Goal: Information Seeking & Learning: Check status

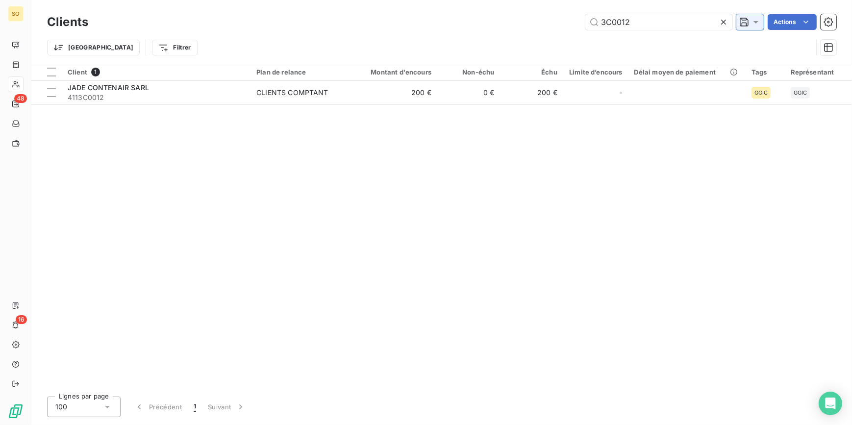
drag, startPoint x: 600, startPoint y: 25, endPoint x: 758, endPoint y: 25, distance: 157.3
click at [736, 28] on div "3C0012 Actions" at bounding box center [468, 22] width 736 height 16
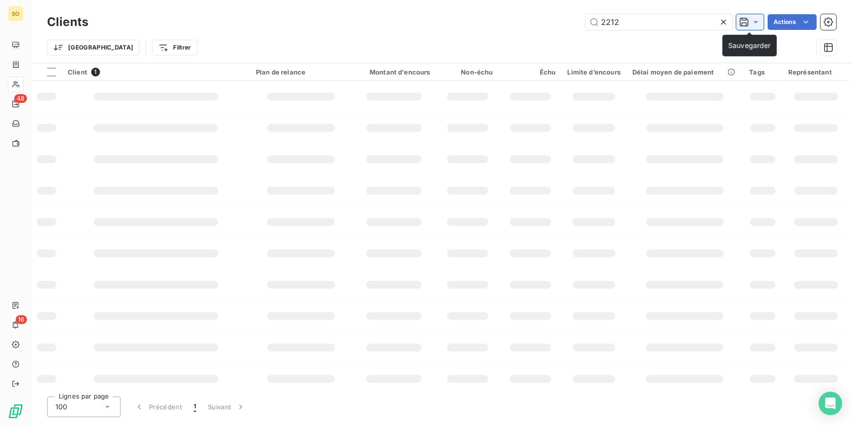
type input "2212"
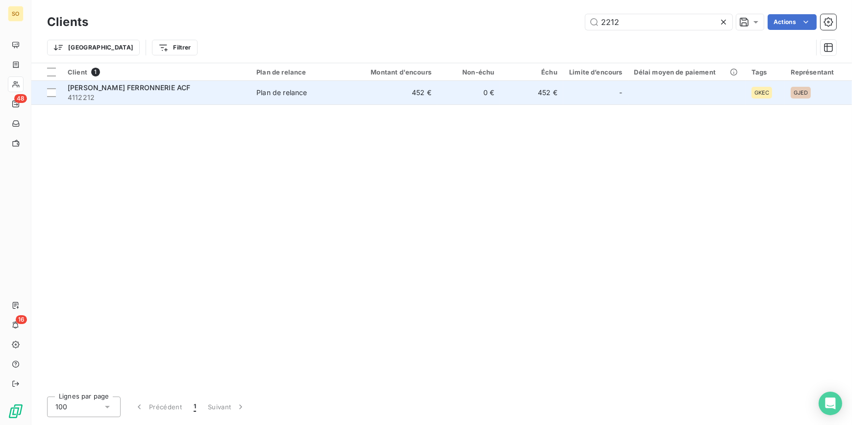
click at [412, 100] on td "452 €" at bounding box center [395, 93] width 84 height 24
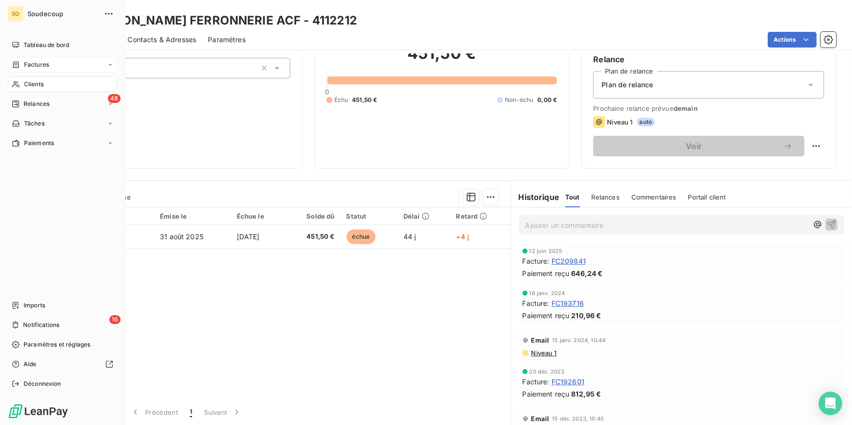
click at [35, 63] on span "Factures" at bounding box center [36, 64] width 25 height 9
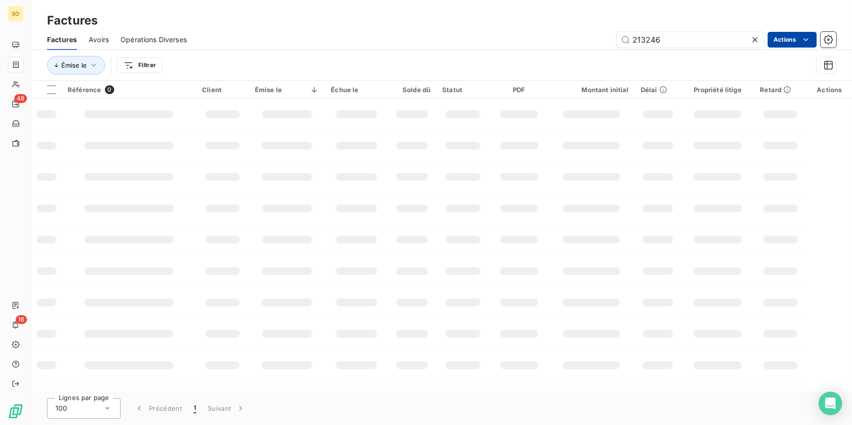
drag, startPoint x: 636, startPoint y: 40, endPoint x: 790, endPoint y: 40, distance: 153.9
click at [774, 40] on div "213246 Actions" at bounding box center [516, 40] width 637 height 16
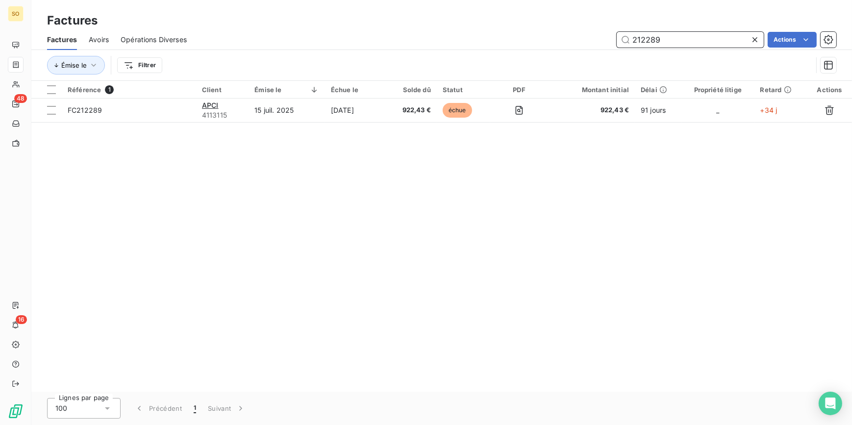
drag, startPoint x: 674, startPoint y: 39, endPoint x: 608, endPoint y: 40, distance: 66.2
click at [608, 40] on div "212289 Actions" at bounding box center [516, 40] width 637 height 16
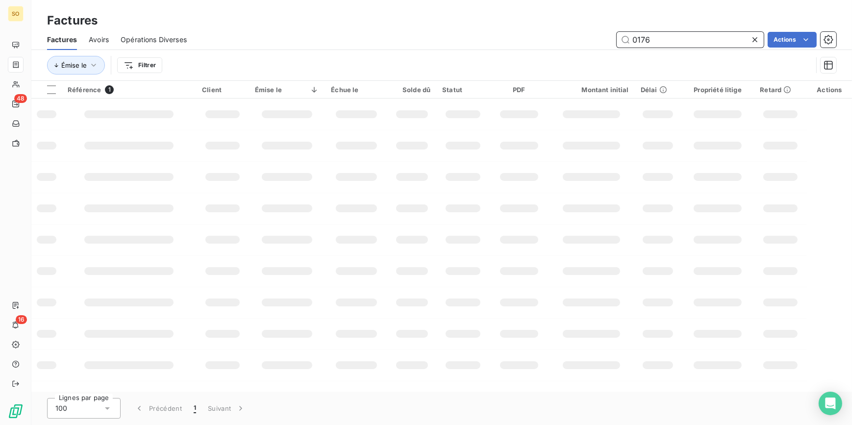
type input "0176"
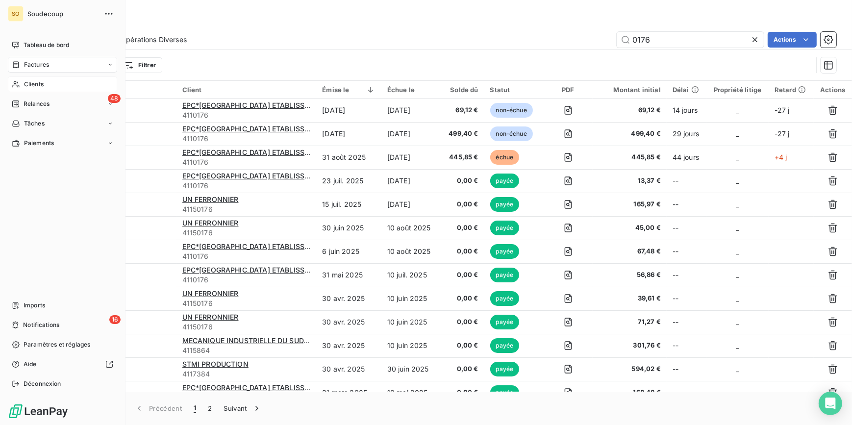
click at [35, 81] on span "Clients" at bounding box center [34, 84] width 20 height 9
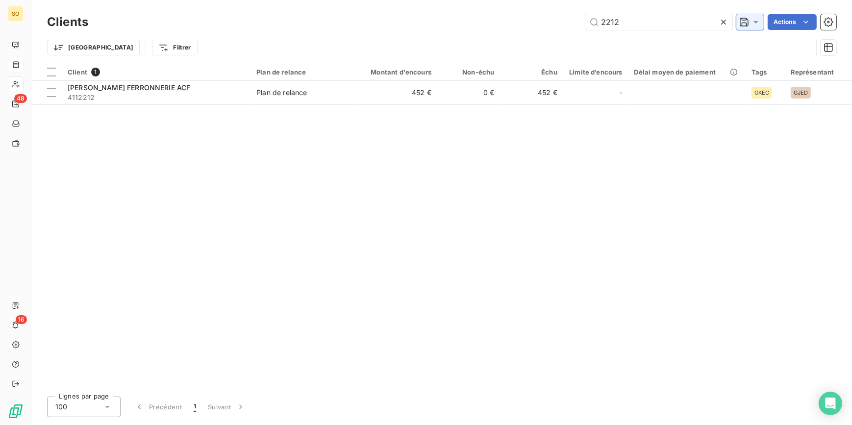
drag, startPoint x: 597, startPoint y: 25, endPoint x: 751, endPoint y: 22, distance: 153.4
click at [703, 24] on input "2212" at bounding box center [658, 22] width 147 height 16
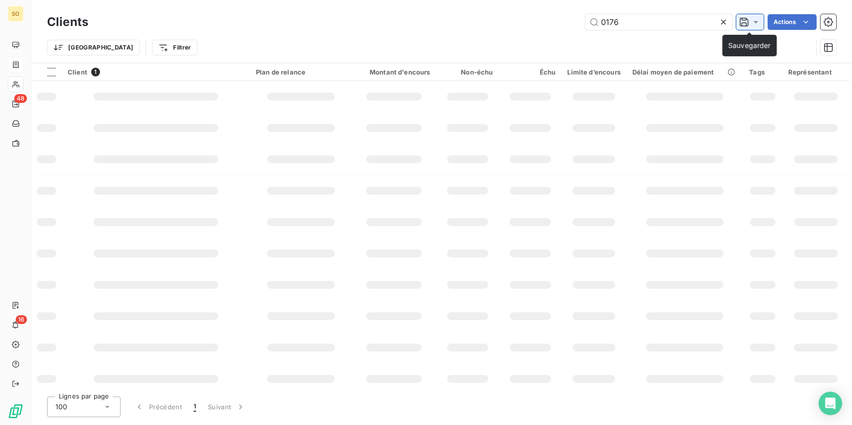
type input "0176"
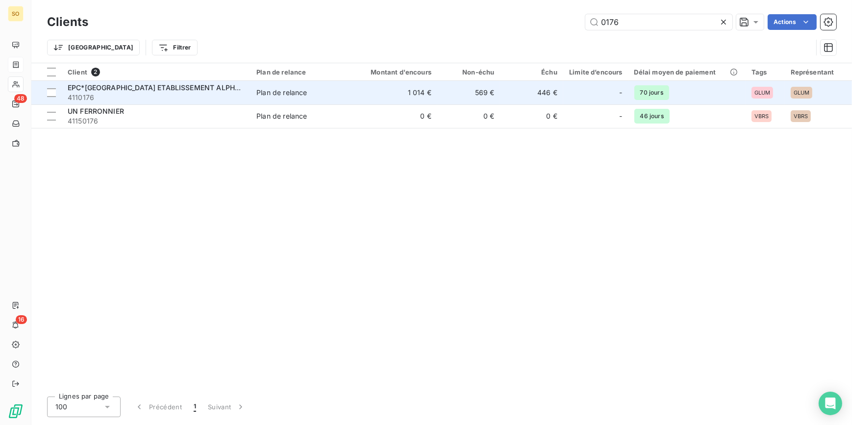
click at [327, 93] on span "Plan de relance" at bounding box center [301, 93] width 91 height 10
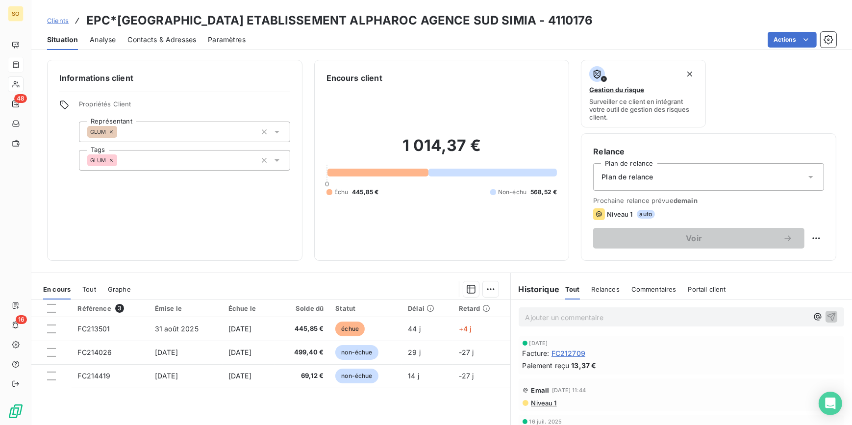
click at [58, 19] on span "Clients" at bounding box center [58, 21] width 22 height 8
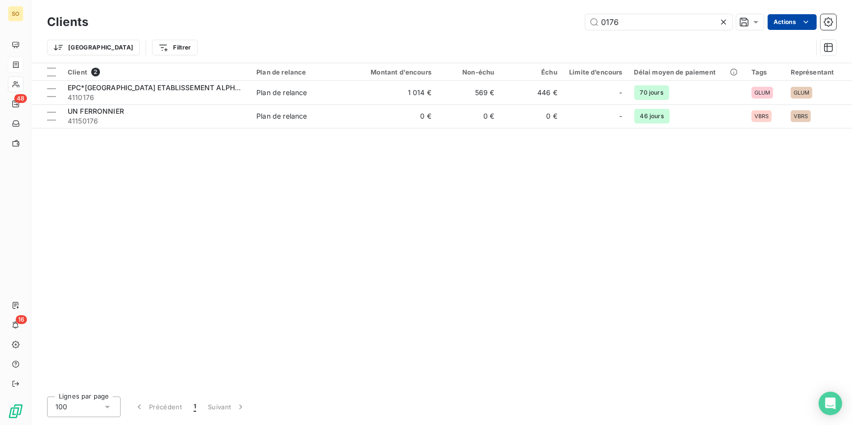
drag, startPoint x: 607, startPoint y: 18, endPoint x: 812, endPoint y: 24, distance: 205.9
click at [670, 18] on input "0176" at bounding box center [658, 22] width 147 height 16
type input "0181"
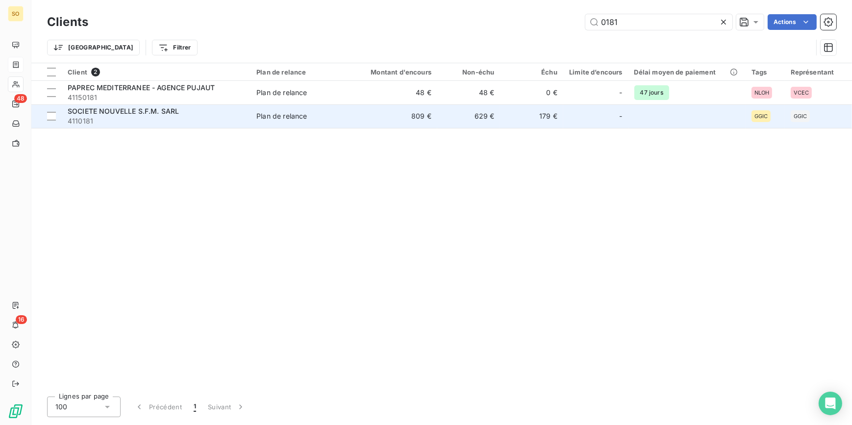
click at [265, 114] on div "Plan de relance" at bounding box center [281, 116] width 50 height 10
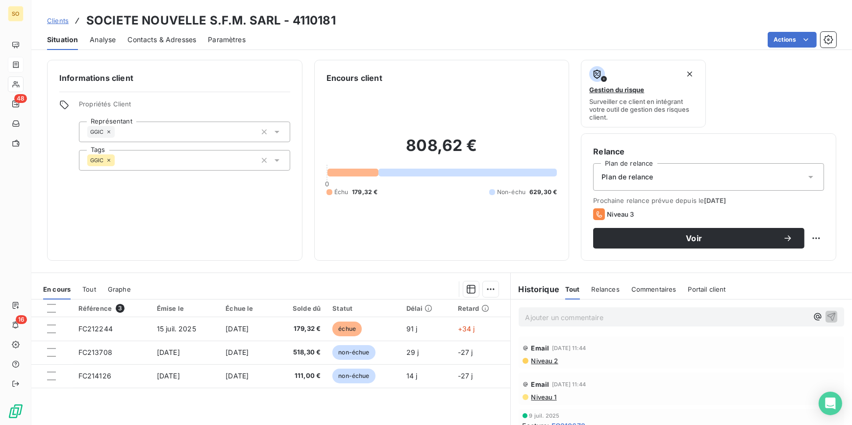
click at [56, 19] on span "Clients" at bounding box center [58, 21] width 22 height 8
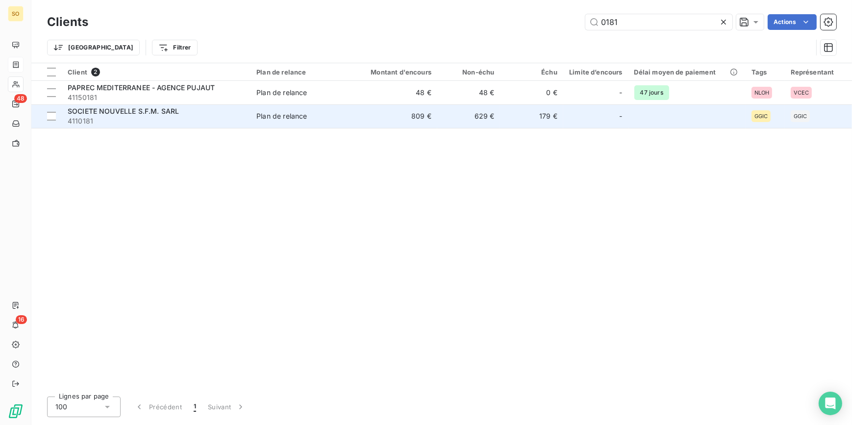
click at [273, 110] on td "Plan de relance" at bounding box center [301, 116] width 102 height 24
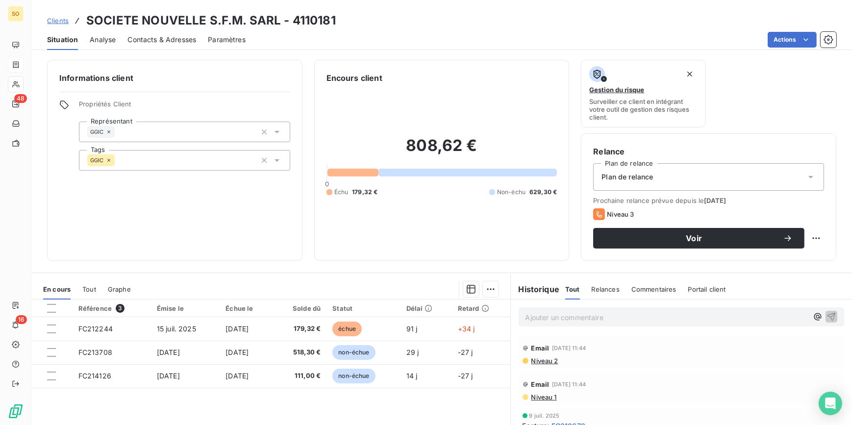
click at [62, 17] on span "Clients" at bounding box center [58, 21] width 22 height 8
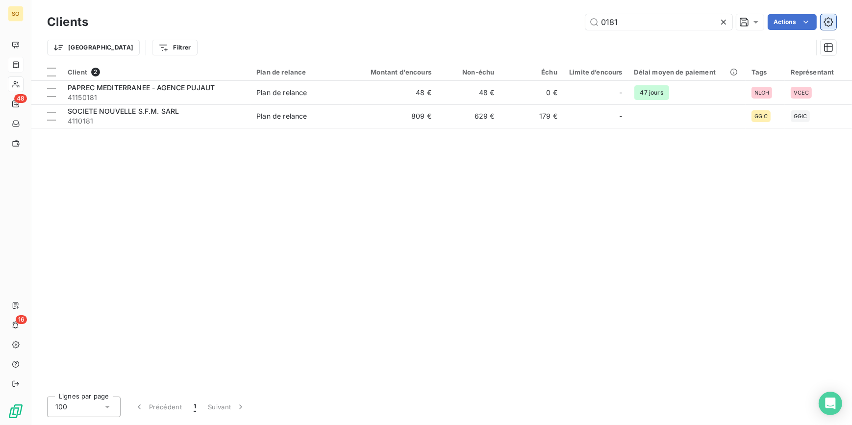
drag, startPoint x: 593, startPoint y: 25, endPoint x: 830, endPoint y: 21, distance: 236.7
click at [763, 21] on div "0181 Actions" at bounding box center [468, 22] width 736 height 16
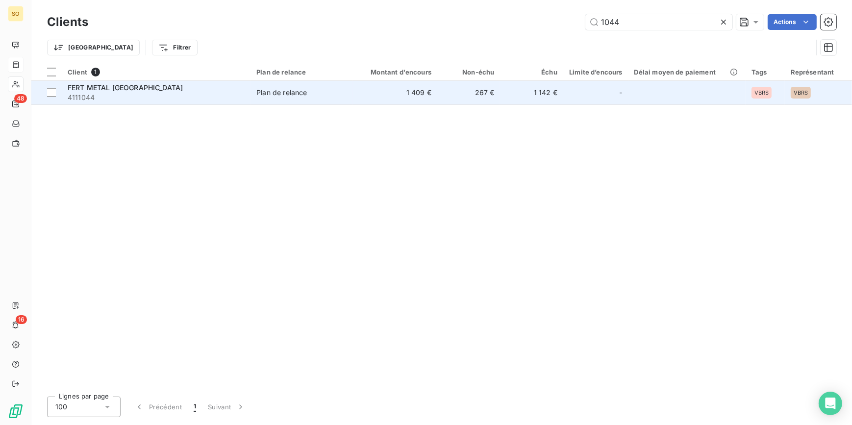
type input "1044"
click at [531, 92] on td "1 142 €" at bounding box center [531, 93] width 63 height 24
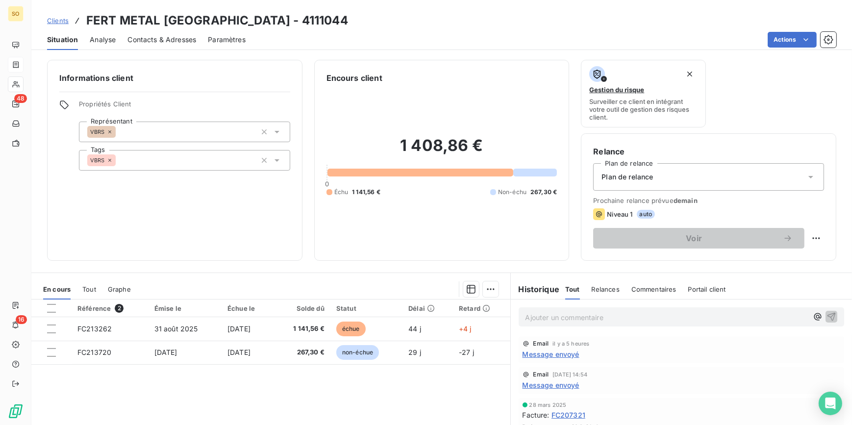
click at [58, 21] on span "Clients" at bounding box center [58, 21] width 22 height 8
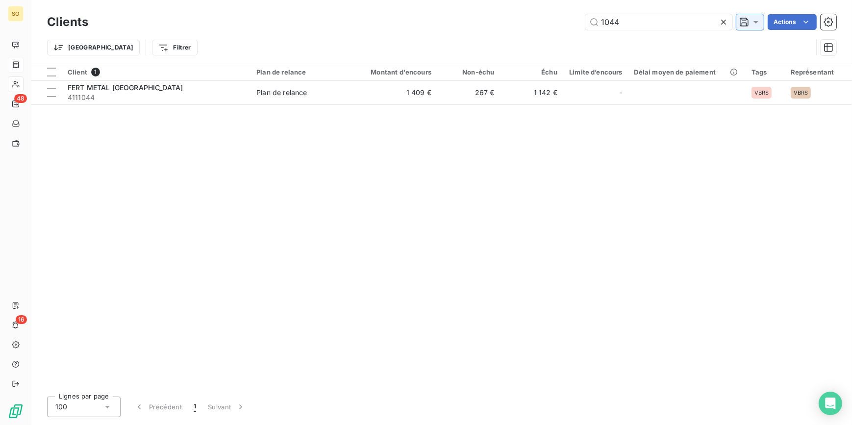
drag, startPoint x: 592, startPoint y: 24, endPoint x: 747, endPoint y: 23, distance: 154.8
click at [647, 24] on input "1044" at bounding box center [658, 22] width 147 height 16
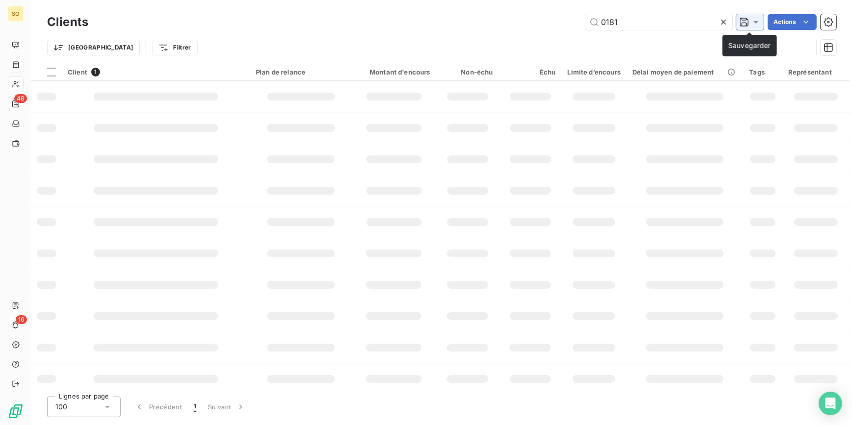
type input "0181"
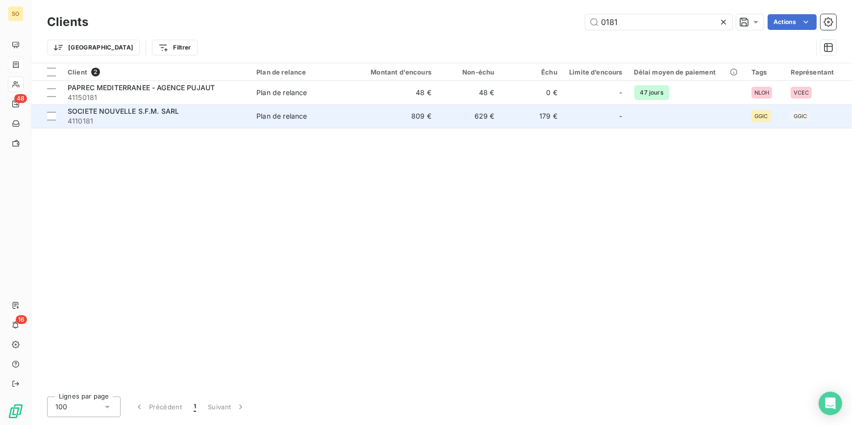
click at [418, 113] on td "809 €" at bounding box center [395, 116] width 84 height 24
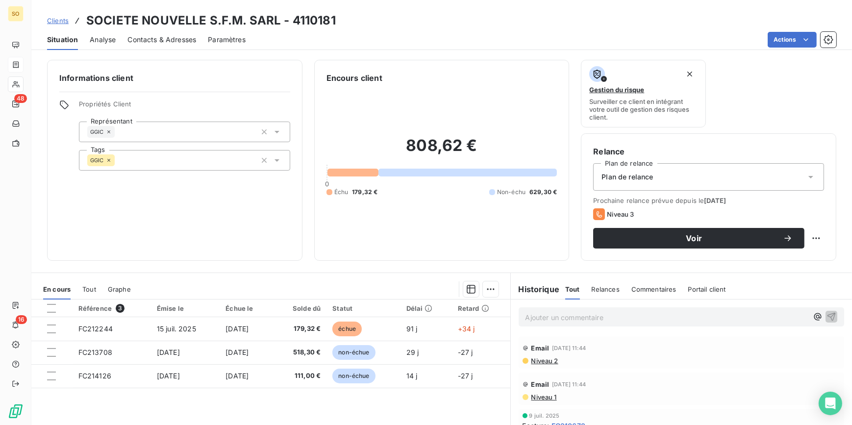
click at [64, 21] on span "Clients" at bounding box center [58, 21] width 22 height 8
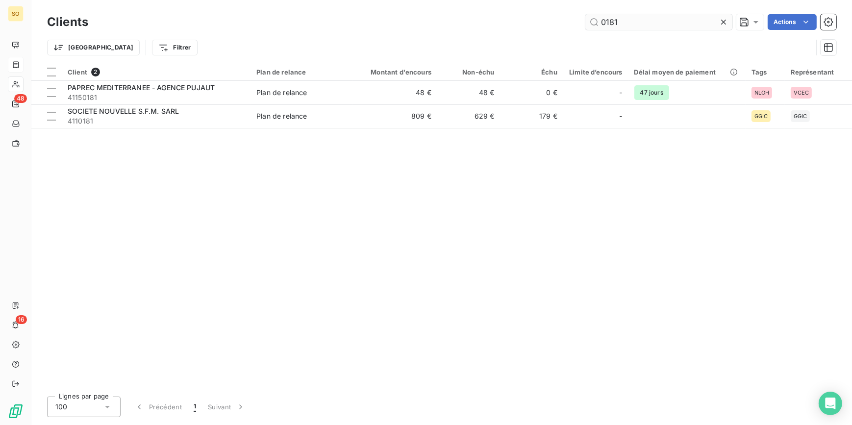
drag, startPoint x: 596, startPoint y: 19, endPoint x: 685, endPoint y: 21, distance: 88.2
click at [662, 20] on input "0181" at bounding box center [658, 22] width 147 height 16
type input "0276"
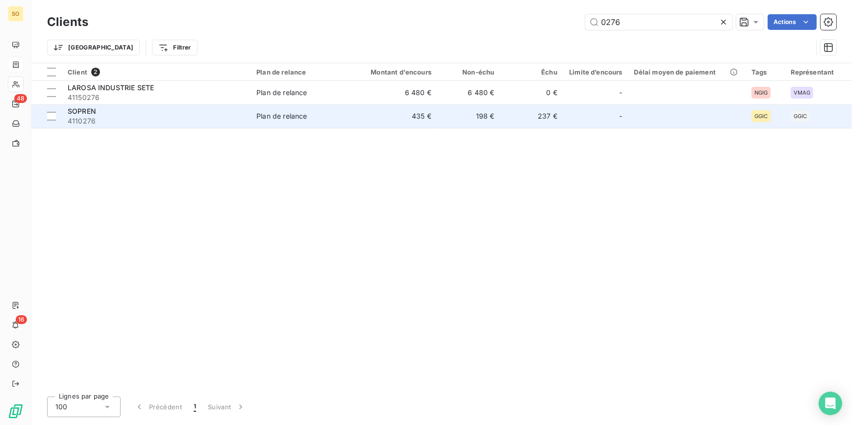
click at [392, 117] on td "435 €" at bounding box center [395, 116] width 84 height 24
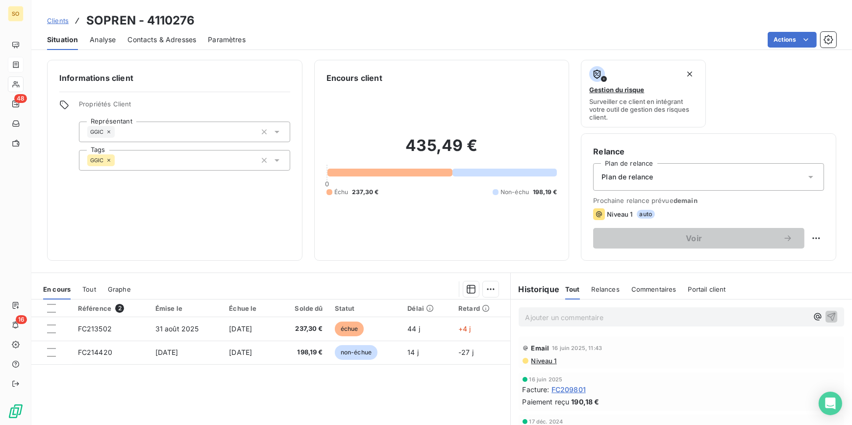
click at [52, 18] on span "Clients" at bounding box center [58, 21] width 22 height 8
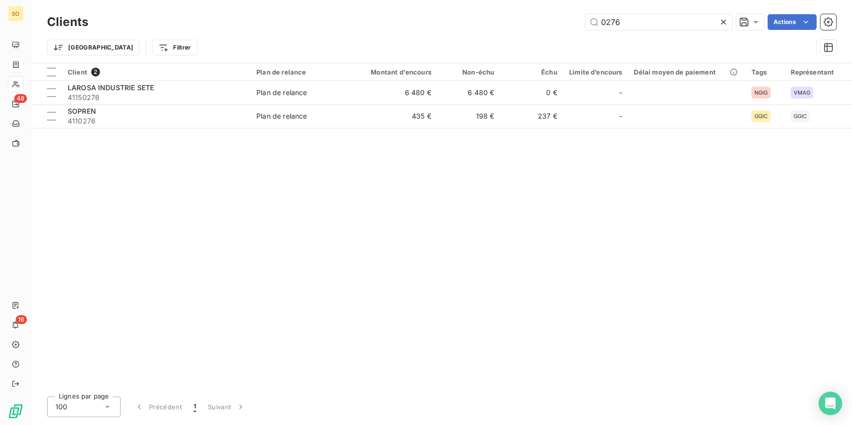
drag, startPoint x: 594, startPoint y: 26, endPoint x: 729, endPoint y: 24, distance: 134.8
click at [661, 25] on input "0276" at bounding box center [658, 22] width 147 height 16
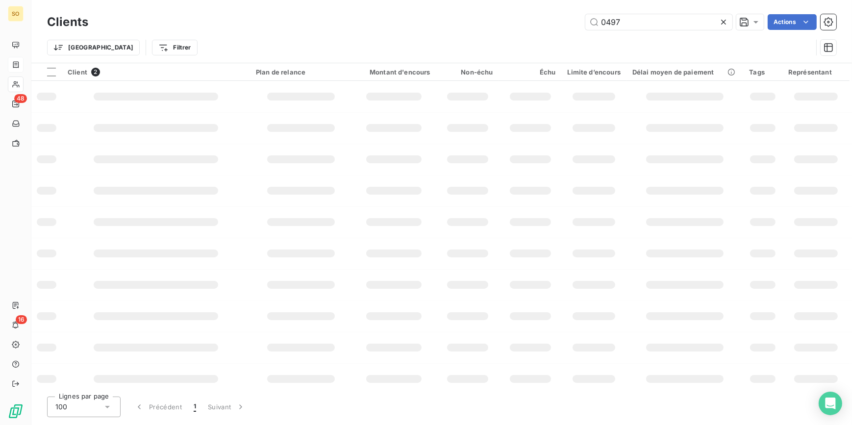
type input "0497"
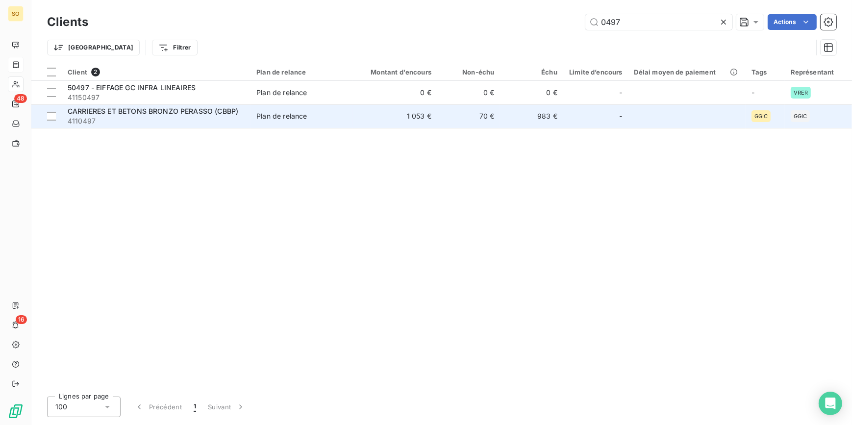
click at [381, 121] on td "1 053 €" at bounding box center [395, 116] width 84 height 24
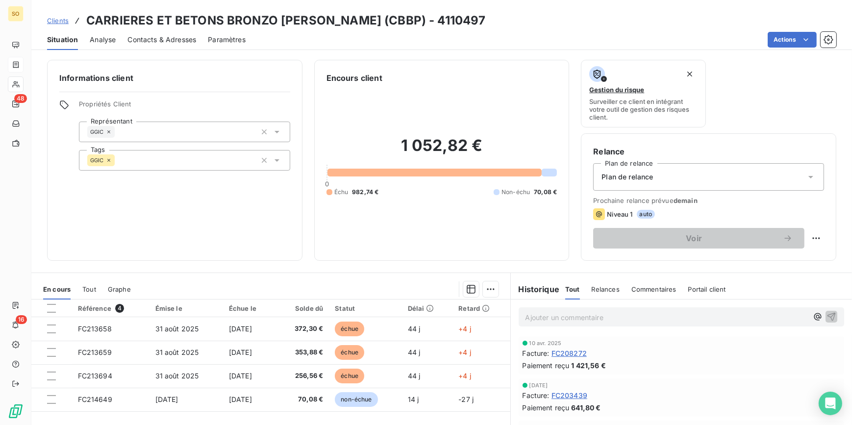
click at [58, 20] on span "Clients" at bounding box center [58, 21] width 22 height 8
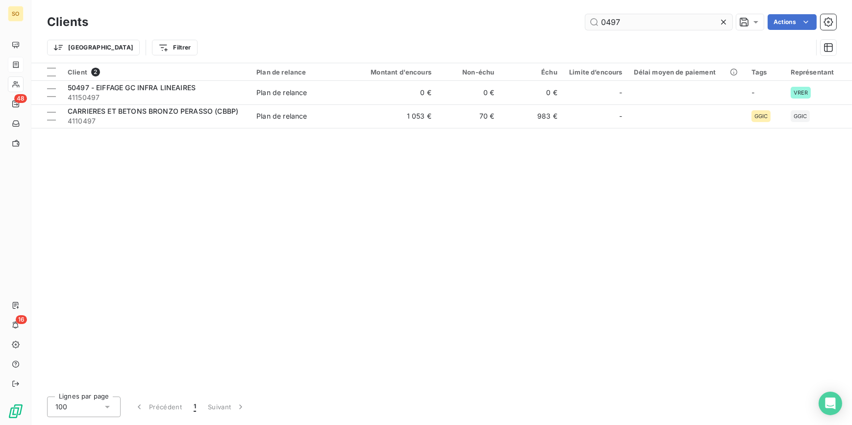
drag, startPoint x: 608, startPoint y: 24, endPoint x: 698, endPoint y: 24, distance: 89.7
click at [673, 24] on input "0497" at bounding box center [658, 22] width 147 height 16
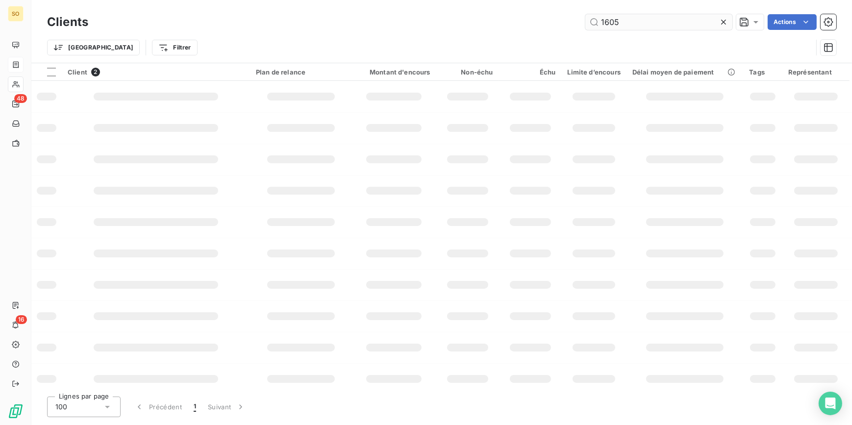
type input "1605"
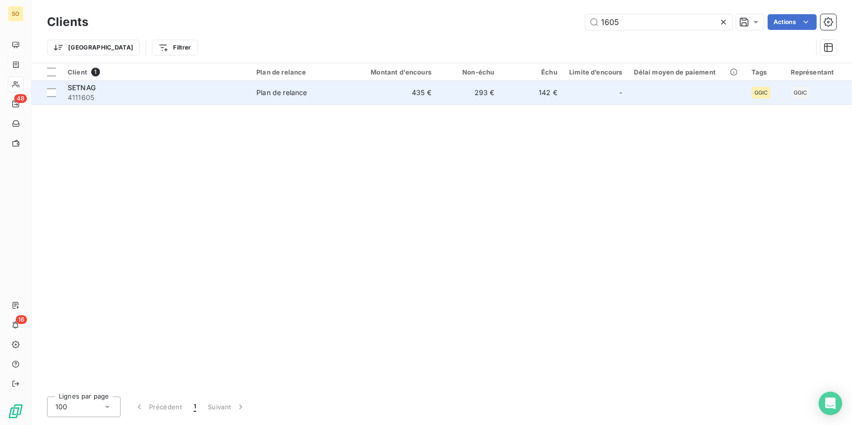
click at [273, 85] on td "Plan de relance" at bounding box center [301, 93] width 102 height 24
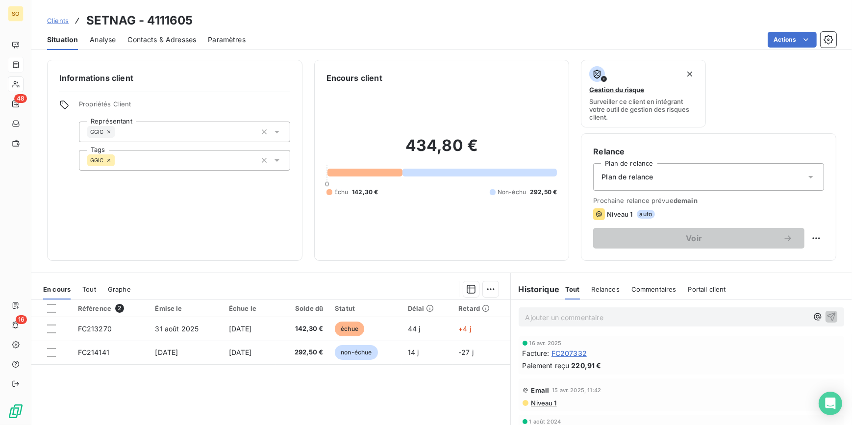
click at [60, 20] on span "Clients" at bounding box center [58, 21] width 22 height 8
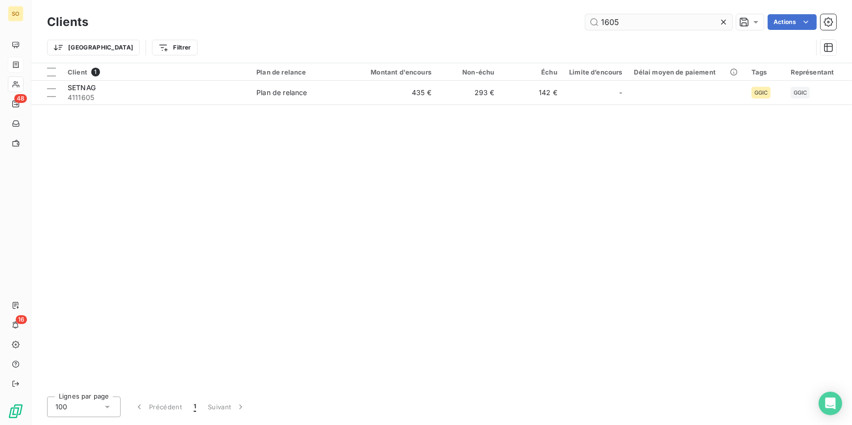
drag, startPoint x: 600, startPoint y: 23, endPoint x: 694, endPoint y: 20, distance: 93.6
click at [675, 20] on input "1605" at bounding box center [658, 22] width 147 height 16
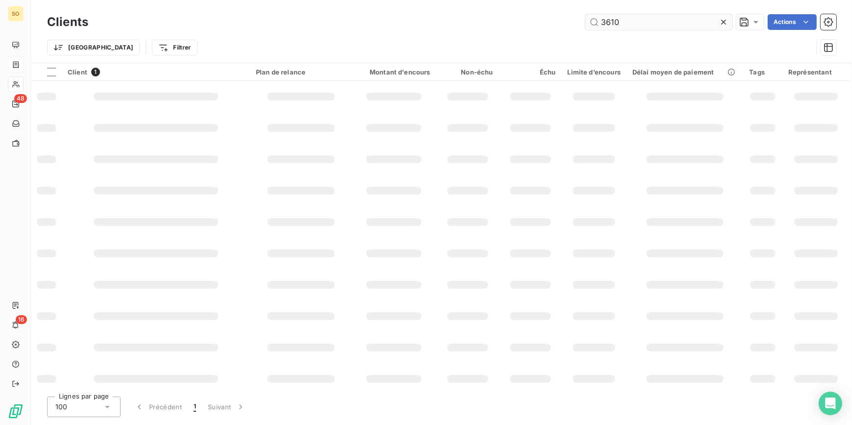
type input "3610"
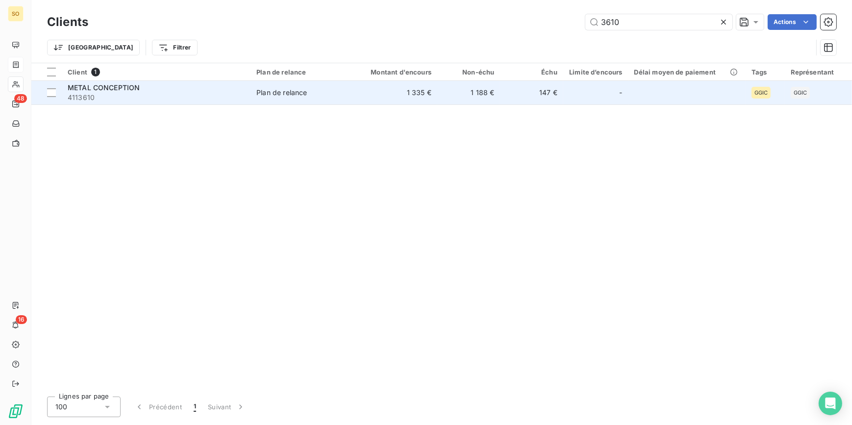
click at [394, 93] on td "1 335 €" at bounding box center [395, 93] width 84 height 24
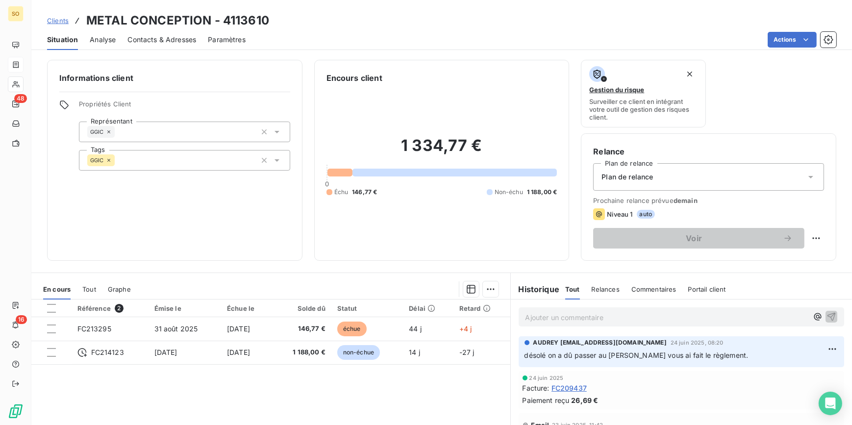
click at [53, 20] on span "Clients" at bounding box center [58, 21] width 22 height 8
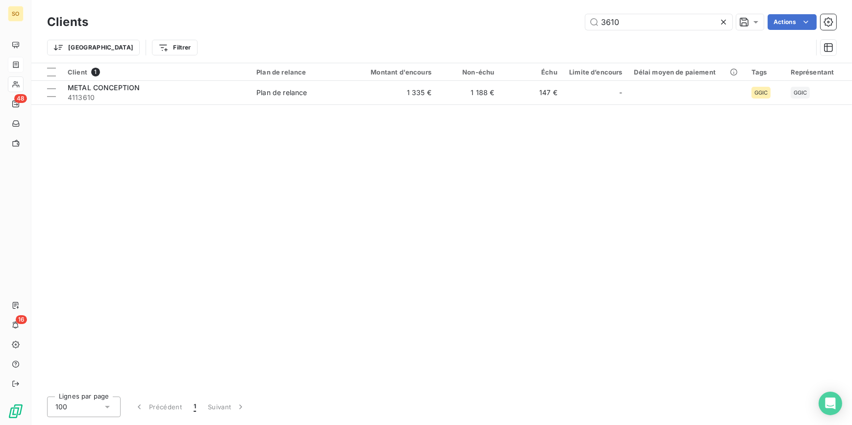
drag, startPoint x: 602, startPoint y: 22, endPoint x: 745, endPoint y: 34, distance: 143.2
click at [696, 24] on input "3610" at bounding box center [658, 22] width 147 height 16
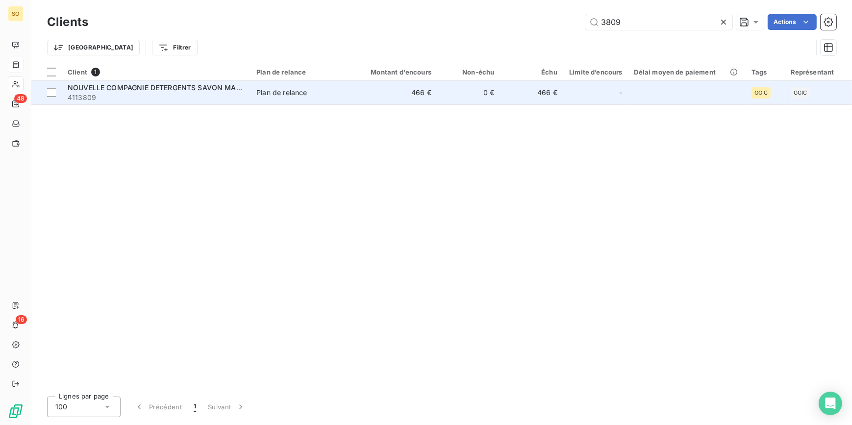
type input "3809"
click at [455, 99] on td "0 €" at bounding box center [468, 93] width 63 height 24
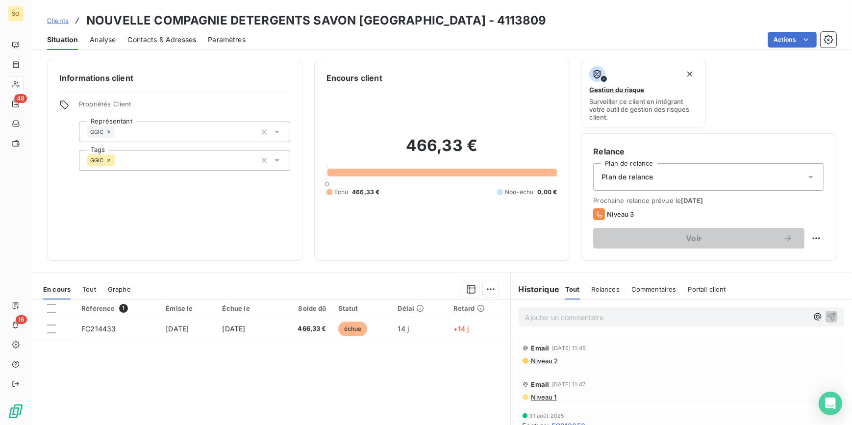
click at [61, 22] on span "Clients" at bounding box center [58, 21] width 22 height 8
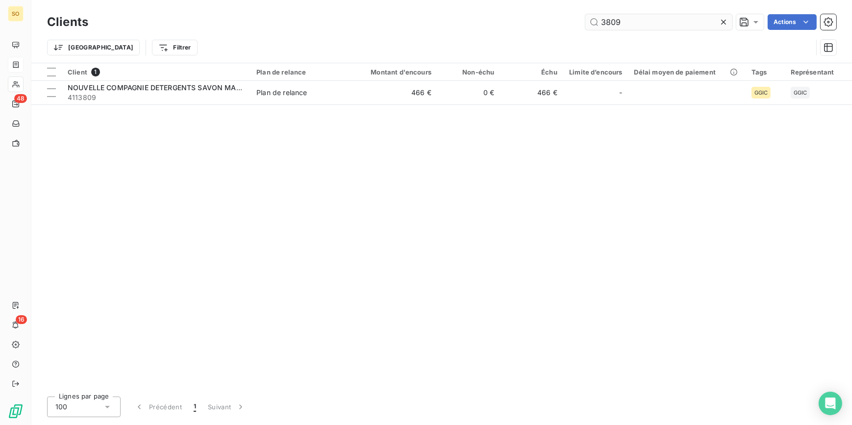
drag, startPoint x: 599, startPoint y: 24, endPoint x: 696, endPoint y: 24, distance: 97.0
click at [679, 24] on input "3809" at bounding box center [658, 22] width 147 height 16
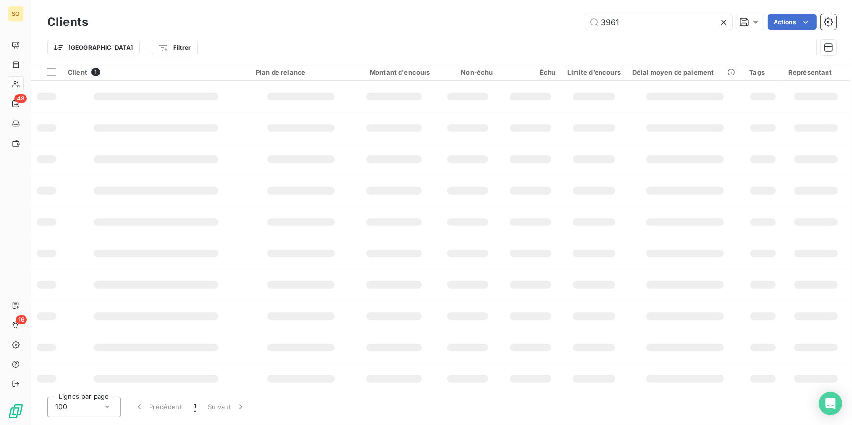
type input "3961"
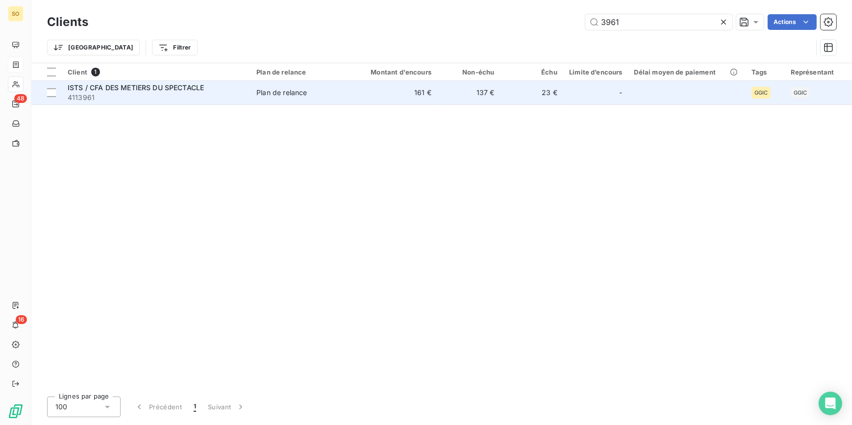
click at [539, 96] on td "23 €" at bounding box center [531, 93] width 63 height 24
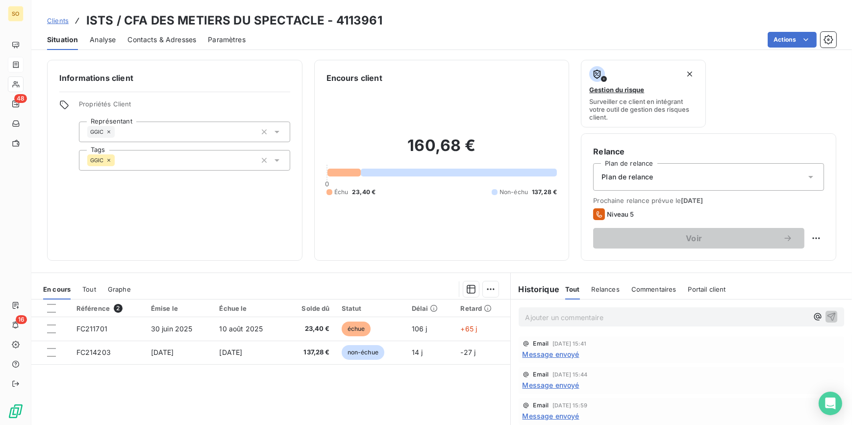
click at [55, 23] on span "Clients" at bounding box center [58, 21] width 22 height 8
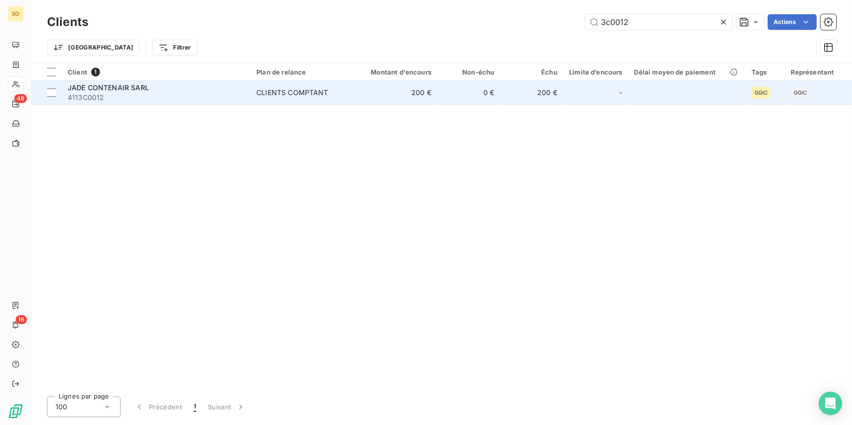
type input "3c0012"
click at [556, 93] on td "200 €" at bounding box center [531, 93] width 63 height 24
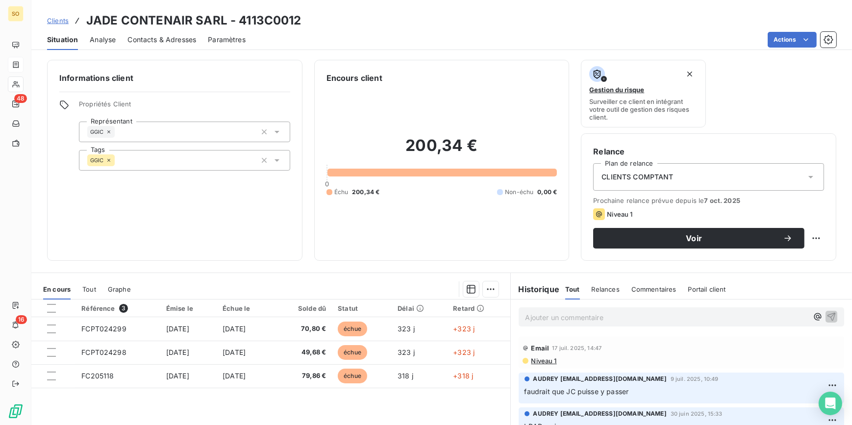
scroll to position [44, 0]
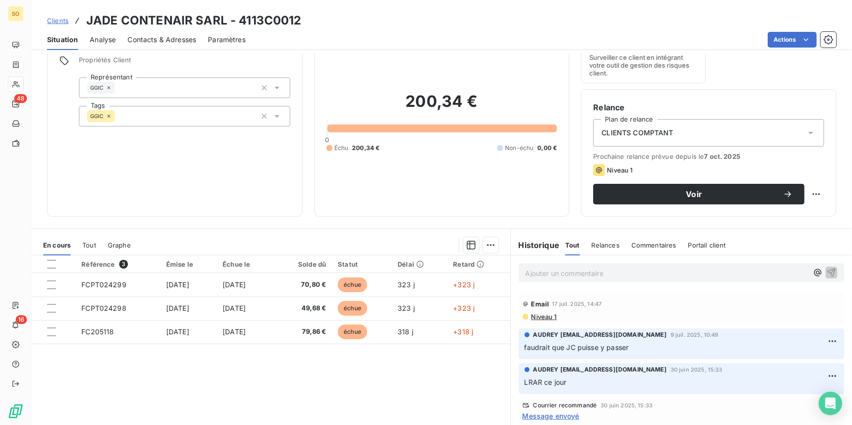
click at [62, 20] on span "Clients" at bounding box center [58, 21] width 22 height 8
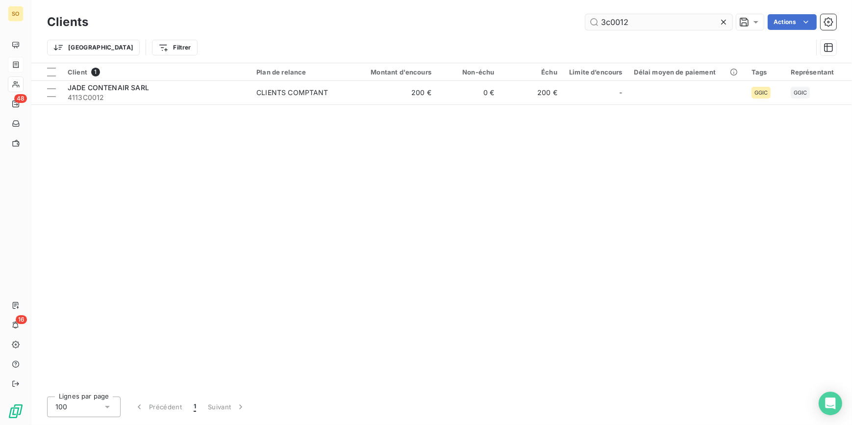
drag, startPoint x: 593, startPoint y: 22, endPoint x: 637, endPoint y: 20, distance: 43.7
click at [637, 20] on input "3c0012" at bounding box center [658, 22] width 147 height 16
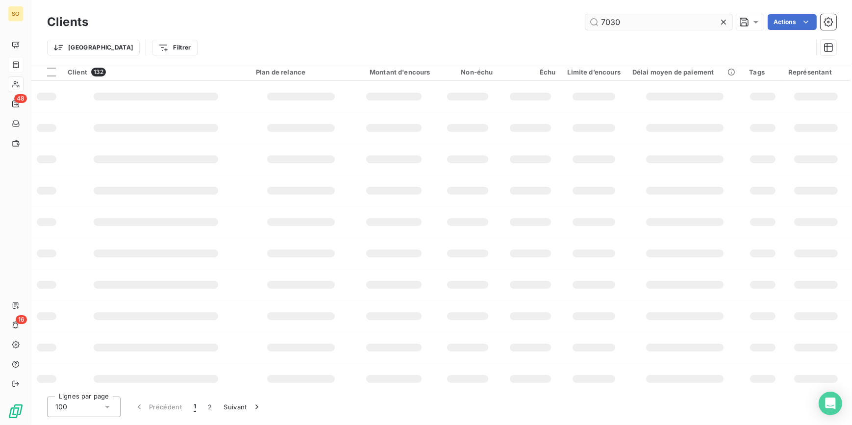
type input "7030"
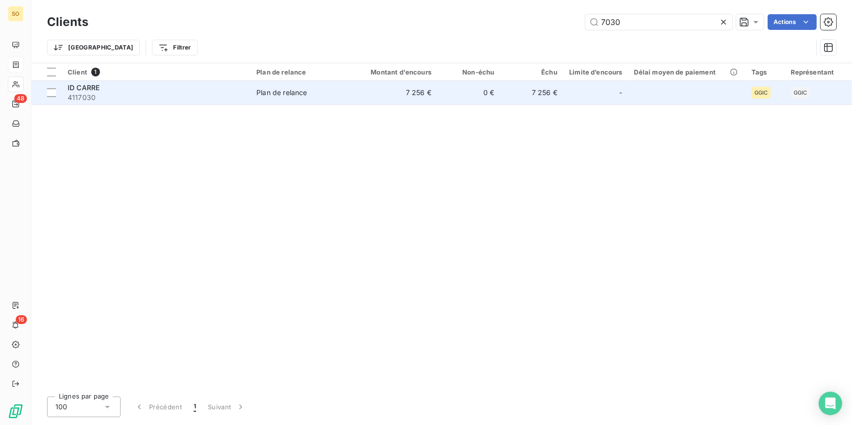
click at [477, 84] on td "0 €" at bounding box center [468, 93] width 63 height 24
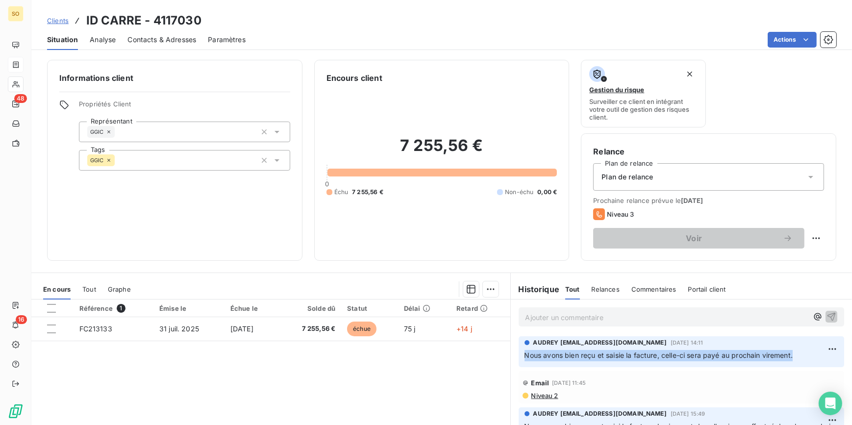
drag, startPoint x: 793, startPoint y: 355, endPoint x: 515, endPoint y: 367, distance: 278.1
click at [515, 367] on div "AUDREY [EMAIL_ADDRESS][DOMAIN_NAME][DATE] 14:11 Nous avons bien reçu et saisie …" at bounding box center [682, 351] width 342 height 35
copy span "Nous avons bien reçu et saisie la facture, celle-ci sera payé au prochain virem…"
click at [64, 20] on span "Clients" at bounding box center [58, 21] width 22 height 8
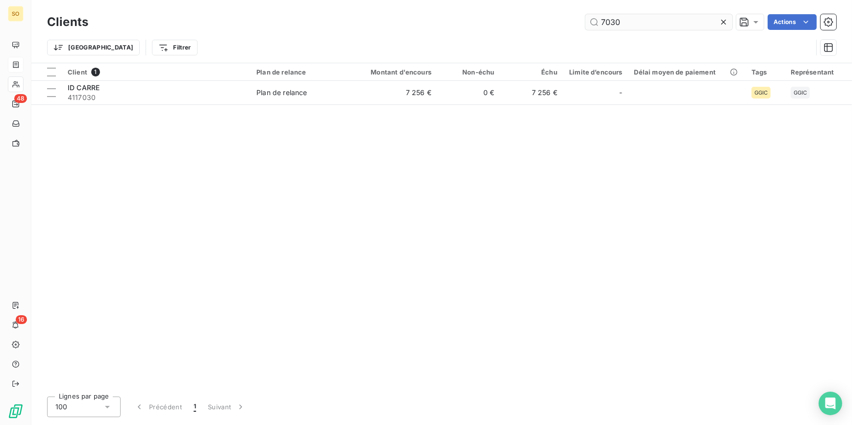
drag, startPoint x: 592, startPoint y: 20, endPoint x: 667, endPoint y: 22, distance: 75.0
click at [663, 22] on input "7030" at bounding box center [658, 22] width 147 height 16
type input "7320"
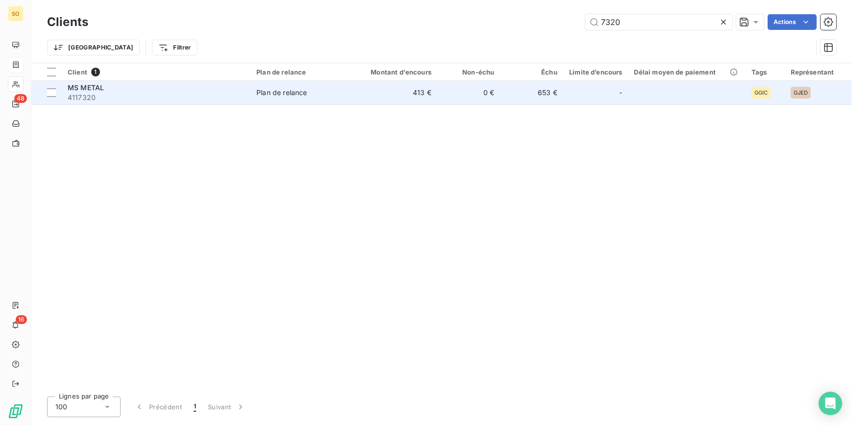
click at [425, 90] on td "413 €" at bounding box center [395, 93] width 84 height 24
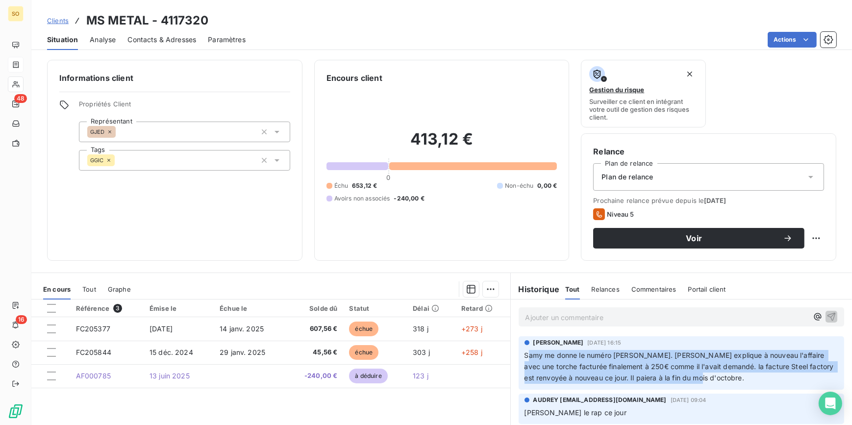
drag, startPoint x: 522, startPoint y: 356, endPoint x: 782, endPoint y: 381, distance: 260.9
click at [782, 381] on p "Samy me donne le numéro [PERSON_NAME]. [PERSON_NAME] explique à nouveau l'affai…" at bounding box center [681, 367] width 314 height 34
click at [715, 389] on div "[PERSON_NAME] [DATE] 16:15 Samy me donne le numéro [PERSON_NAME]. [PERSON_NAME]…" at bounding box center [681, 362] width 326 height 53
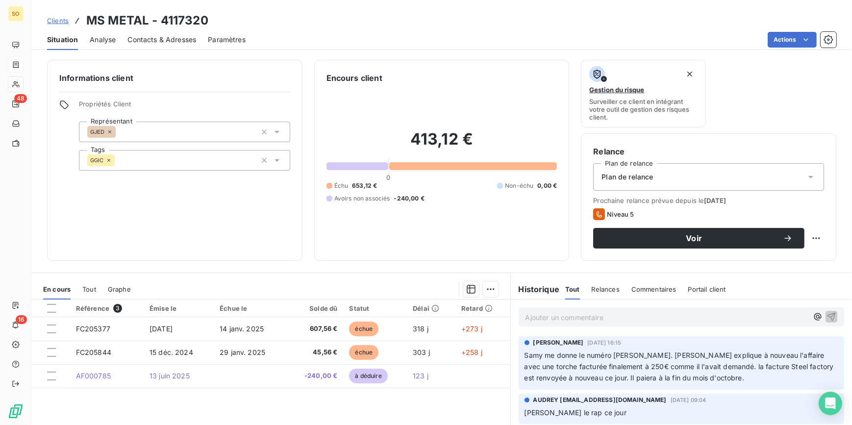
click at [617, 316] on p "Ajouter un commentaire ﻿" at bounding box center [666, 317] width 283 height 12
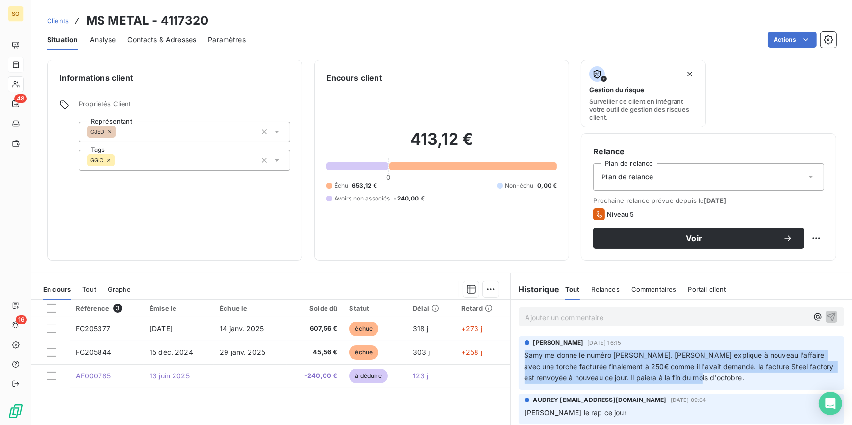
drag, startPoint x: 520, startPoint y: 353, endPoint x: 747, endPoint y: 375, distance: 228.4
click at [747, 375] on p "Samy me donne le numéro [PERSON_NAME]. [PERSON_NAME] explique à nouveau l'affai…" at bounding box center [681, 367] width 314 height 34
copy span "Samy me donne le numéro [PERSON_NAME]. [PERSON_NAME] explique à nouveau l'affai…"
click at [62, 22] on span "Clients" at bounding box center [58, 21] width 22 height 8
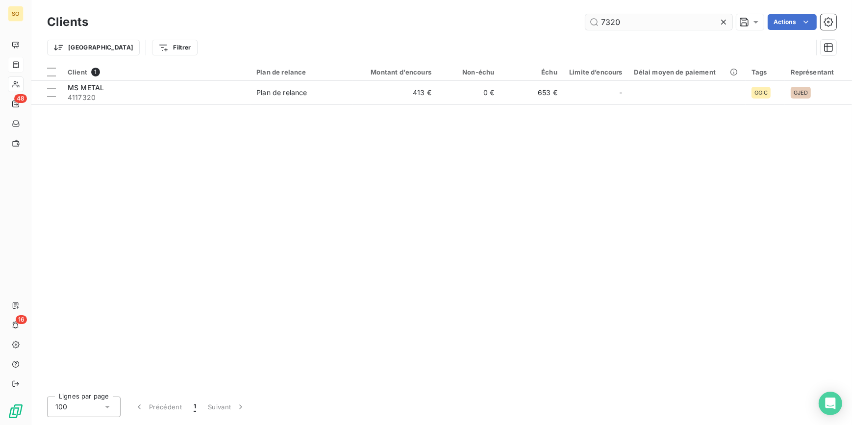
drag, startPoint x: 610, startPoint y: 24, endPoint x: 679, endPoint y: 24, distance: 68.6
click at [658, 24] on input "7320" at bounding box center [658, 22] width 147 height 16
type input "7362"
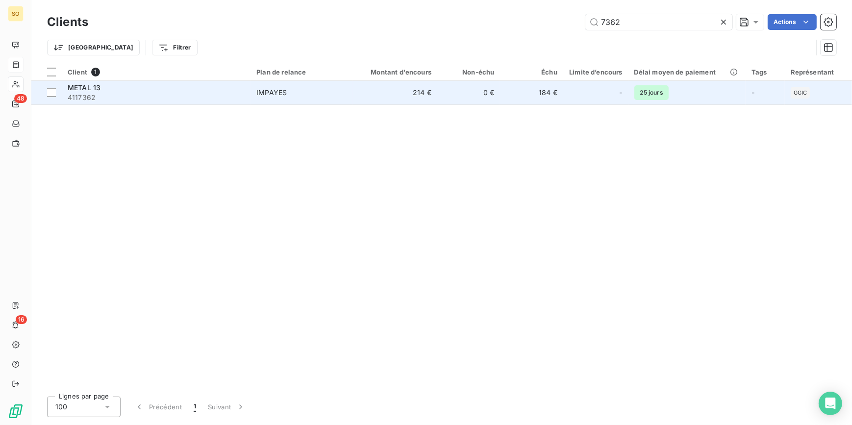
click at [379, 92] on td "214 €" at bounding box center [395, 93] width 84 height 24
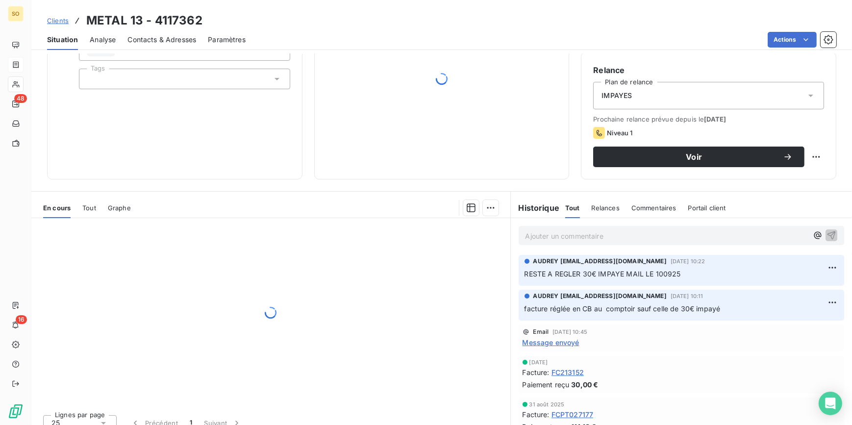
scroll to position [89, 0]
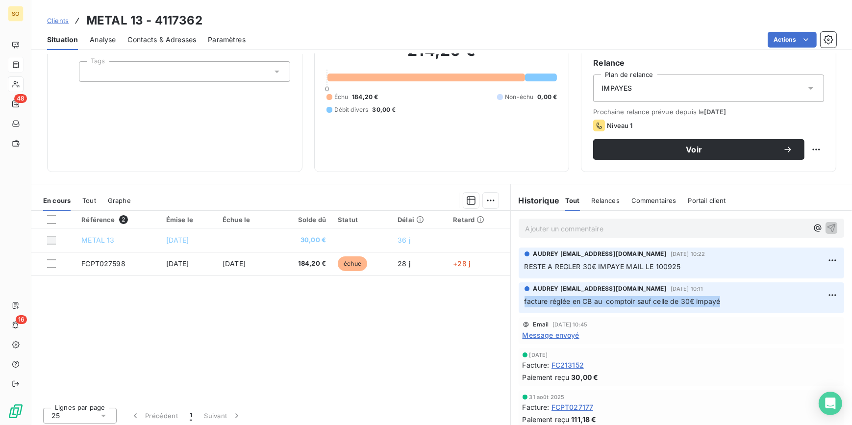
drag, startPoint x: 720, startPoint y: 303, endPoint x: 520, endPoint y: 309, distance: 200.0
click at [520, 309] on div "AUDREY [EMAIL_ADDRESS][DOMAIN_NAME][DATE] 10:11 facture réglée en CB au comptoi…" at bounding box center [681, 297] width 326 height 31
copy span "facture réglée en CB au comptoir sauf celle de 30€ impayé"
click at [53, 20] on span "Clients" at bounding box center [58, 21] width 22 height 8
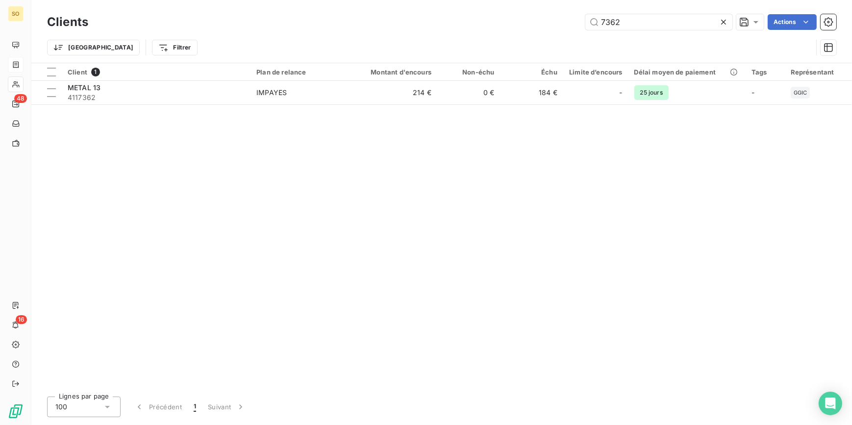
drag, startPoint x: 591, startPoint y: 20, endPoint x: 720, endPoint y: 24, distance: 128.5
click at [719, 24] on div "7362" at bounding box center [658, 22] width 147 height 16
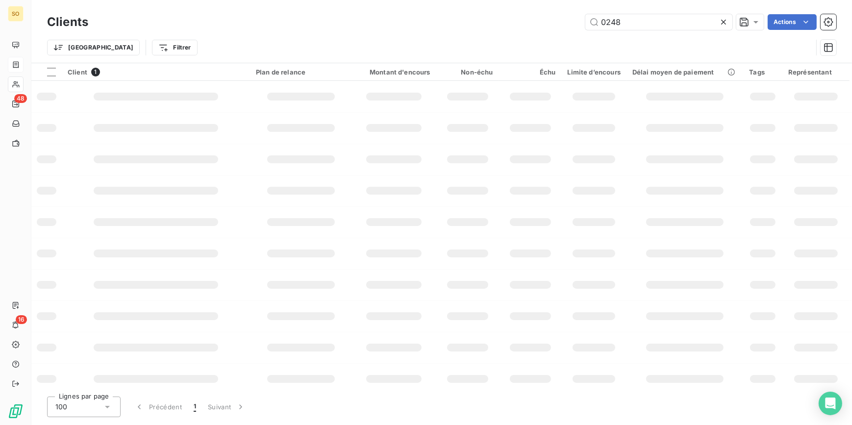
type input "0248"
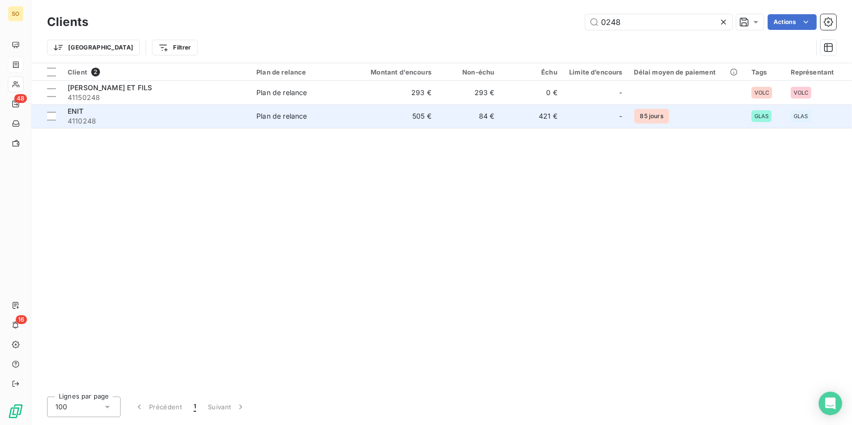
click at [431, 114] on td "505 €" at bounding box center [395, 116] width 84 height 24
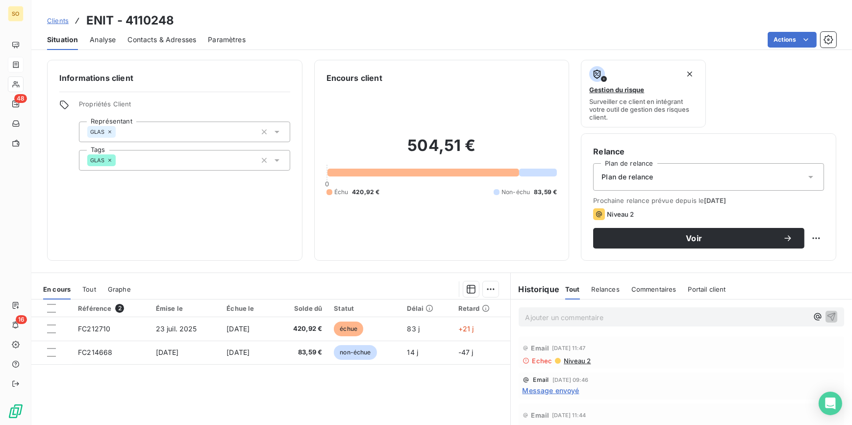
click at [49, 23] on span "Clients" at bounding box center [58, 21] width 22 height 8
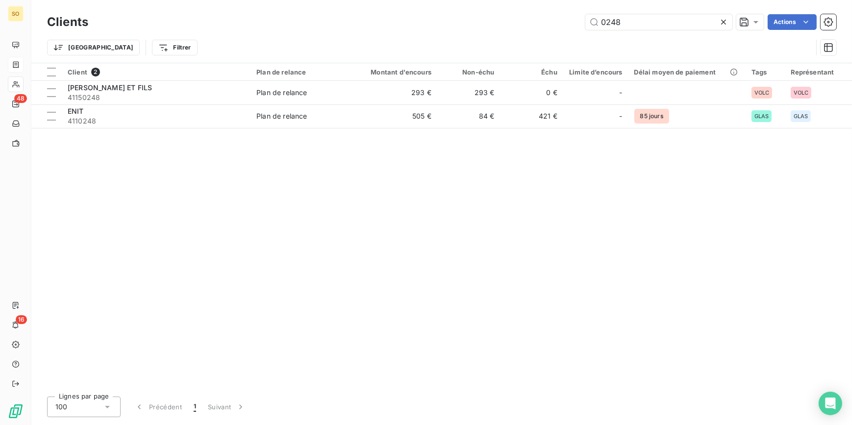
drag, startPoint x: 595, startPoint y: 20, endPoint x: 819, endPoint y: 19, distance: 224.4
click at [760, 20] on div "0248 Actions" at bounding box center [468, 22] width 736 height 16
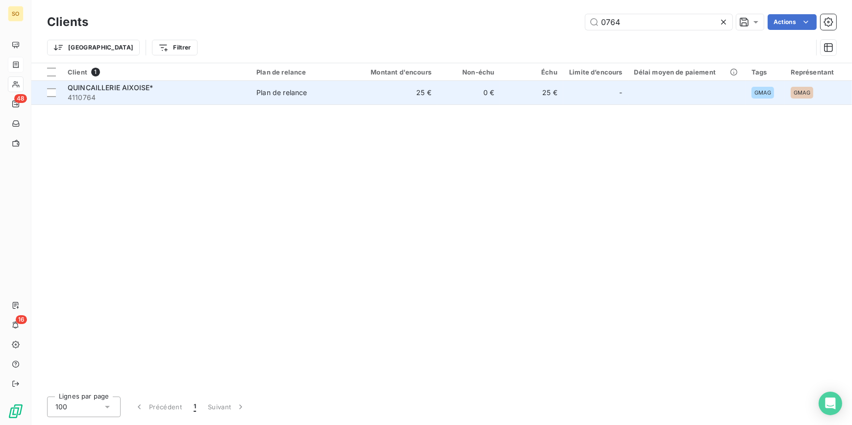
type input "0764"
click at [598, 94] on div "-" at bounding box center [595, 93] width 53 height 16
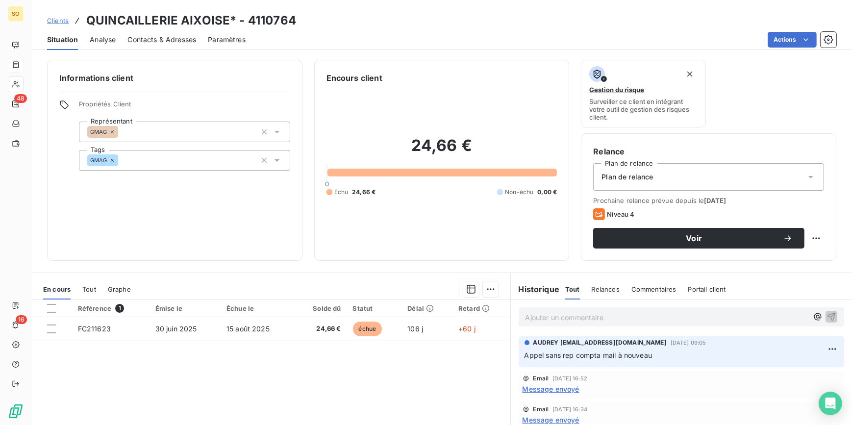
drag, startPoint x: 520, startPoint y: 354, endPoint x: 660, endPoint y: 352, distance: 139.2
click at [660, 352] on p "Appel sans rep compta mail à nouveau" at bounding box center [681, 355] width 314 height 11
copy span "Appel sans rep compta mail à nouveau"
click at [56, 21] on span "Clients" at bounding box center [58, 21] width 22 height 8
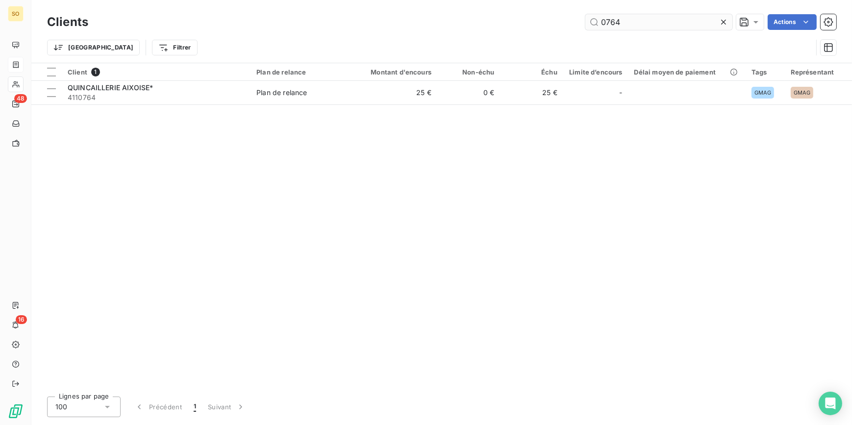
drag, startPoint x: 599, startPoint y: 24, endPoint x: 703, endPoint y: 26, distance: 103.4
click at [671, 26] on input "0764" at bounding box center [658, 22] width 147 height 16
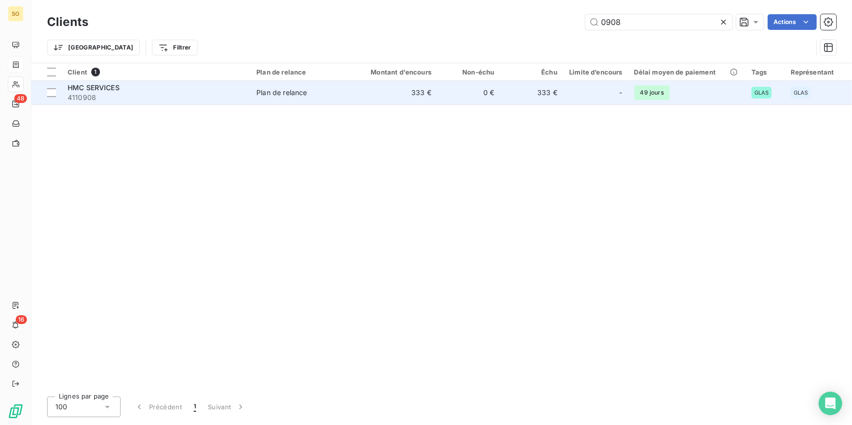
type input "0908"
click at [436, 92] on td "333 €" at bounding box center [395, 93] width 84 height 24
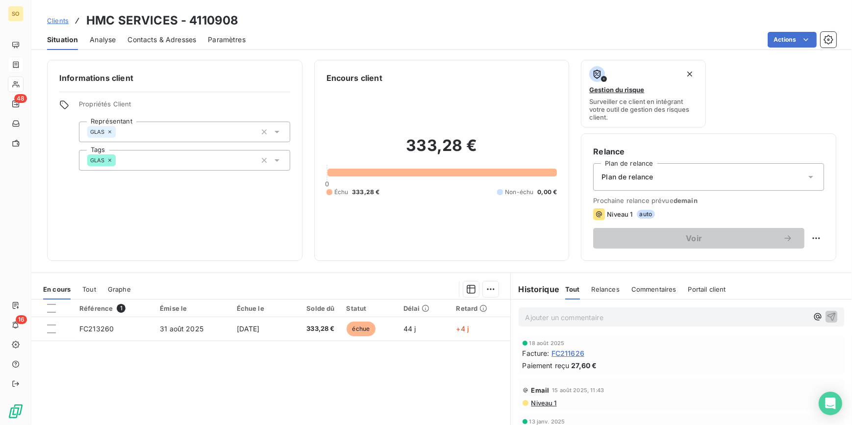
click at [63, 20] on span "Clients" at bounding box center [58, 21] width 22 height 8
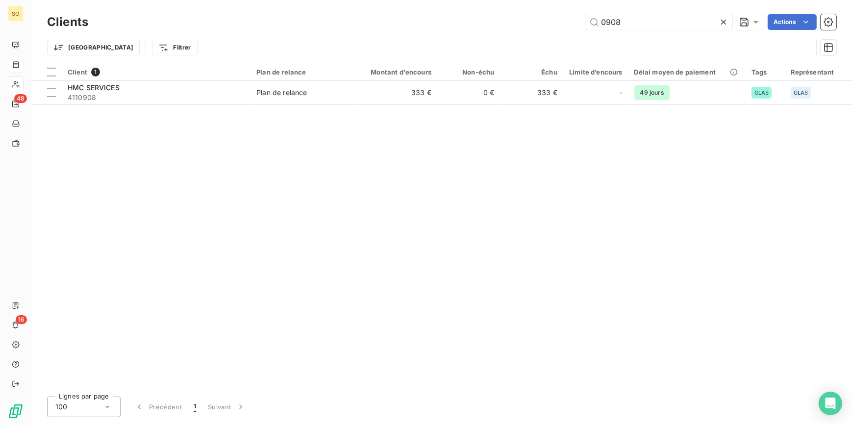
drag, startPoint x: 597, startPoint y: 23, endPoint x: 731, endPoint y: 20, distance: 134.3
click at [725, 20] on div "0908" at bounding box center [658, 22] width 147 height 16
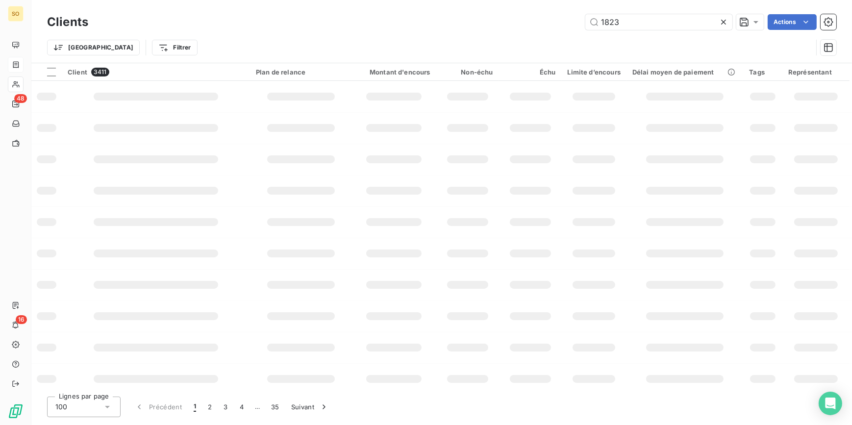
type input "1823"
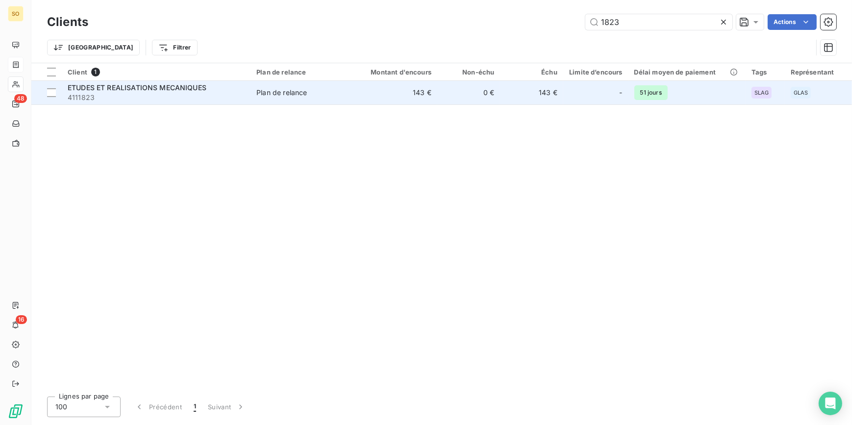
click at [576, 86] on div "-" at bounding box center [595, 93] width 53 height 16
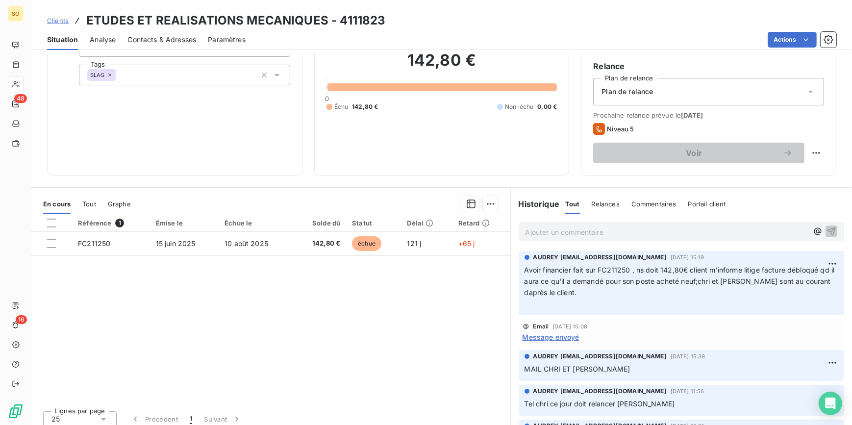
scroll to position [89, 0]
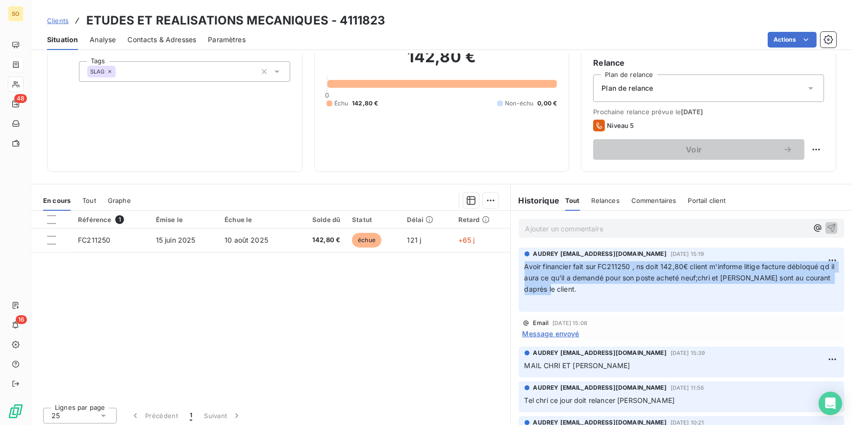
drag, startPoint x: 517, startPoint y: 264, endPoint x: 755, endPoint y: 283, distance: 237.9
click at [755, 283] on div "AUDREY [EMAIL_ADDRESS][DOMAIN_NAME][DATE] 15:19 Avoir financier fait sur FC2112…" at bounding box center [681, 279] width 326 height 65
copy span "Avoir financier fait sur FC211250 , ns doit 142,80€ client m'informe litige fac…"
click at [55, 19] on span "Clients" at bounding box center [58, 21] width 22 height 8
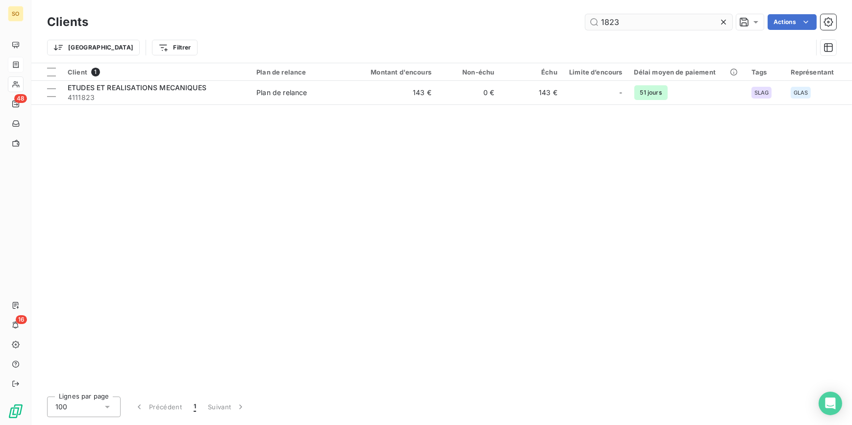
drag, startPoint x: 607, startPoint y: 24, endPoint x: 683, endPoint y: 19, distance: 76.6
click at [681, 19] on input "1823" at bounding box center [658, 22] width 147 height 16
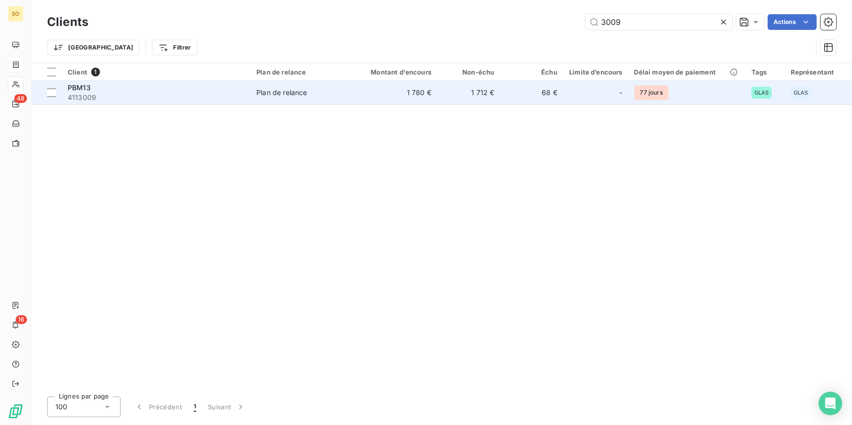
type input "3009"
click at [620, 91] on span "-" at bounding box center [620, 93] width 3 height 10
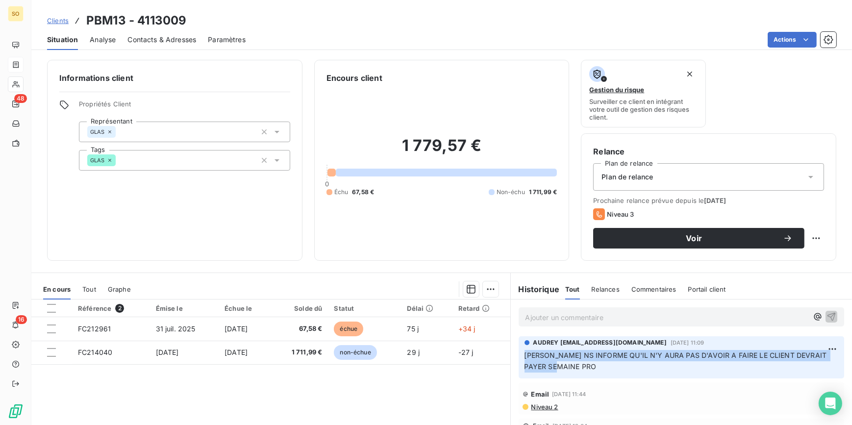
drag, startPoint x: 518, startPoint y: 352, endPoint x: 752, endPoint y: 366, distance: 234.1
click at [752, 366] on div "AUDREY [EMAIL_ADDRESS][DOMAIN_NAME][DATE] 11:09 [PERSON_NAME] NS INFORME QU'IL …" at bounding box center [681, 357] width 326 height 42
copy span "[PERSON_NAME] NS INFORME QU'IL N'Y AURA PAS D'AVOIR A FAIRE LE CLIENT DEVRAIT P…"
click at [60, 18] on span "Clients" at bounding box center [58, 21] width 22 height 8
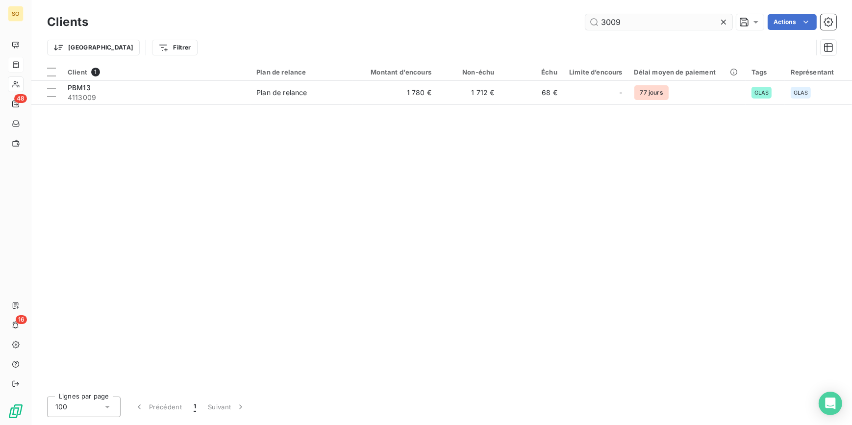
drag, startPoint x: 607, startPoint y: 24, endPoint x: 698, endPoint y: 14, distance: 91.2
click at [690, 16] on input "3009" at bounding box center [658, 22] width 147 height 16
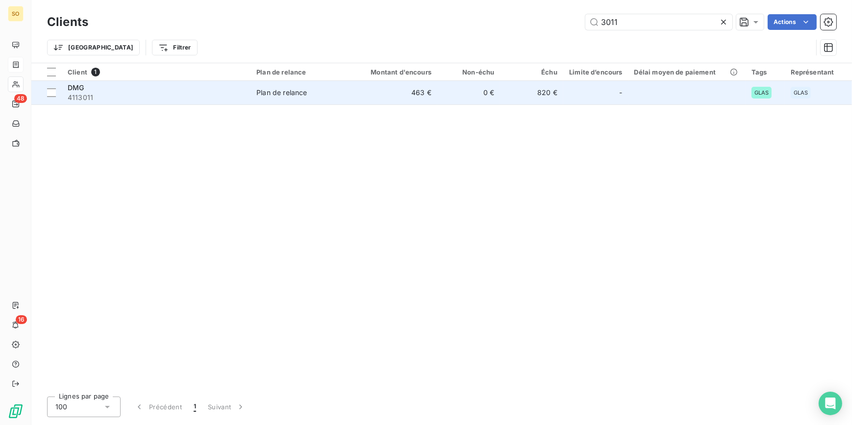
type input "3011"
click at [578, 90] on div "-" at bounding box center [595, 93] width 53 height 16
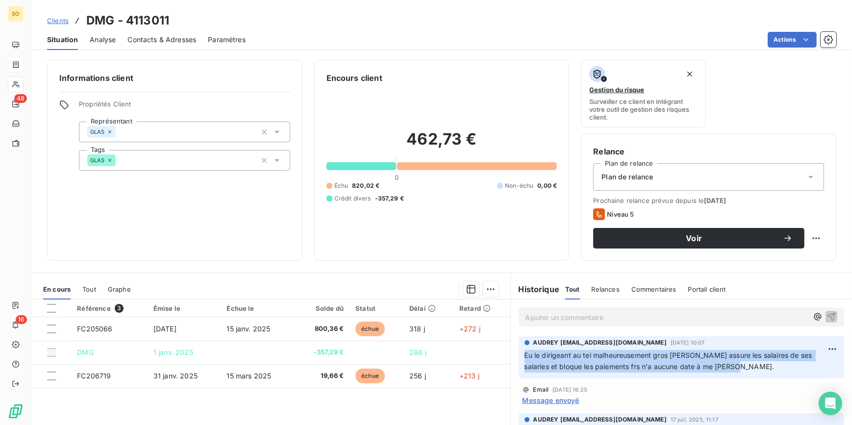
drag, startPoint x: 520, startPoint y: 357, endPoint x: 768, endPoint y: 361, distance: 248.0
click at [768, 361] on p "Eu le dirigeant au tel malheureusement gros [PERSON_NAME] assure les salaires d…" at bounding box center [681, 361] width 314 height 23
copy span "Eu le dirigeant au tel malheureusement gros [PERSON_NAME] assure les salaires d…"
click at [64, 21] on span "Clients" at bounding box center [58, 21] width 22 height 8
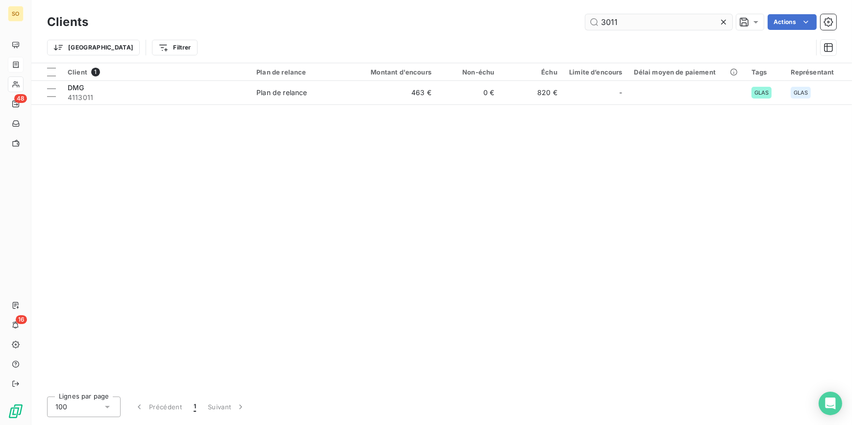
drag, startPoint x: 597, startPoint y: 24, endPoint x: 635, endPoint y: 24, distance: 38.2
click at [635, 24] on input "3011" at bounding box center [658, 22] width 147 height 16
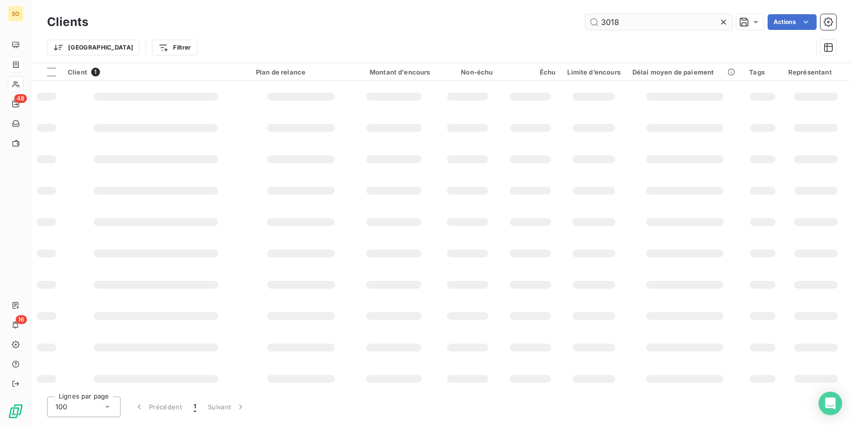
type input "3018"
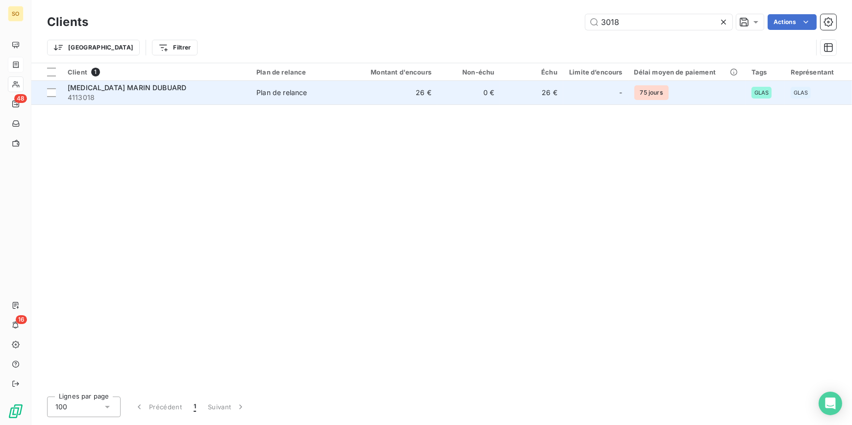
click at [552, 90] on td "26 €" at bounding box center [531, 93] width 63 height 24
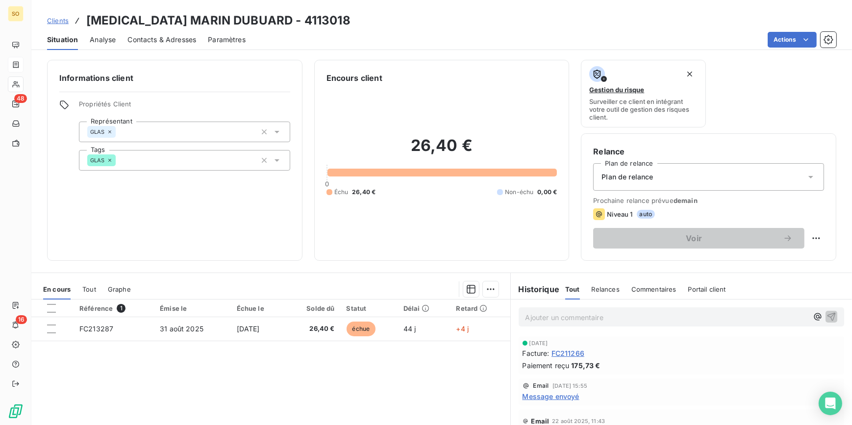
click at [51, 22] on span "Clients" at bounding box center [58, 21] width 22 height 8
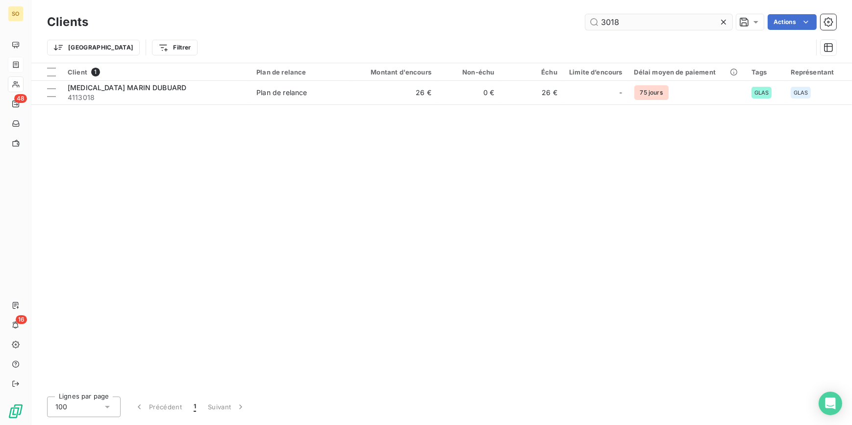
drag, startPoint x: 607, startPoint y: 24, endPoint x: 653, endPoint y: 20, distance: 46.2
click at [644, 20] on input "3018" at bounding box center [658, 22] width 147 height 16
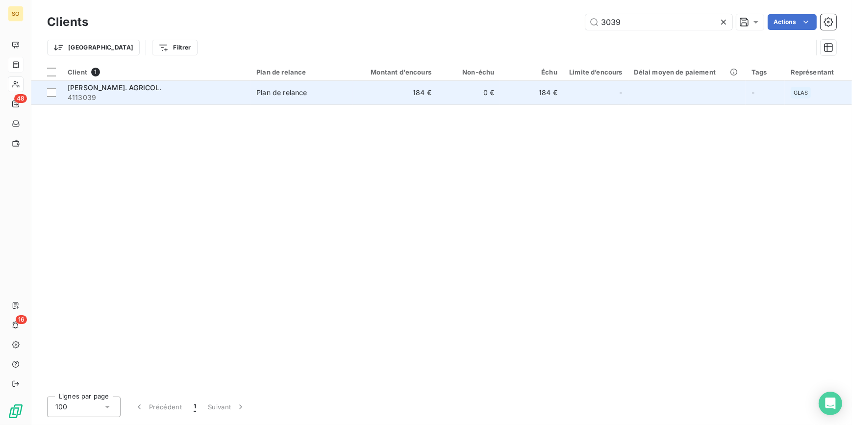
type input "3039"
click at [525, 88] on td "184 €" at bounding box center [531, 93] width 63 height 24
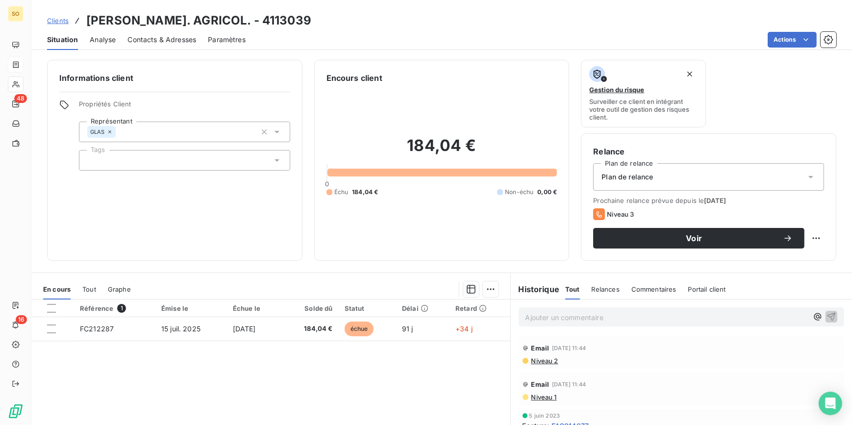
click at [58, 18] on span "Clients" at bounding box center [58, 21] width 22 height 8
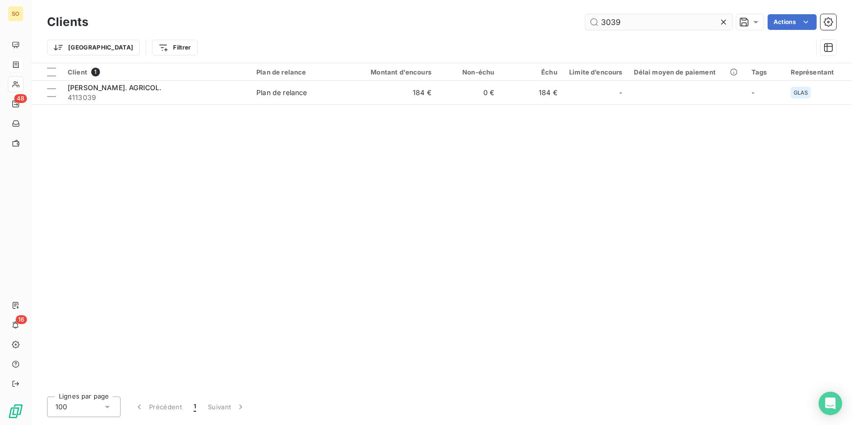
drag, startPoint x: 598, startPoint y: 22, endPoint x: 654, endPoint y: 22, distance: 55.4
click at [654, 22] on input "3039" at bounding box center [658, 22] width 147 height 16
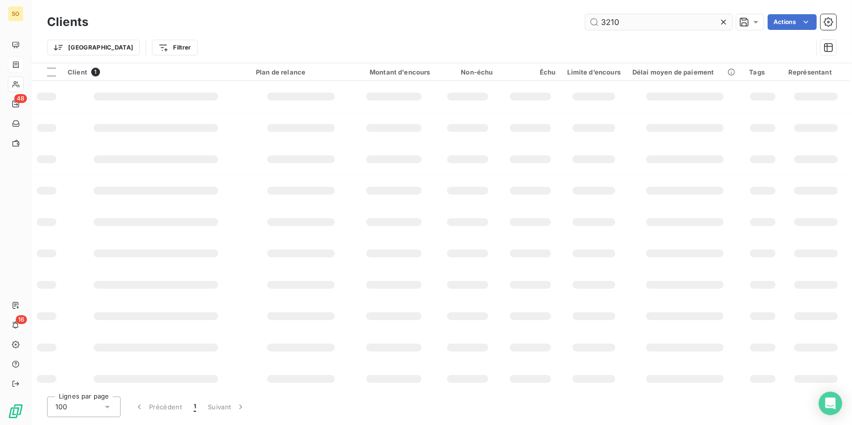
type input "3210"
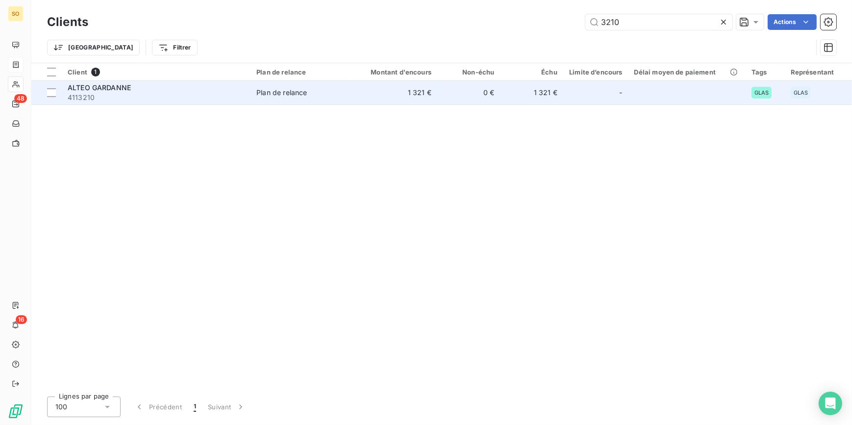
click at [442, 84] on td "0 €" at bounding box center [468, 93] width 63 height 24
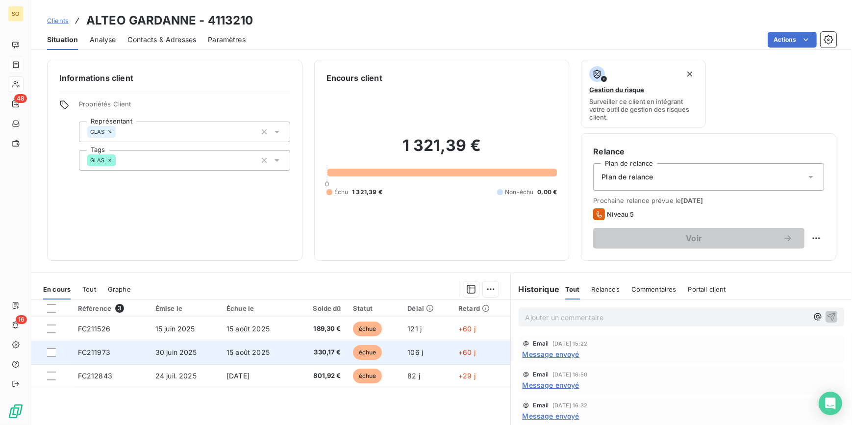
scroll to position [44, 0]
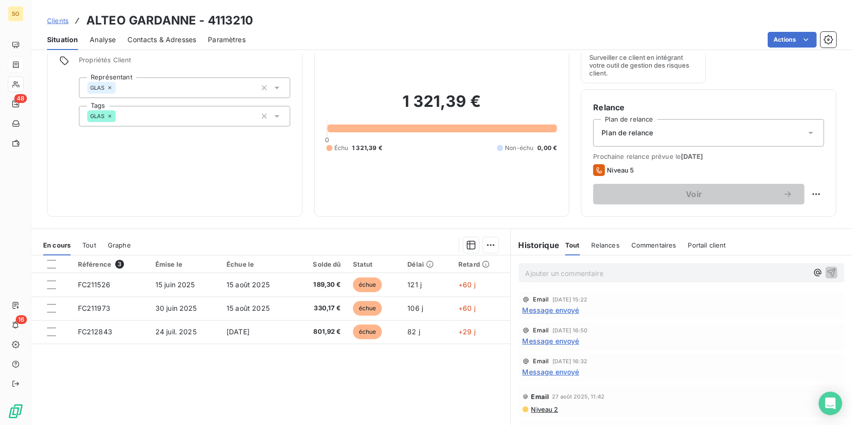
click at [66, 22] on span "Clients" at bounding box center [58, 21] width 22 height 8
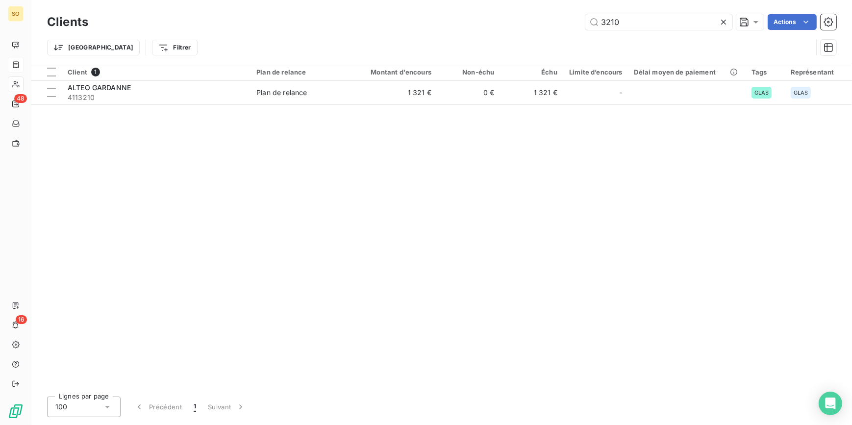
drag, startPoint x: 606, startPoint y: 26, endPoint x: 684, endPoint y: 10, distance: 79.7
click at [649, 16] on input "3210" at bounding box center [658, 22] width 147 height 16
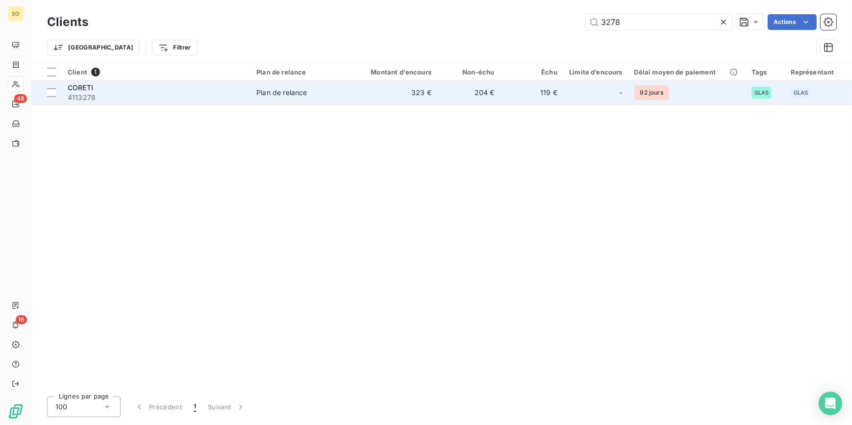
type input "3278"
click at [559, 87] on td "119 €" at bounding box center [531, 93] width 63 height 24
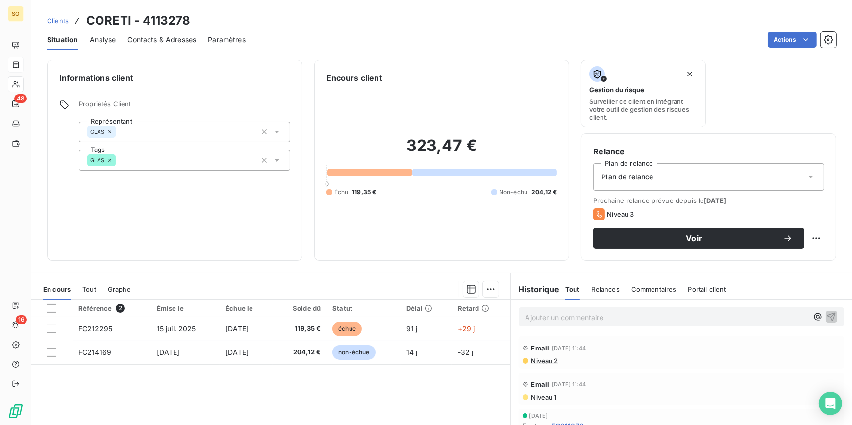
click at [51, 14] on div "Clients CORETI - 4113278" at bounding box center [118, 21] width 143 height 18
click at [47, 22] on span "Clients" at bounding box center [58, 21] width 22 height 8
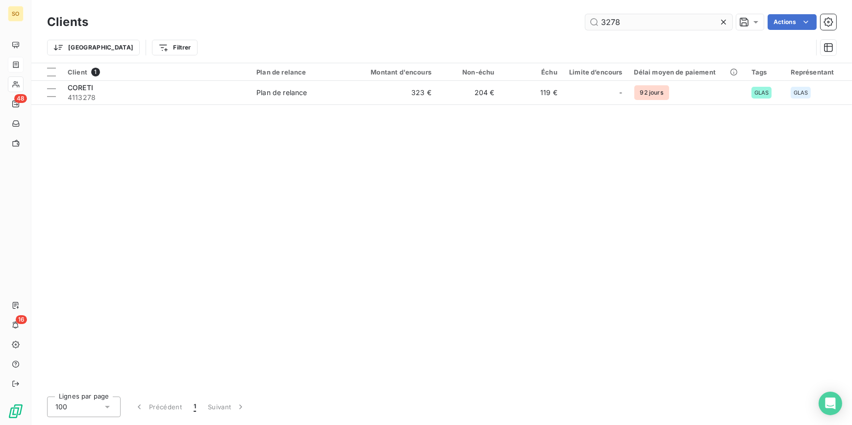
drag, startPoint x: 594, startPoint y: 20, endPoint x: 684, endPoint y: 20, distance: 89.2
click at [684, 20] on input "3278" at bounding box center [658, 22] width 147 height 16
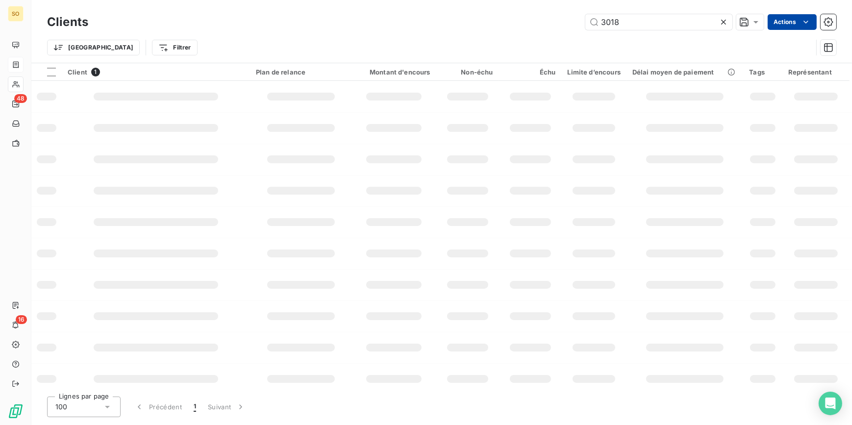
type input "3018"
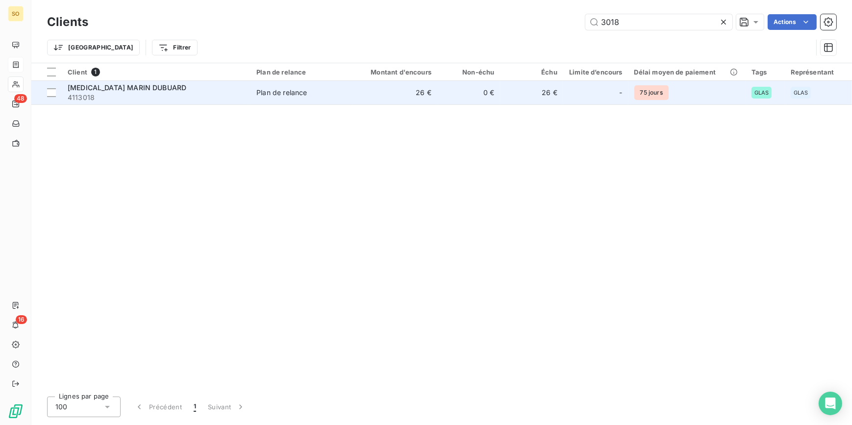
click at [518, 98] on td "26 €" at bounding box center [531, 93] width 63 height 24
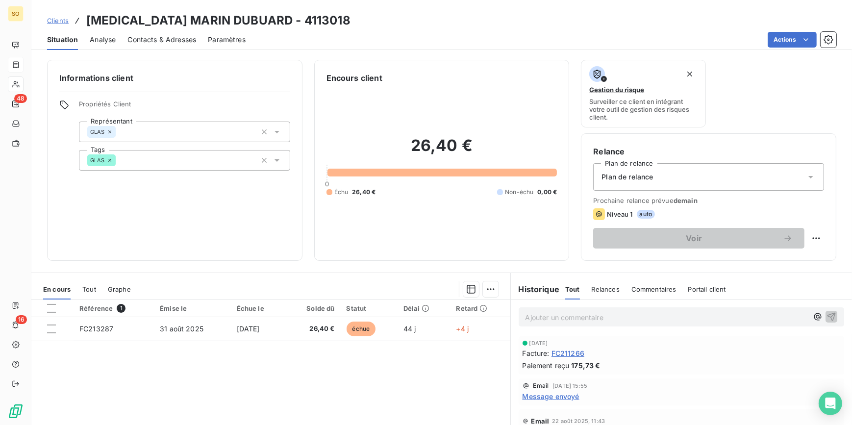
click at [56, 17] on span "Clients" at bounding box center [58, 21] width 22 height 8
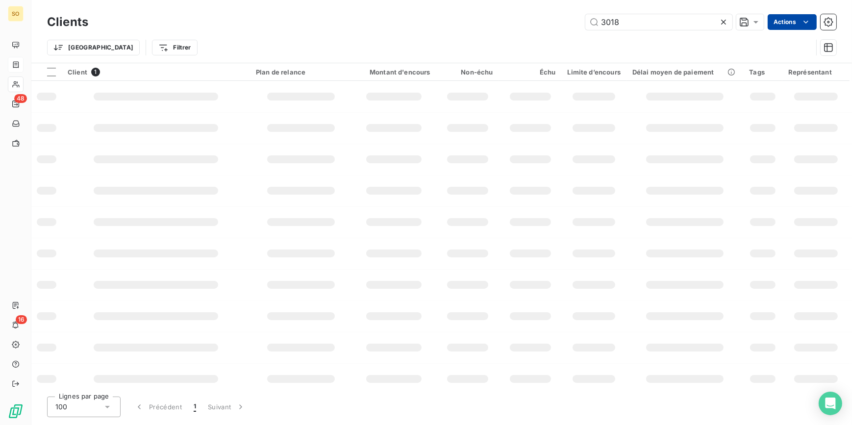
drag, startPoint x: 604, startPoint y: 23, endPoint x: 790, endPoint y: 23, distance: 186.2
click at [712, 24] on input "3018" at bounding box center [658, 22] width 147 height 16
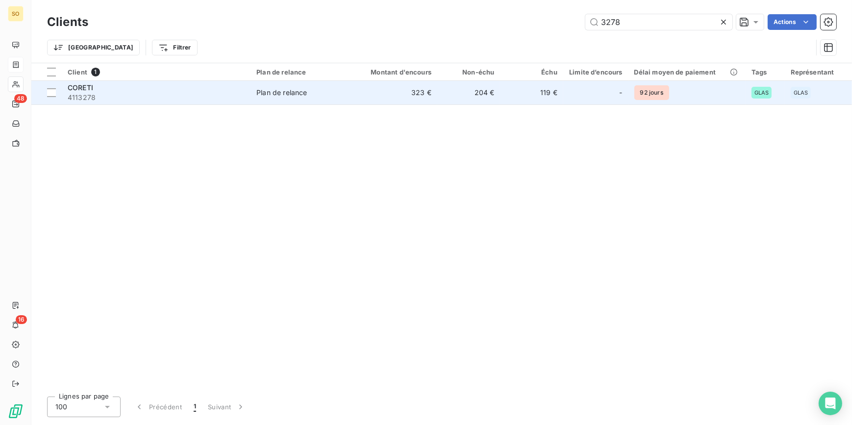
type input "3278"
click at [632, 91] on td "92 jours" at bounding box center [686, 93] width 117 height 24
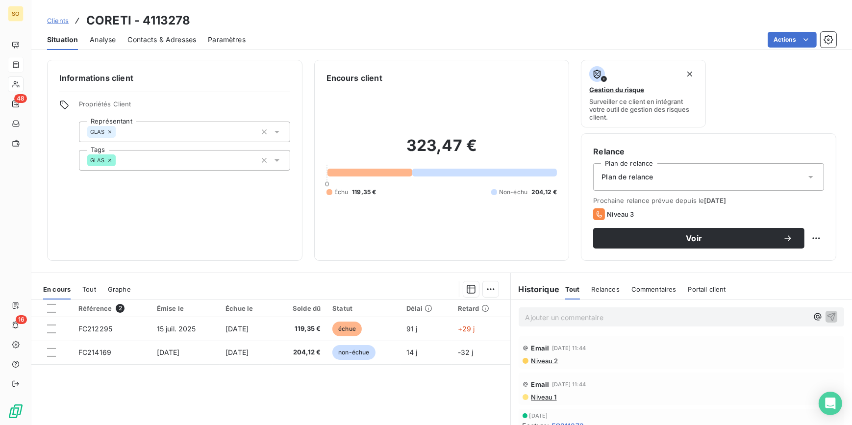
click at [58, 18] on span "Clients" at bounding box center [58, 21] width 22 height 8
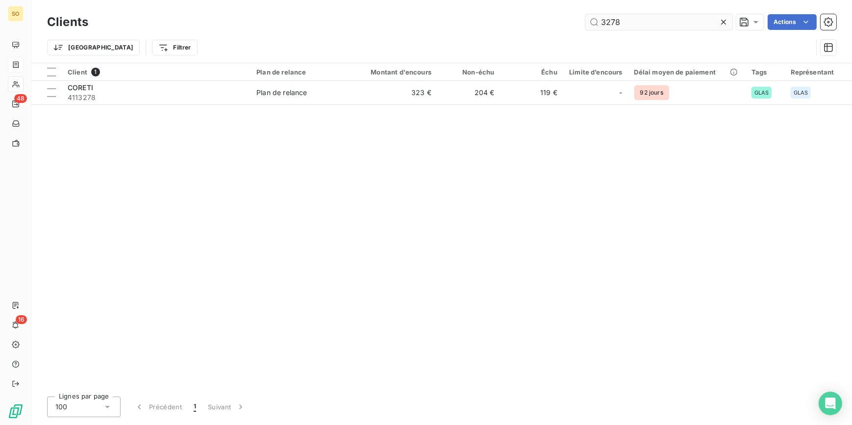
drag, startPoint x: 603, startPoint y: 23, endPoint x: 647, endPoint y: 21, distance: 43.7
click at [647, 21] on input "3278" at bounding box center [658, 22] width 147 height 16
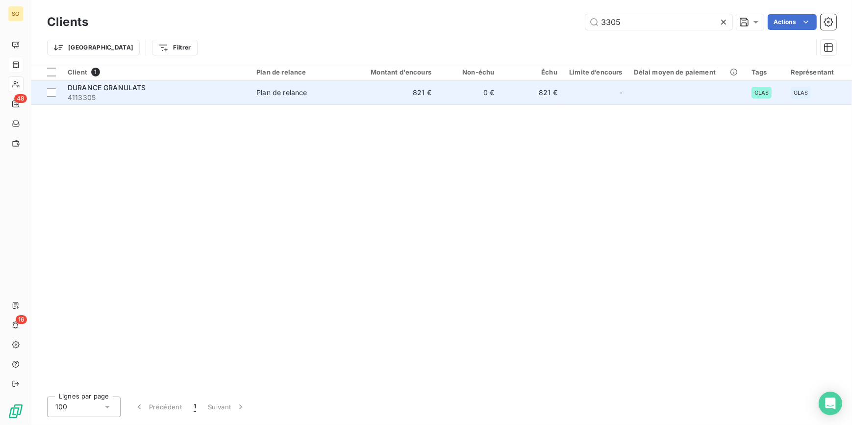
type input "3305"
click at [418, 94] on td "821 €" at bounding box center [395, 93] width 84 height 24
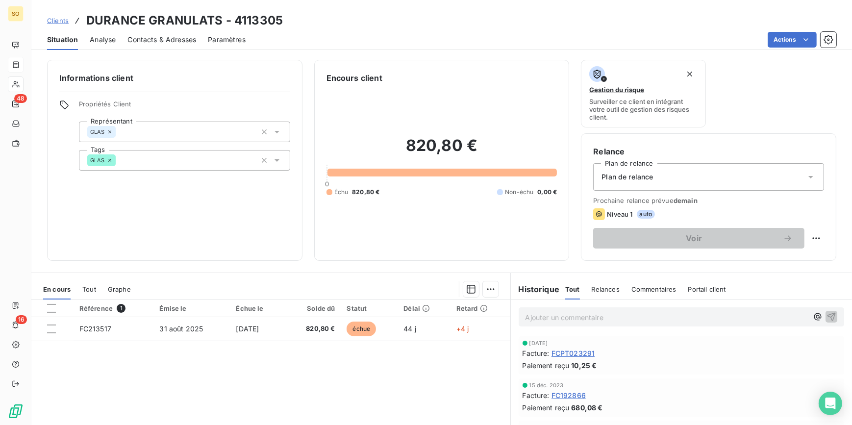
click at [60, 23] on span "Clients" at bounding box center [58, 21] width 22 height 8
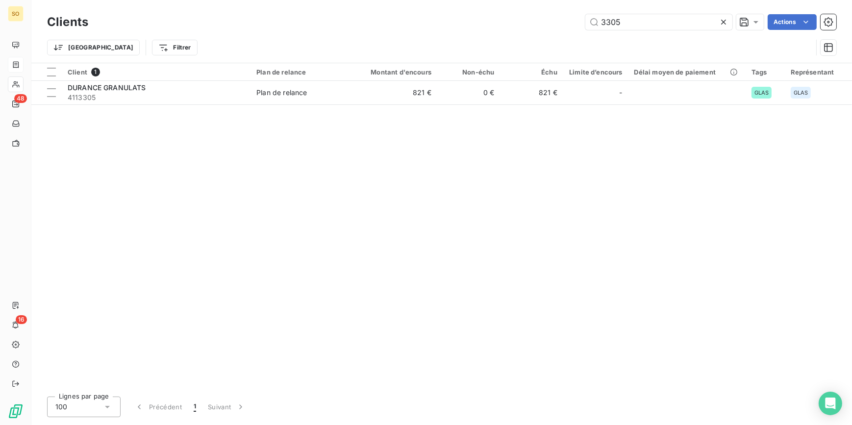
drag, startPoint x: 594, startPoint y: 25, endPoint x: 727, endPoint y: 26, distance: 132.3
click at [715, 26] on input "3305" at bounding box center [658, 22] width 147 height 16
type input "3486"
click at [589, 77] on th "Limite d’encours" at bounding box center [595, 72] width 65 height 18
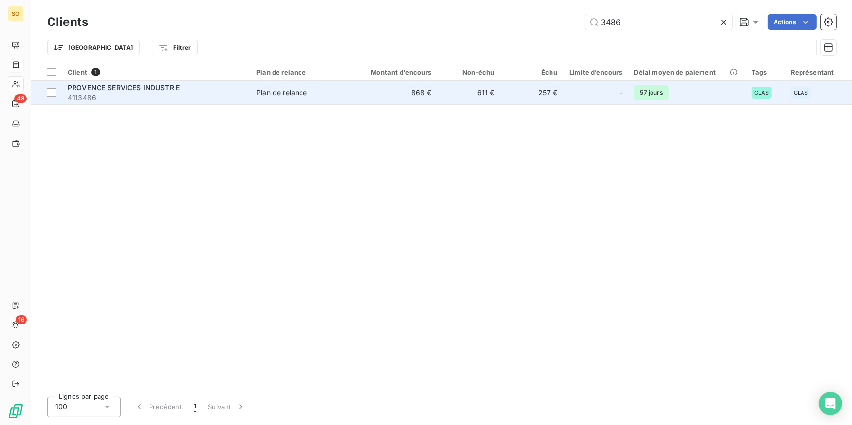
click at [587, 87] on div "-" at bounding box center [595, 93] width 53 height 16
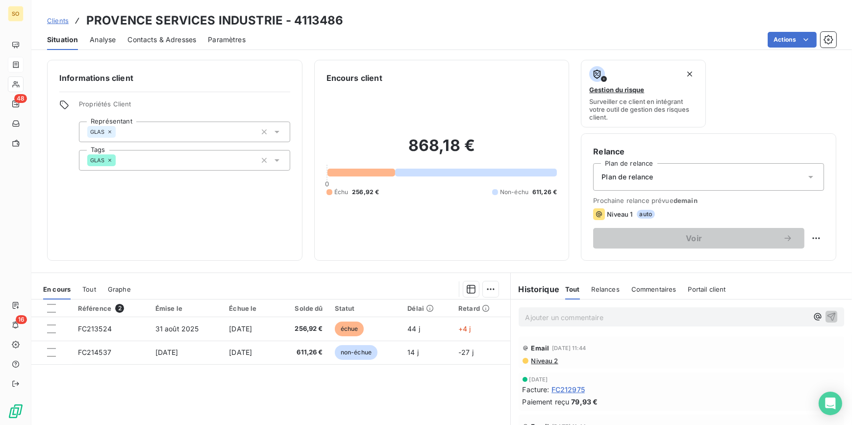
click at [49, 21] on span "Clients" at bounding box center [58, 21] width 22 height 8
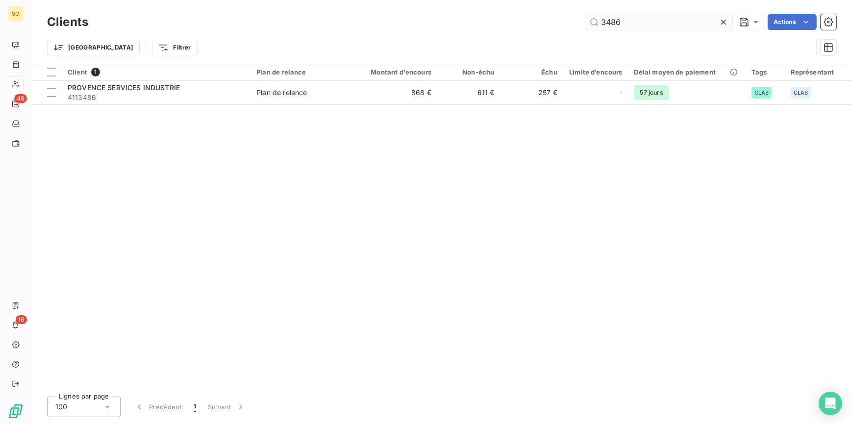
drag, startPoint x: 594, startPoint y: 18, endPoint x: 693, endPoint y: 14, distance: 99.1
click at [674, 17] on input "3486" at bounding box center [658, 22] width 147 height 16
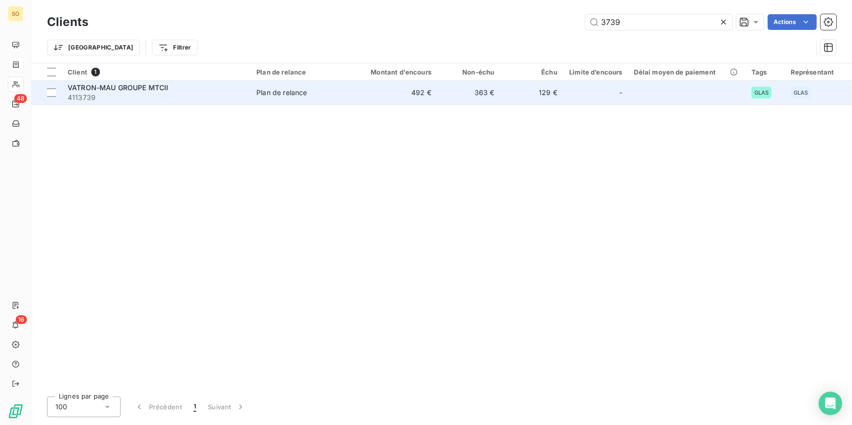
type input "3739"
click at [464, 99] on td "363 €" at bounding box center [468, 93] width 63 height 24
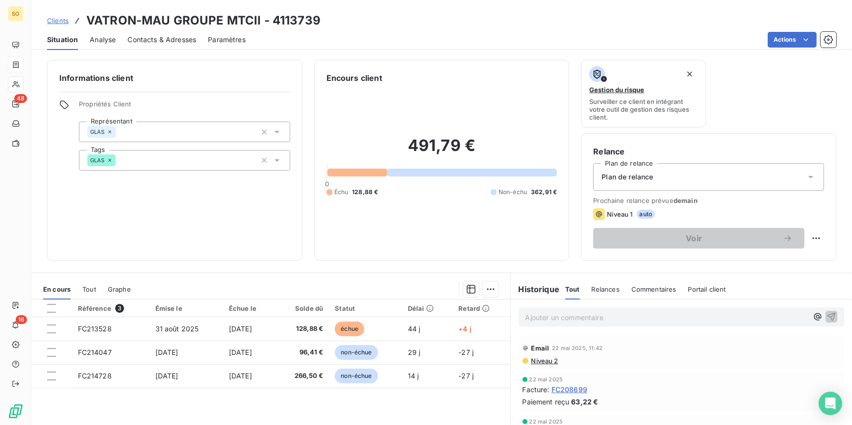
click at [58, 20] on span "Clients" at bounding box center [58, 21] width 22 height 8
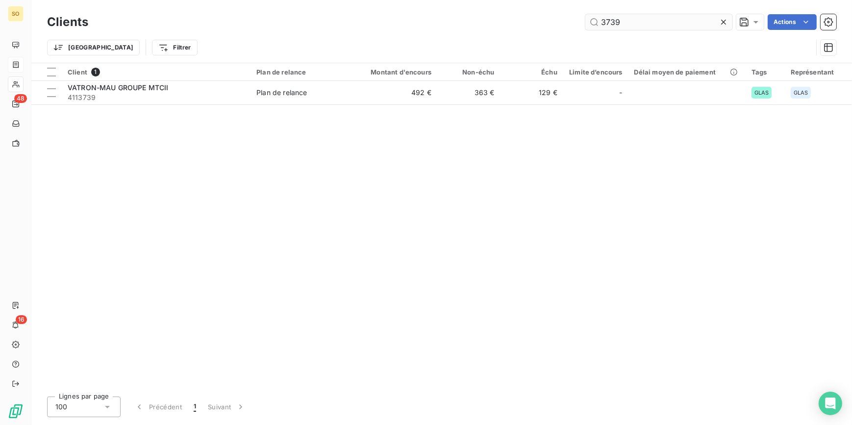
drag, startPoint x: 595, startPoint y: 23, endPoint x: 662, endPoint y: 23, distance: 67.6
click at [656, 23] on input "3739" at bounding box center [658, 22] width 147 height 16
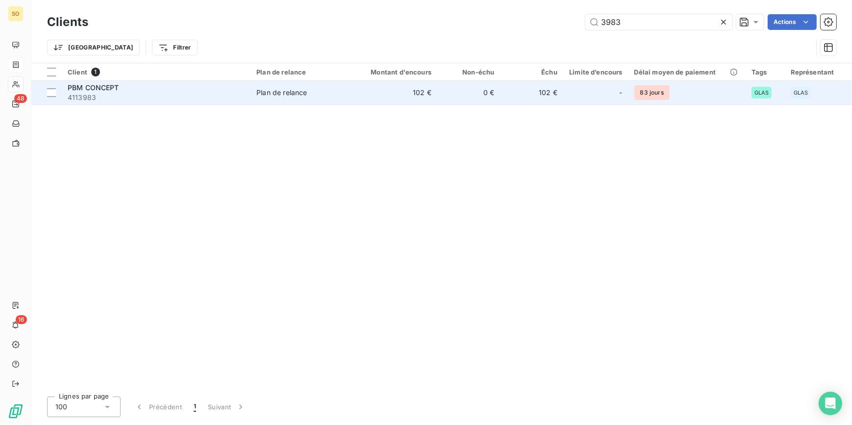
type input "3983"
click at [497, 95] on td "0 €" at bounding box center [468, 93] width 63 height 24
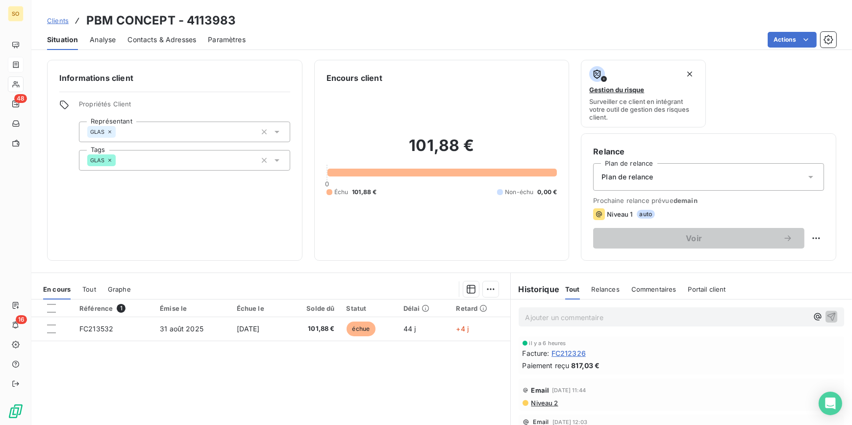
click at [62, 20] on span "Clients" at bounding box center [58, 21] width 22 height 8
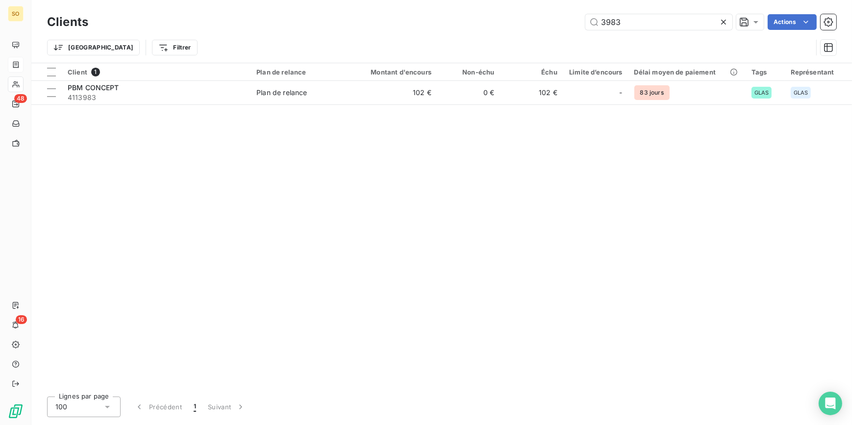
drag, startPoint x: 600, startPoint y: 24, endPoint x: 744, endPoint y: 10, distance: 144.3
click at [673, 21] on input "3983" at bounding box center [658, 22] width 147 height 16
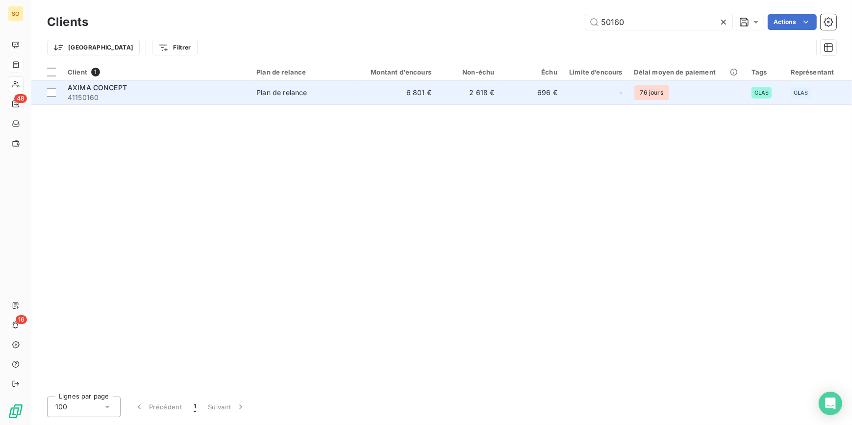
type input "50160"
click at [416, 95] on td "6 801 €" at bounding box center [395, 93] width 84 height 24
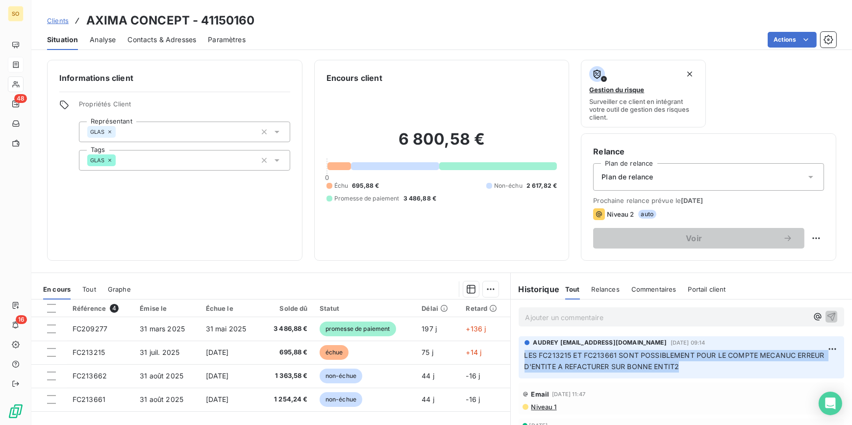
drag, startPoint x: 521, startPoint y: 357, endPoint x: 819, endPoint y: 362, distance: 298.0
click at [819, 362] on p "LES FC213215 ET FC213661 SONT POSSIBLEMENT POUR LE COMPTE MECANUC ERREUR D'ENTI…" at bounding box center [681, 361] width 314 height 23
copy span "LES FC213215 ET FC213661 SONT POSSIBLEMENT POUR LE COMPTE MECANUC ERREUR D'ENTI…"
click at [56, 18] on span "Clients" at bounding box center [58, 21] width 22 height 8
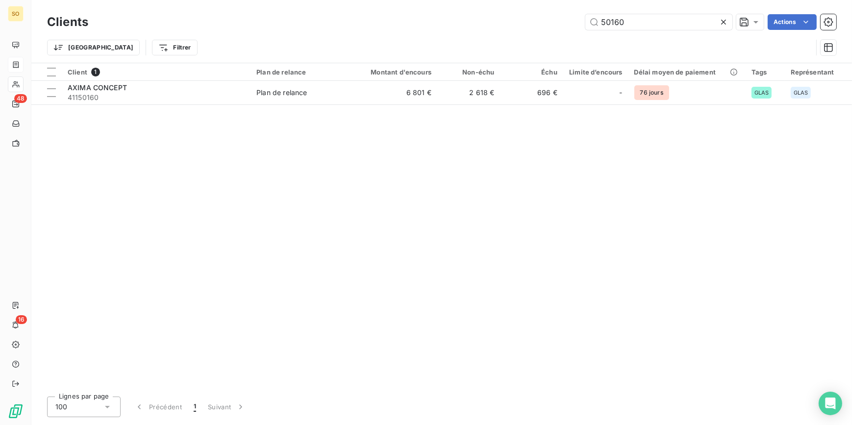
drag, startPoint x: 602, startPoint y: 22, endPoint x: 837, endPoint y: 1, distance: 236.1
click at [738, 22] on div "50160 Actions" at bounding box center [468, 22] width 736 height 16
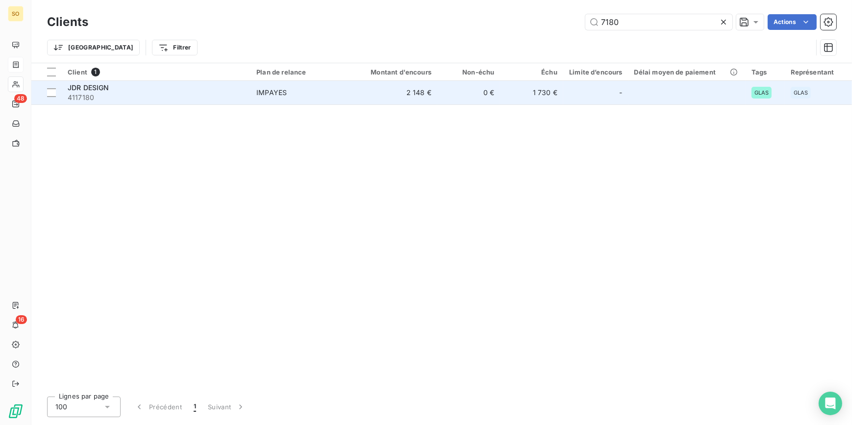
type input "7180"
click at [463, 98] on td "0 €" at bounding box center [468, 93] width 63 height 24
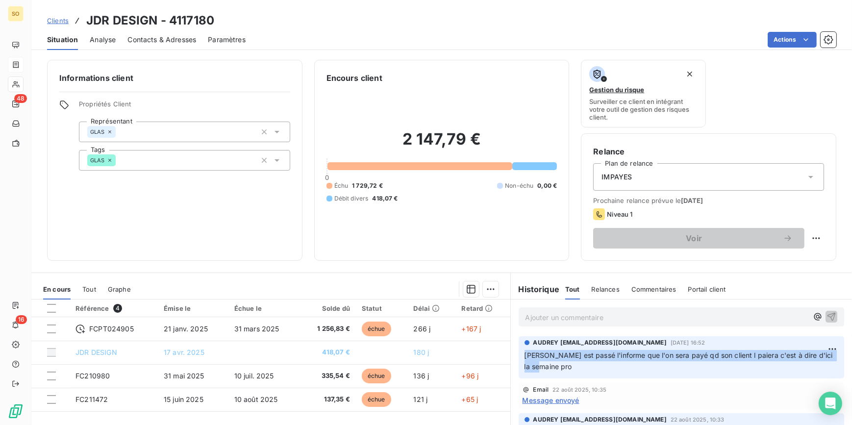
drag, startPoint x: 521, startPoint y: 355, endPoint x: 716, endPoint y: 361, distance: 195.1
click at [716, 361] on p "[PERSON_NAME] est passé l'informe que l'on sera payé qd son client l paiera c'e…" at bounding box center [681, 361] width 314 height 23
copy span "[PERSON_NAME] est passé l'informe que l'on sera payé qd son client l paiera c'e…"
click at [58, 18] on span "Clients" at bounding box center [58, 21] width 22 height 8
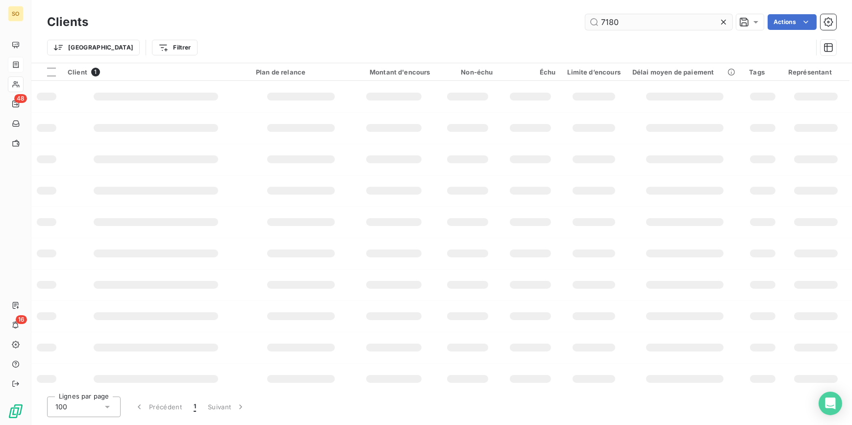
drag, startPoint x: 609, startPoint y: 24, endPoint x: 681, endPoint y: 24, distance: 72.0
click at [659, 24] on input "7180" at bounding box center [658, 22] width 147 height 16
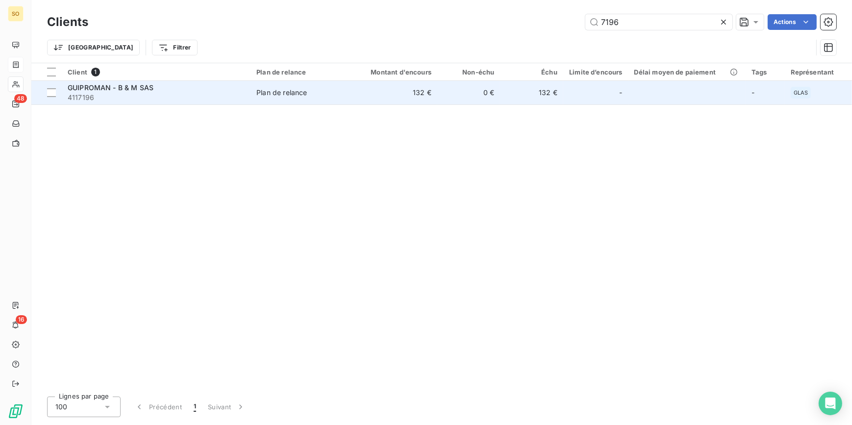
type input "7196"
click at [465, 91] on td "0 €" at bounding box center [468, 93] width 63 height 24
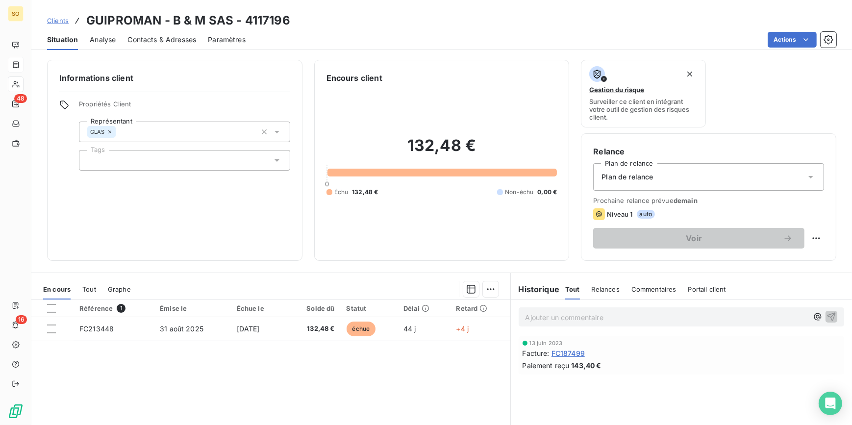
click at [61, 24] on span "Clients" at bounding box center [58, 21] width 22 height 8
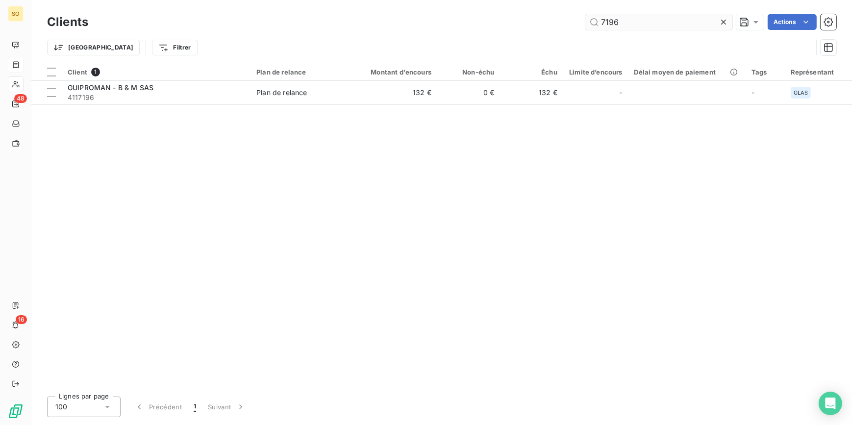
drag, startPoint x: 601, startPoint y: 21, endPoint x: 707, endPoint y: 29, distance: 106.2
click at [694, 29] on input "7196" at bounding box center [658, 22] width 147 height 16
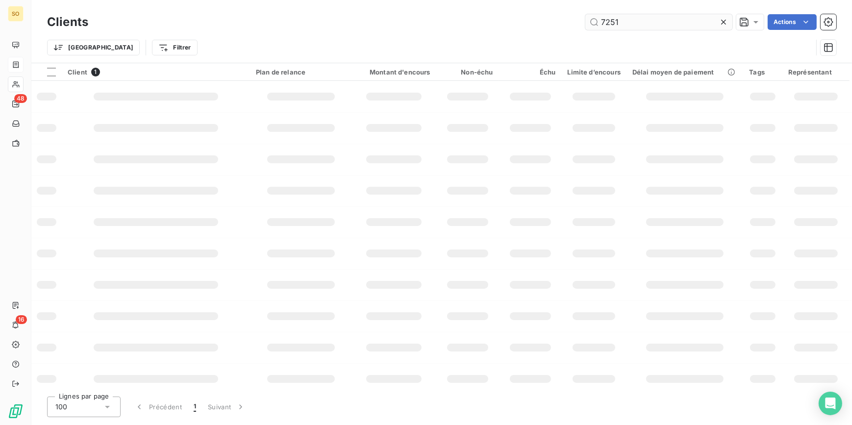
type input "7251"
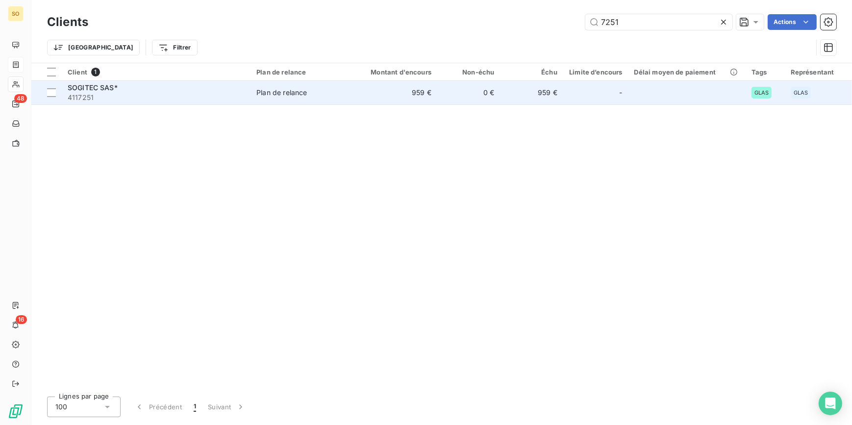
click at [391, 96] on td "959 €" at bounding box center [395, 93] width 84 height 24
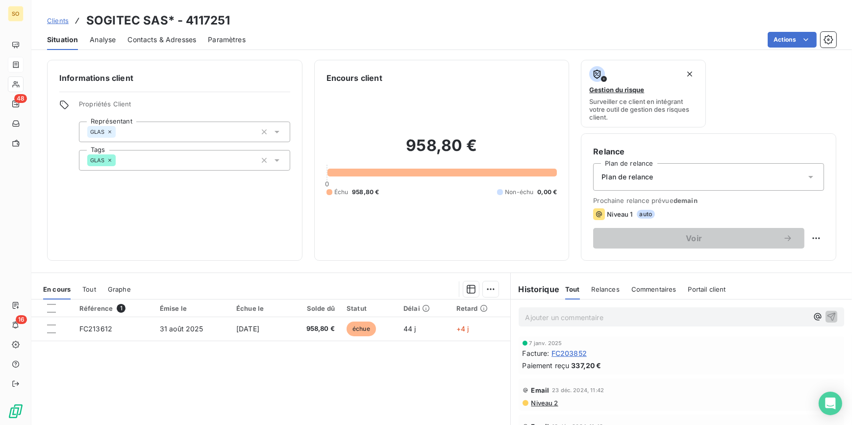
click at [57, 18] on span "Clients" at bounding box center [58, 21] width 22 height 8
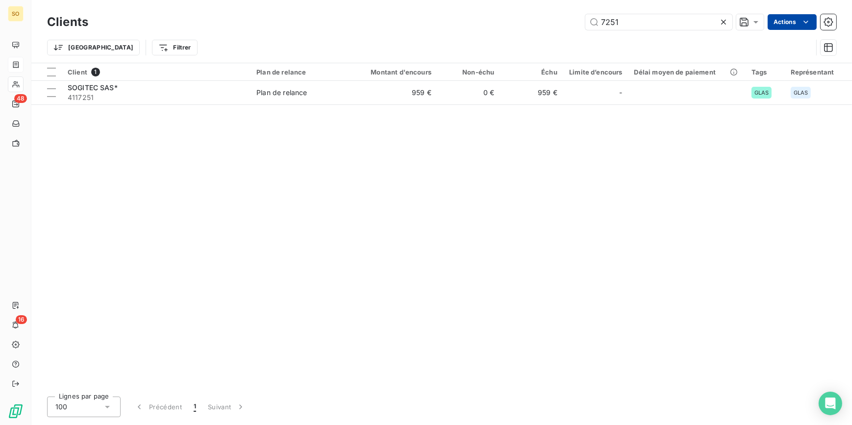
drag, startPoint x: 593, startPoint y: 20, endPoint x: 795, endPoint y: 27, distance: 202.0
click at [772, 29] on div "7251 Actions" at bounding box center [468, 22] width 736 height 16
drag, startPoint x: 600, startPoint y: 22, endPoint x: 694, endPoint y: 25, distance: 94.6
click at [691, 26] on input "7321" at bounding box center [658, 22] width 147 height 16
type input "7439"
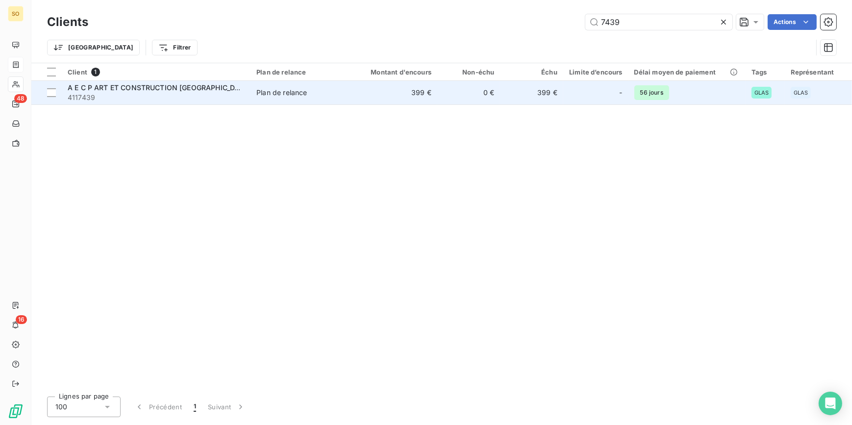
click at [471, 86] on td "0 €" at bounding box center [468, 93] width 63 height 24
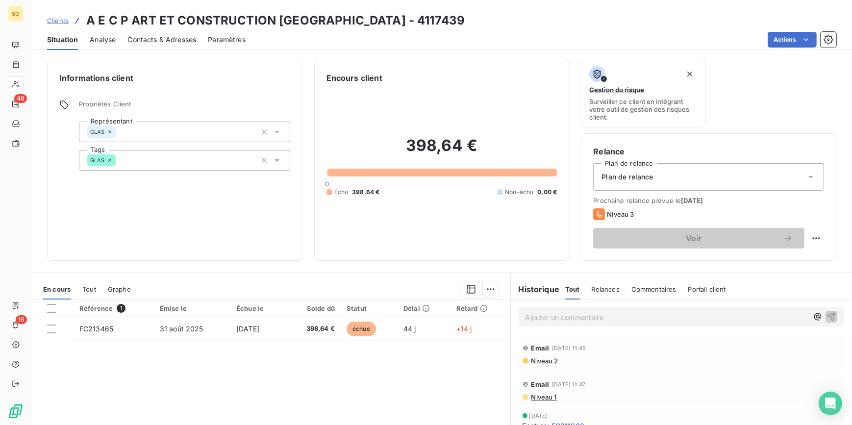
click at [44, 24] on div "Clients A E C P ART ET CONSTRUCTION PROVENCE - 4117439" at bounding box center [441, 21] width 820 height 18
click at [52, 21] on span "Clients" at bounding box center [58, 21] width 22 height 8
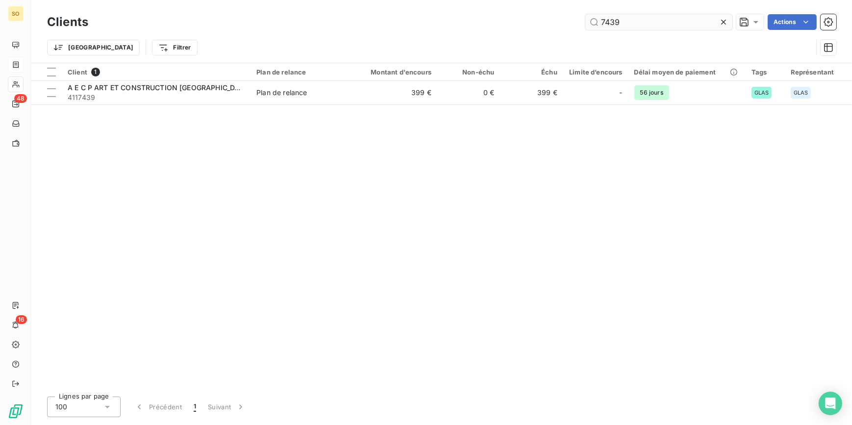
drag, startPoint x: 609, startPoint y: 22, endPoint x: 667, endPoint y: 21, distance: 58.8
click at [666, 21] on input "7439" at bounding box center [658, 22] width 147 height 16
type input "7449"
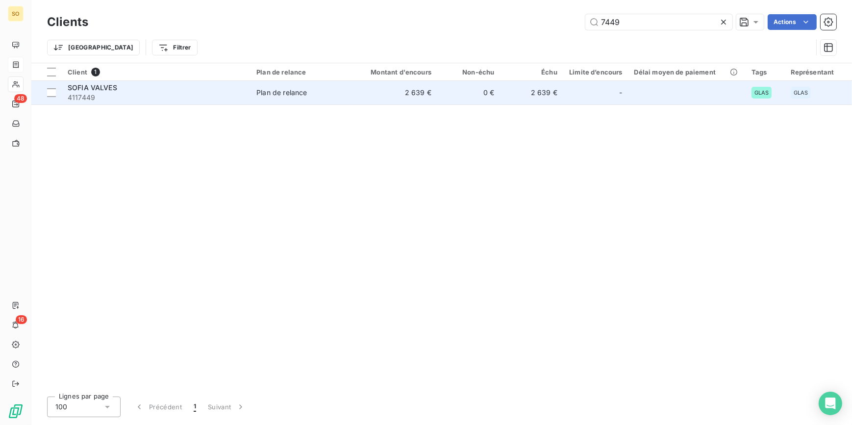
click at [427, 91] on td "2 639 €" at bounding box center [395, 93] width 84 height 24
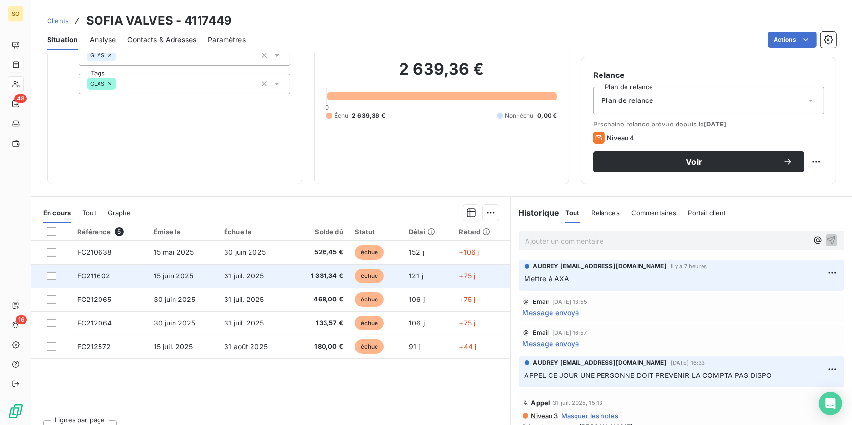
scroll to position [89, 0]
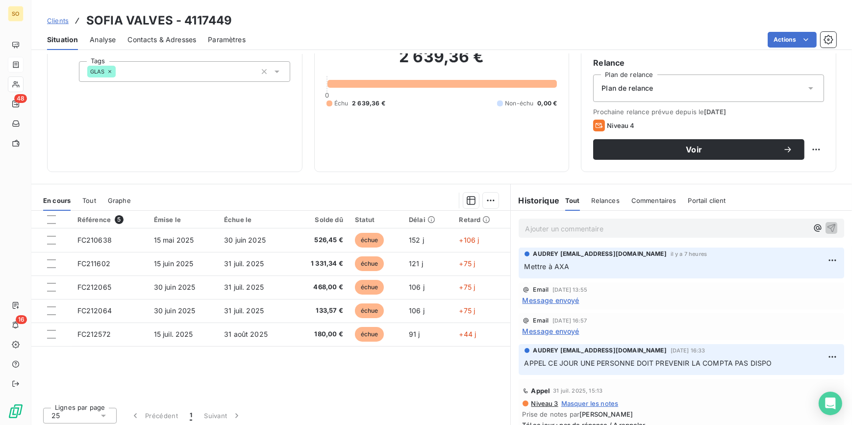
click at [562, 230] on p "Ajouter un commentaire ﻿" at bounding box center [666, 228] width 283 height 12
click at [570, 228] on span "Litige possible facturation" at bounding box center [567, 227] width 85 height 8
click at [676, 227] on p "Litige possible double facturation" at bounding box center [666, 227] width 283 height 11
click at [826, 224] on icon "button" at bounding box center [831, 227] width 10 height 10
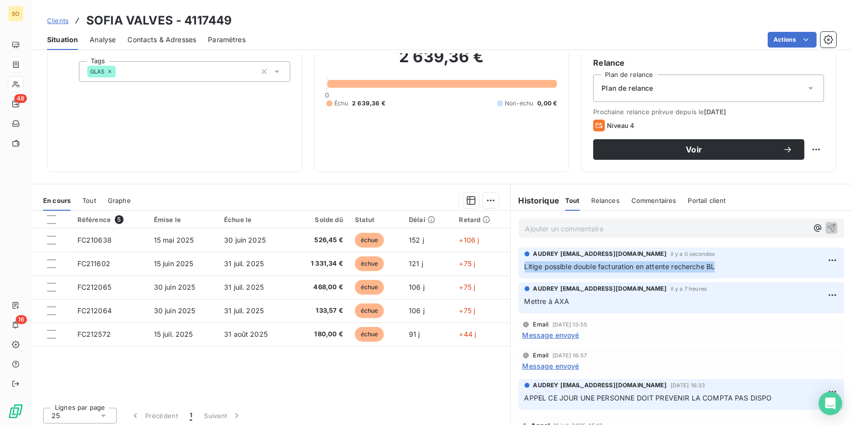
drag, startPoint x: 713, startPoint y: 264, endPoint x: 514, endPoint y: 265, distance: 199.4
click at [518, 265] on div "AUDREY [EMAIL_ADDRESS][DOMAIN_NAME] [PERSON_NAME] y a 0 secondes Litige possibl…" at bounding box center [681, 262] width 326 height 31
copy span "Litige possible double facturation en attente recherche BL"
click at [62, 16] on link "Clients" at bounding box center [58, 21] width 22 height 10
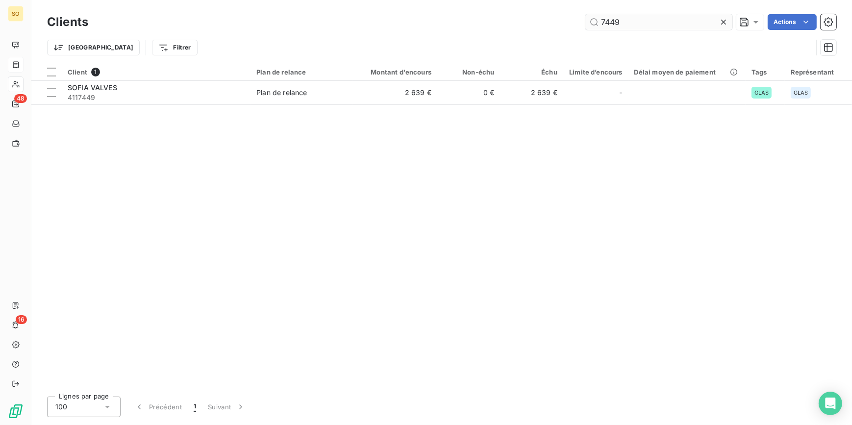
drag, startPoint x: 596, startPoint y: 21, endPoint x: 696, endPoint y: 23, distance: 99.5
click at [688, 23] on input "7449" at bounding box center [658, 22] width 147 height 16
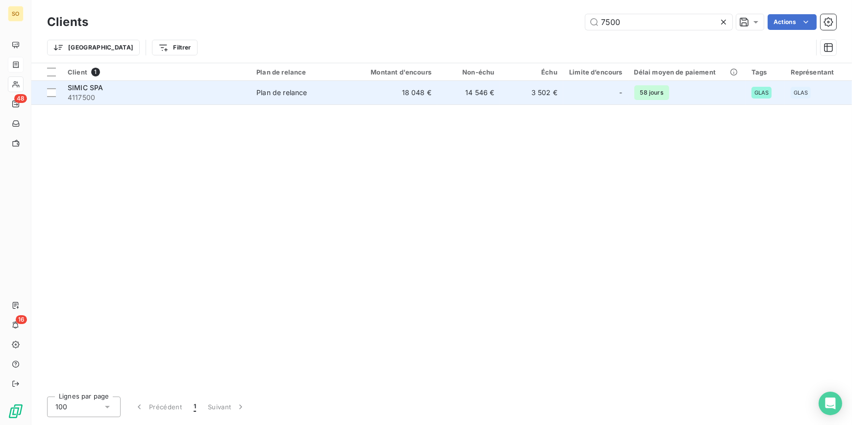
type input "7500"
click at [333, 90] on span "Plan de relance" at bounding box center [301, 93] width 91 height 10
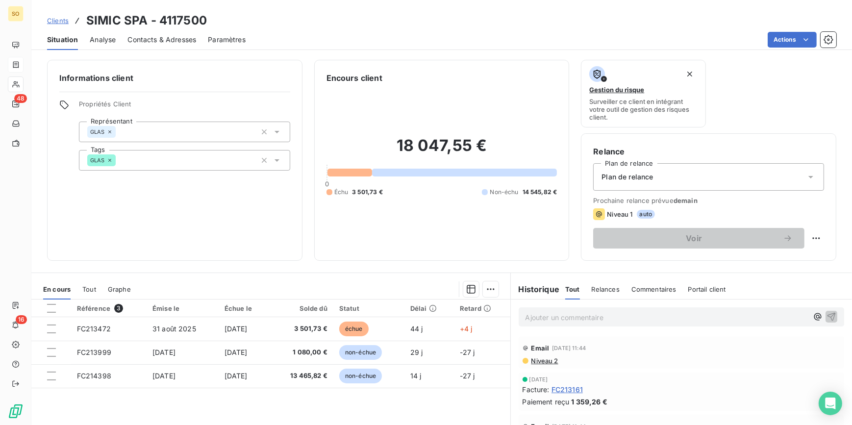
click at [59, 22] on span "Clients" at bounding box center [58, 21] width 22 height 8
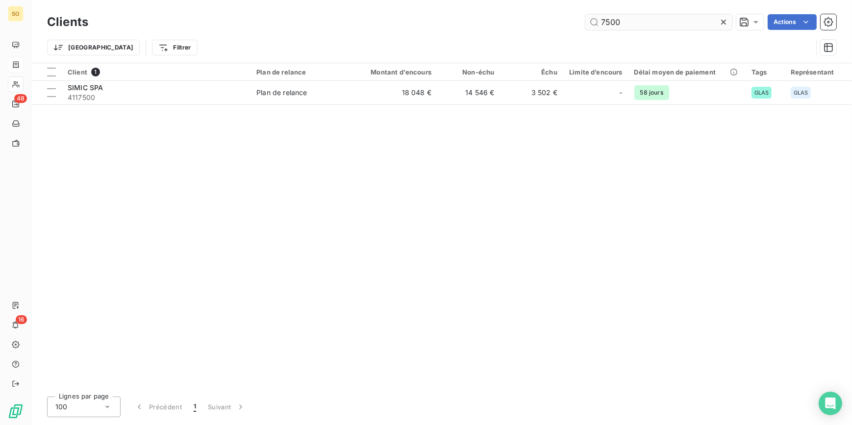
drag, startPoint x: 610, startPoint y: 20, endPoint x: 660, endPoint y: 23, distance: 51.1
click at [660, 23] on input "7500" at bounding box center [658, 22] width 147 height 16
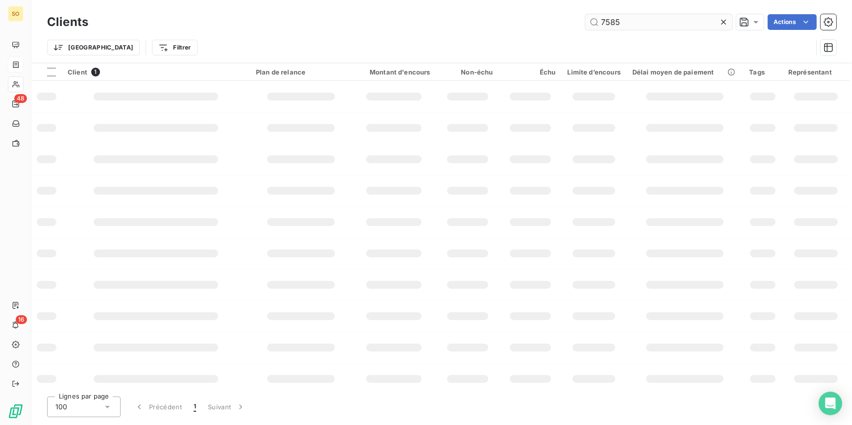
type input "7585"
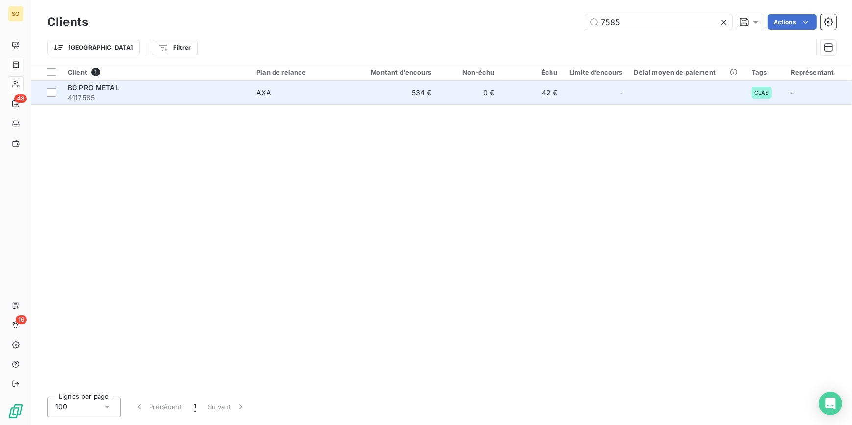
click at [496, 90] on td "0 €" at bounding box center [468, 93] width 63 height 24
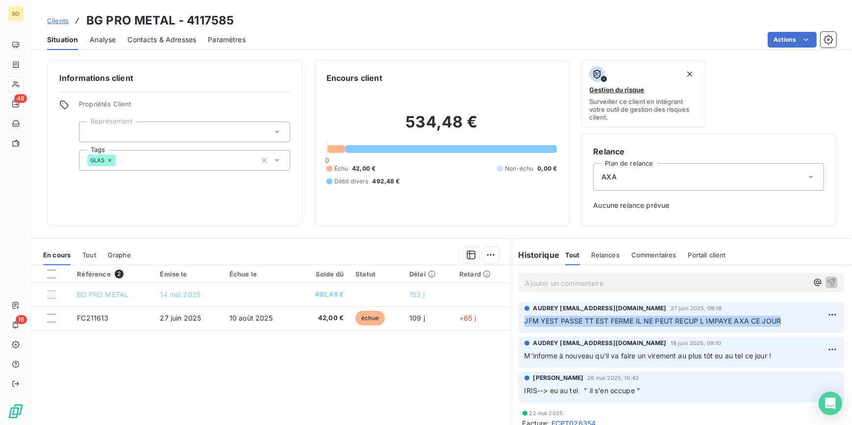
drag, startPoint x: 520, startPoint y: 322, endPoint x: 784, endPoint y: 323, distance: 263.6
click at [784, 323] on p "JFM YEST PASSE TT EST FERME IL NE PEUT RECUP L IMPAYE AXA CE JOUR" at bounding box center [681, 321] width 314 height 11
click at [63, 21] on span "Clients" at bounding box center [58, 21] width 22 height 8
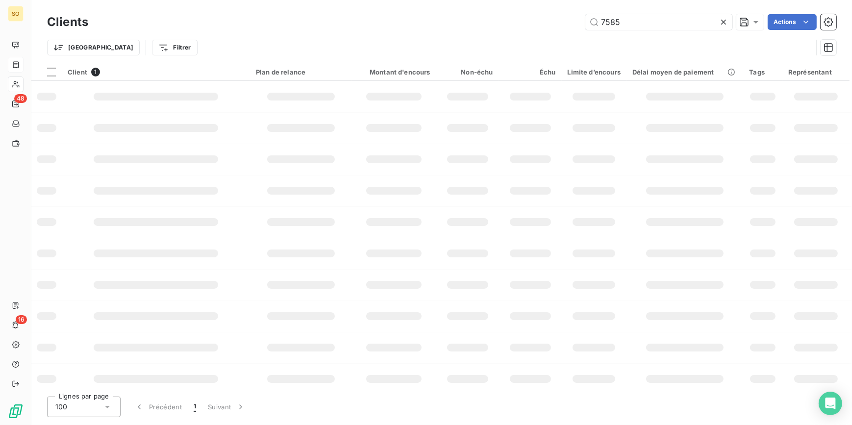
drag, startPoint x: 593, startPoint y: 24, endPoint x: 718, endPoint y: 23, distance: 125.0
click at [686, 24] on input "7585" at bounding box center [658, 22] width 147 height 16
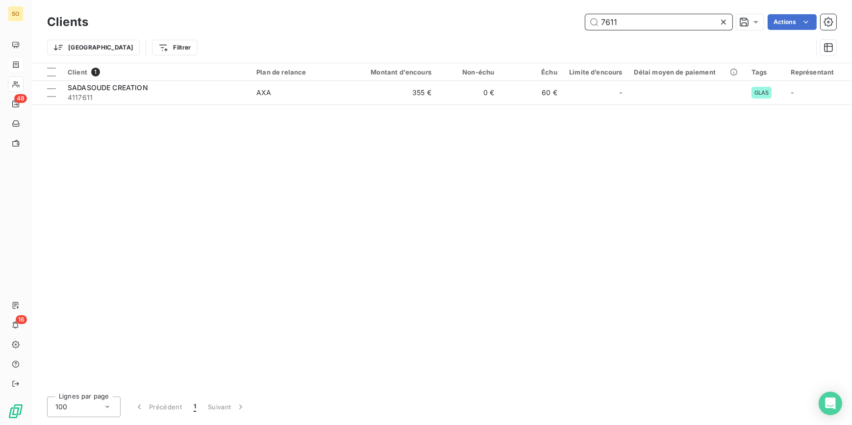
drag, startPoint x: 596, startPoint y: 20, endPoint x: 659, endPoint y: 19, distance: 63.2
click at [646, 19] on input "7611" at bounding box center [658, 22] width 147 height 16
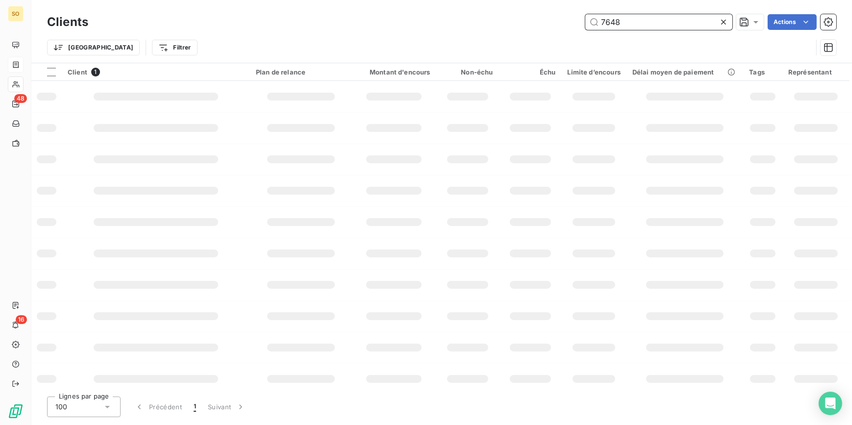
type input "7648"
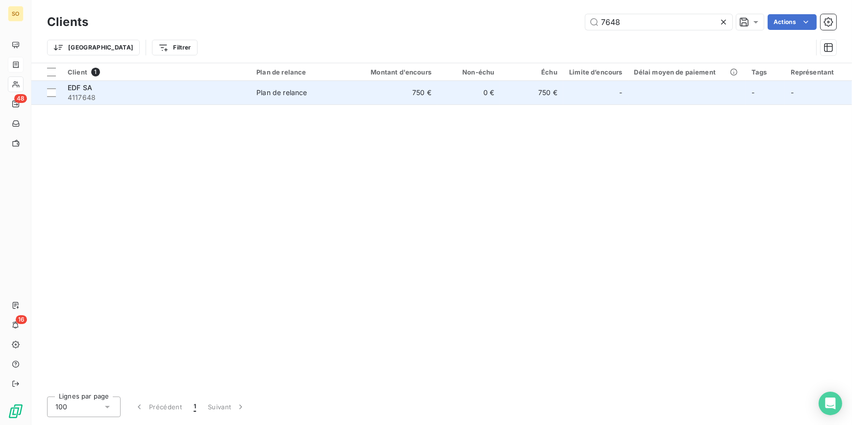
click at [384, 97] on td "750 €" at bounding box center [395, 93] width 84 height 24
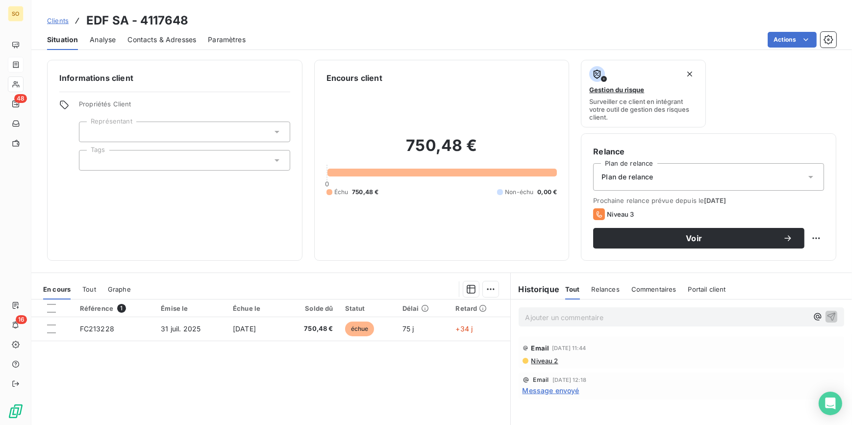
click at [58, 20] on span "Clients" at bounding box center [58, 21] width 22 height 8
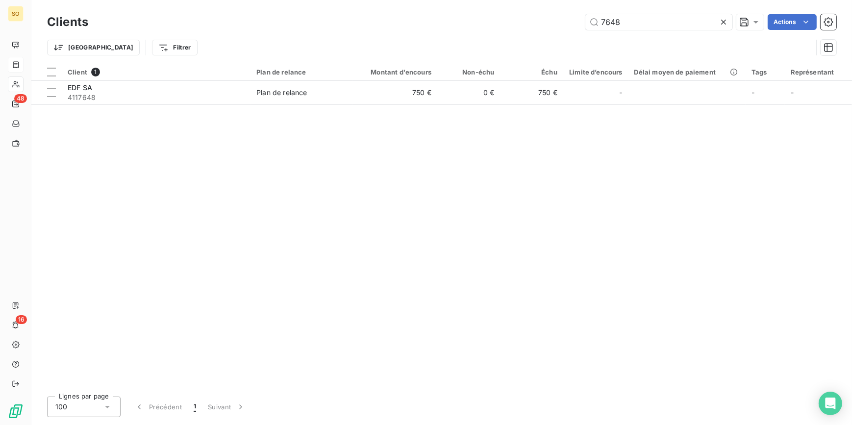
drag, startPoint x: 590, startPoint y: 20, endPoint x: 766, endPoint y: 23, distance: 175.9
click at [745, 24] on div "7648 Actions" at bounding box center [468, 22] width 736 height 16
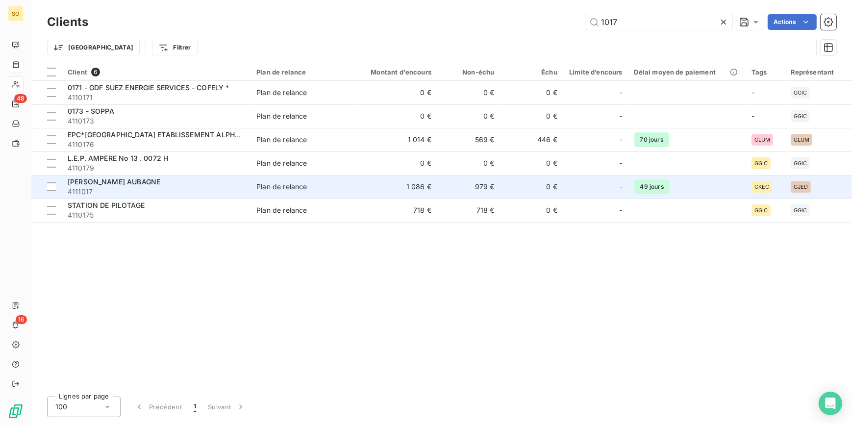
type input "1017"
click at [289, 185] on div "Plan de relance" at bounding box center [281, 187] width 50 height 10
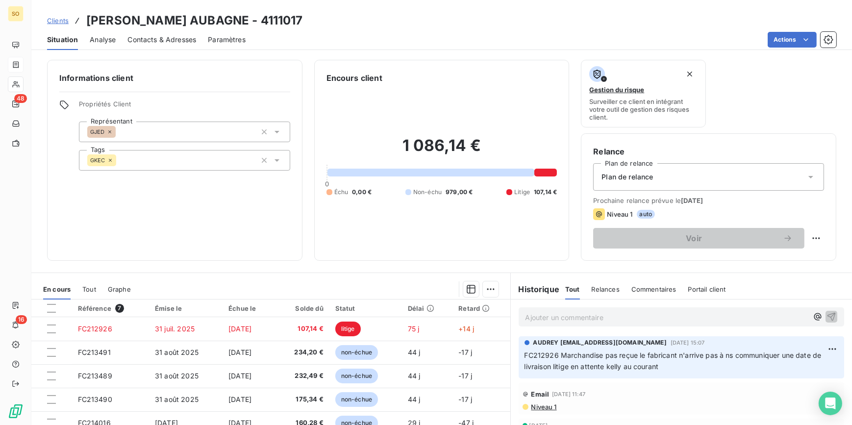
drag, startPoint x: 520, startPoint y: 356, endPoint x: 796, endPoint y: 361, distance: 275.4
click at [796, 361] on p "FC212926 Marchandise pas reçue le fabricant n'arrive pas à ns communiquer une d…" at bounding box center [681, 361] width 314 height 23
click at [64, 18] on span "Clients" at bounding box center [58, 21] width 22 height 8
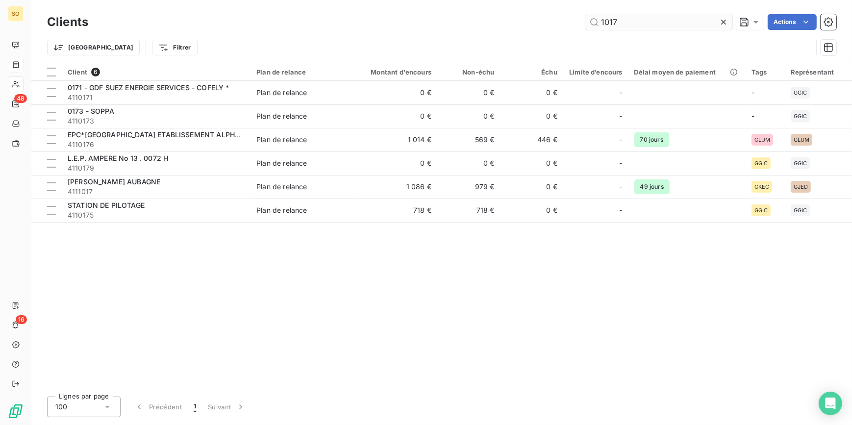
drag, startPoint x: 595, startPoint y: 19, endPoint x: 687, endPoint y: 17, distance: 92.1
click at [674, 19] on input "1017" at bounding box center [658, 22] width 147 height 16
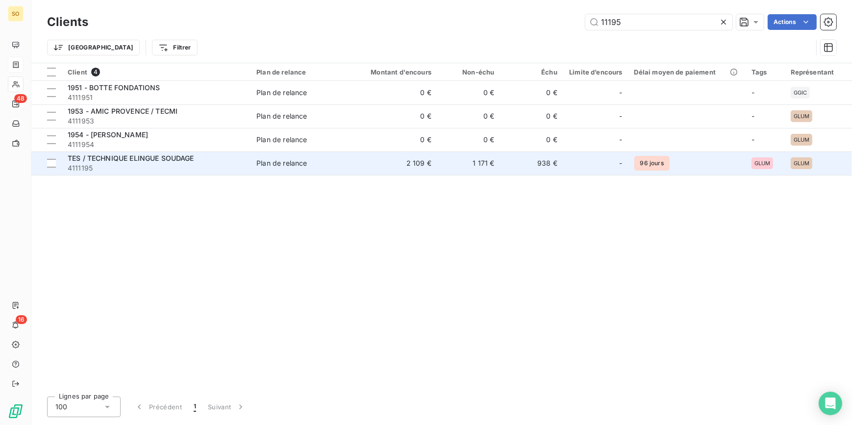
type input "11195"
click at [452, 162] on td "1 171 €" at bounding box center [468, 163] width 63 height 24
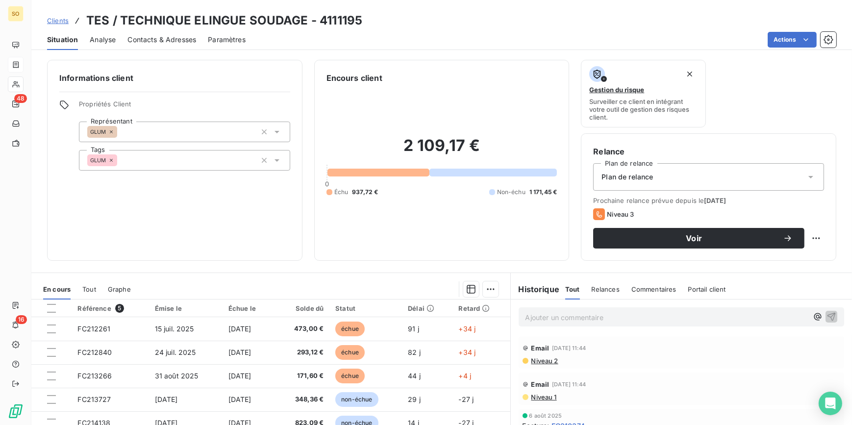
click at [49, 18] on span "Clients" at bounding box center [58, 21] width 22 height 8
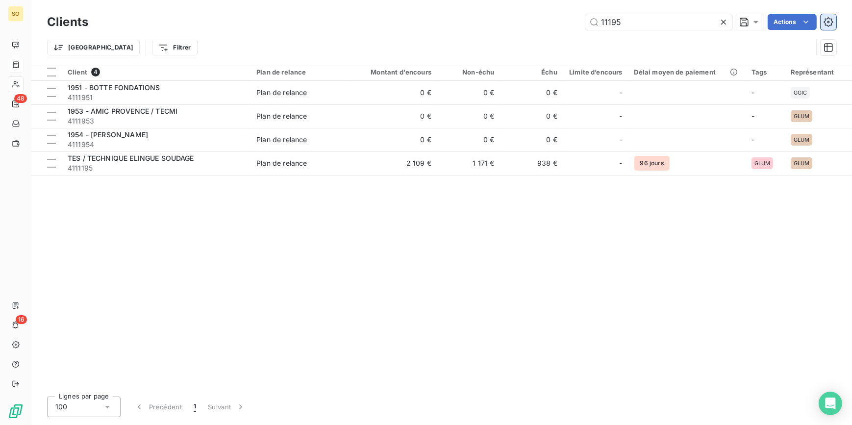
drag, startPoint x: 599, startPoint y: 21, endPoint x: 830, endPoint y: 24, distance: 231.3
click at [721, 29] on div "11195" at bounding box center [658, 22] width 147 height 16
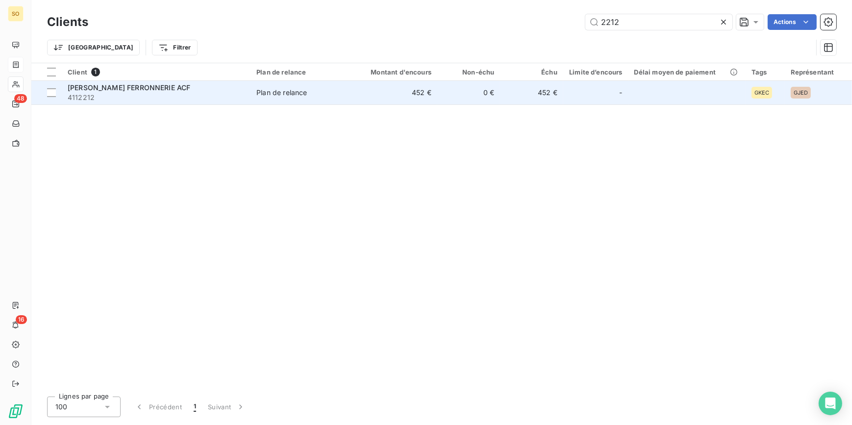
type input "2212"
click at [516, 100] on td "452 €" at bounding box center [531, 93] width 63 height 24
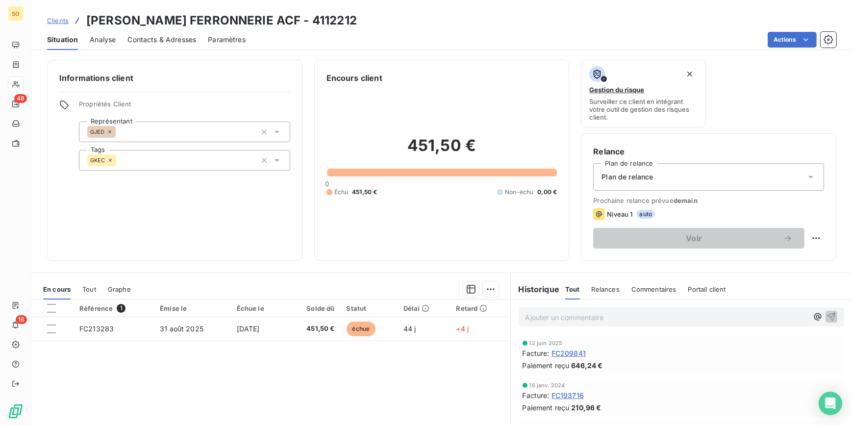
click at [54, 19] on span "Clients" at bounding box center [58, 21] width 22 height 8
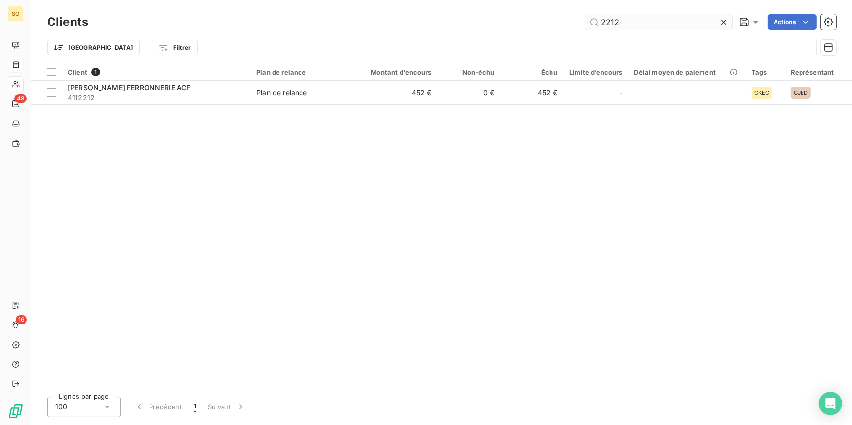
drag, startPoint x: 592, startPoint y: 23, endPoint x: 694, endPoint y: 21, distance: 101.4
click at [691, 21] on input "2212" at bounding box center [658, 22] width 147 height 16
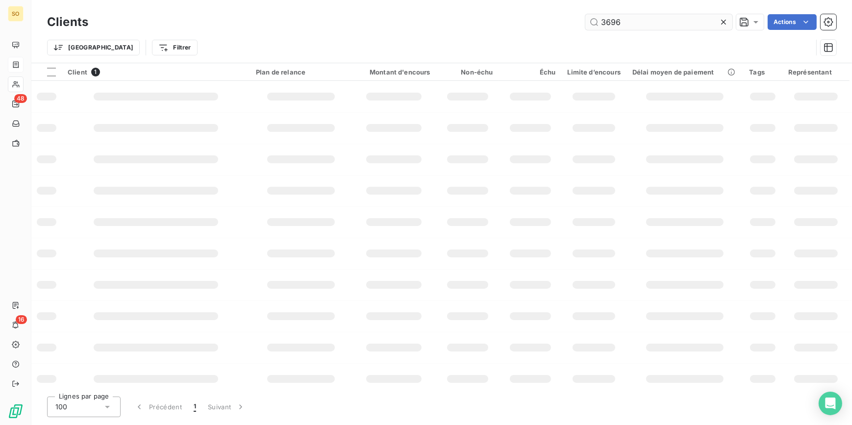
type input "3696"
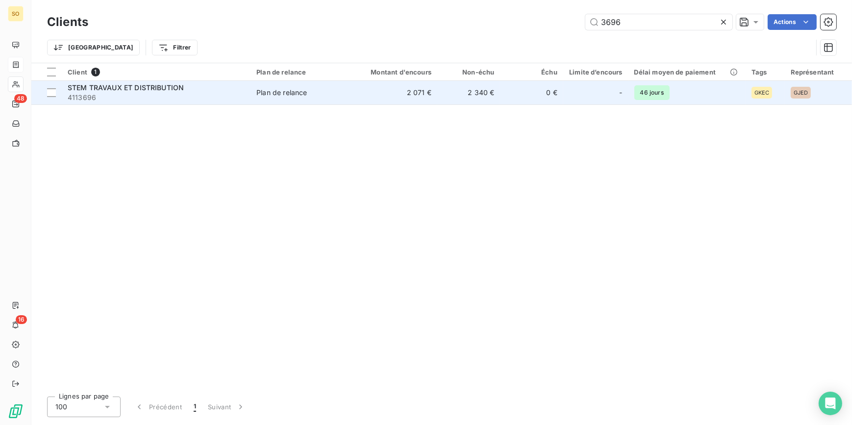
click at [475, 88] on td "2 340 €" at bounding box center [468, 93] width 63 height 24
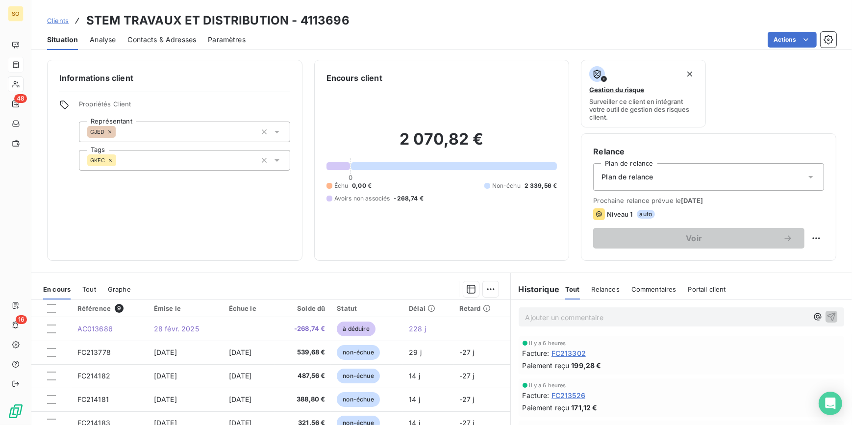
click at [66, 20] on span "Clients" at bounding box center [58, 21] width 22 height 8
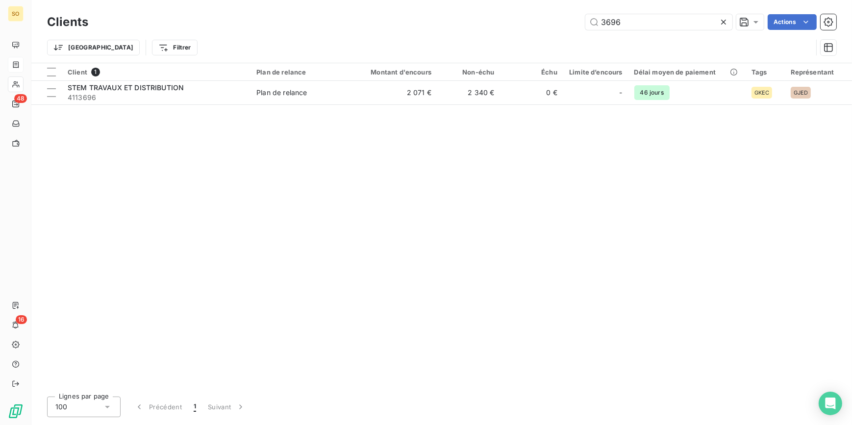
drag, startPoint x: 598, startPoint y: 18, endPoint x: 730, endPoint y: 24, distance: 132.4
click at [676, 23] on input "3696" at bounding box center [658, 22] width 147 height 16
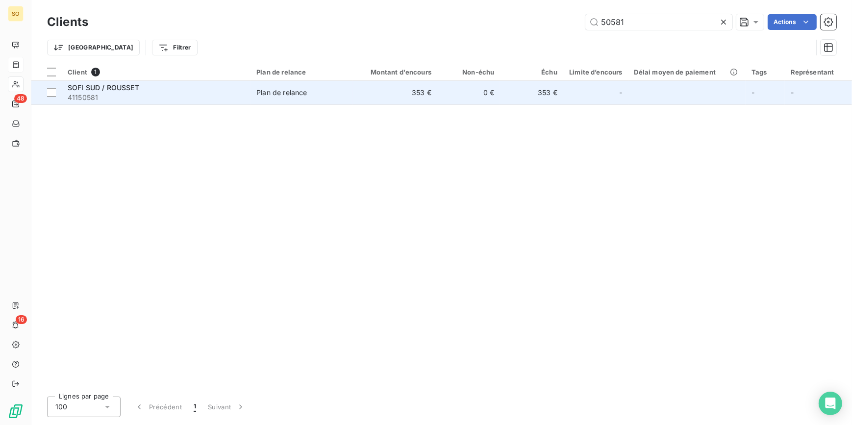
type input "50581"
click at [685, 86] on td at bounding box center [686, 93] width 117 height 24
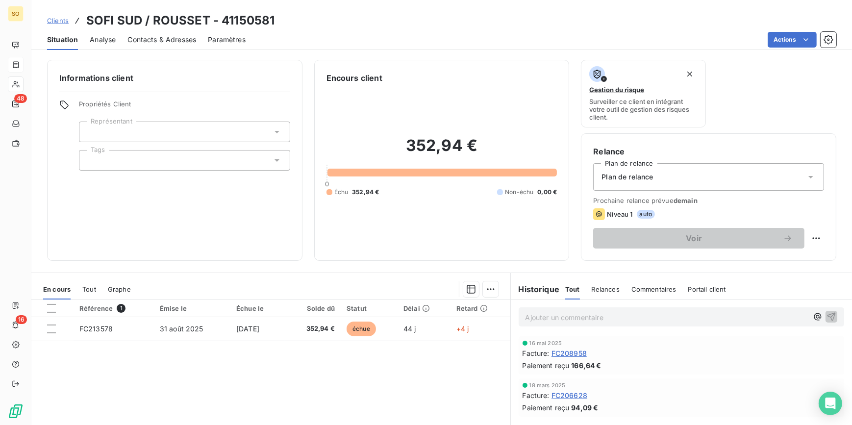
click at [57, 19] on span "Clients" at bounding box center [58, 21] width 22 height 8
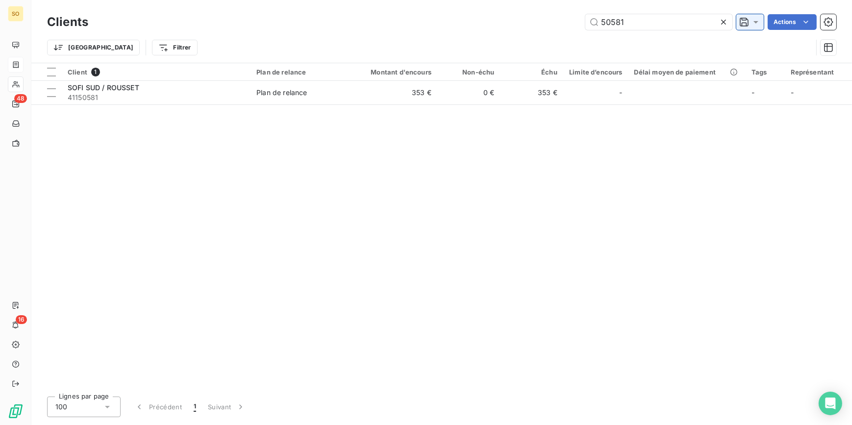
drag, startPoint x: 601, startPoint y: 18, endPoint x: 744, endPoint y: 22, distance: 143.6
click at [737, 22] on div "50581 Actions" at bounding box center [468, 22] width 736 height 16
type input "7207"
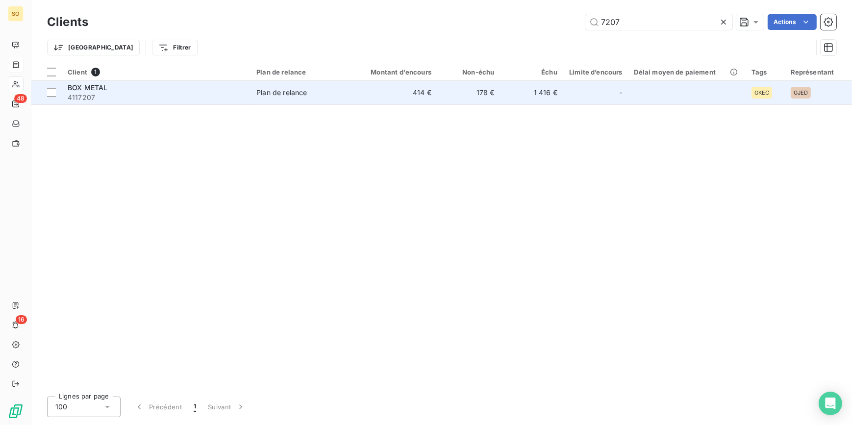
click at [395, 88] on td "414 €" at bounding box center [395, 93] width 84 height 24
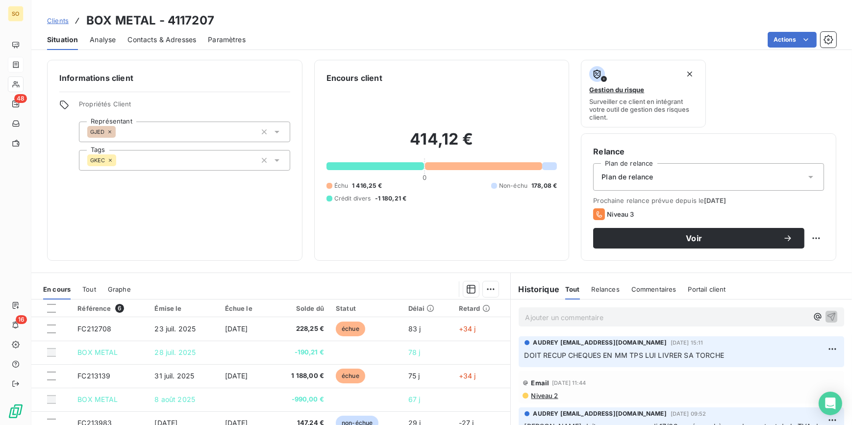
drag, startPoint x: 519, startPoint y: 355, endPoint x: 725, endPoint y: 354, distance: 205.8
click at [725, 354] on div "AUDREY [EMAIL_ADDRESS][DOMAIN_NAME][DATE] 15:11 DOIT RECUP CHEQUES EN MM TPS LU…" at bounding box center [681, 351] width 326 height 31
click at [64, 23] on span "Clients" at bounding box center [58, 21] width 22 height 8
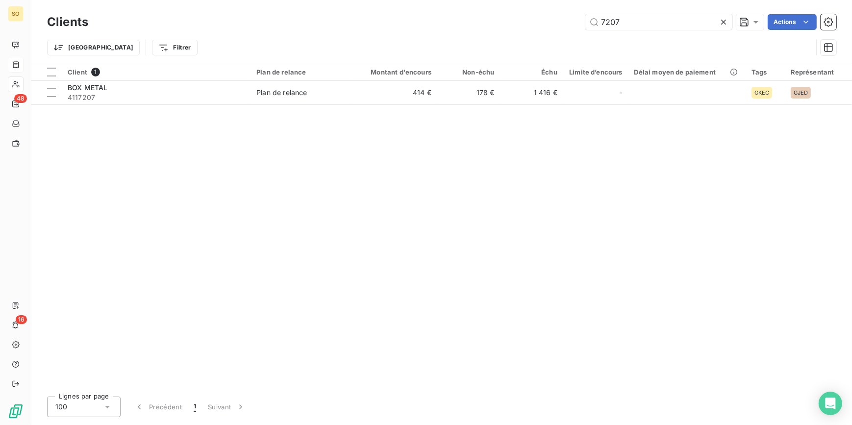
drag, startPoint x: 609, startPoint y: 21, endPoint x: 781, endPoint y: 39, distance: 172.4
click at [738, 39] on div "Clients 7207 Actions Trier Filtrer" at bounding box center [441, 37] width 789 height 51
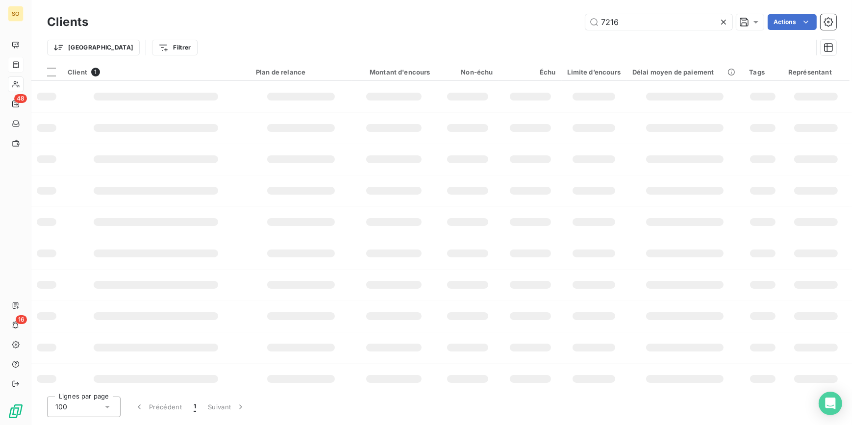
type input "7216"
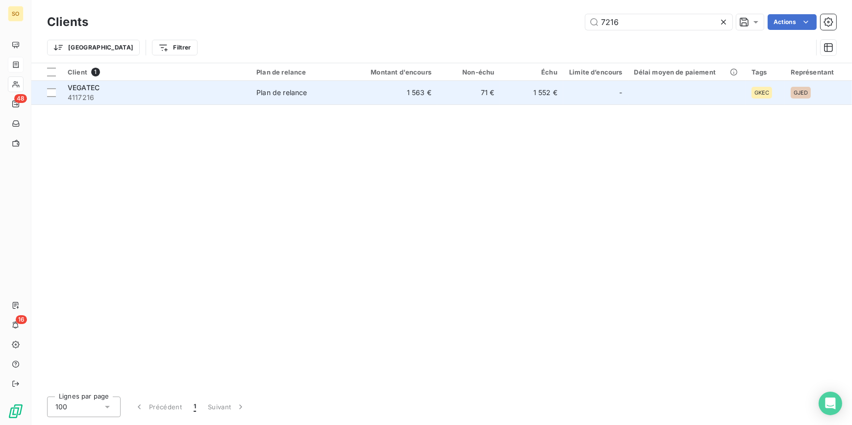
click at [604, 93] on div at bounding box center [607, 93] width 16 height 16
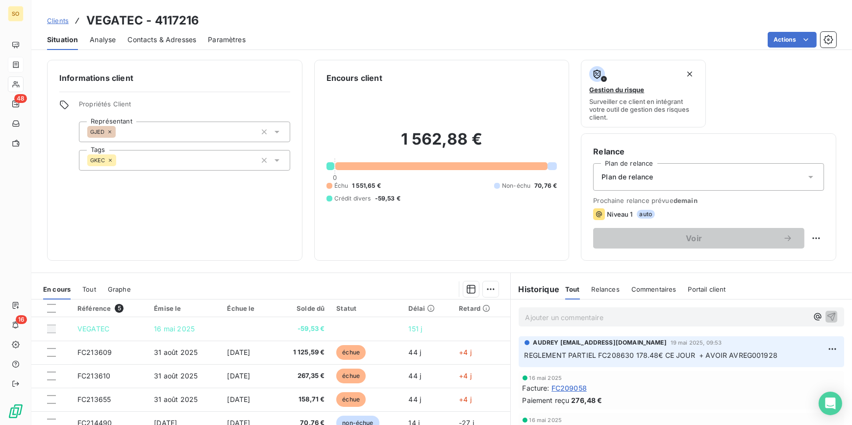
click at [53, 21] on span "Clients" at bounding box center [58, 21] width 22 height 8
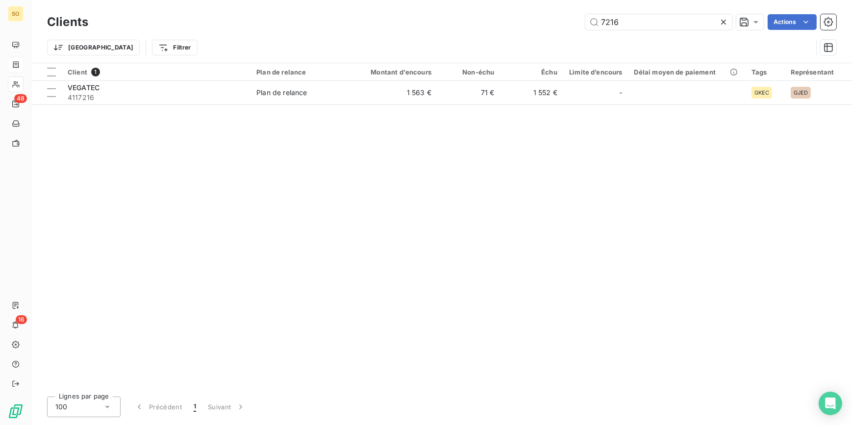
drag, startPoint x: 605, startPoint y: 22, endPoint x: 723, endPoint y: 20, distance: 117.6
click at [710, 22] on input "7216" at bounding box center [658, 22] width 147 height 16
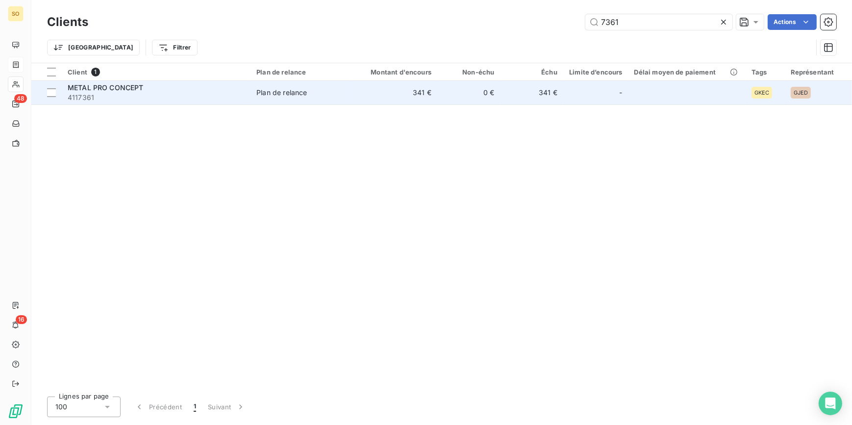
type input "7361"
click at [562, 100] on td "341 €" at bounding box center [531, 93] width 63 height 24
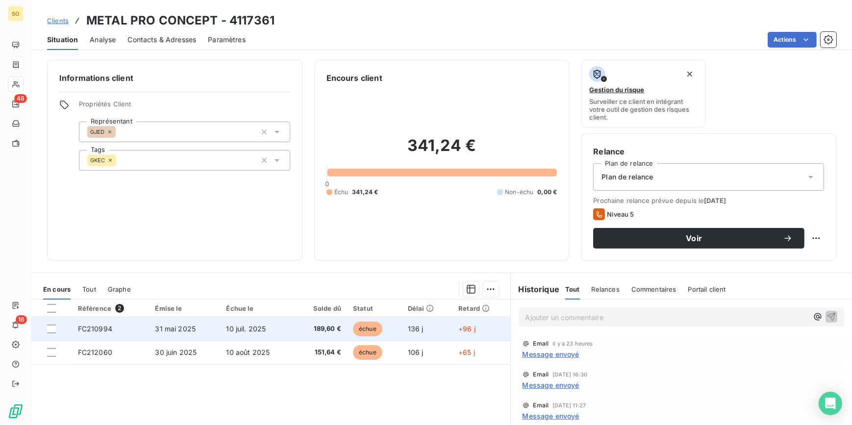
scroll to position [44, 0]
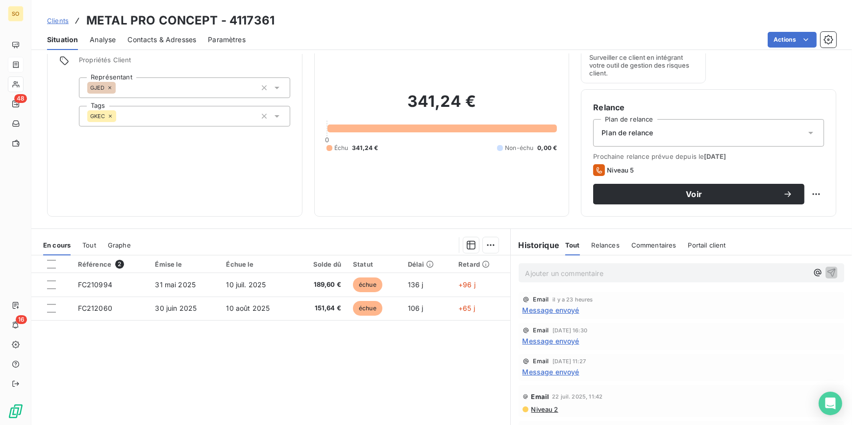
click at [55, 20] on span "Clients" at bounding box center [58, 21] width 22 height 8
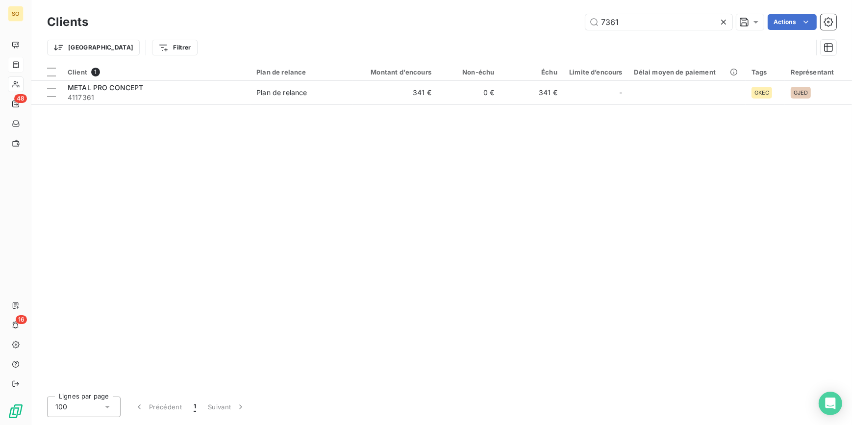
drag, startPoint x: 593, startPoint y: 20, endPoint x: 787, endPoint y: 31, distance: 194.4
click at [729, 30] on div "Clients 7361 Actions" at bounding box center [441, 22] width 789 height 21
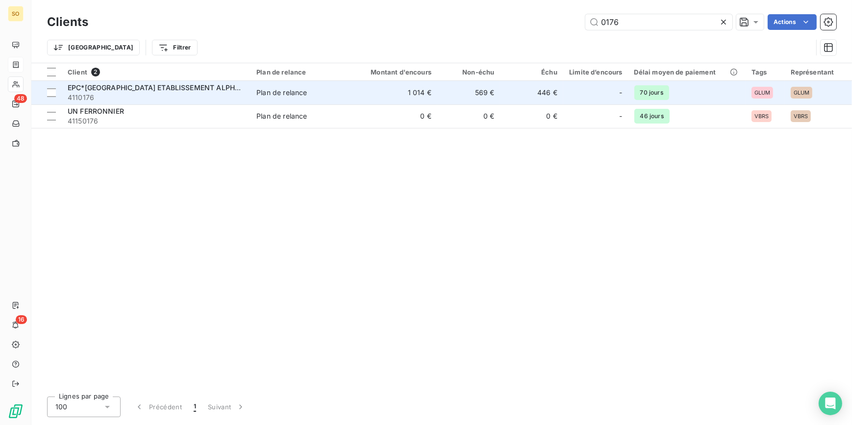
type input "0176"
click at [475, 94] on td "569 €" at bounding box center [468, 93] width 63 height 24
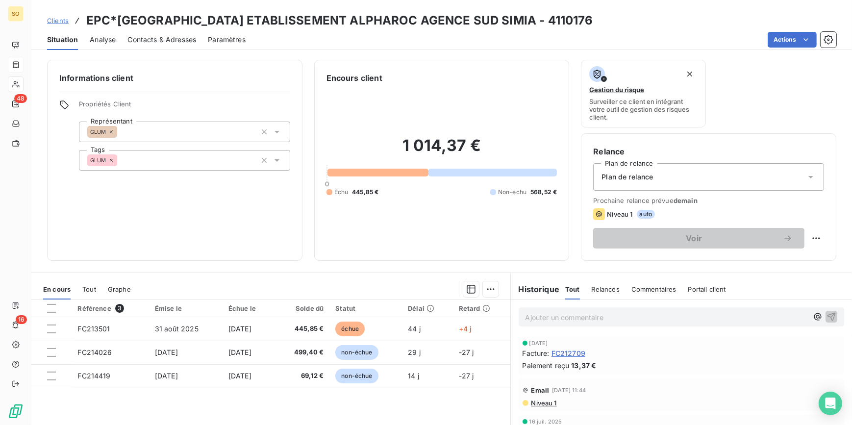
click at [67, 21] on span "Clients" at bounding box center [58, 21] width 22 height 8
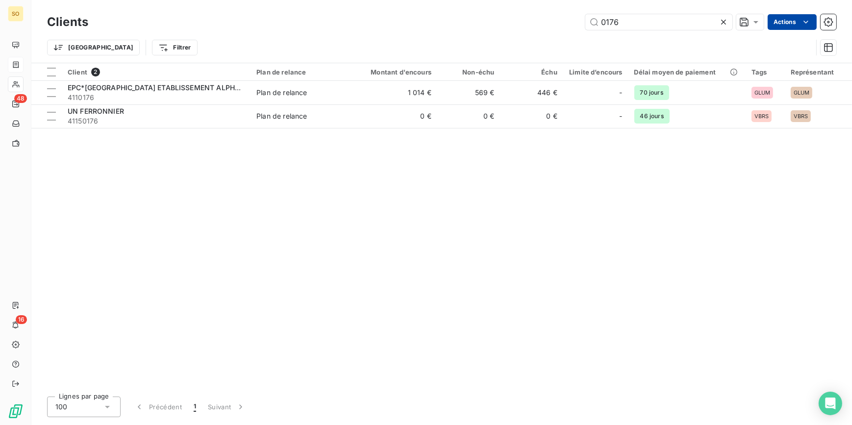
drag, startPoint x: 609, startPoint y: 22, endPoint x: 808, endPoint y: 17, distance: 199.5
click at [694, 25] on input "0176" at bounding box center [658, 22] width 147 height 16
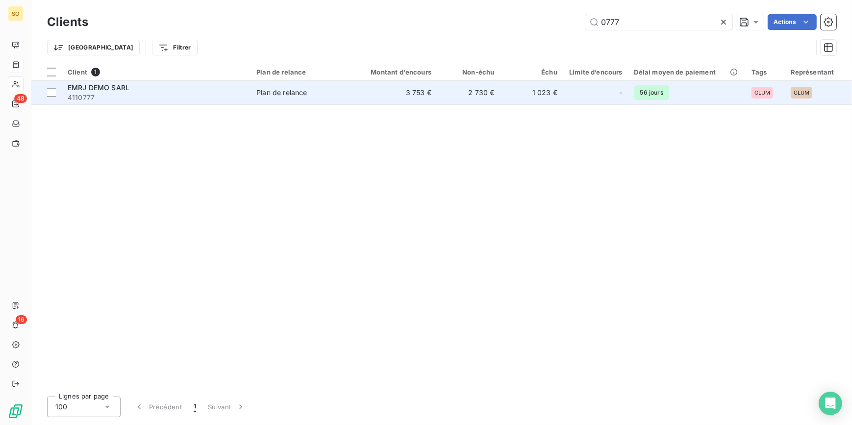
type input "0777"
click at [611, 92] on div at bounding box center [607, 93] width 16 height 16
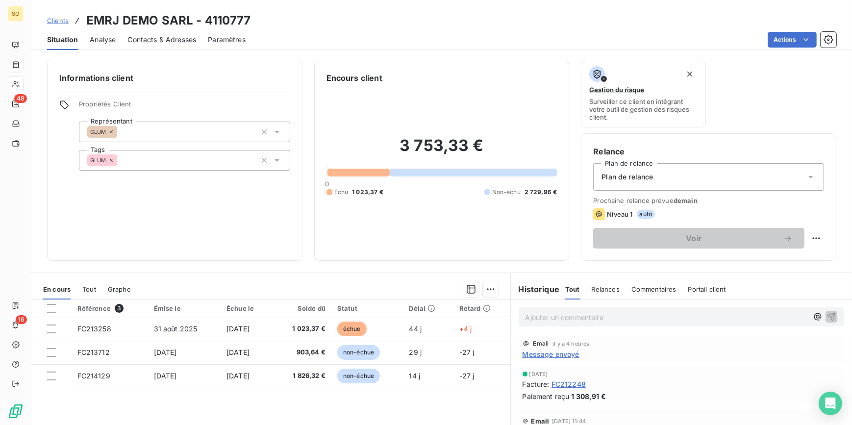
click at [55, 19] on span "Clients" at bounding box center [58, 21] width 22 height 8
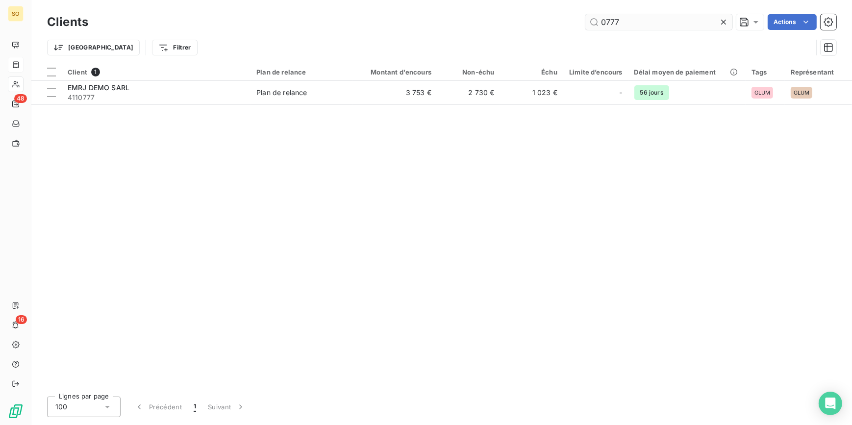
drag, startPoint x: 593, startPoint y: 24, endPoint x: 763, endPoint y: 24, distance: 170.0
click at [744, 24] on div "0777 Actions" at bounding box center [468, 22] width 736 height 16
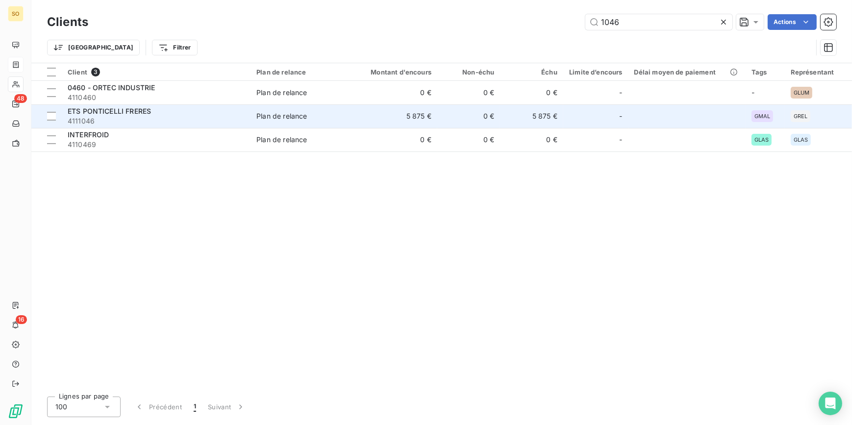
type input "1046"
click at [352, 117] on td "Plan de relance" at bounding box center [301, 116] width 102 height 24
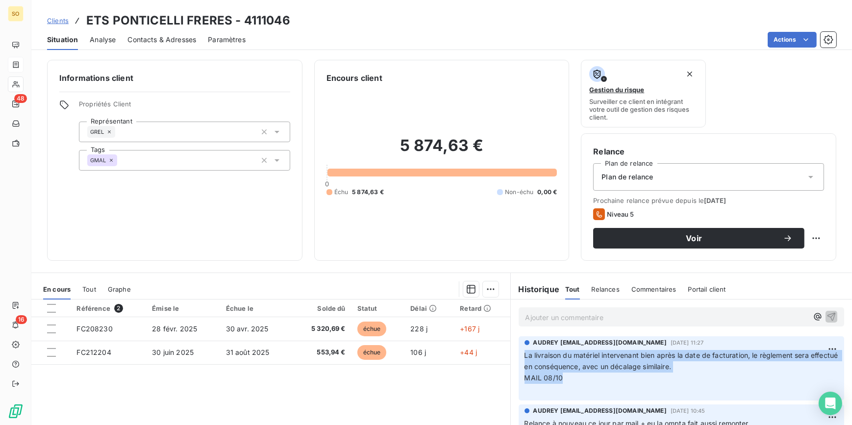
drag, startPoint x: 519, startPoint y: 353, endPoint x: 810, endPoint y: 374, distance: 291.3
click at [810, 374] on div "AUDREY [EMAIL_ADDRESS][DOMAIN_NAME][DATE] 11:27 La livraison du matériel interv…" at bounding box center [681, 368] width 326 height 65
click at [60, 20] on span "Clients" at bounding box center [58, 21] width 22 height 8
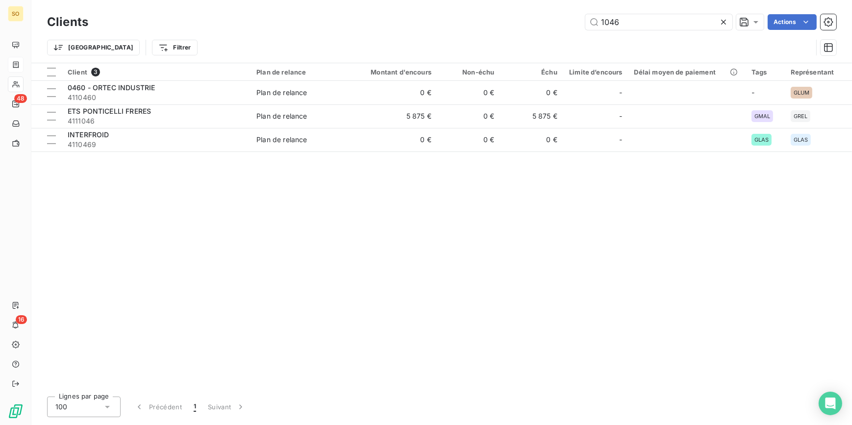
drag, startPoint x: 595, startPoint y: 20, endPoint x: 787, endPoint y: 12, distance: 191.7
click at [751, 19] on div "1046 Actions" at bounding box center [468, 22] width 736 height 16
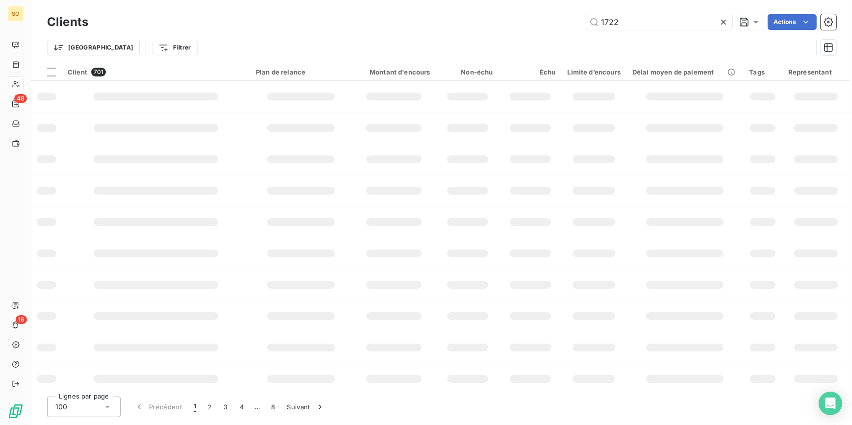
type input "1722"
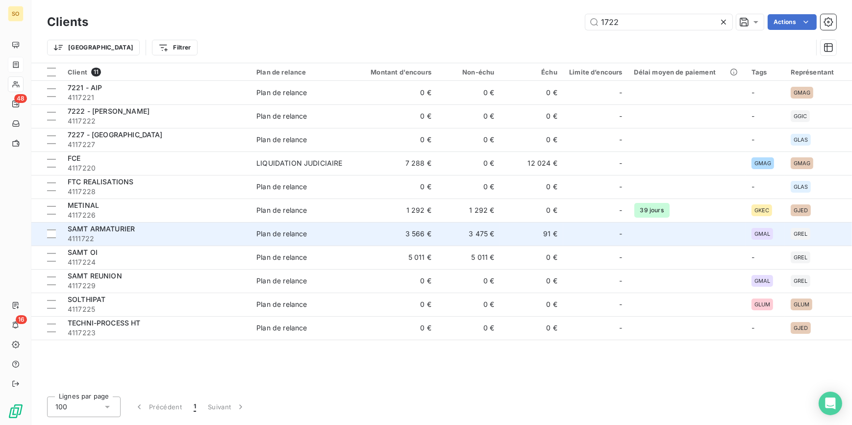
click at [98, 225] on span "SAMT ARMATURIER" at bounding box center [101, 228] width 67 height 8
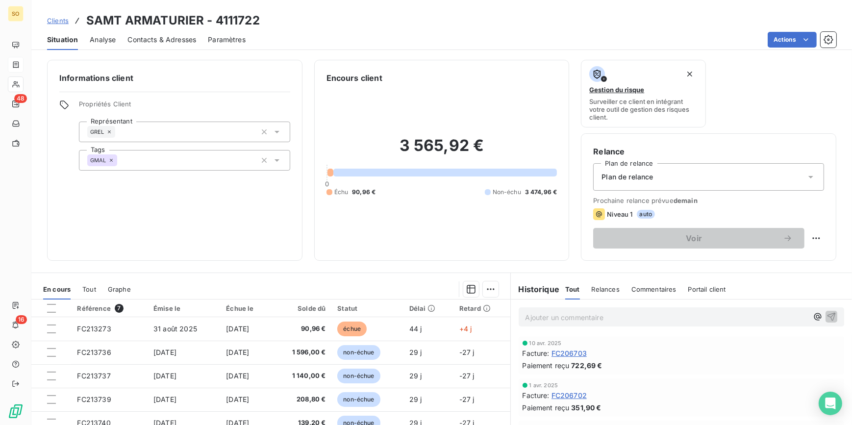
drag, startPoint x: 54, startPoint y: 16, endPoint x: 56, endPoint y: 24, distance: 8.1
click at [54, 17] on link "Clients" at bounding box center [58, 21] width 22 height 10
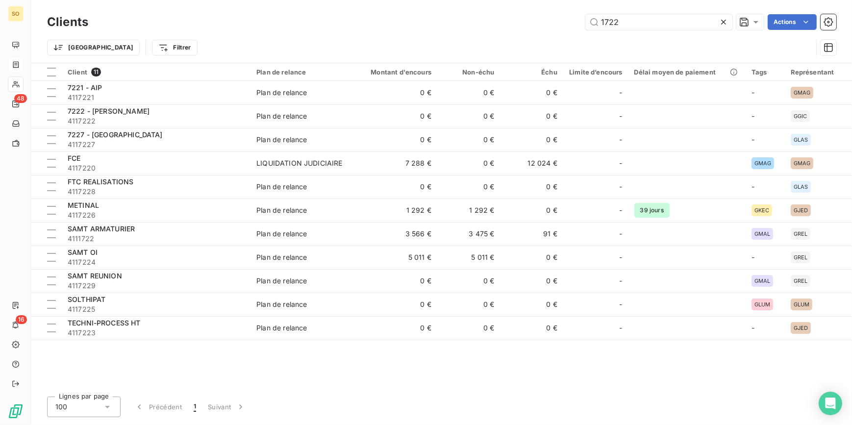
drag, startPoint x: 595, startPoint y: 18, endPoint x: 791, endPoint y: 2, distance: 196.1
click at [766, 10] on div "Clients 1722 Actions Trier Filtrer" at bounding box center [441, 31] width 820 height 63
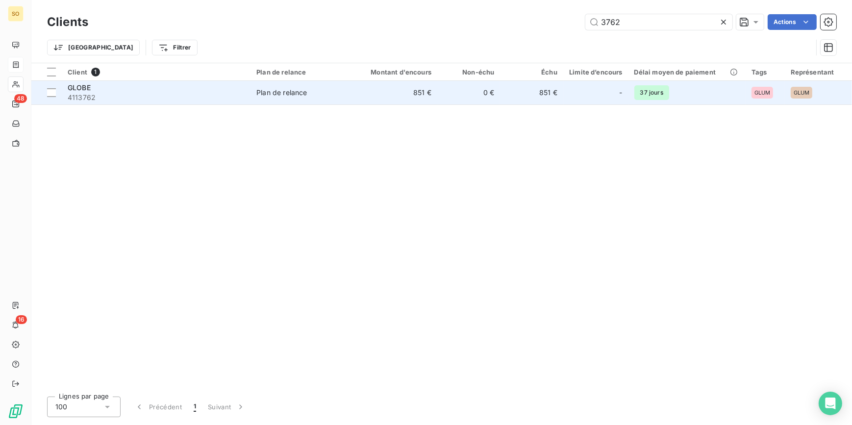
type input "3762"
click at [491, 92] on td "0 €" at bounding box center [468, 93] width 63 height 24
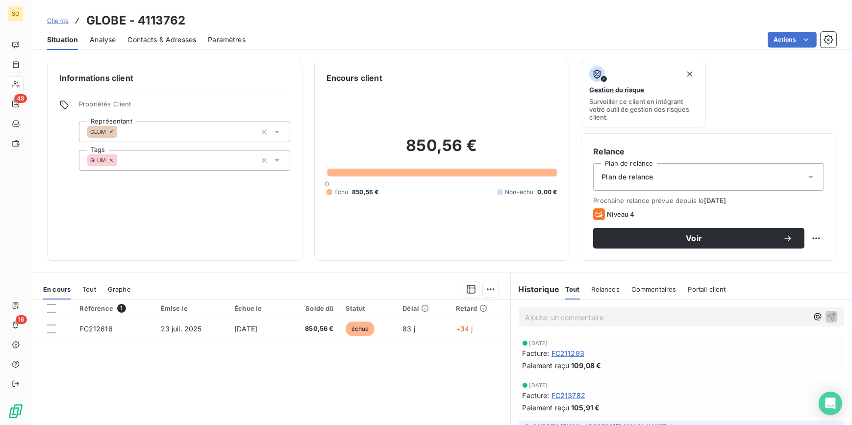
click at [66, 20] on span "Clients" at bounding box center [58, 21] width 22 height 8
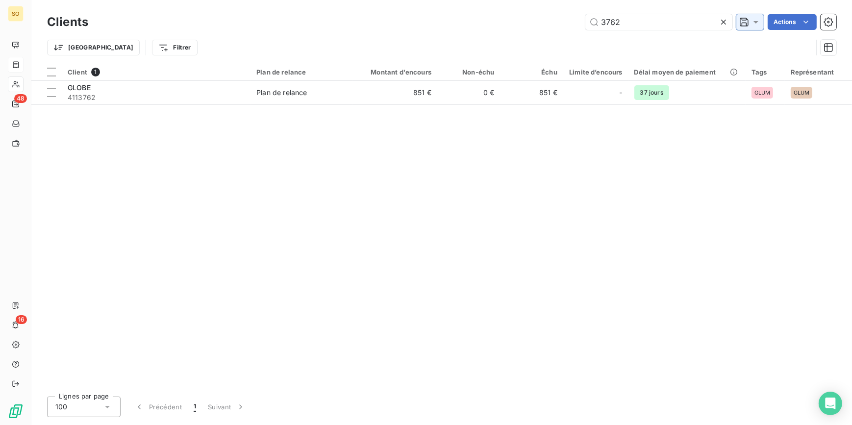
drag, startPoint x: 603, startPoint y: 24, endPoint x: 745, endPoint y: 20, distance: 142.1
click at [733, 21] on div "3762 Actions" at bounding box center [468, 22] width 736 height 16
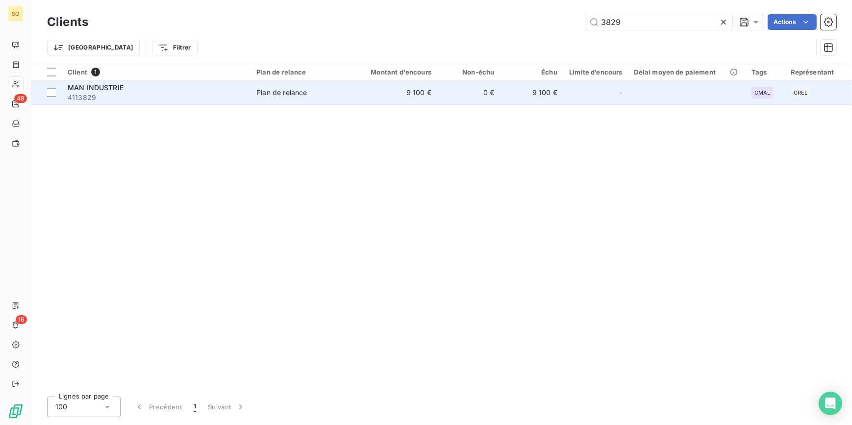
type input "3829"
click at [586, 91] on div "-" at bounding box center [595, 93] width 53 height 16
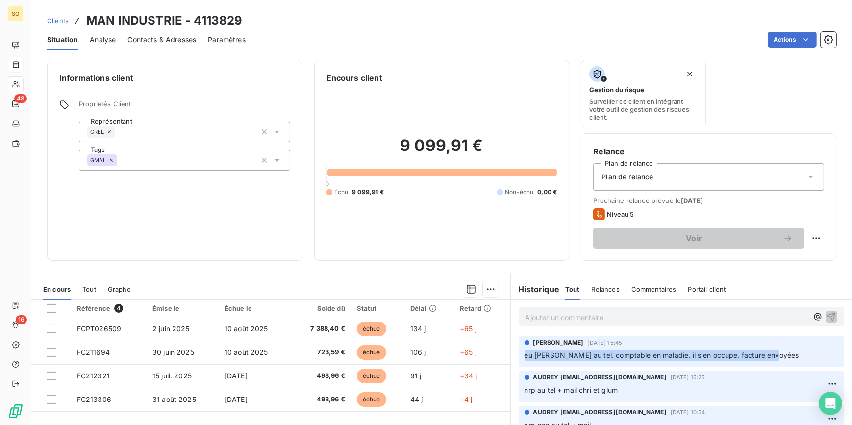
drag, startPoint x: 522, startPoint y: 356, endPoint x: 769, endPoint y: 351, distance: 247.5
click at [769, 351] on p "eu [PERSON_NAME] au tel. comptable en maladie. il s'en occupe. facture envoyées" at bounding box center [681, 355] width 314 height 11
click at [54, 18] on span "Clients" at bounding box center [58, 21] width 22 height 8
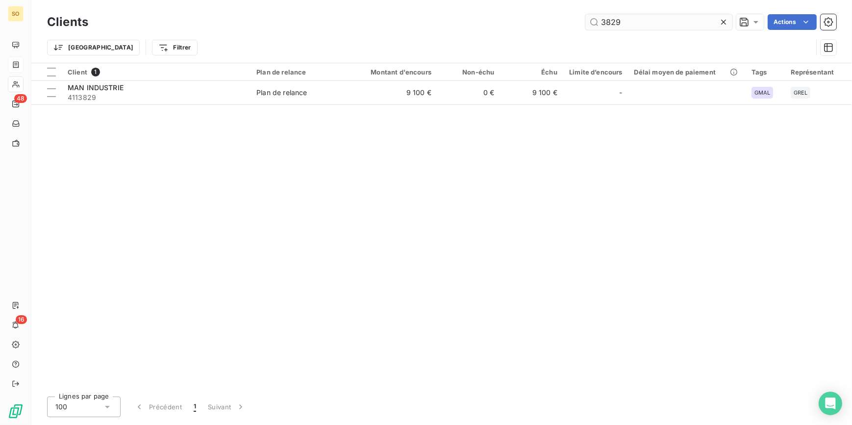
drag, startPoint x: 603, startPoint y: 22, endPoint x: 684, endPoint y: 26, distance: 81.4
click at [670, 26] on input "3829" at bounding box center [658, 22] width 147 height 16
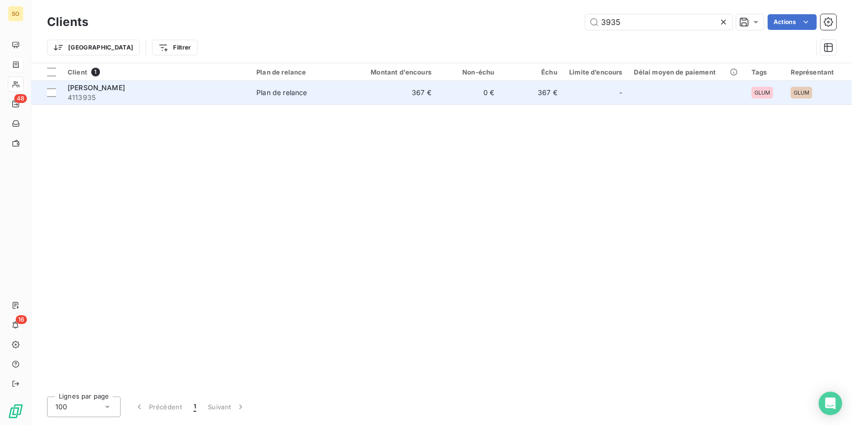
type input "3935"
click at [587, 97] on div "-" at bounding box center [595, 93] width 53 height 16
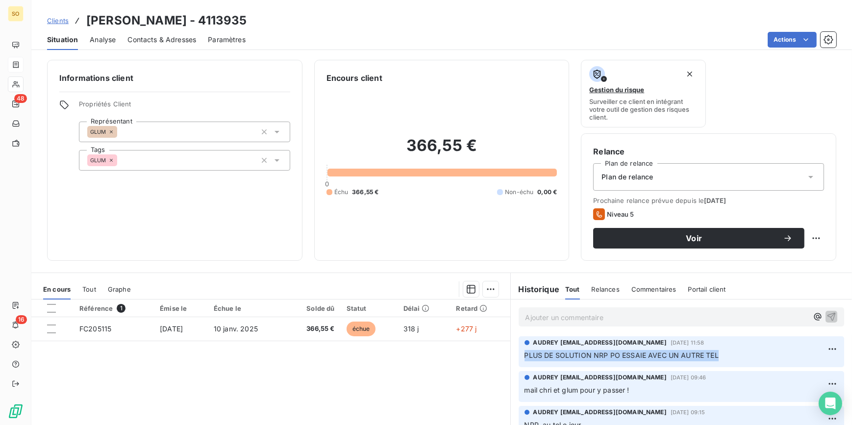
drag, startPoint x: 519, startPoint y: 354, endPoint x: 719, endPoint y: 353, distance: 199.4
click at [719, 353] on div "AUDREY [EMAIL_ADDRESS][DOMAIN_NAME][DATE] 11:58 PLUS DE SOLUTION NRP PO ESSAIE …" at bounding box center [681, 351] width 326 height 31
click at [57, 20] on span "Clients" at bounding box center [58, 21] width 22 height 8
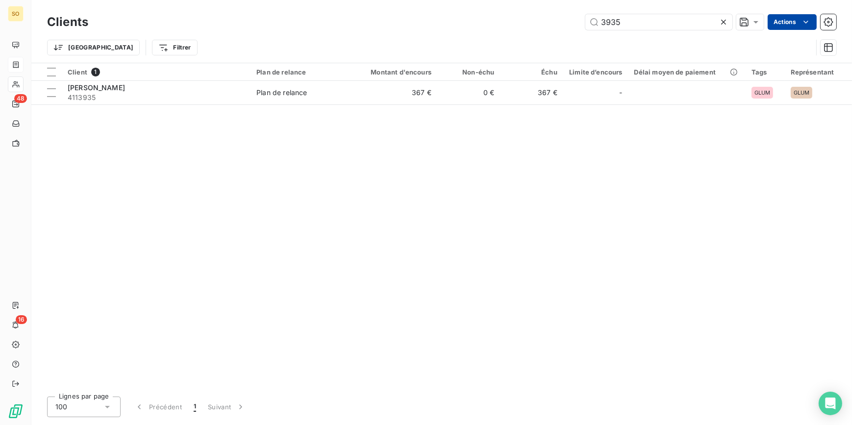
drag, startPoint x: 686, startPoint y: 19, endPoint x: 815, endPoint y: 17, distance: 128.4
click at [773, 19] on div "3935 Actions" at bounding box center [468, 22] width 736 height 16
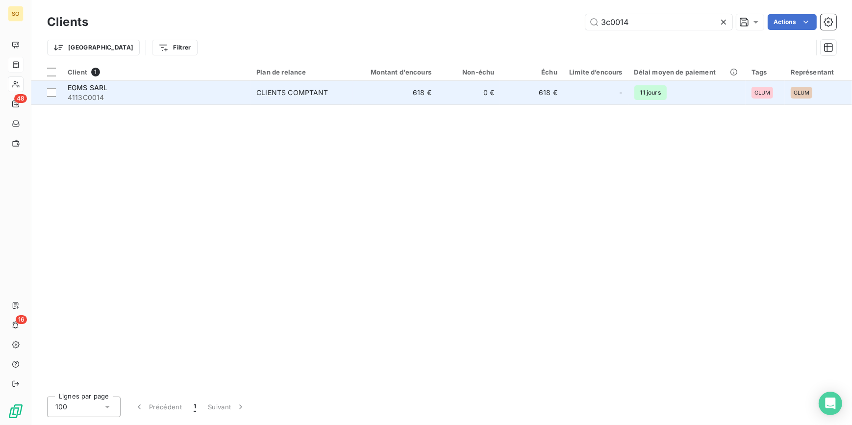
type input "3c0014"
click at [423, 93] on td "618 €" at bounding box center [395, 93] width 84 height 24
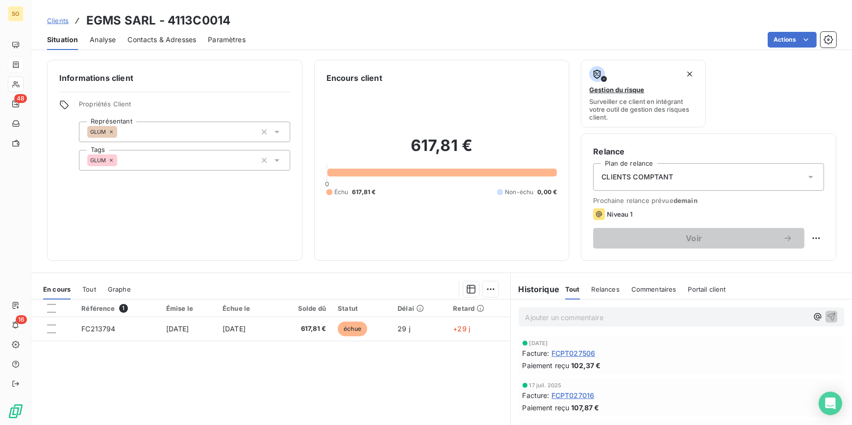
click at [65, 20] on span "Clients" at bounding box center [58, 21] width 22 height 8
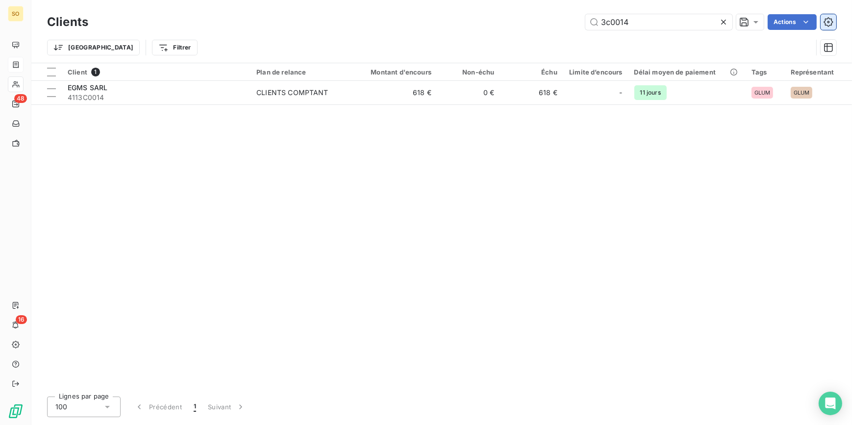
drag, startPoint x: 601, startPoint y: 24, endPoint x: 833, endPoint y: 20, distance: 232.3
click at [745, 24] on div "3c0014 Actions" at bounding box center [468, 22] width 736 height 16
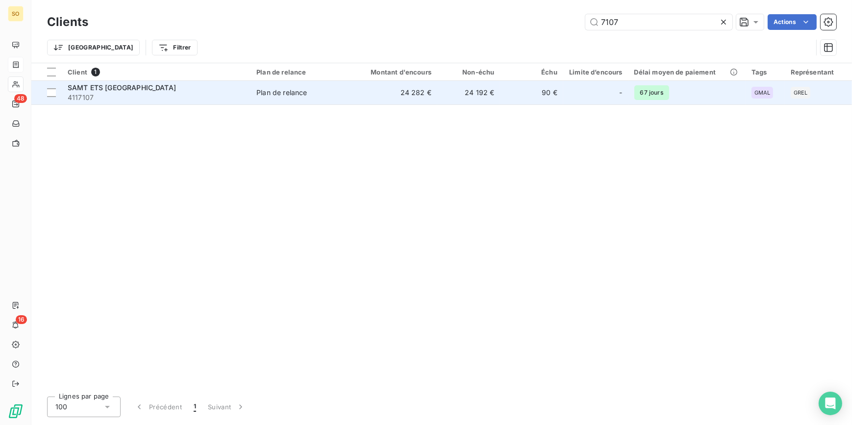
type input "7107"
click at [515, 86] on td "90 €" at bounding box center [531, 93] width 63 height 24
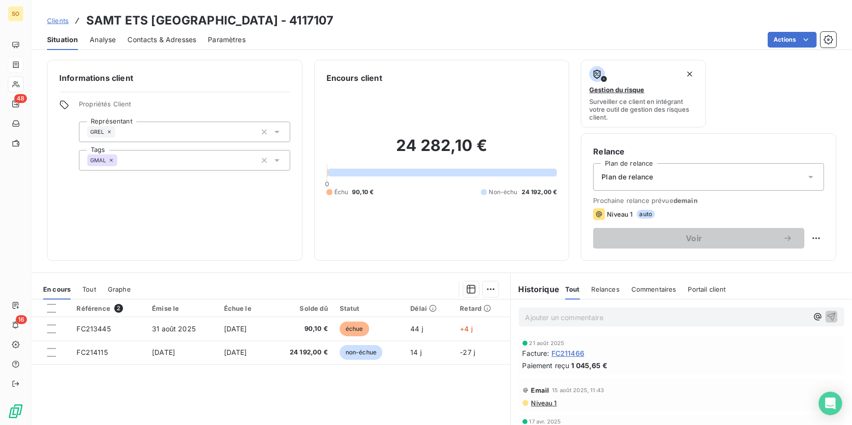
click at [55, 21] on span "Clients" at bounding box center [58, 21] width 22 height 8
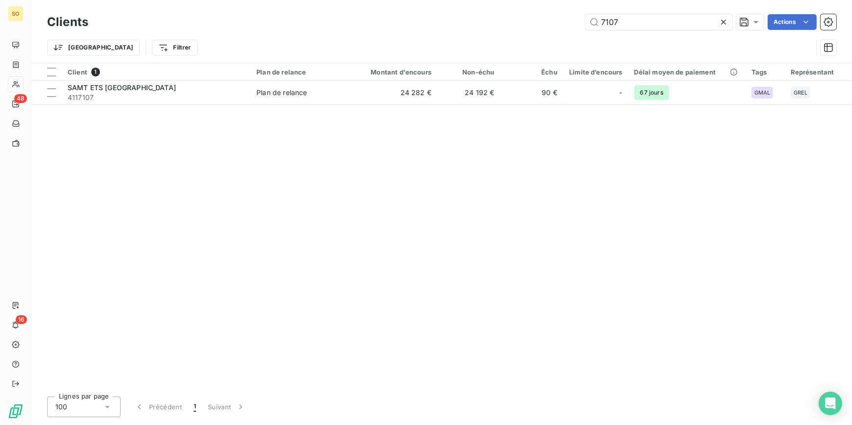
drag, startPoint x: 594, startPoint y: 24, endPoint x: 729, endPoint y: 23, distance: 134.8
click at [729, 23] on div "7107" at bounding box center [658, 22] width 147 height 16
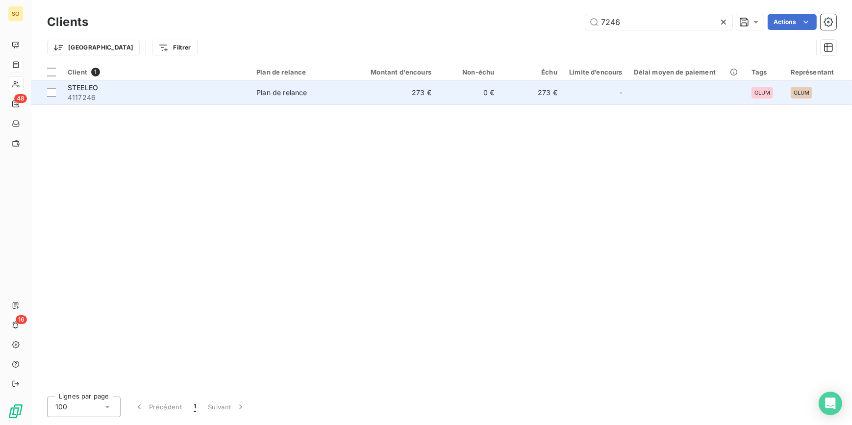
type input "7246"
click at [440, 102] on td "0 €" at bounding box center [468, 93] width 63 height 24
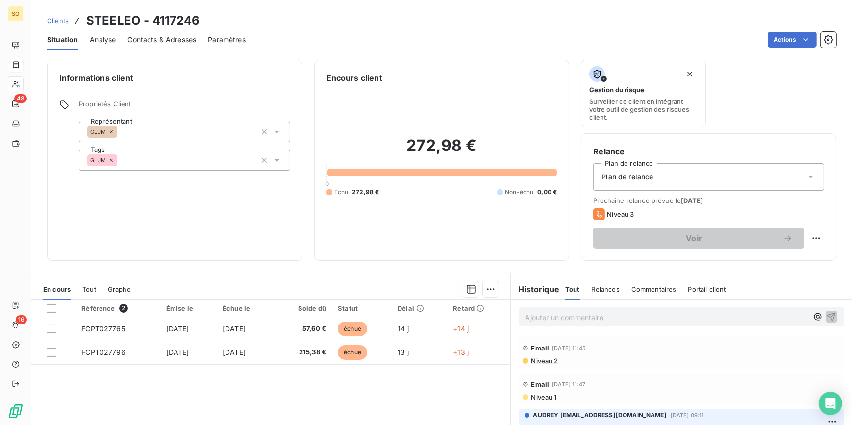
click at [63, 20] on span "Clients" at bounding box center [58, 21] width 22 height 8
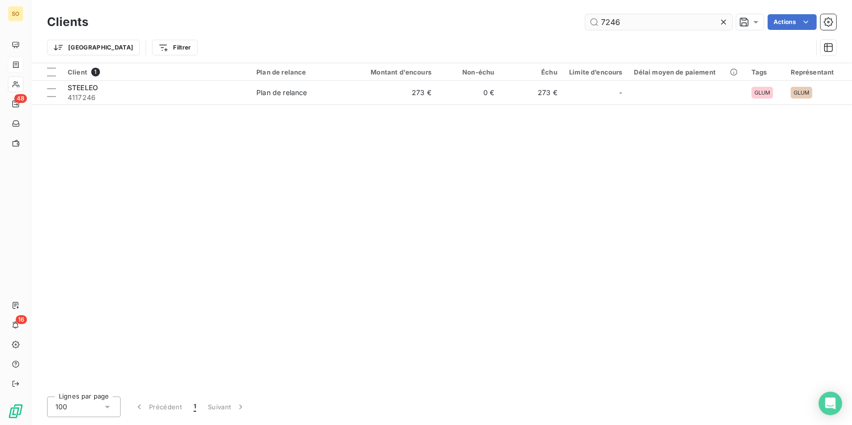
drag, startPoint x: 609, startPoint y: 21, endPoint x: 681, endPoint y: 22, distance: 72.5
click at [681, 22] on input "7246" at bounding box center [658, 22] width 147 height 16
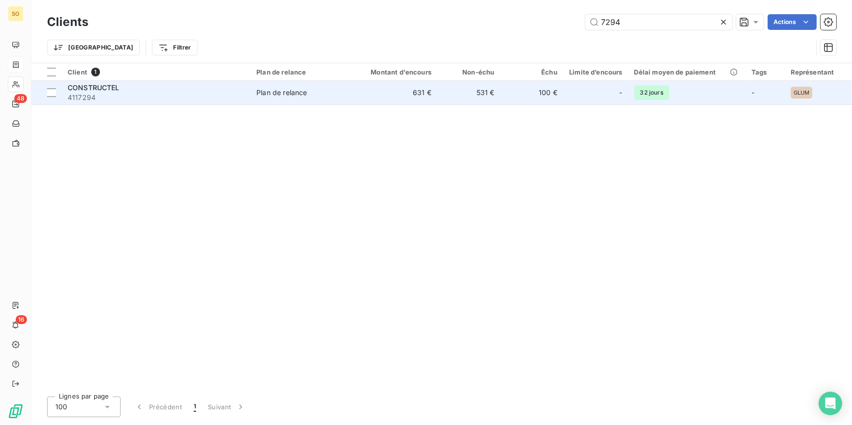
type input "7294"
click at [500, 98] on td "531 €" at bounding box center [468, 93] width 63 height 24
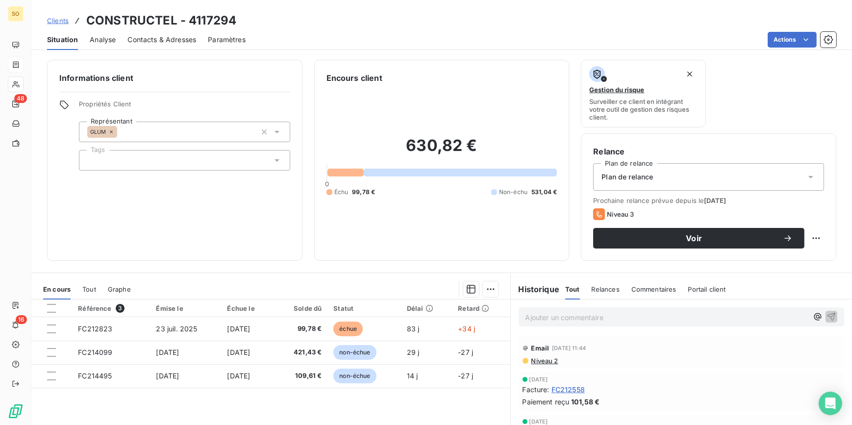
click at [53, 21] on span "Clients" at bounding box center [58, 21] width 22 height 8
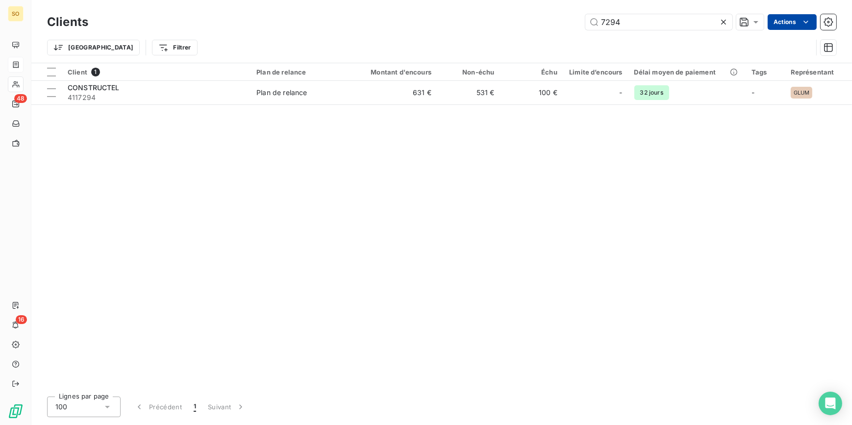
drag, startPoint x: 595, startPoint y: 17, endPoint x: 808, endPoint y: 24, distance: 212.7
click at [769, 24] on div "7294 Actions" at bounding box center [468, 22] width 736 height 16
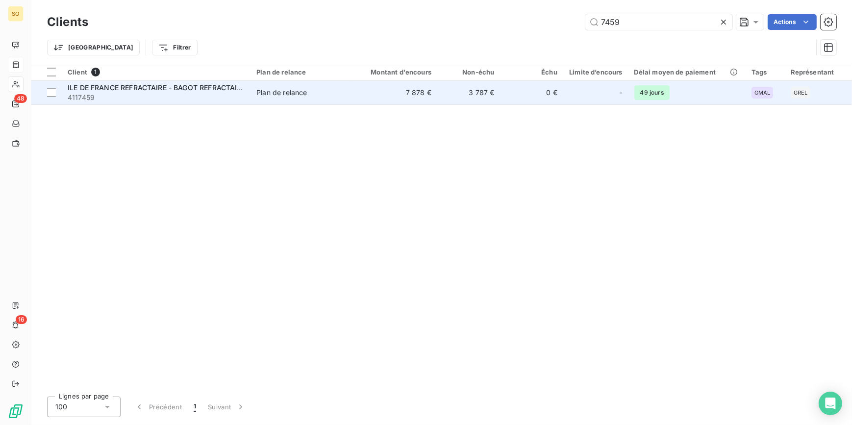
type input "7459"
click at [543, 98] on td "0 €" at bounding box center [531, 93] width 63 height 24
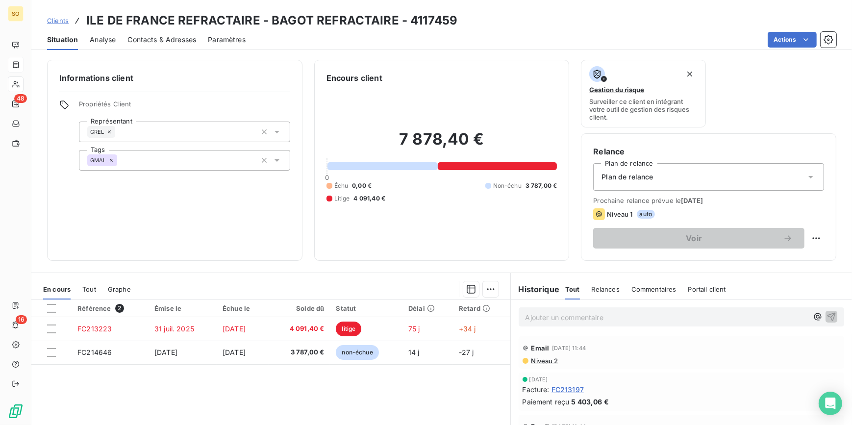
click at [58, 24] on span "Clients" at bounding box center [58, 21] width 22 height 8
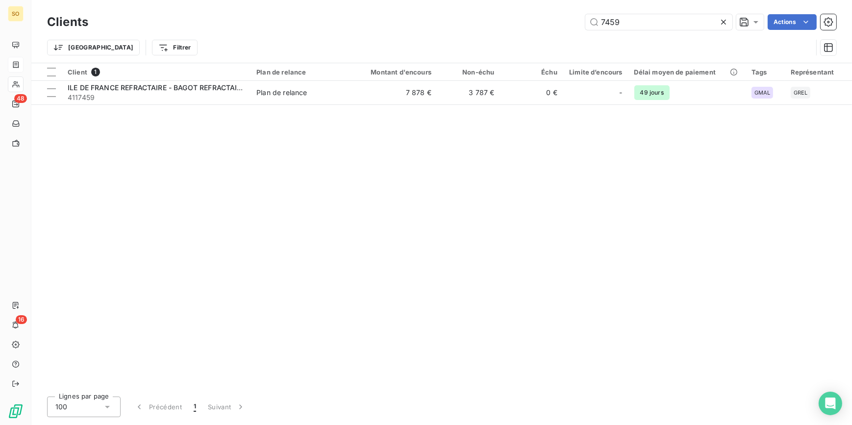
drag, startPoint x: 604, startPoint y: 23, endPoint x: 818, endPoint y: 29, distance: 214.2
click at [729, 29] on div "7459" at bounding box center [658, 22] width 147 height 16
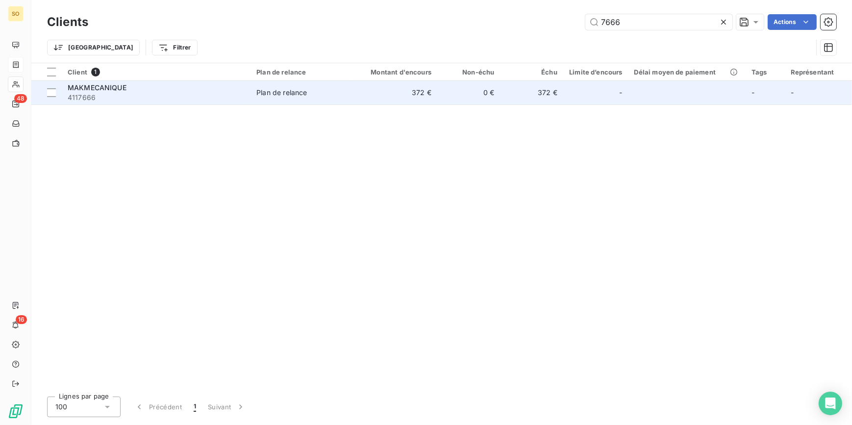
type input "7666"
click at [505, 94] on td "372 €" at bounding box center [531, 93] width 63 height 24
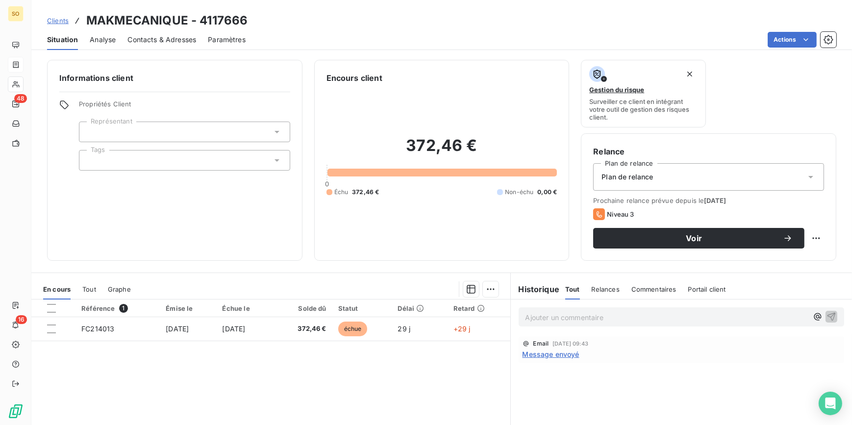
click at [64, 18] on span "Clients" at bounding box center [58, 21] width 22 height 8
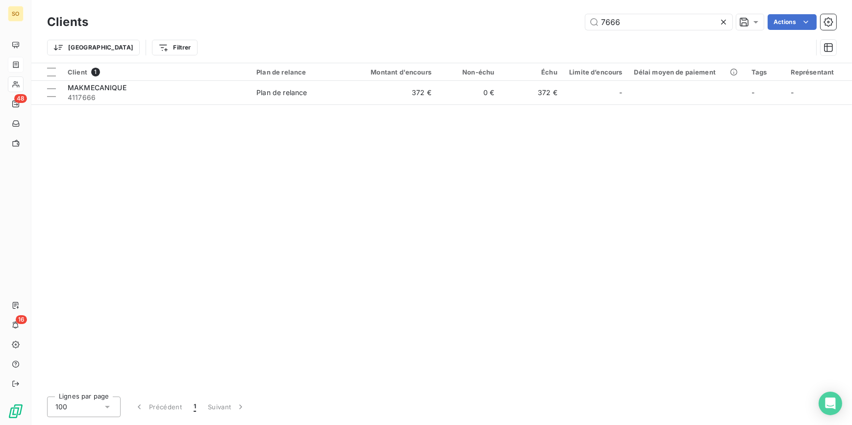
drag, startPoint x: 597, startPoint y: 22, endPoint x: 715, endPoint y: 10, distance: 118.2
click at [707, 13] on div "Clients 7666 Actions" at bounding box center [441, 22] width 789 height 21
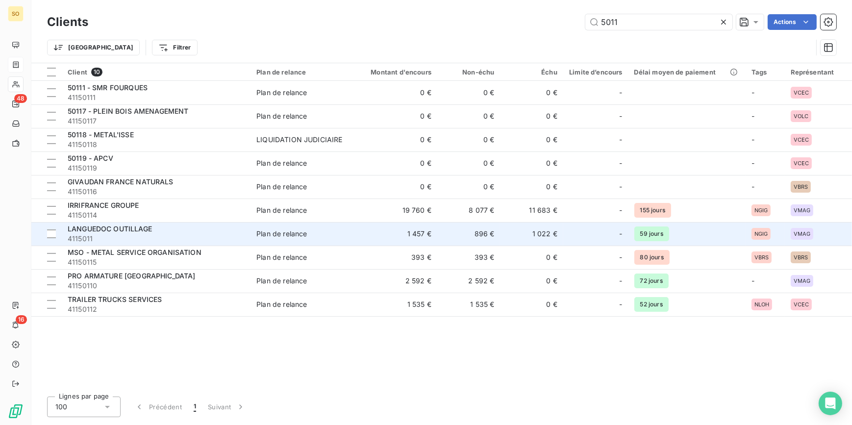
type input "5011"
click at [355, 237] on td "1 457 €" at bounding box center [395, 234] width 84 height 24
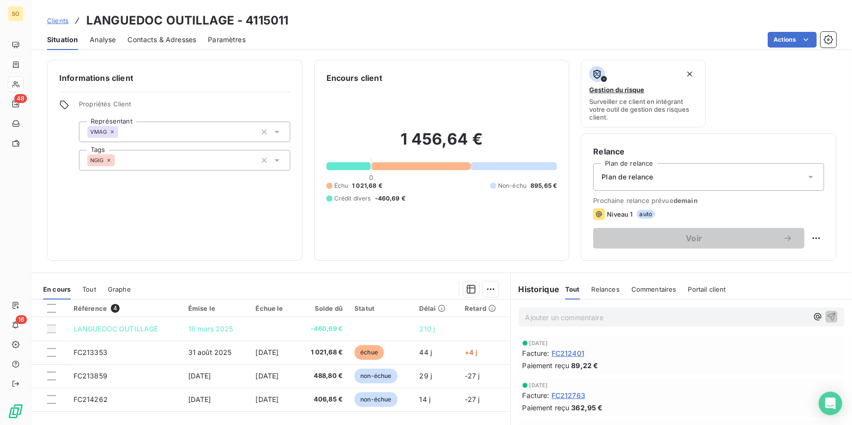
click at [57, 17] on span "Clients" at bounding box center [58, 21] width 22 height 8
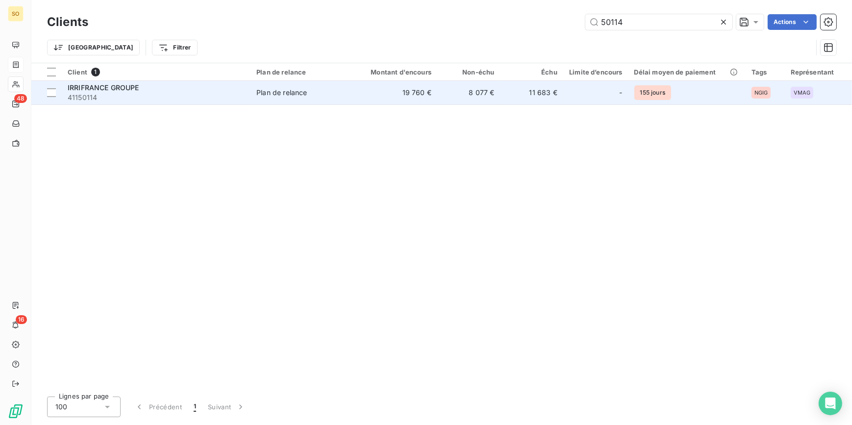
type input "50114"
click at [534, 87] on td "11 683 €" at bounding box center [531, 93] width 63 height 24
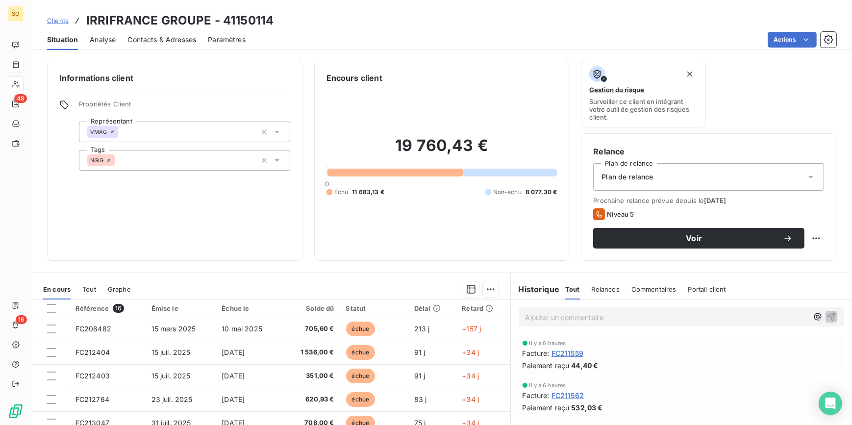
scroll to position [44, 0]
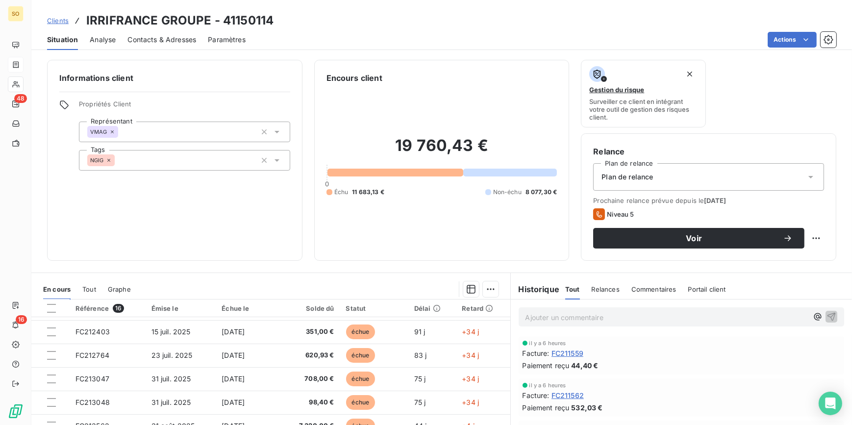
click at [55, 18] on span "Clients" at bounding box center [58, 21] width 22 height 8
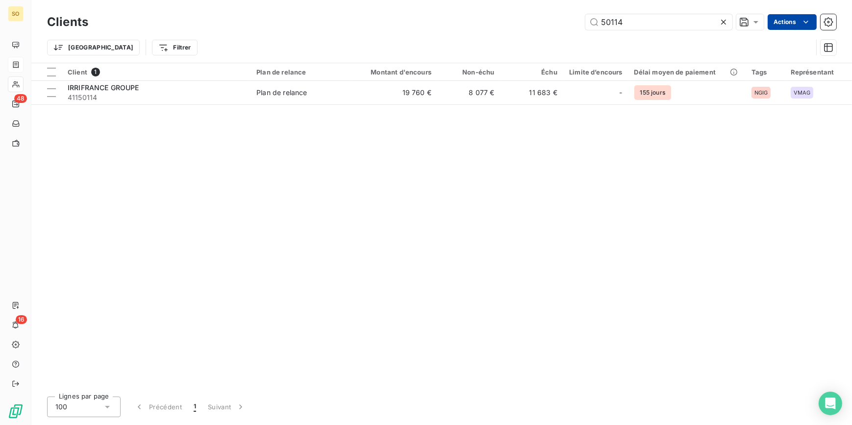
drag, startPoint x: 597, startPoint y: 21, endPoint x: 793, endPoint y: 15, distance: 195.6
click at [779, 19] on div "50114 Actions" at bounding box center [468, 22] width 736 height 16
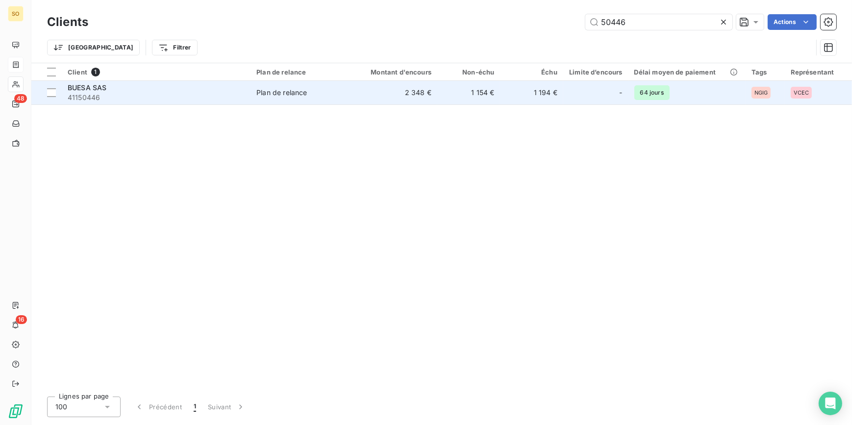
type input "50446"
click at [577, 85] on div "-" at bounding box center [595, 93] width 53 height 16
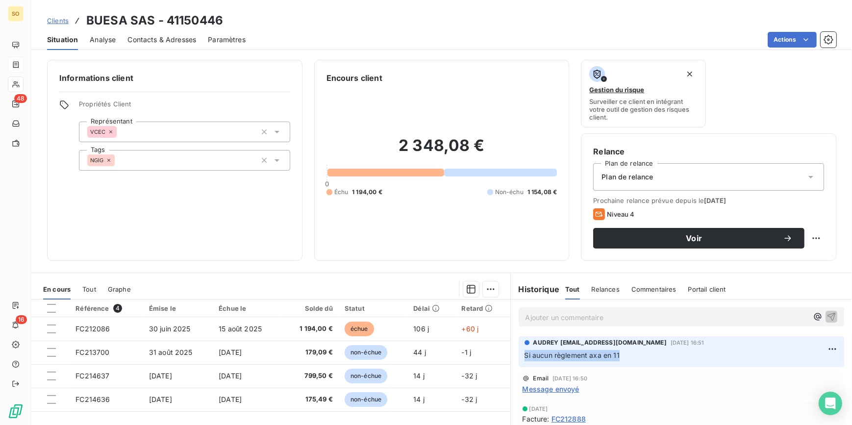
drag, startPoint x: 616, startPoint y: 352, endPoint x: 519, endPoint y: 358, distance: 97.2
click at [524, 358] on p "Si aucun règlement axa en 11" at bounding box center [681, 355] width 314 height 11
click at [59, 20] on span "Clients" at bounding box center [58, 21] width 22 height 8
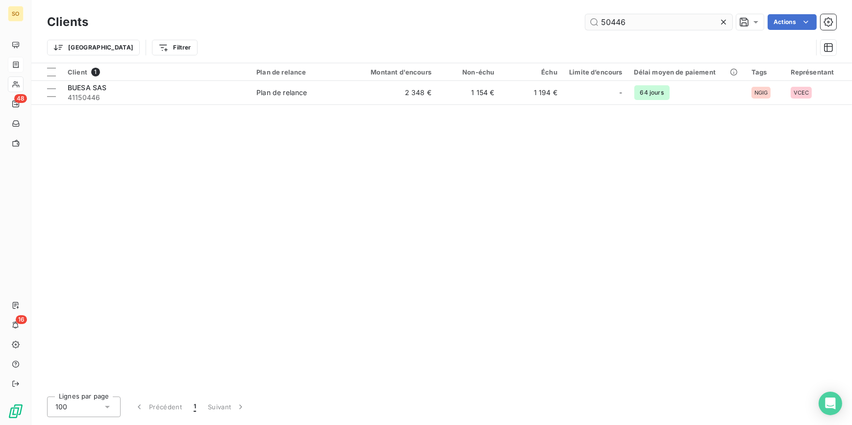
drag, startPoint x: 602, startPoint y: 23, endPoint x: 702, endPoint y: 21, distance: 100.0
click at [702, 21] on input "50446" at bounding box center [658, 22] width 147 height 16
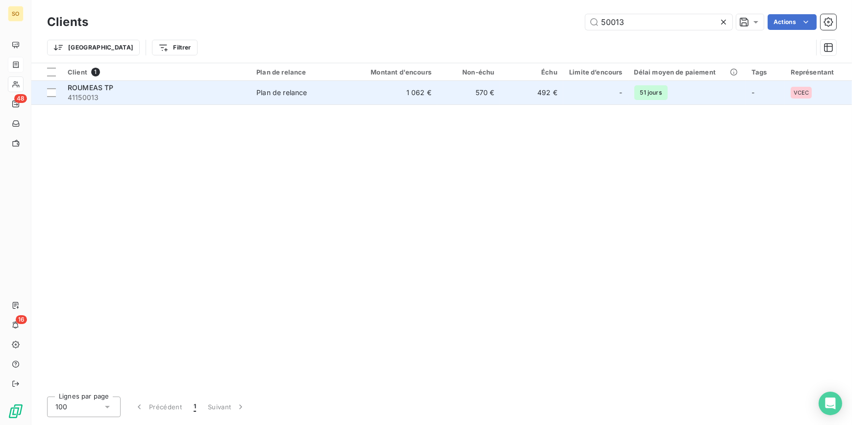
type input "50013"
click at [543, 96] on td "492 €" at bounding box center [531, 93] width 63 height 24
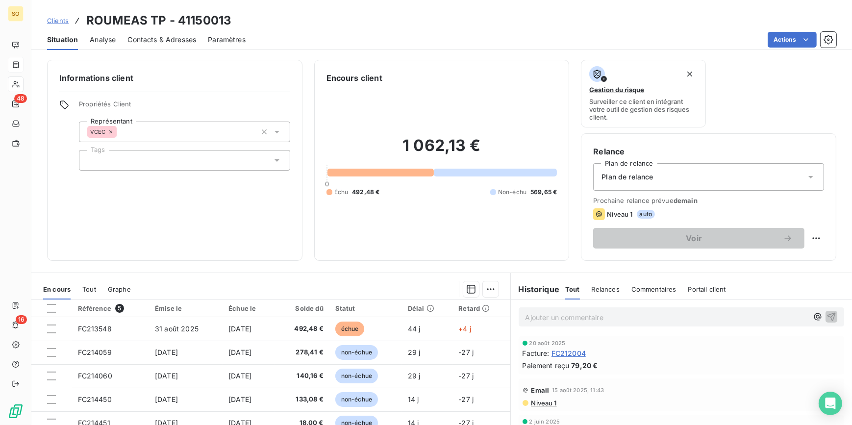
click at [66, 19] on span "Clients" at bounding box center [58, 21] width 22 height 8
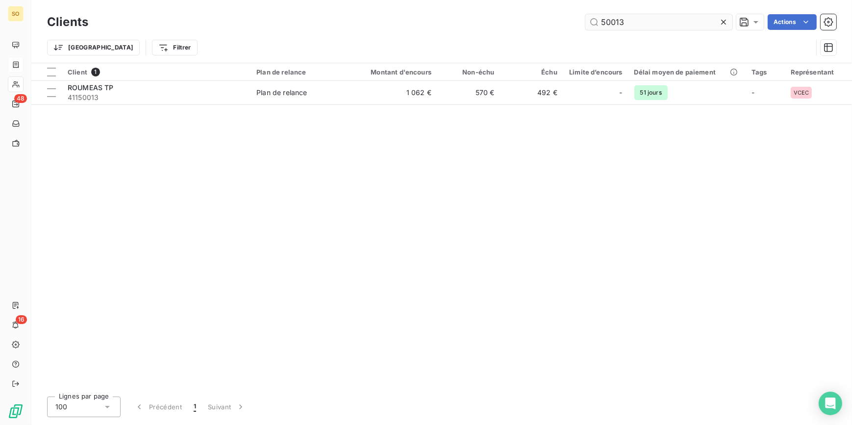
drag, startPoint x: 615, startPoint y: 22, endPoint x: 683, endPoint y: 24, distance: 68.2
click at [683, 24] on input "50013" at bounding box center [658, 22] width 147 height 16
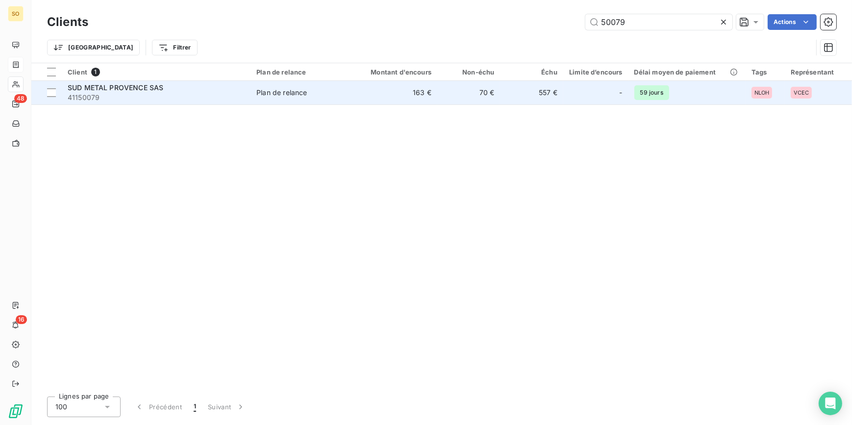
type input "50079"
click at [551, 93] on td "557 €" at bounding box center [531, 93] width 63 height 24
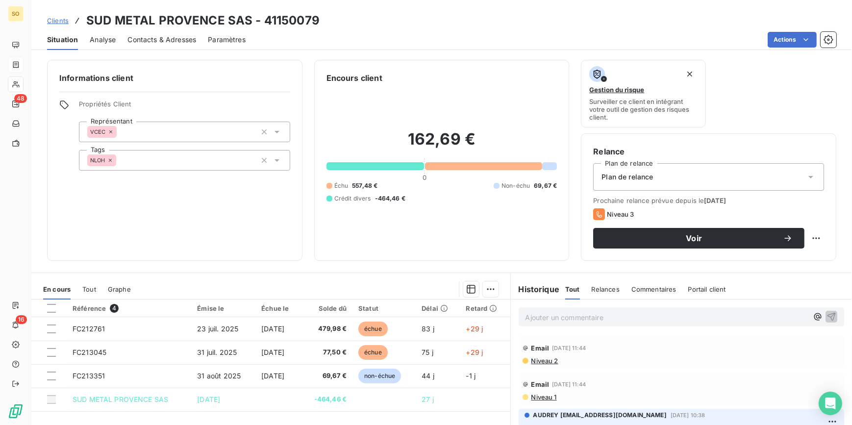
click at [68, 21] on span "Clients" at bounding box center [58, 21] width 22 height 8
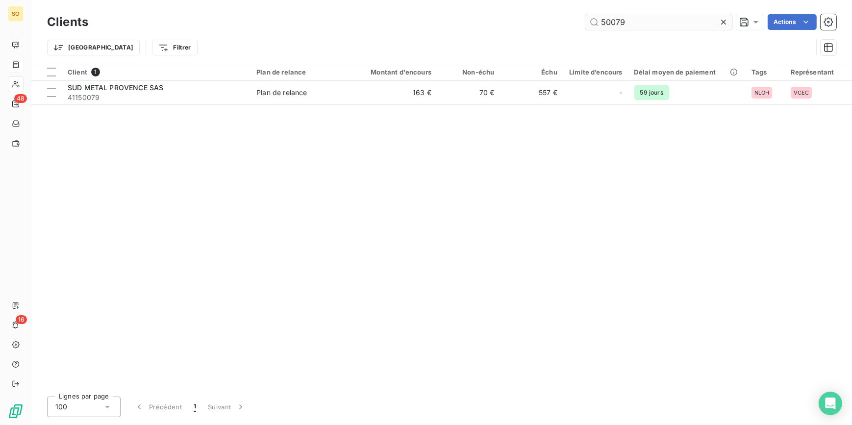
drag, startPoint x: 626, startPoint y: 21, endPoint x: 684, endPoint y: 15, distance: 58.1
click at [680, 16] on input "50079" at bounding box center [658, 22] width 147 height 16
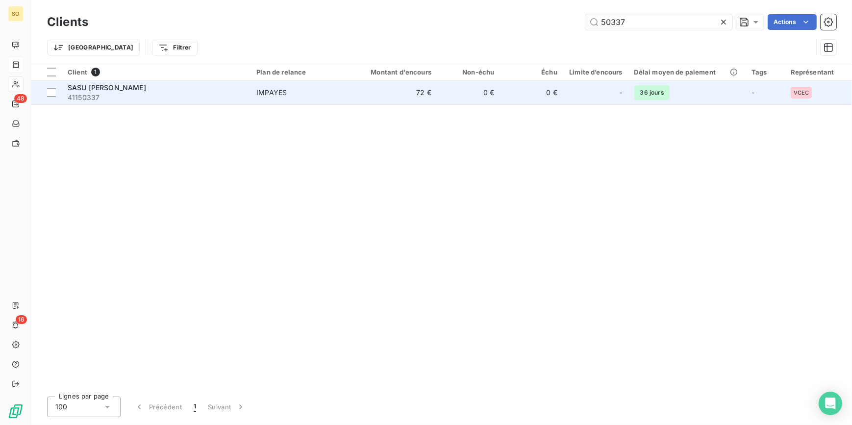
type input "50337"
click at [561, 96] on td "0 €" at bounding box center [531, 93] width 63 height 24
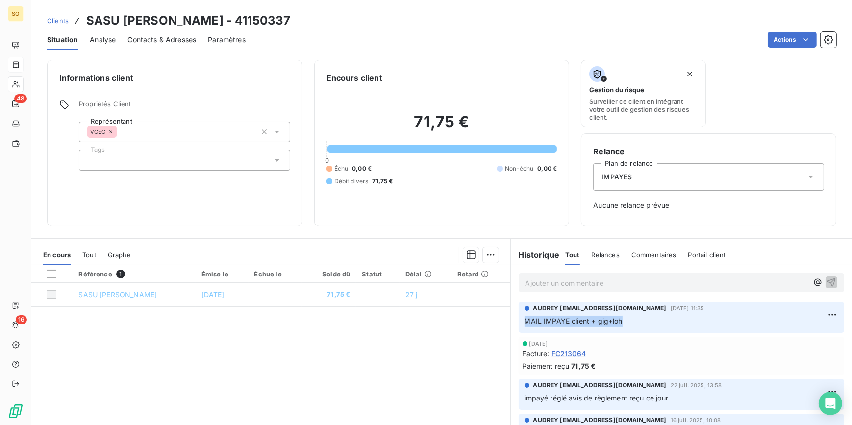
drag, startPoint x: 521, startPoint y: 319, endPoint x: 624, endPoint y: 319, distance: 102.9
click at [624, 319] on p "MAIL IMPAYE client + gig+loh" at bounding box center [681, 321] width 314 height 11
click at [61, 20] on span "Clients" at bounding box center [58, 21] width 22 height 8
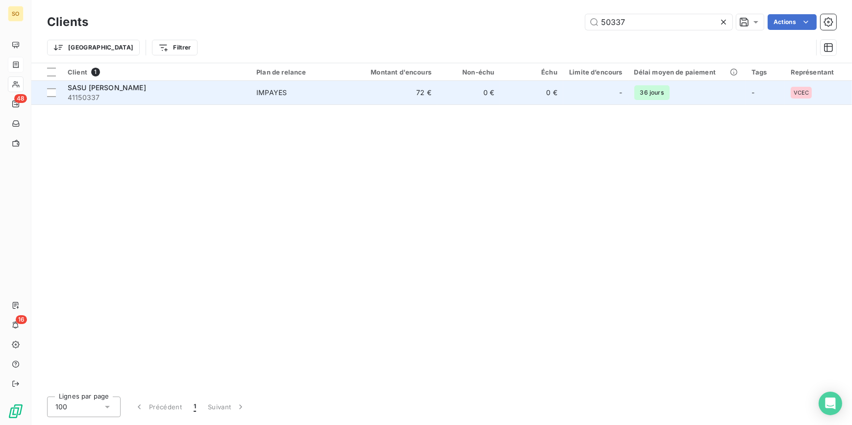
click at [509, 95] on td "0 €" at bounding box center [531, 93] width 63 height 24
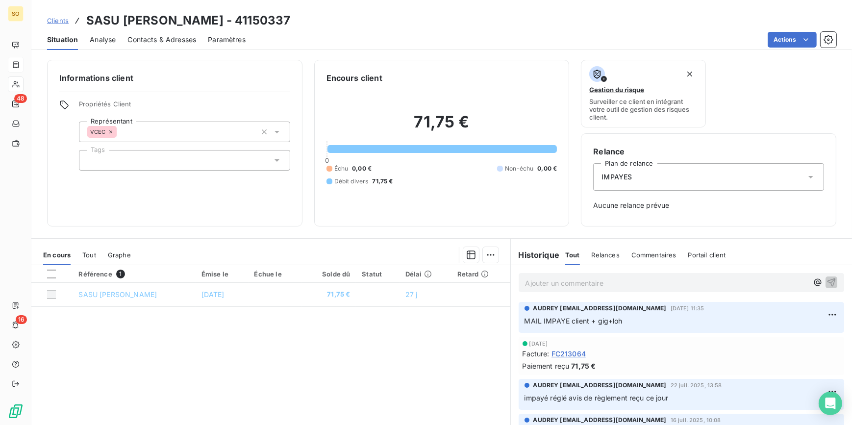
click at [59, 24] on span "Clients" at bounding box center [58, 21] width 22 height 8
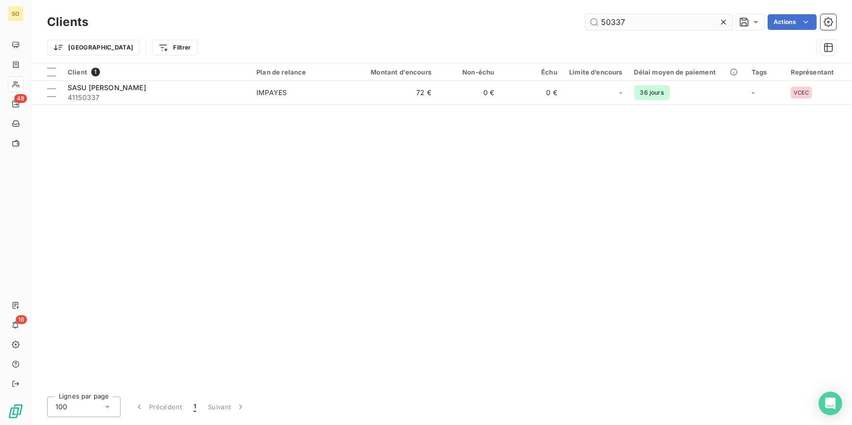
drag, startPoint x: 609, startPoint y: 24, endPoint x: 703, endPoint y: 22, distance: 93.6
click at [700, 22] on input "50337" at bounding box center [658, 22] width 147 height 16
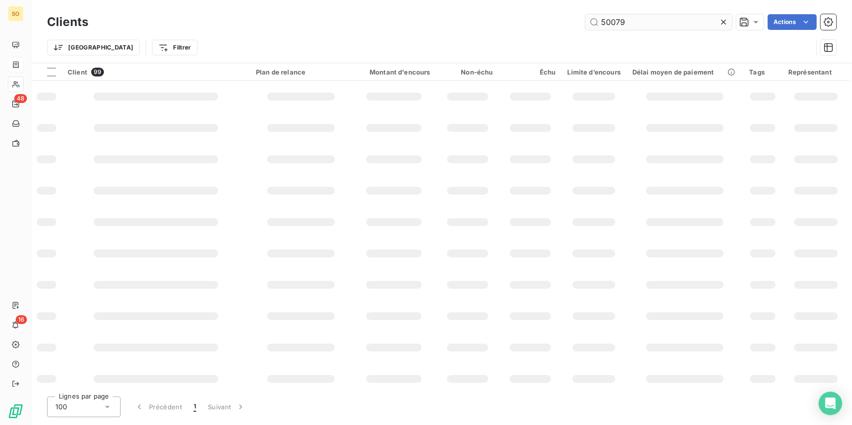
type input "50079"
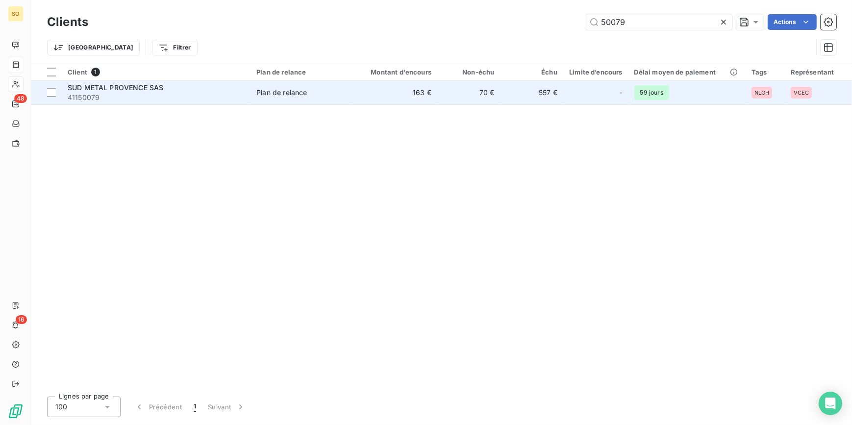
click at [494, 98] on td "70 €" at bounding box center [468, 93] width 63 height 24
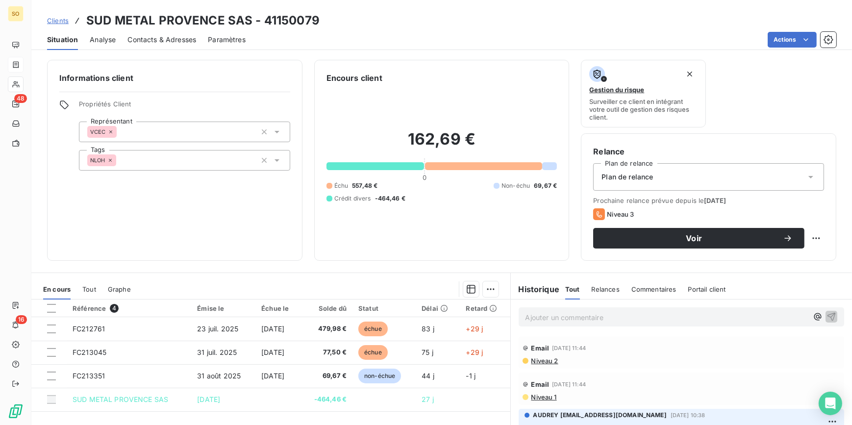
click at [62, 19] on span "Clients" at bounding box center [58, 21] width 22 height 8
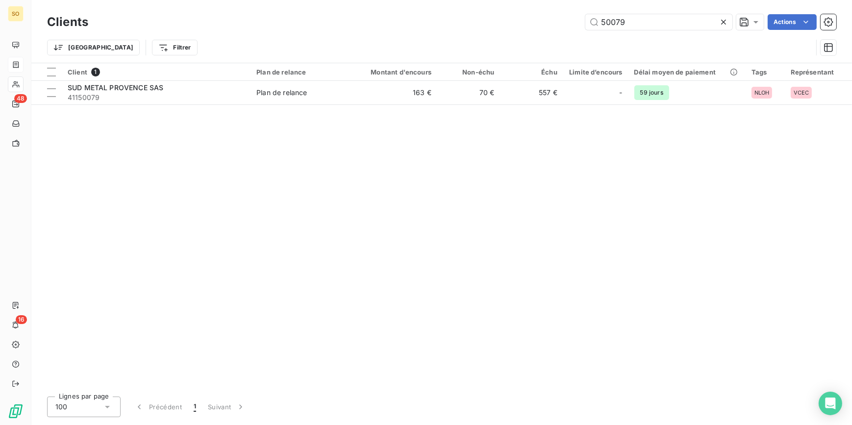
drag, startPoint x: 610, startPoint y: 20, endPoint x: 780, endPoint y: 31, distance: 170.4
click at [779, 31] on div "Clients 50079 Actions" at bounding box center [441, 22] width 789 height 21
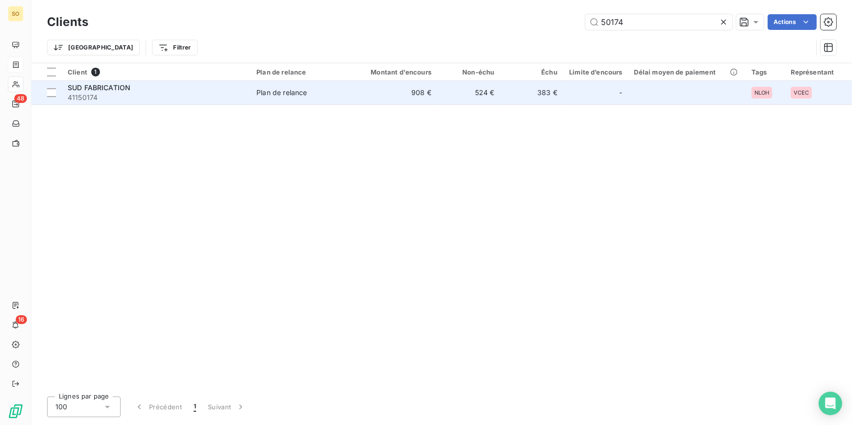
type input "50174"
click at [532, 85] on td "383 €" at bounding box center [531, 93] width 63 height 24
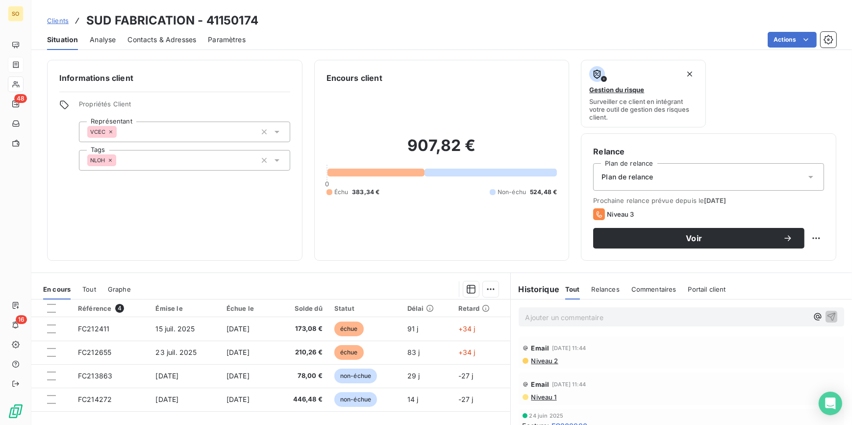
click at [65, 18] on span "Clients" at bounding box center [58, 21] width 22 height 8
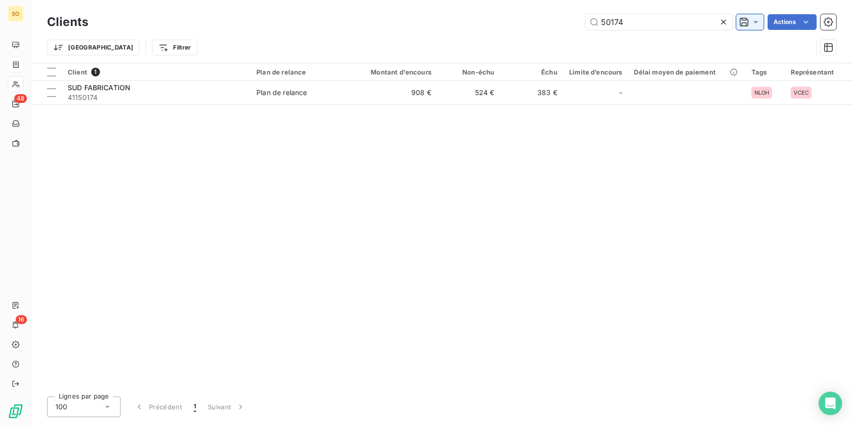
drag, startPoint x: 611, startPoint y: 20, endPoint x: 736, endPoint y: 24, distance: 125.0
click at [735, 25] on div "50174 Actions" at bounding box center [468, 22] width 736 height 16
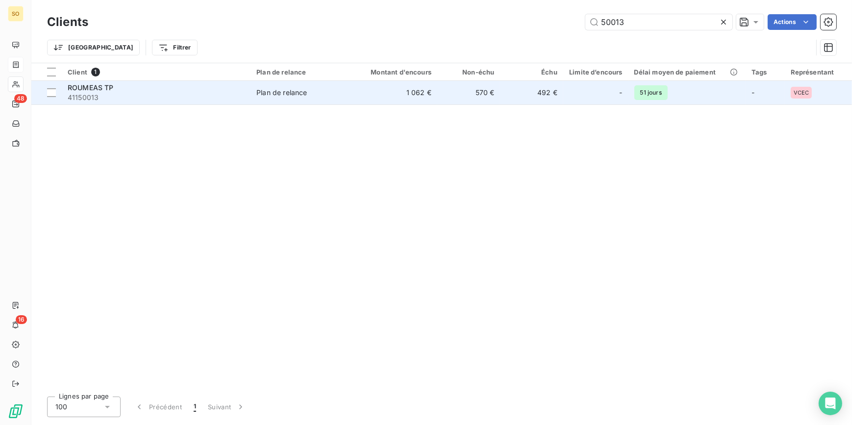
type input "50013"
click at [464, 98] on td "570 €" at bounding box center [468, 93] width 63 height 24
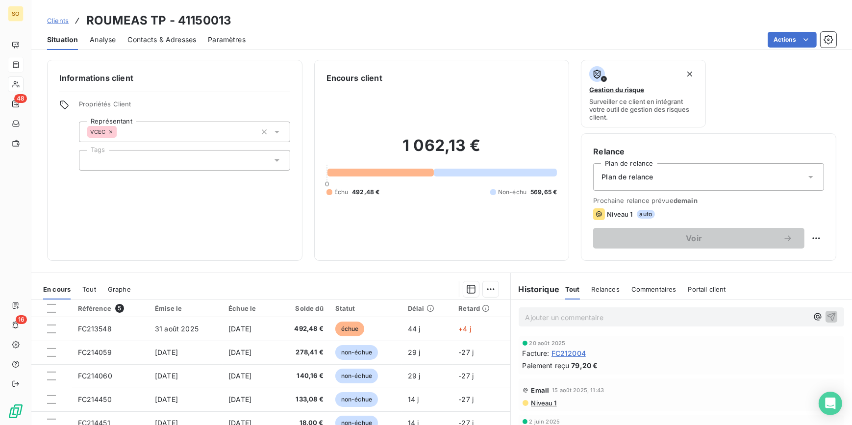
click at [62, 21] on span "Clients" at bounding box center [58, 21] width 22 height 8
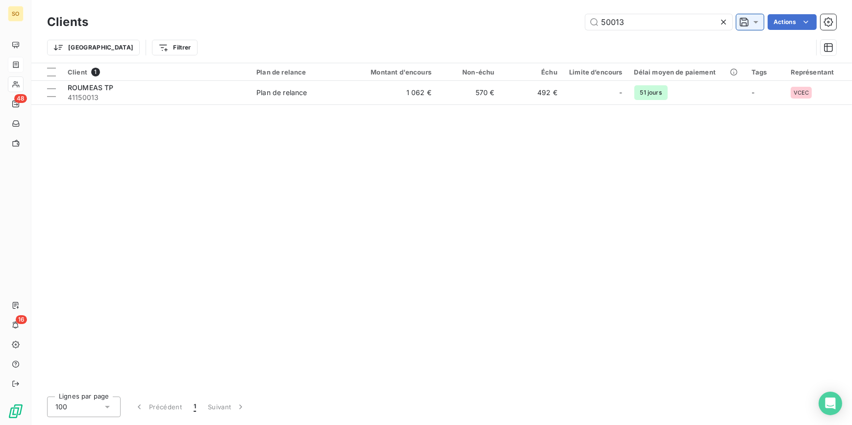
drag, startPoint x: 613, startPoint y: 21, endPoint x: 758, endPoint y: 26, distance: 145.1
click at [724, 26] on div "50013" at bounding box center [658, 22] width 147 height 16
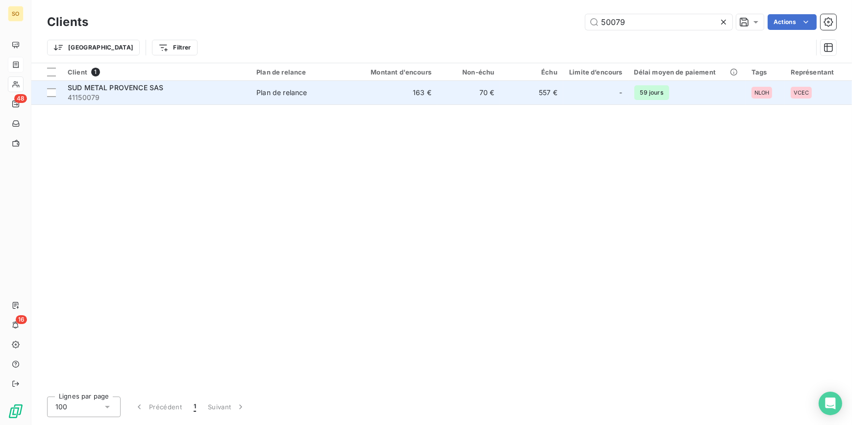
type input "50079"
click at [476, 91] on td "70 €" at bounding box center [468, 93] width 63 height 24
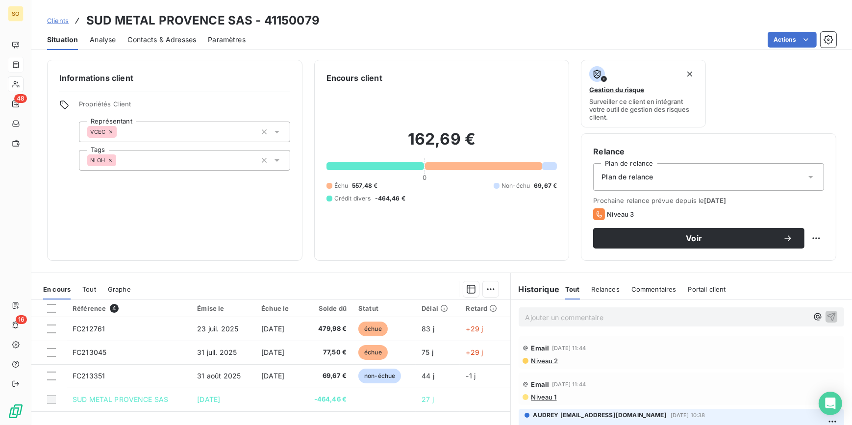
click at [60, 22] on span "Clients" at bounding box center [58, 21] width 22 height 8
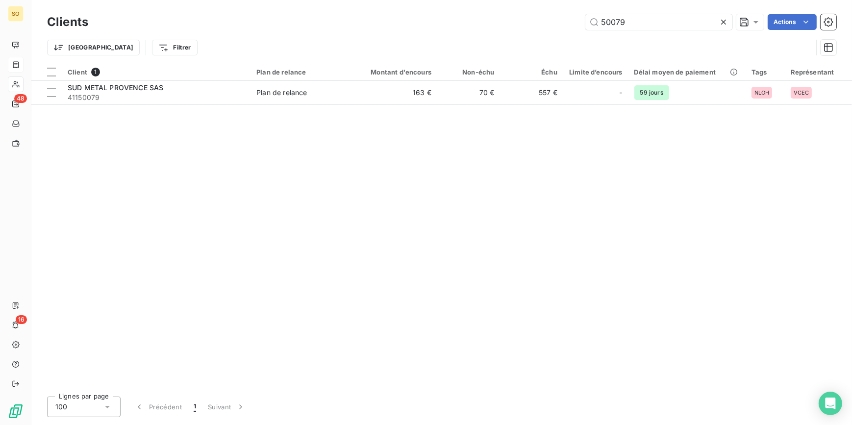
drag, startPoint x: 609, startPoint y: 20, endPoint x: 768, endPoint y: 38, distance: 159.7
click at [725, 36] on div "Clients 50079 Actions Trier Filtrer" at bounding box center [441, 37] width 789 height 51
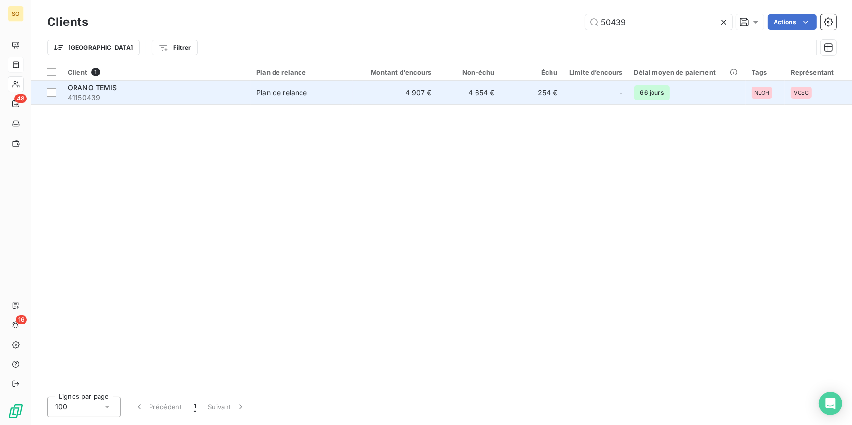
type input "50439"
click at [520, 93] on td "254 €" at bounding box center [531, 93] width 63 height 24
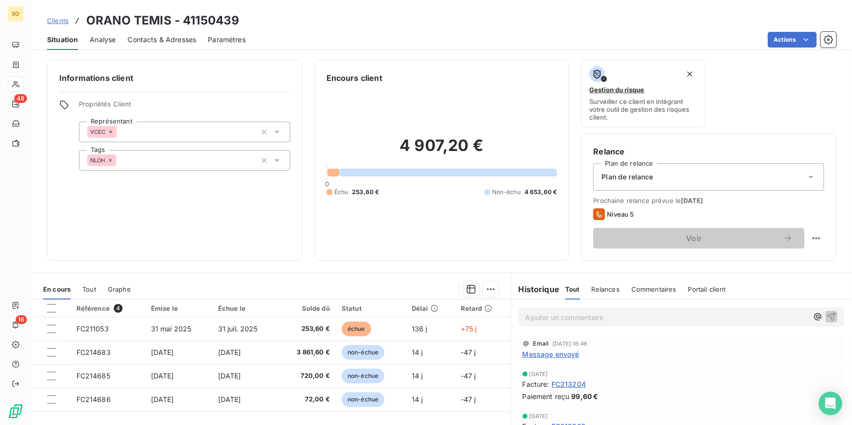
click at [53, 21] on span "Clients" at bounding box center [58, 21] width 22 height 8
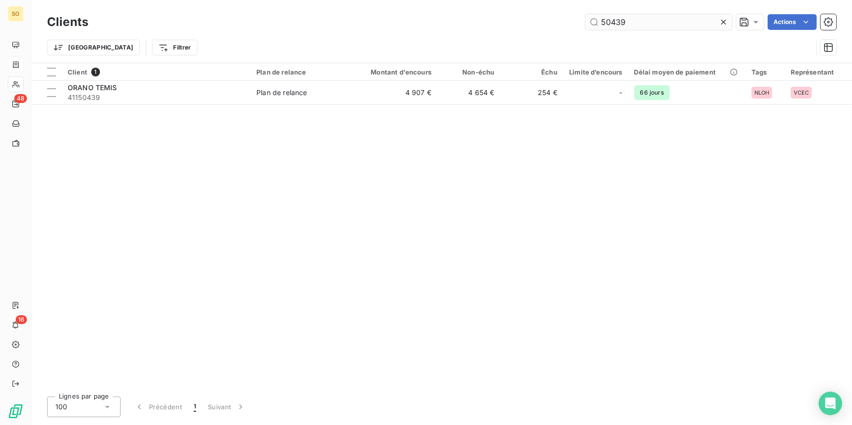
drag, startPoint x: 611, startPoint y: 20, endPoint x: 712, endPoint y: 18, distance: 101.9
click at [674, 20] on input "50439" at bounding box center [658, 22] width 147 height 16
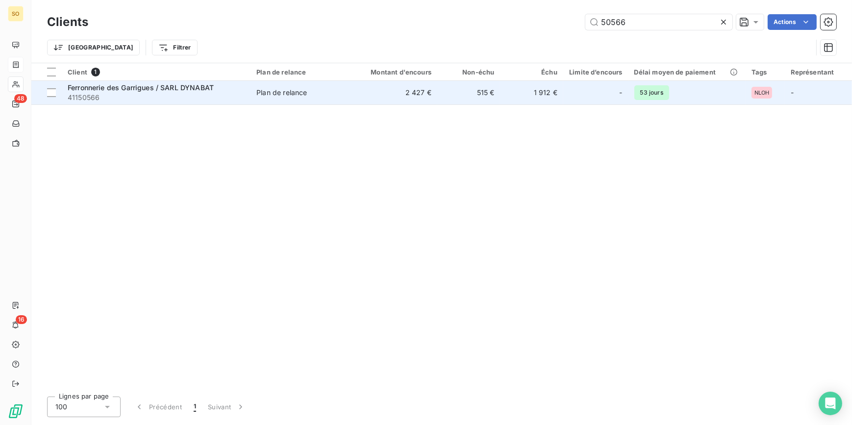
type input "50566"
click at [444, 87] on td "515 €" at bounding box center [468, 93] width 63 height 24
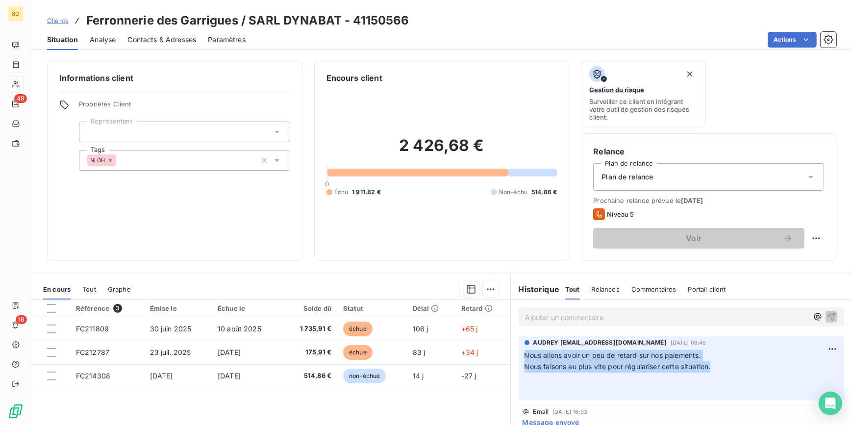
drag, startPoint x: 520, startPoint y: 357, endPoint x: 709, endPoint y: 364, distance: 189.8
click at [709, 364] on p "Nous allons avoir un peu de retard sur nos paiements. Nous faisons au plus vite…" at bounding box center [681, 372] width 314 height 45
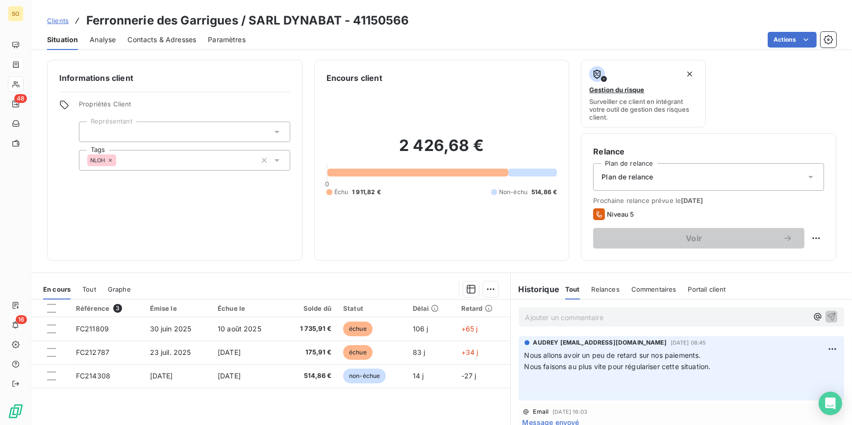
click at [69, 20] on div "Clients Ferronnerie des Garrigues / SARL DYNABAT - 41150566" at bounding box center [228, 21] width 362 height 18
click at [62, 20] on span "Clients" at bounding box center [58, 21] width 22 height 8
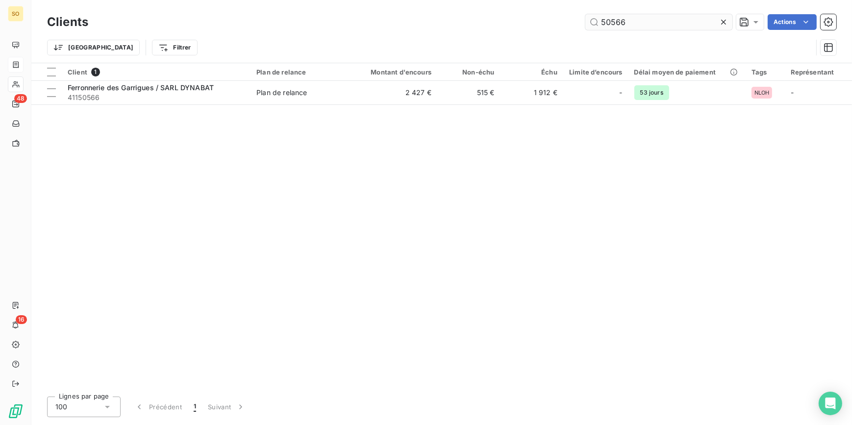
drag, startPoint x: 614, startPoint y: 24, endPoint x: 640, endPoint y: 21, distance: 26.2
click at [640, 21] on input "50566" at bounding box center [658, 22] width 147 height 16
drag, startPoint x: 608, startPoint y: 23, endPoint x: 663, endPoint y: 21, distance: 54.9
click at [663, 21] on input "50566" at bounding box center [658, 22] width 147 height 16
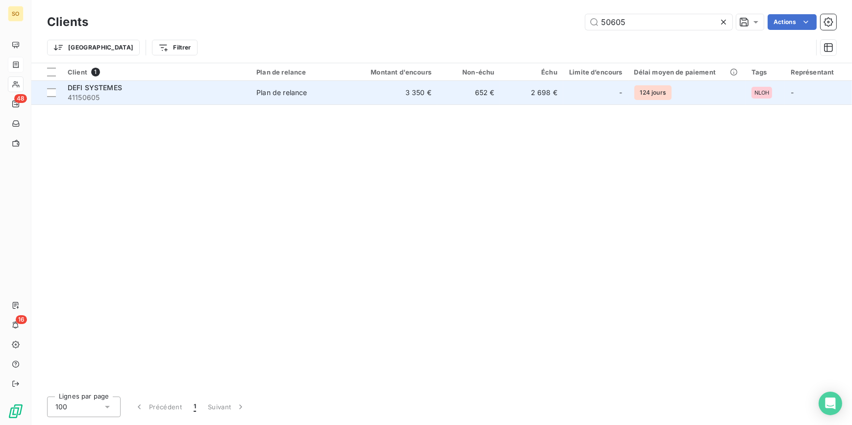
type input "50605"
click at [610, 88] on div at bounding box center [607, 93] width 16 height 16
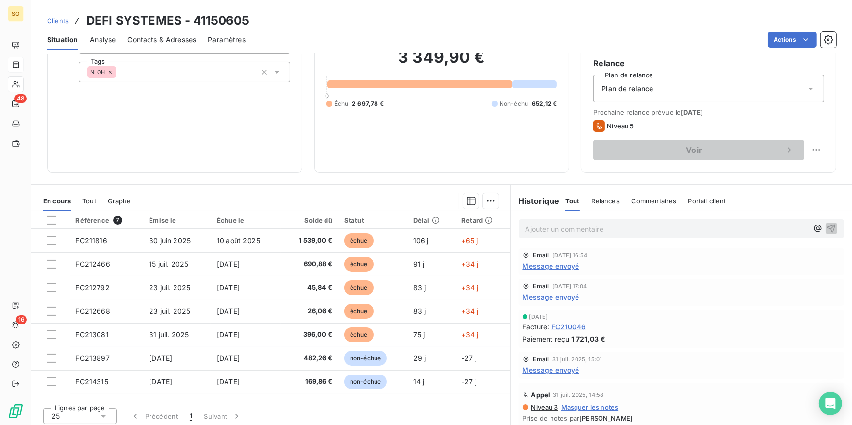
scroll to position [89, 0]
click at [61, 21] on span "Clients" at bounding box center [58, 21] width 22 height 8
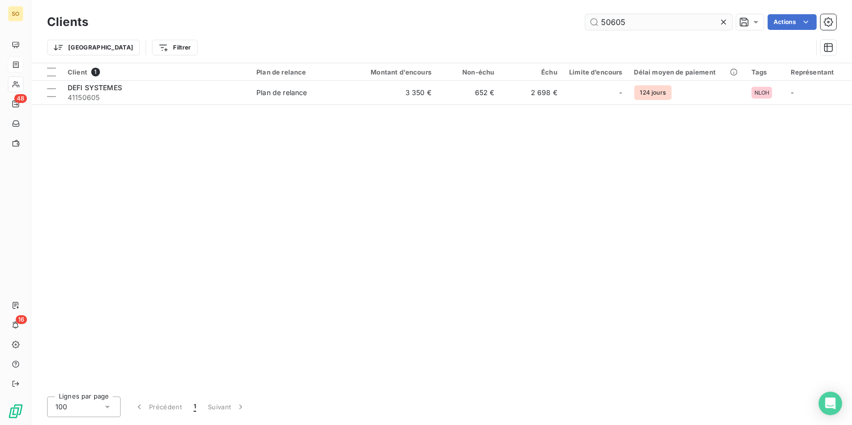
drag, startPoint x: 603, startPoint y: 23, endPoint x: 658, endPoint y: 20, distance: 55.5
click at [658, 20] on input "50605" at bounding box center [658, 22] width 147 height 16
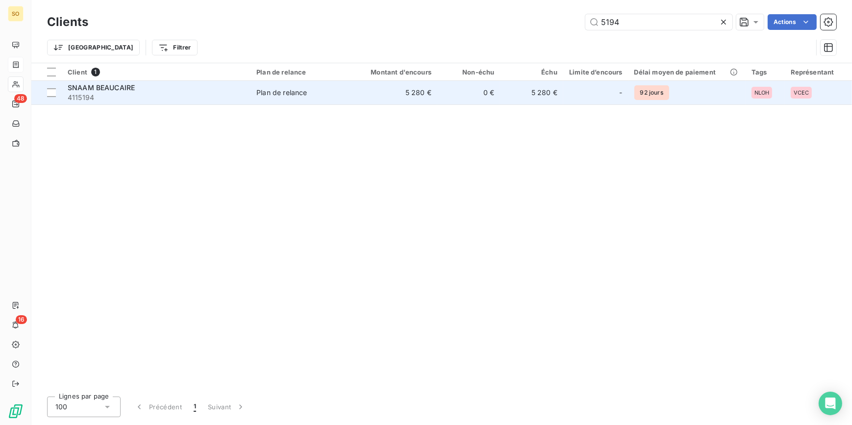
type input "5194"
click at [520, 96] on td "5 280 €" at bounding box center [531, 93] width 63 height 24
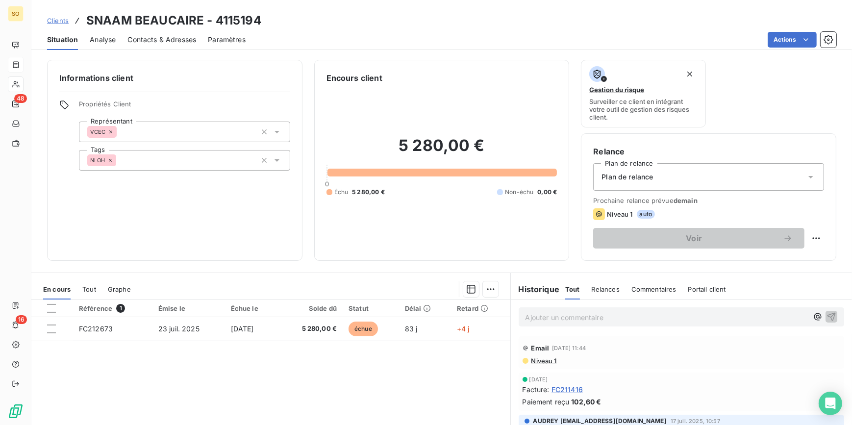
click at [66, 17] on span "Clients" at bounding box center [58, 21] width 22 height 8
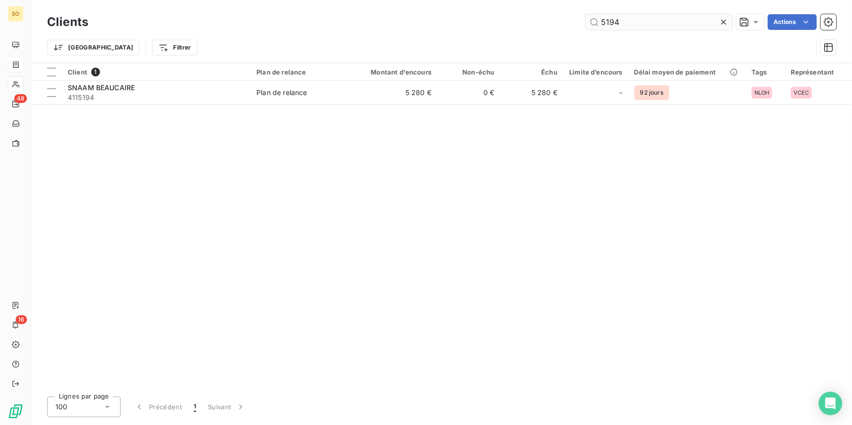
drag, startPoint x: 636, startPoint y: 23, endPoint x: 710, endPoint y: 28, distance: 73.7
click at [708, 28] on input "5194" at bounding box center [658, 22] width 147 height 16
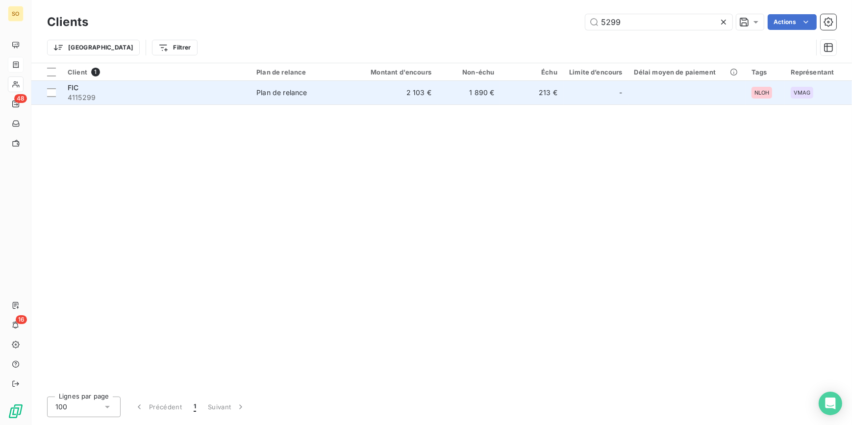
type input "5299"
click at [508, 101] on td "213 €" at bounding box center [531, 93] width 63 height 24
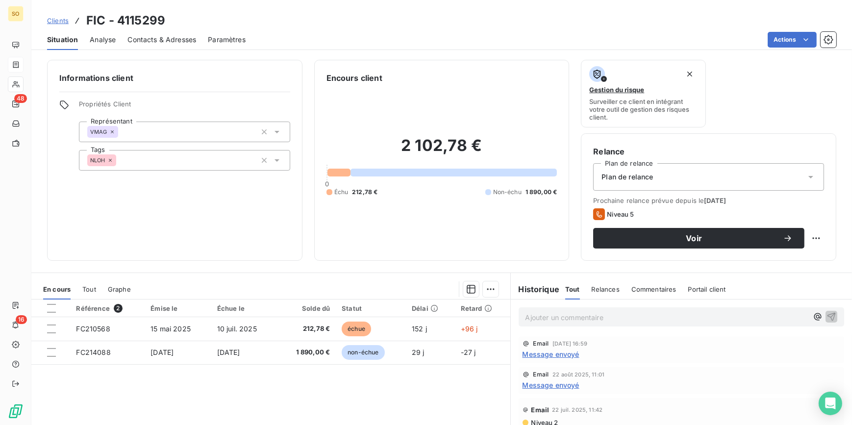
click at [58, 17] on span "Clients" at bounding box center [58, 21] width 22 height 8
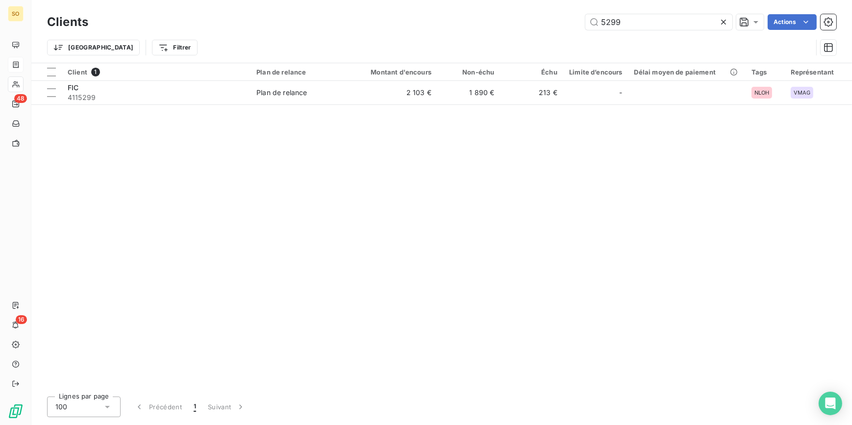
drag, startPoint x: 599, startPoint y: 20, endPoint x: 795, endPoint y: 11, distance: 196.7
click at [735, 19] on div "5299 Actions" at bounding box center [468, 22] width 736 height 16
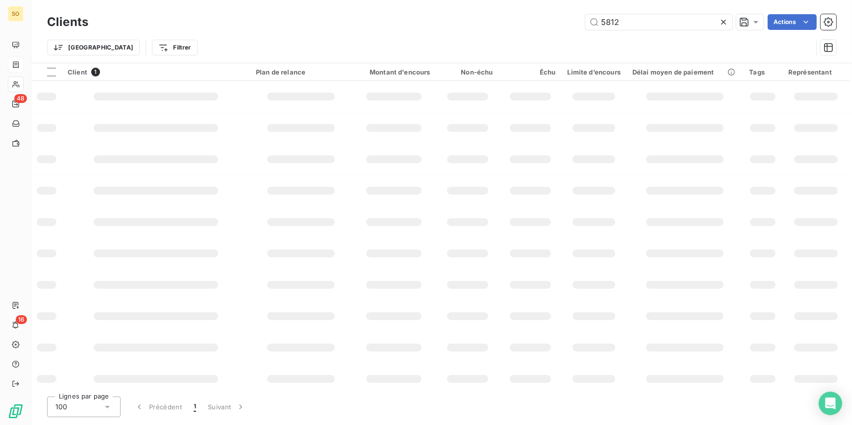
type input "5812"
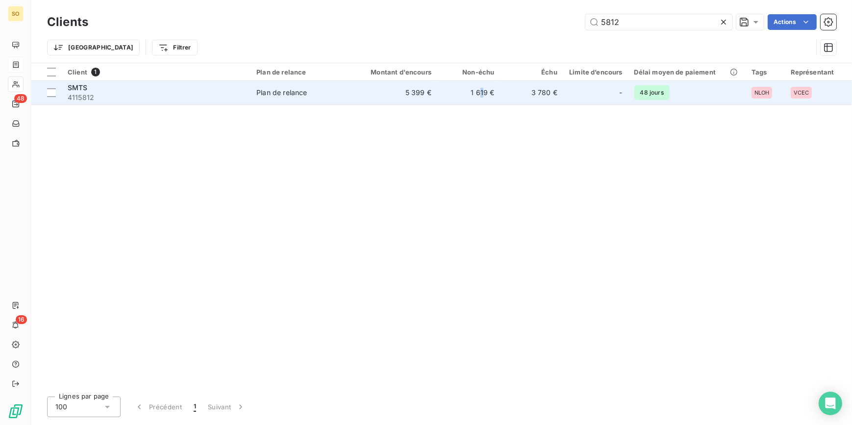
click at [484, 91] on td "1 619 €" at bounding box center [468, 93] width 63 height 24
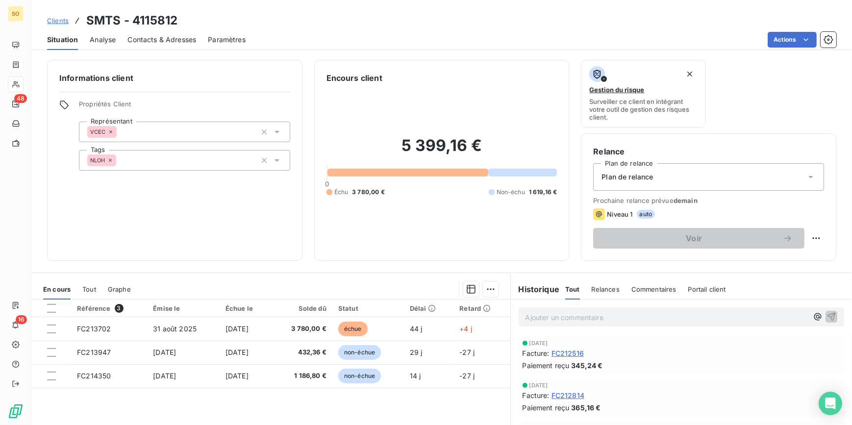
click at [52, 18] on span "Clients" at bounding box center [58, 21] width 22 height 8
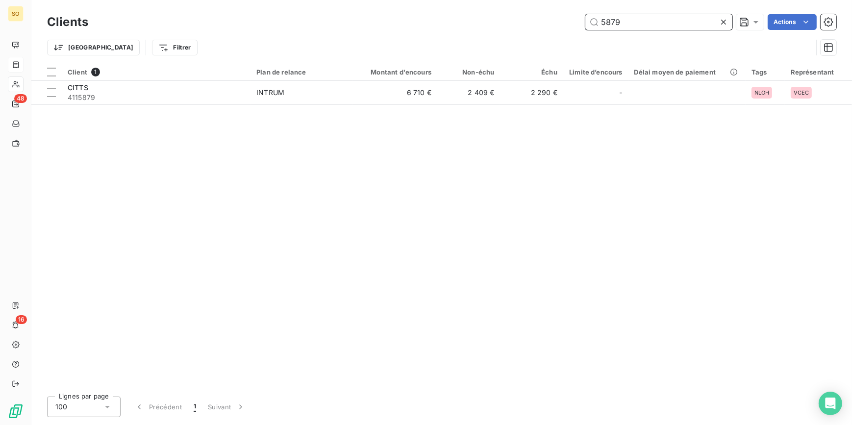
drag, startPoint x: 605, startPoint y: 22, endPoint x: 716, endPoint y: 20, distance: 110.8
click at [700, 20] on input "5879" at bounding box center [658, 22] width 147 height 16
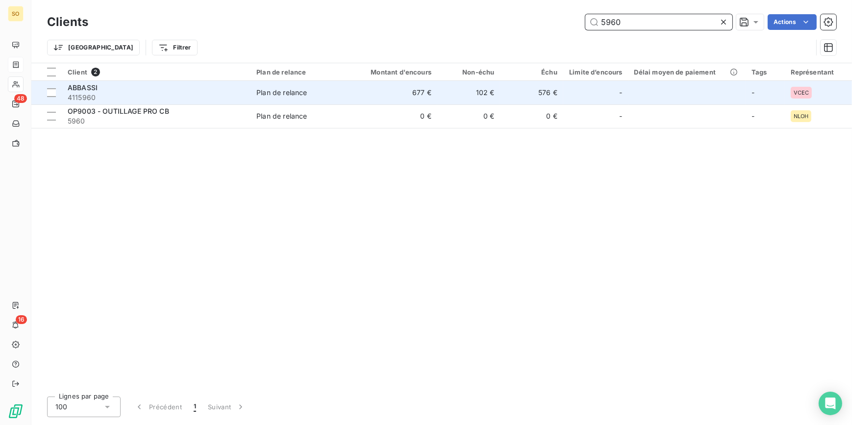
type input "5960"
click at [406, 97] on td "677 €" at bounding box center [395, 93] width 84 height 24
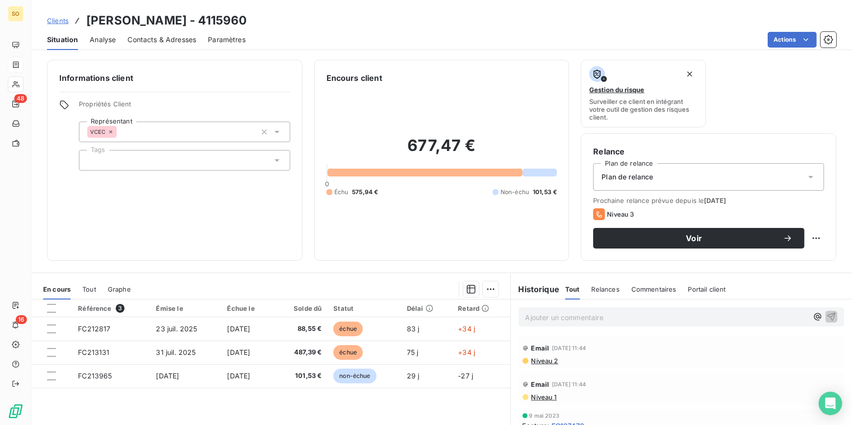
click at [64, 21] on span "Clients" at bounding box center [58, 21] width 22 height 8
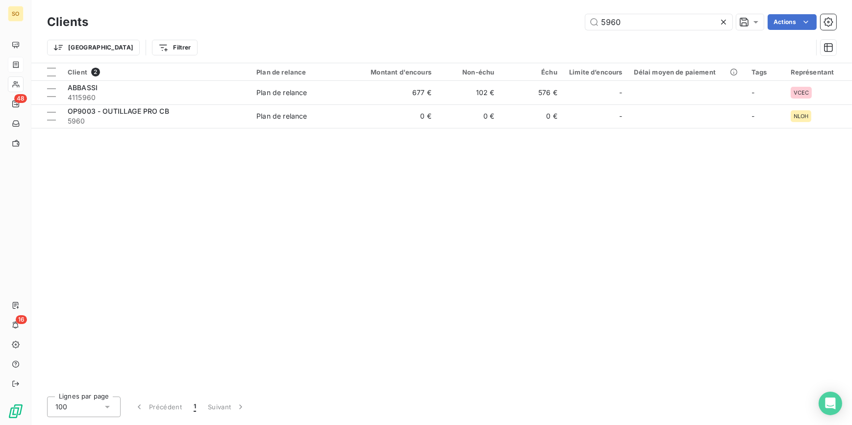
drag, startPoint x: 600, startPoint y: 24, endPoint x: 764, endPoint y: 37, distance: 164.2
click at [764, 37] on div "Clients 5960 Actions Trier Filtrer" at bounding box center [441, 37] width 789 height 51
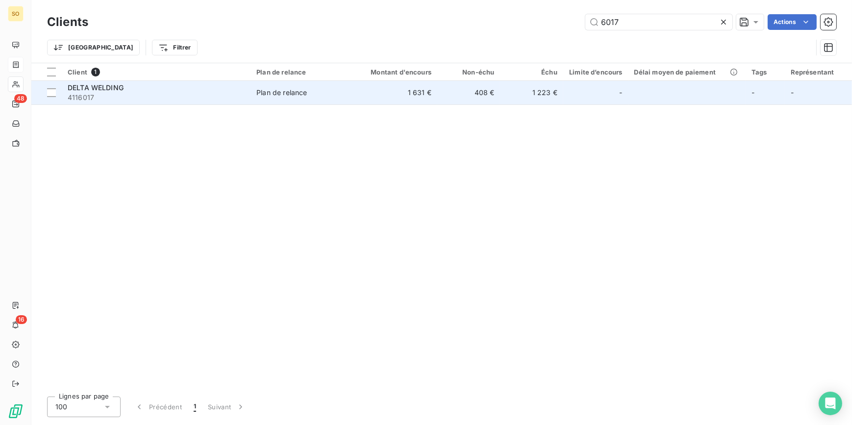
type input "6017"
click at [508, 96] on td "1 223 €" at bounding box center [531, 93] width 63 height 24
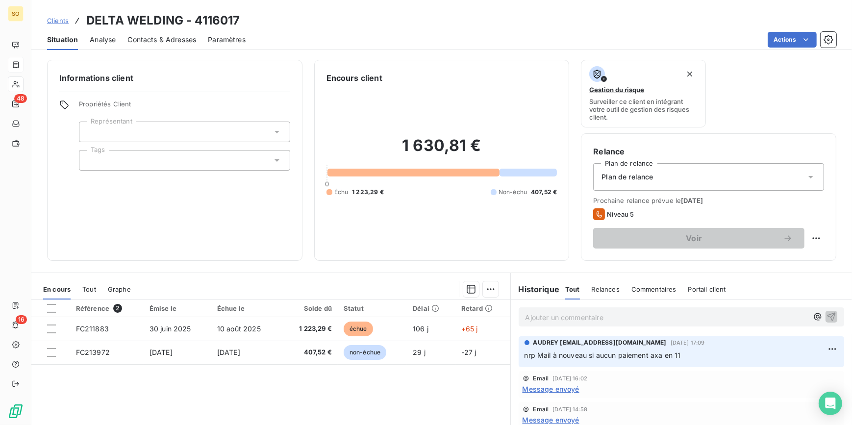
drag, startPoint x: 520, startPoint y: 356, endPoint x: 692, endPoint y: 361, distance: 172.1
click at [692, 361] on p "nrp Mail à nouveau si aucun paiement axa en 11" at bounding box center [681, 355] width 314 height 11
click at [57, 18] on span "Clients" at bounding box center [58, 21] width 22 height 8
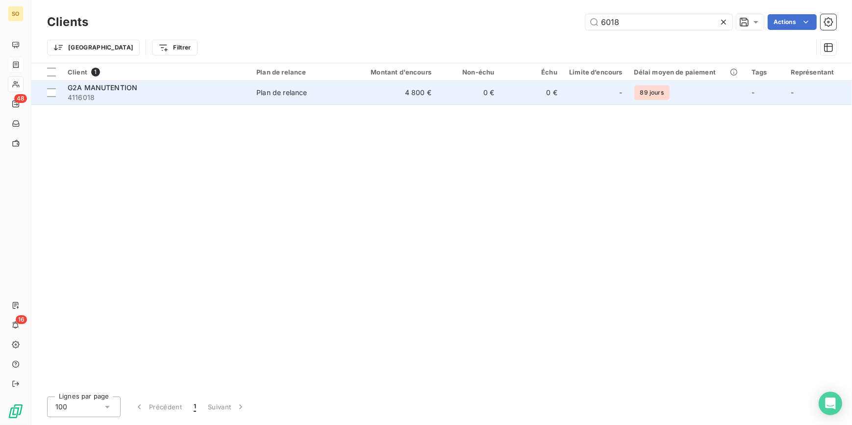
type input "6018"
click at [562, 103] on td "0 €" at bounding box center [531, 93] width 63 height 24
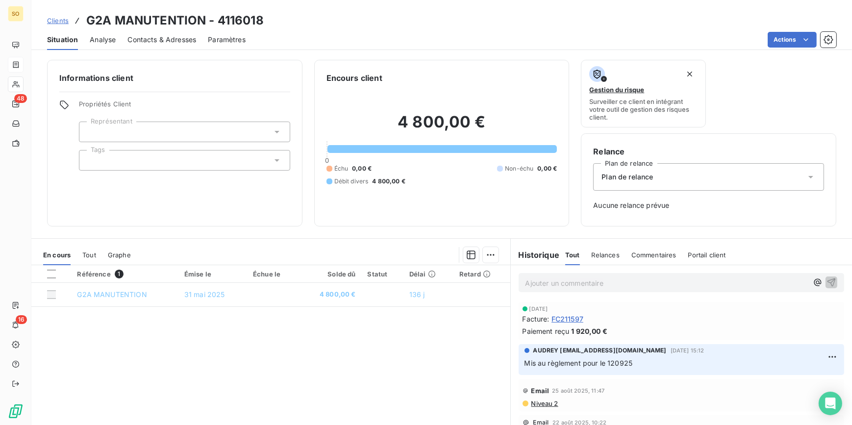
click at [51, 20] on span "Clients" at bounding box center [58, 21] width 22 height 8
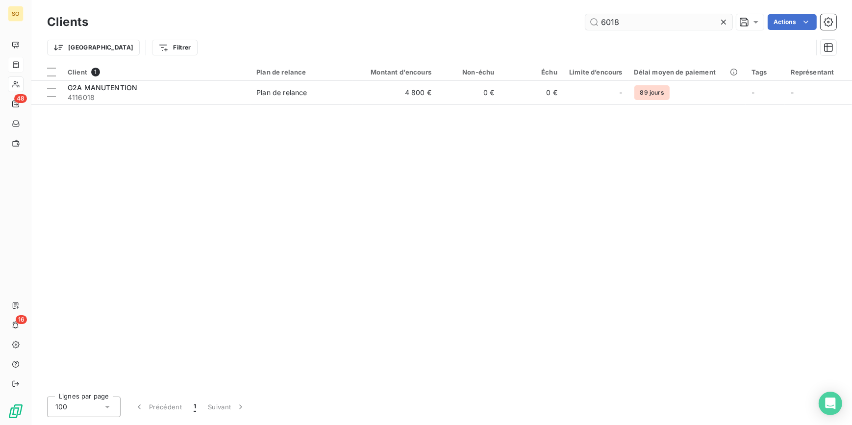
drag, startPoint x: 599, startPoint y: 22, endPoint x: 635, endPoint y: 22, distance: 35.8
click at [635, 22] on input "6018" at bounding box center [658, 22] width 147 height 16
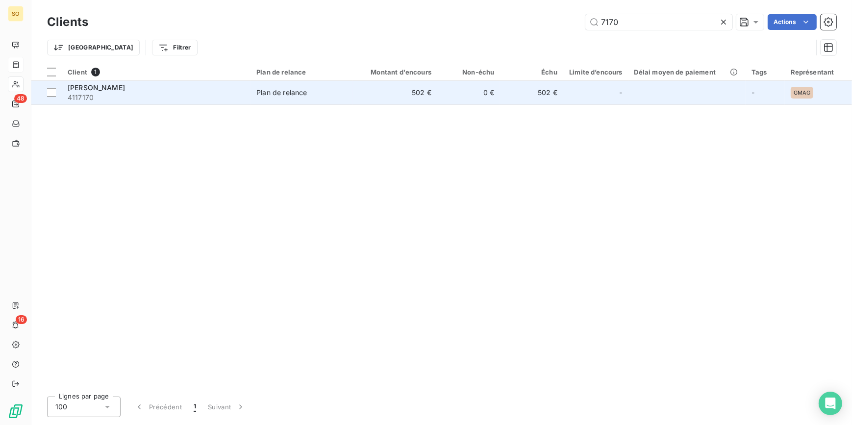
type input "7170"
click at [579, 82] on td "-" at bounding box center [595, 93] width 65 height 24
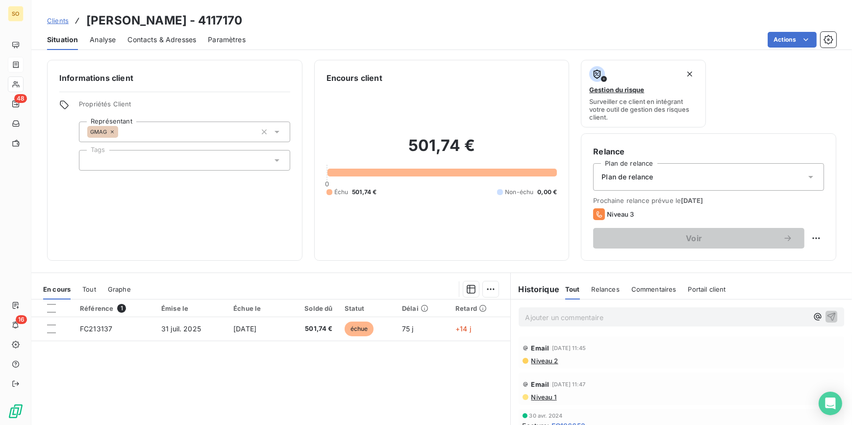
click at [54, 23] on span "Clients" at bounding box center [58, 21] width 22 height 8
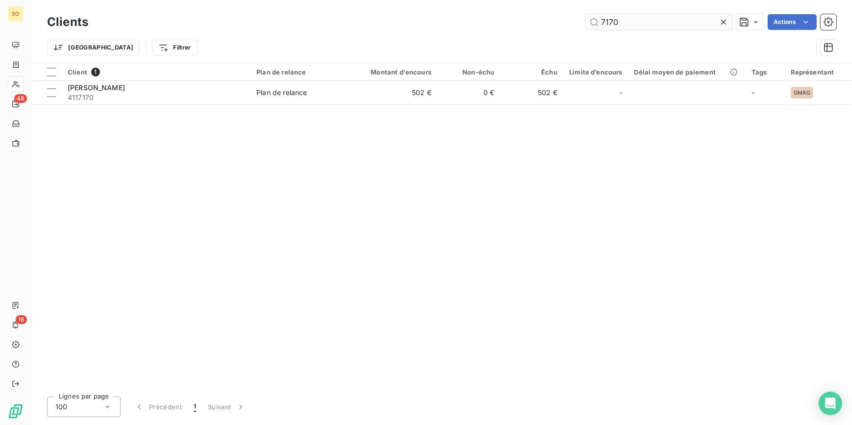
drag, startPoint x: 606, startPoint y: 24, endPoint x: 683, endPoint y: 25, distance: 76.9
click at [660, 25] on input "7170" at bounding box center [658, 22] width 147 height 16
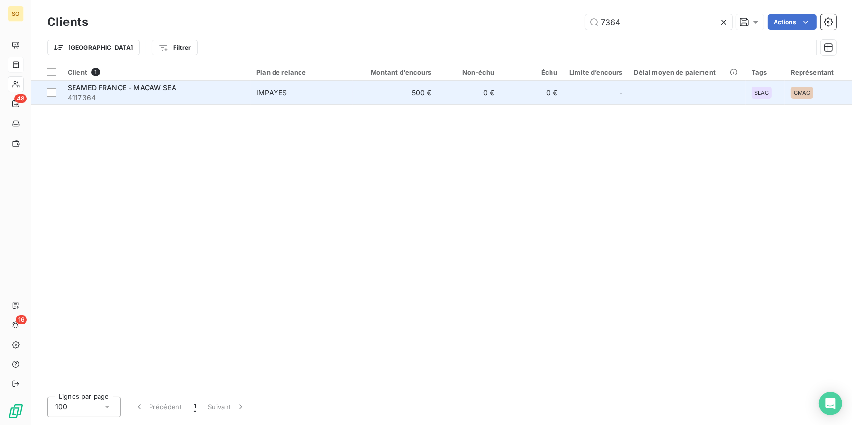
type input "7364"
click at [519, 96] on td "0 €" at bounding box center [531, 93] width 63 height 24
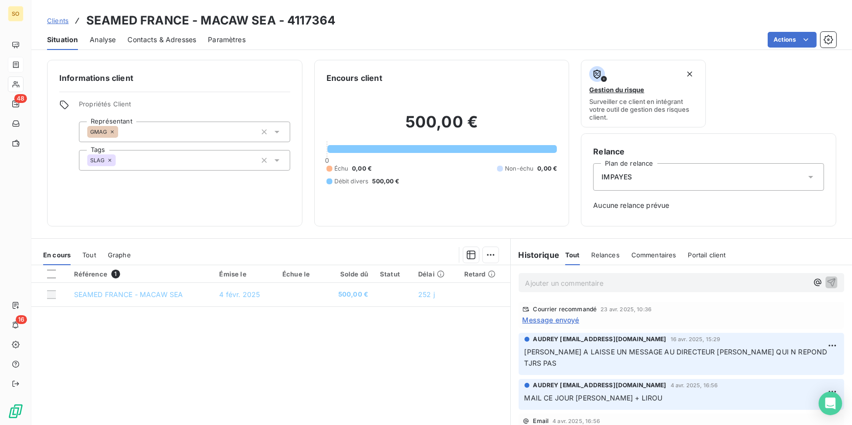
click at [62, 20] on span "Clients" at bounding box center [58, 21] width 22 height 8
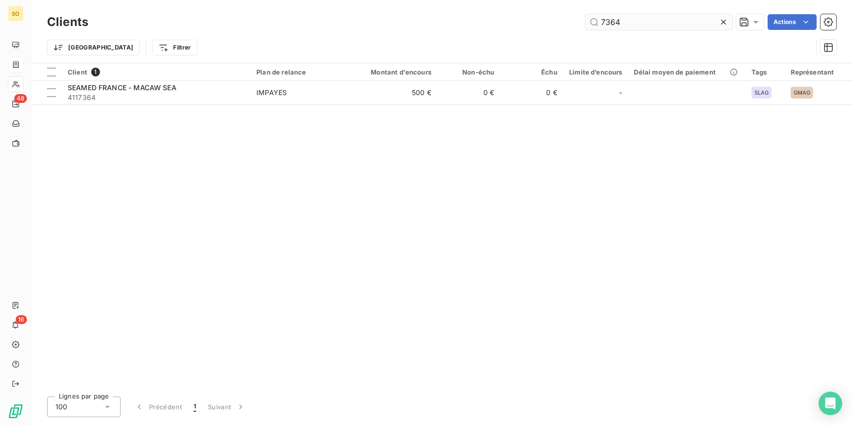
drag, startPoint x: 603, startPoint y: 16, endPoint x: 688, endPoint y: 19, distance: 85.3
click at [675, 19] on input "7364" at bounding box center [658, 22] width 147 height 16
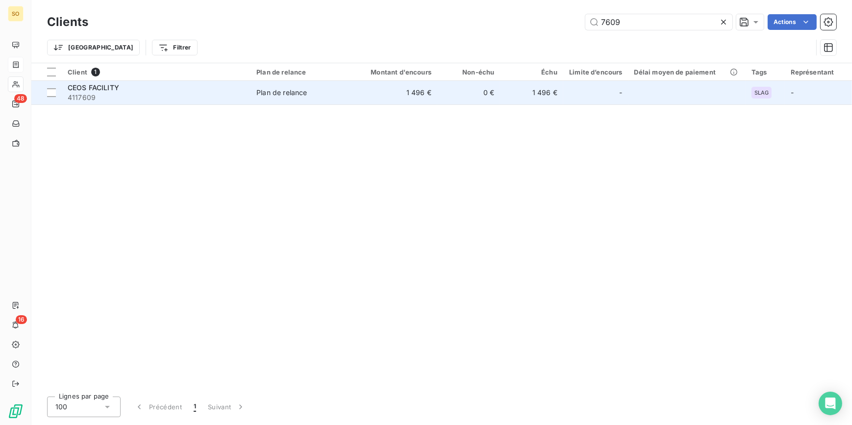
type input "7609"
click at [510, 90] on td "1 496 €" at bounding box center [531, 93] width 63 height 24
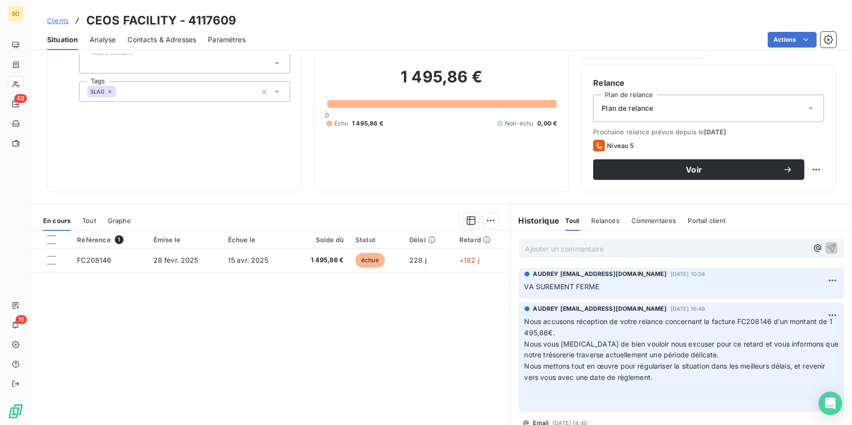
scroll to position [89, 0]
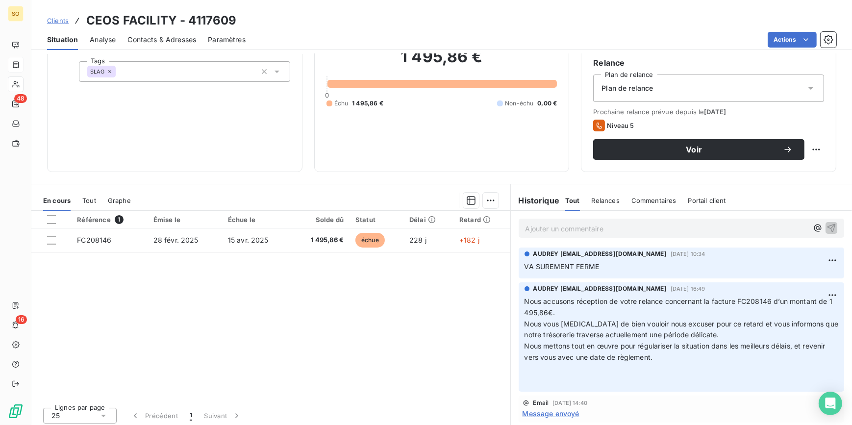
drag, startPoint x: 59, startPoint y: 21, endPoint x: 65, endPoint y: 22, distance: 6.0
click at [59, 21] on span "Clients" at bounding box center [58, 21] width 22 height 8
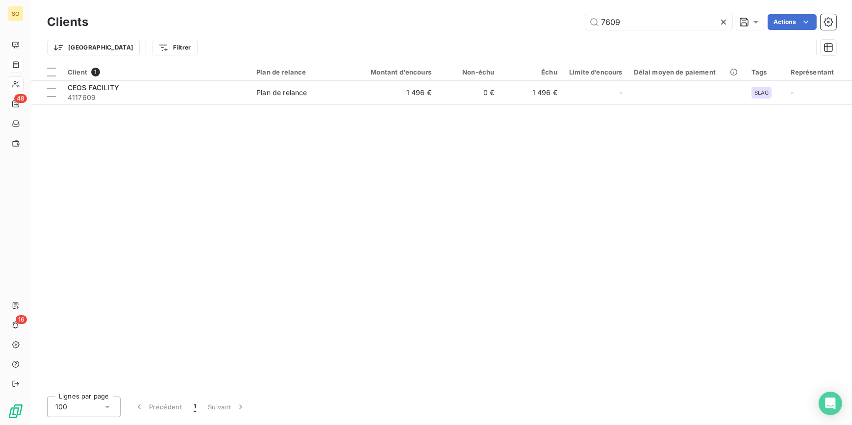
drag, startPoint x: 598, startPoint y: 22, endPoint x: 755, endPoint y: 30, distance: 157.0
click at [654, 25] on input "7609" at bounding box center [658, 22] width 147 height 16
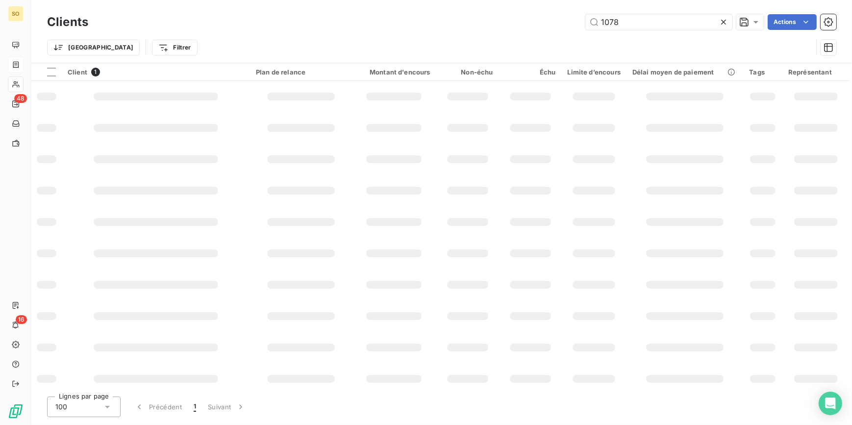
type input "1078"
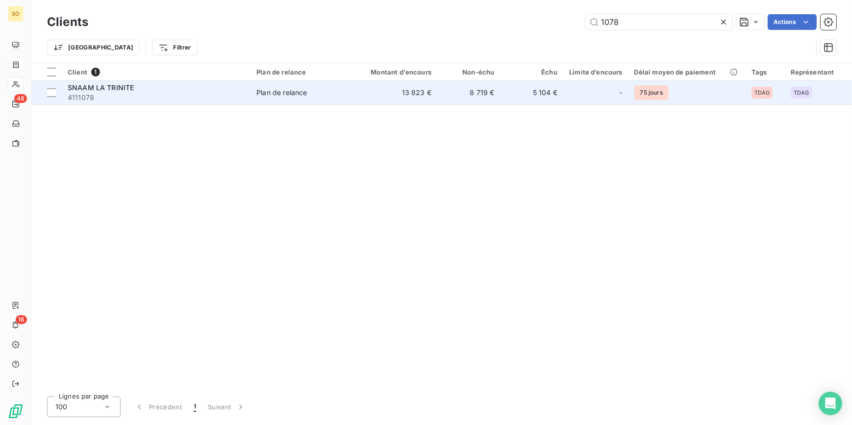
click at [421, 98] on td "13 823 €" at bounding box center [395, 93] width 84 height 24
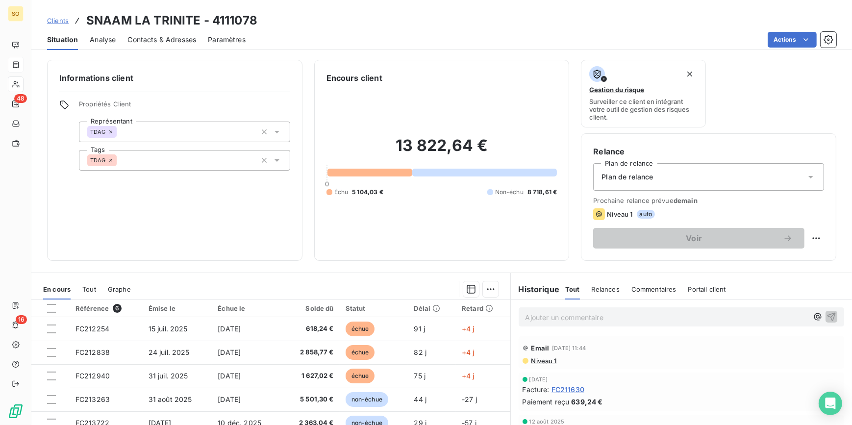
click at [54, 17] on span "Clients" at bounding box center [58, 21] width 22 height 8
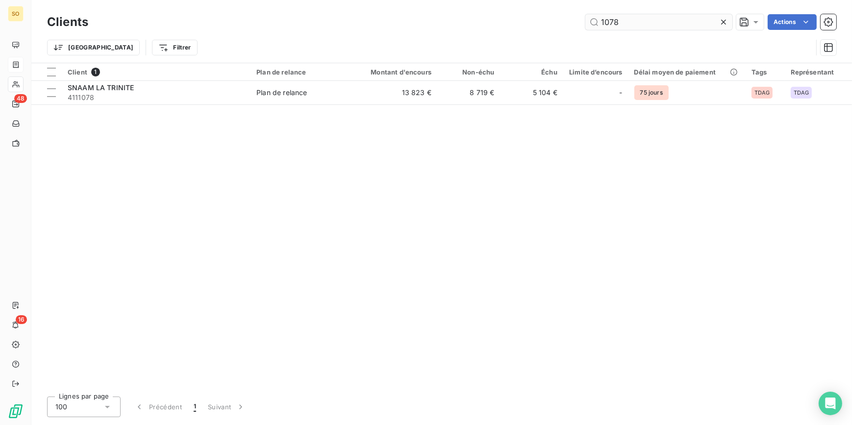
drag, startPoint x: 593, startPoint y: 19, endPoint x: 672, endPoint y: 24, distance: 79.6
click at [668, 24] on input "1078" at bounding box center [658, 22] width 147 height 16
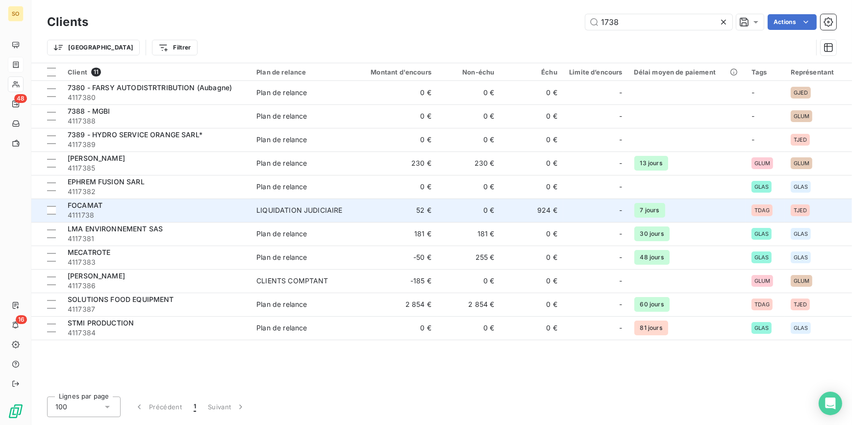
type input "1738"
click at [96, 217] on span "4111738" at bounding box center [156, 215] width 177 height 10
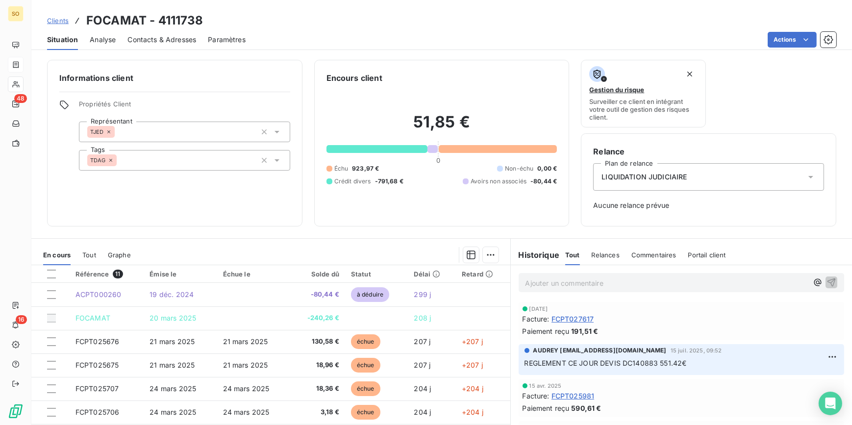
click at [57, 24] on span "Clients" at bounding box center [58, 21] width 22 height 8
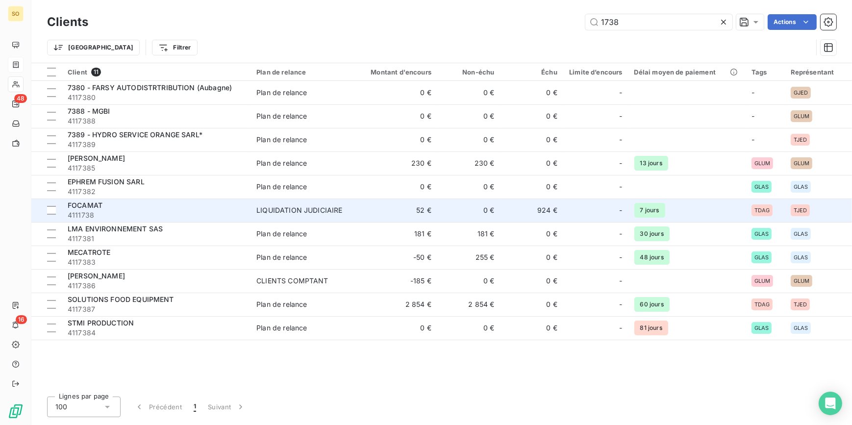
click at [294, 213] on div "LIQUIDATION JUDICIAIRE" at bounding box center [299, 210] width 86 height 10
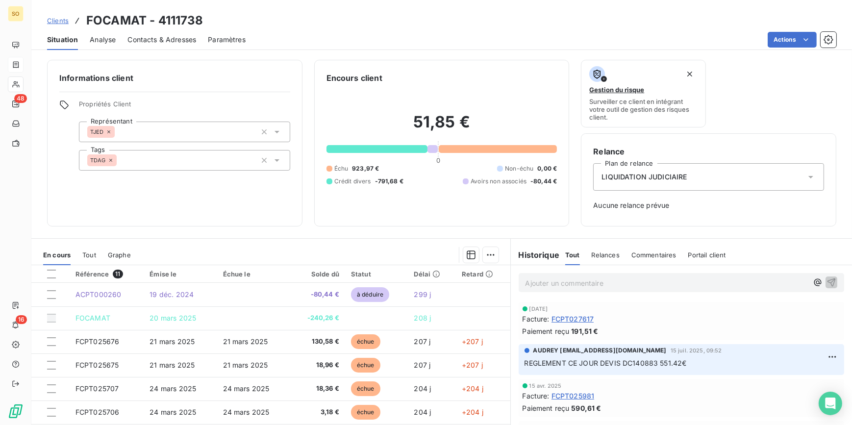
click at [57, 22] on span "Clients" at bounding box center [58, 21] width 22 height 8
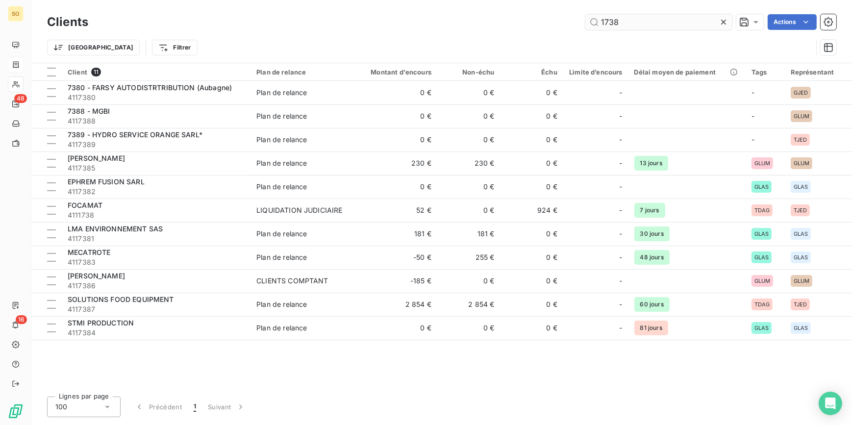
drag, startPoint x: 598, startPoint y: 23, endPoint x: 660, endPoint y: 28, distance: 62.4
click at [660, 28] on input "1738" at bounding box center [658, 22] width 147 height 16
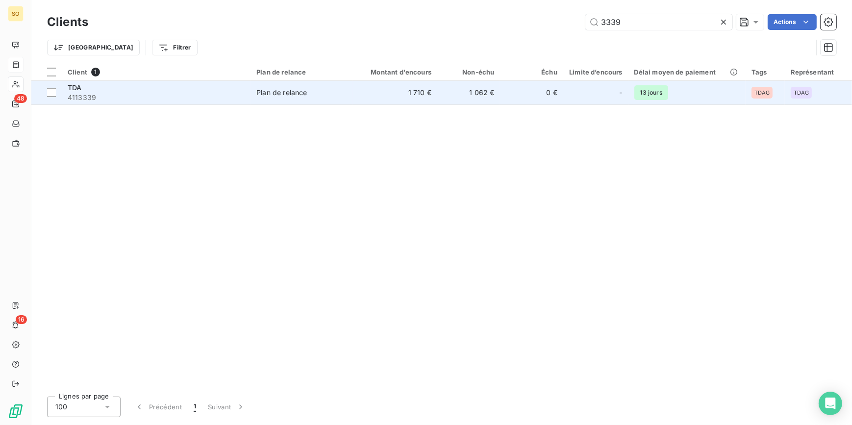
type input "3339"
click at [515, 95] on td "0 €" at bounding box center [531, 93] width 63 height 24
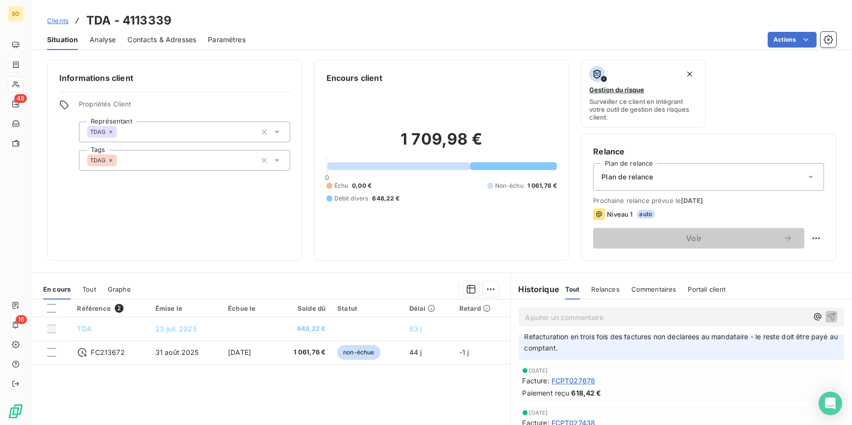
scroll to position [89, 0]
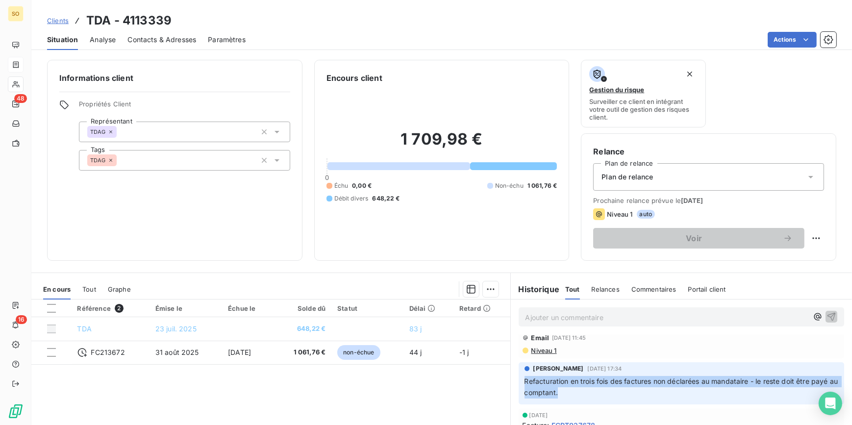
drag, startPoint x: 520, startPoint y: 381, endPoint x: 792, endPoint y: 391, distance: 272.6
click at [792, 391] on p "Refacturation en trois fois des factures non déclarées au mandataire - le reste…" at bounding box center [681, 387] width 314 height 23
click at [539, 388] on span "Refacturation en trois fois des factures non déclarées au mandataire - le reste…" at bounding box center [682, 387] width 316 height 20
drag, startPoint x: 520, startPoint y: 379, endPoint x: 607, endPoint y: 389, distance: 87.7
click at [607, 389] on p "Refacturation en trois fois des factures non déclarées au mandataire - le reste…" at bounding box center [681, 387] width 314 height 23
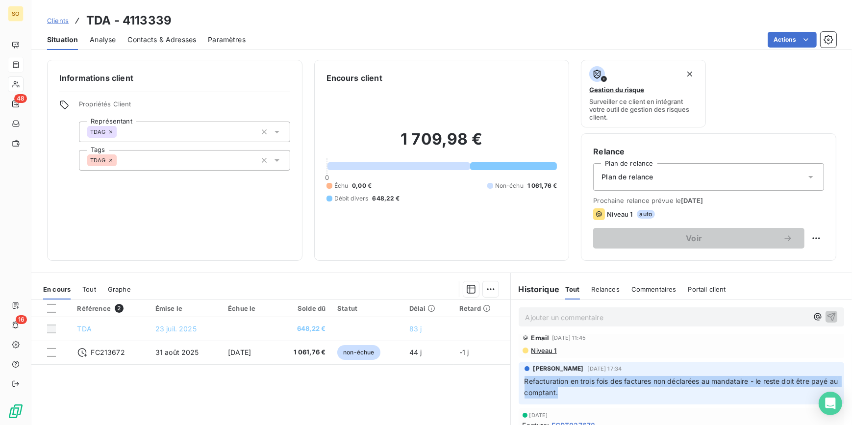
click at [58, 20] on span "Clients" at bounding box center [58, 21] width 22 height 8
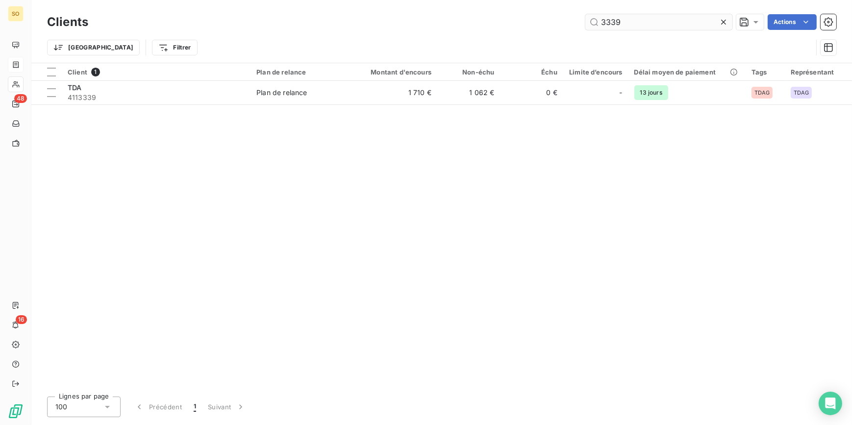
drag, startPoint x: 601, startPoint y: 20, endPoint x: 637, endPoint y: 22, distance: 36.3
click at [637, 22] on input "3339" at bounding box center [658, 22] width 147 height 16
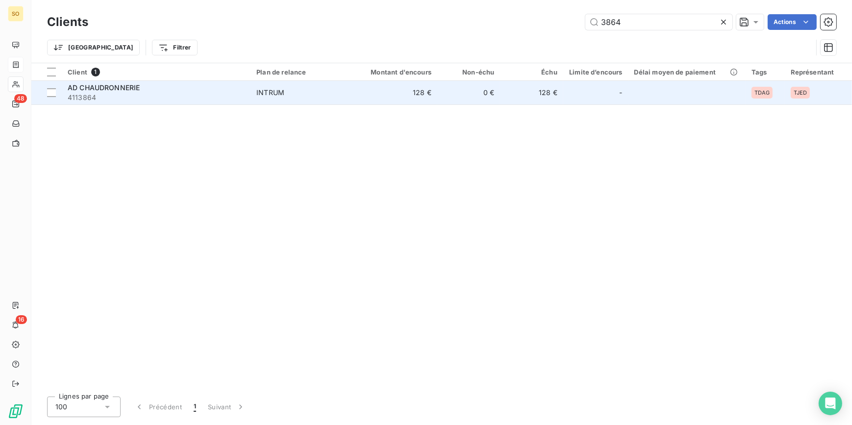
type input "3864"
click at [527, 90] on td "128 €" at bounding box center [531, 93] width 63 height 24
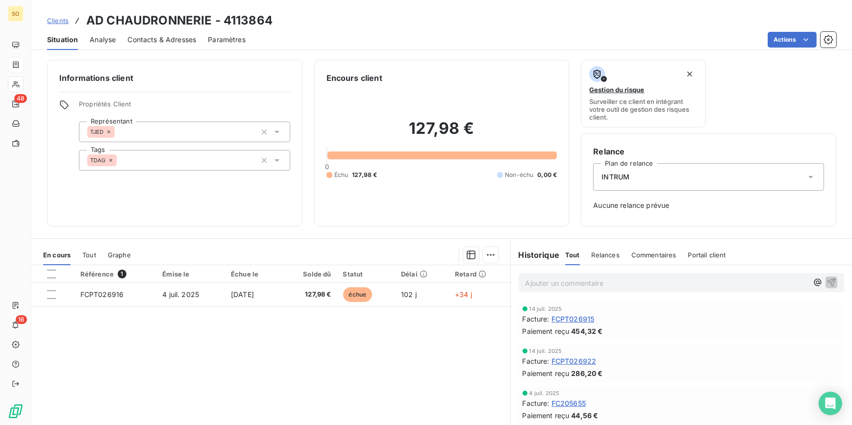
click at [68, 21] on div "Clients AD CHAUDRONNERIE - 4113864" at bounding box center [159, 21] width 225 height 18
click at [64, 20] on span "Clients" at bounding box center [58, 21] width 22 height 8
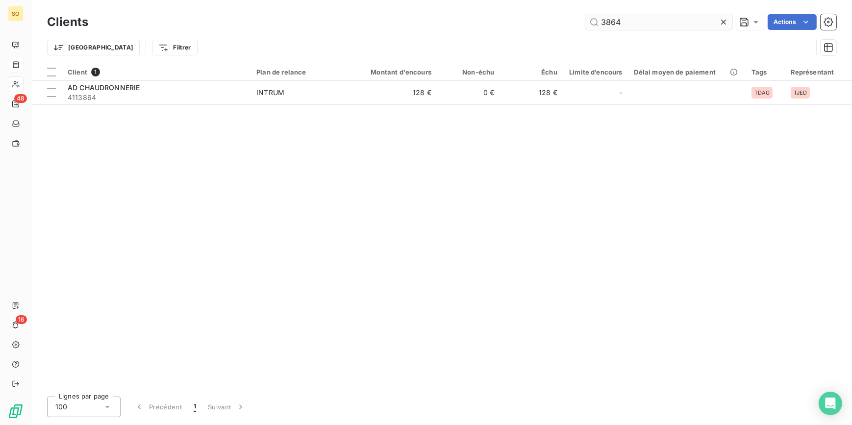
drag, startPoint x: 597, startPoint y: 15, endPoint x: 632, endPoint y: 14, distance: 34.3
click at [625, 14] on input "3864" at bounding box center [658, 22] width 147 height 16
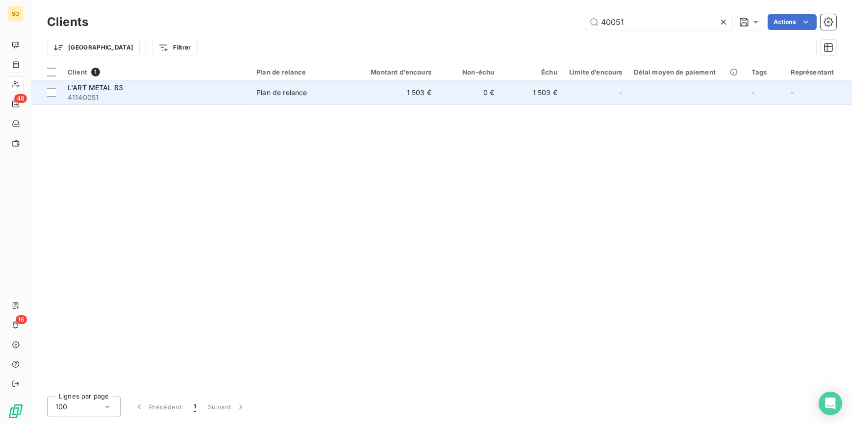
type input "40051"
click at [573, 86] on div "-" at bounding box center [595, 93] width 53 height 16
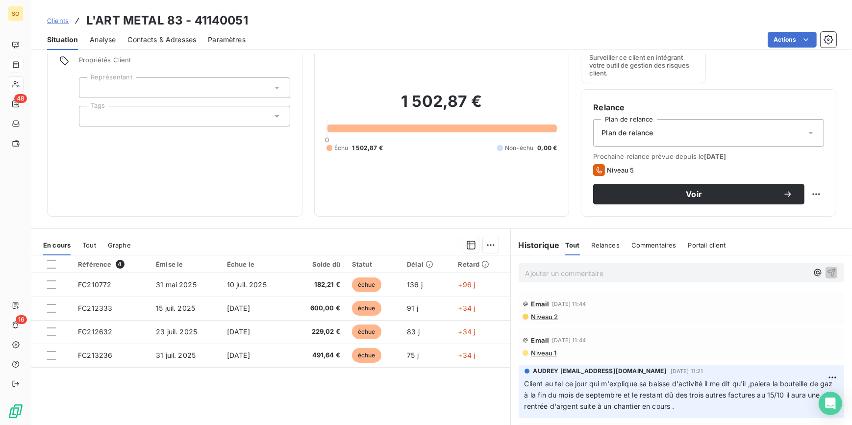
scroll to position [44, 0]
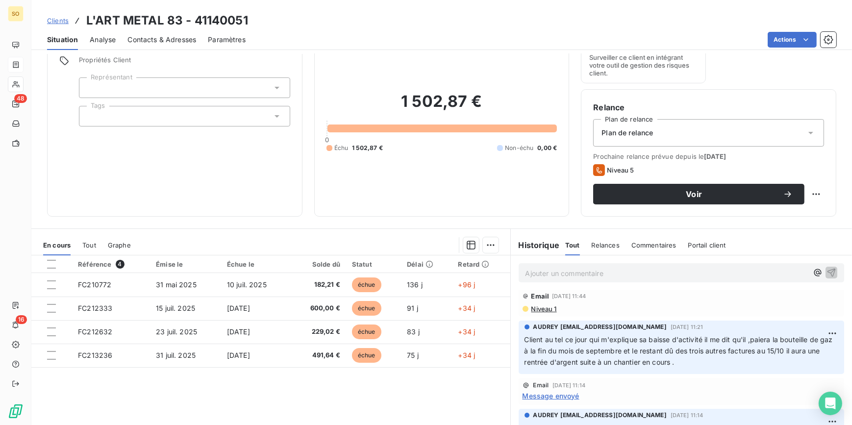
drag, startPoint x: 520, startPoint y: 339, endPoint x: 722, endPoint y: 358, distance: 202.2
click at [722, 358] on p "Client au tel ce jour qui m'explique sa baisse d'activité il me dit qu'il ,paie…" at bounding box center [681, 351] width 314 height 34
click at [63, 20] on span "Clients" at bounding box center [58, 21] width 22 height 8
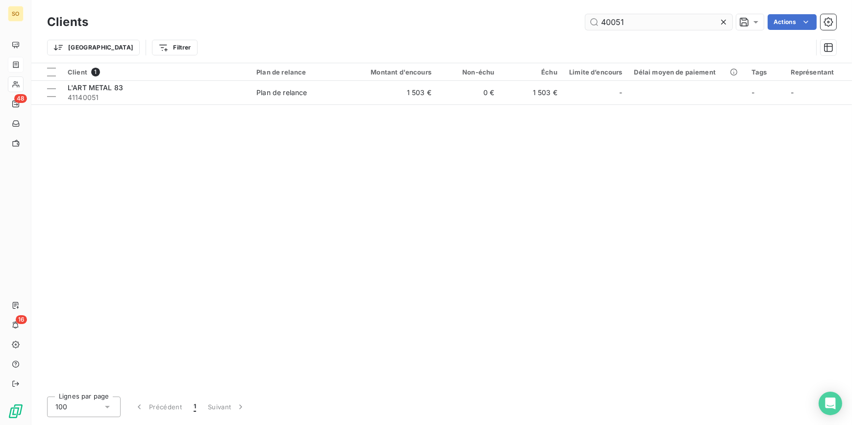
drag, startPoint x: 614, startPoint y: 19, endPoint x: 656, endPoint y: 26, distance: 41.8
click at [647, 25] on input "40051" at bounding box center [658, 22] width 147 height 16
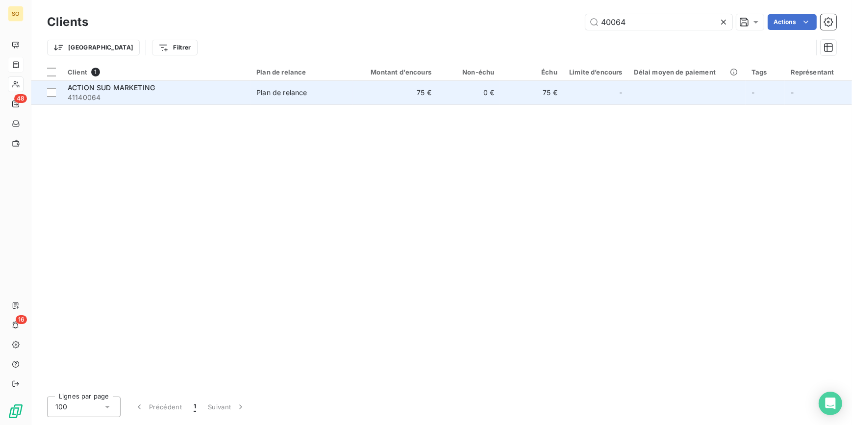
type input "40064"
click at [518, 88] on td "75 €" at bounding box center [531, 93] width 63 height 24
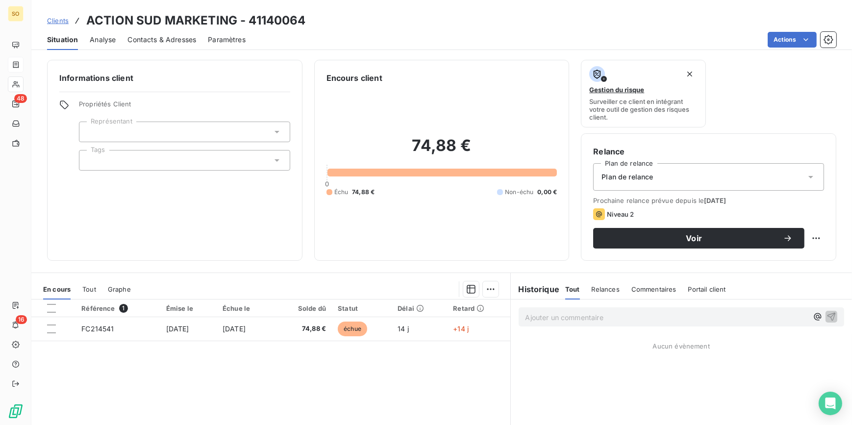
drag, startPoint x: 53, startPoint y: 15, endPoint x: 70, endPoint y: 21, distance: 18.1
click at [52, 17] on div "Clients ACTION SUD MARKETING - 41140064" at bounding box center [176, 21] width 259 height 18
click at [57, 14] on div "Clients ACTION SUD MARKETING - 41140064" at bounding box center [176, 21] width 259 height 18
click at [62, 18] on span "Clients" at bounding box center [58, 21] width 22 height 8
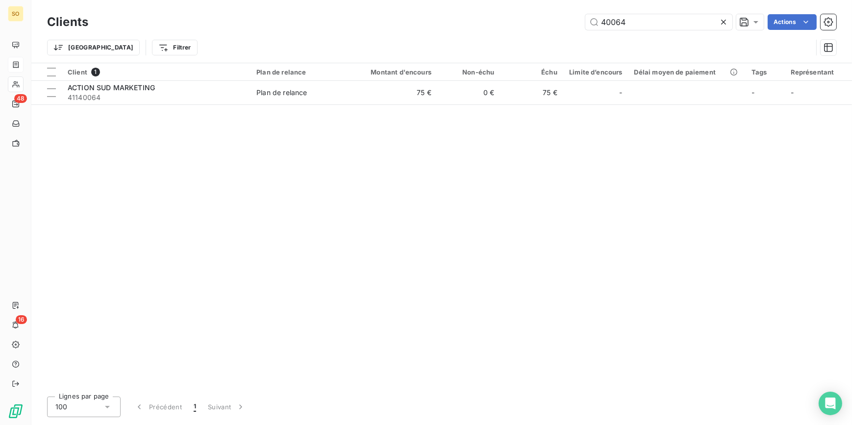
drag, startPoint x: 612, startPoint y: 24, endPoint x: 719, endPoint y: 25, distance: 106.8
click at [685, 25] on input "40064" at bounding box center [658, 22] width 147 height 16
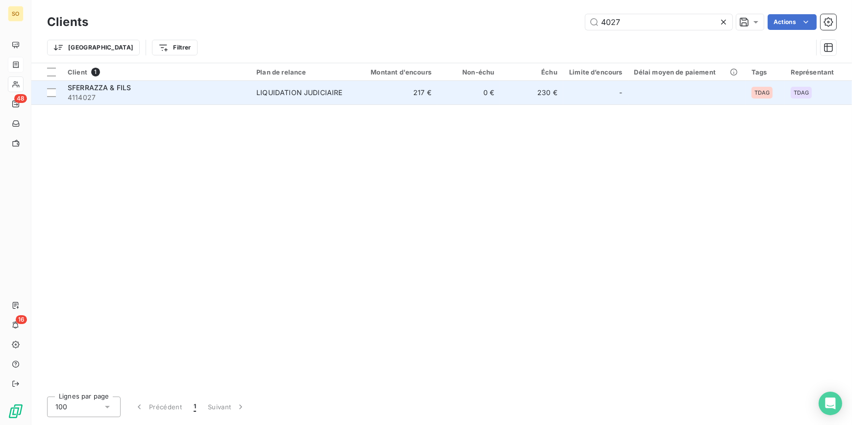
type input "4027"
click at [527, 90] on td "230 €" at bounding box center [531, 93] width 63 height 24
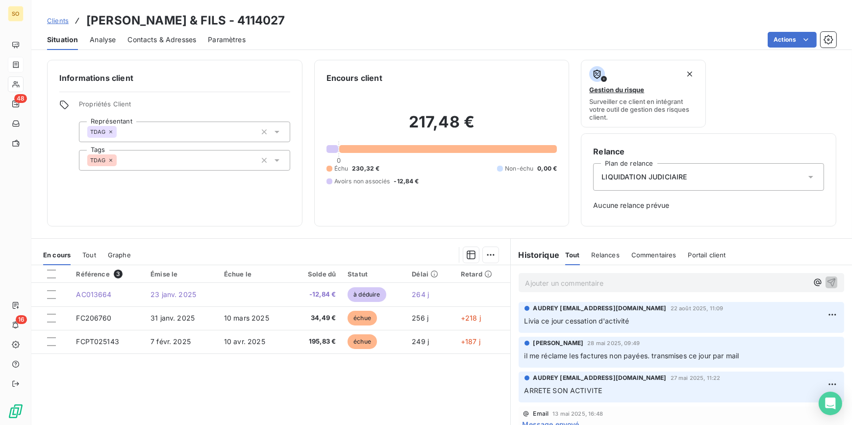
click at [58, 20] on span "Clients" at bounding box center [58, 21] width 22 height 8
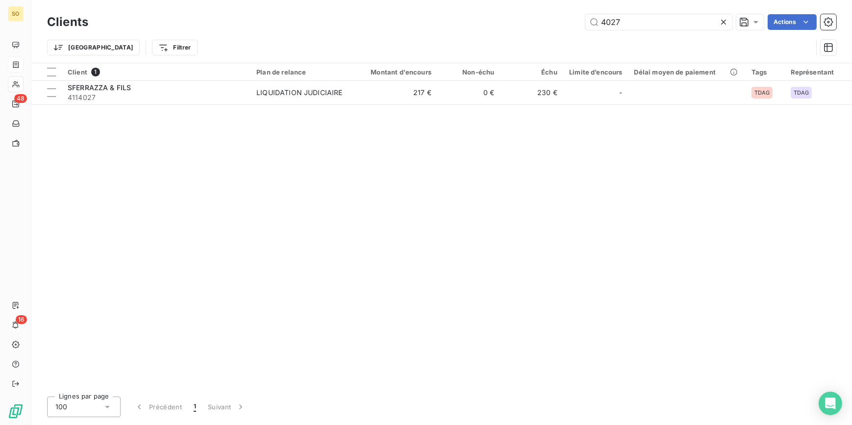
drag, startPoint x: 598, startPoint y: 21, endPoint x: 724, endPoint y: 37, distance: 126.5
click at [660, 24] on input "4027" at bounding box center [658, 22] width 147 height 16
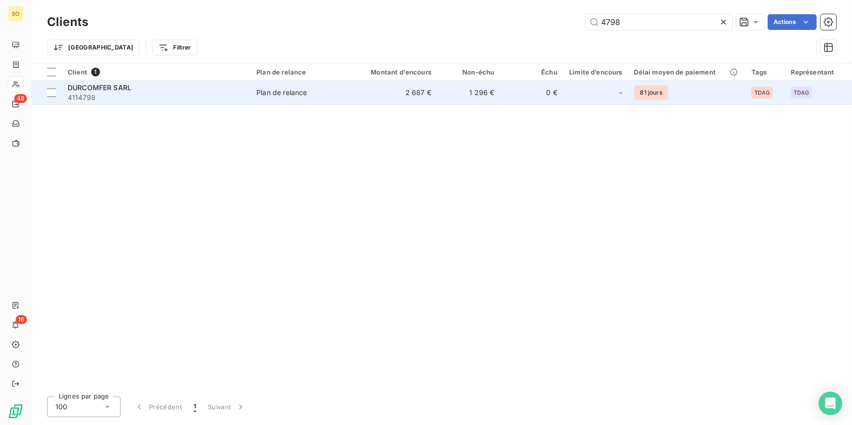
type input "4798"
click at [493, 93] on td "1 296 €" at bounding box center [468, 93] width 63 height 24
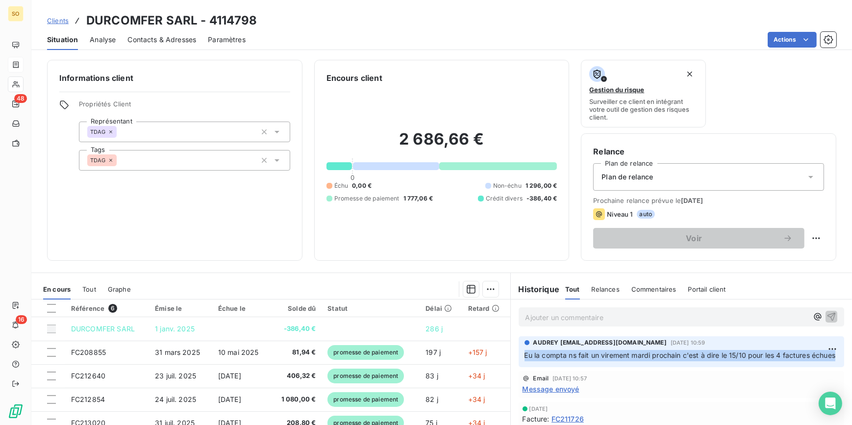
drag, startPoint x: 519, startPoint y: 352, endPoint x: 707, endPoint y: 363, distance: 187.9
click at [707, 363] on div "AUDREY [EMAIL_ADDRESS][DOMAIN_NAME][DATE] 10:59 Eu la compta ns fait un viremen…" at bounding box center [681, 351] width 326 height 31
click at [66, 17] on span "Clients" at bounding box center [58, 21] width 22 height 8
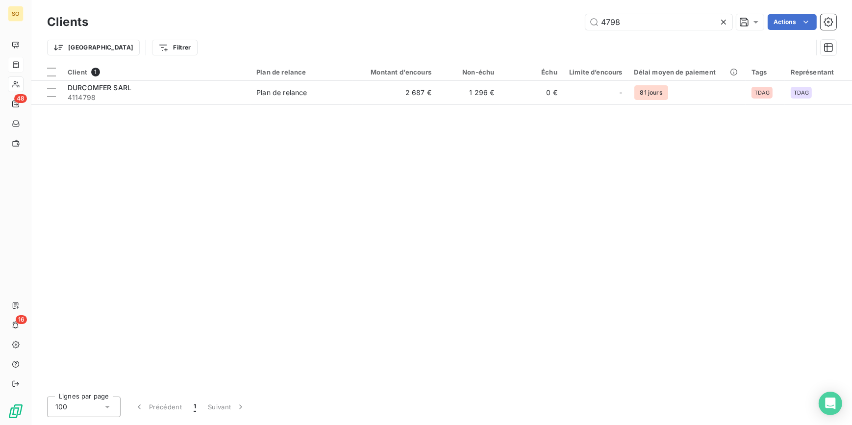
drag, startPoint x: 601, startPoint y: 21, endPoint x: 717, endPoint y: 26, distance: 116.2
click at [688, 26] on input "4798" at bounding box center [658, 22] width 147 height 16
drag, startPoint x: 609, startPoint y: 20, endPoint x: 679, endPoint y: 20, distance: 70.1
click at [676, 20] on input "4914" at bounding box center [658, 22] width 147 height 16
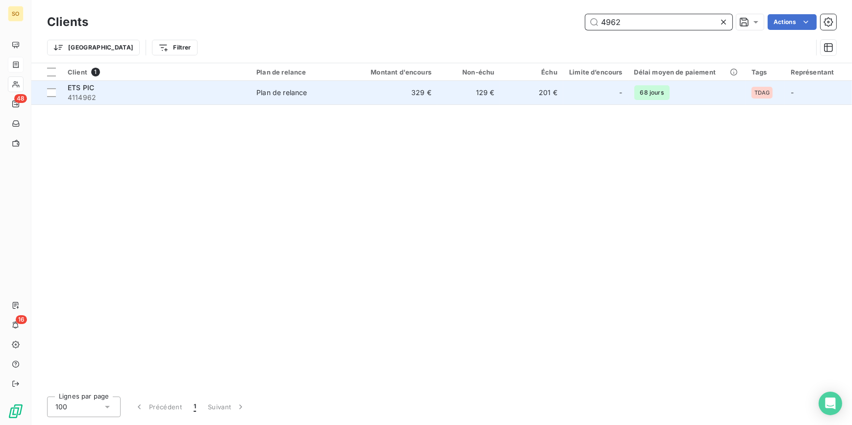
type input "4962"
click at [526, 96] on td "201 €" at bounding box center [531, 93] width 63 height 24
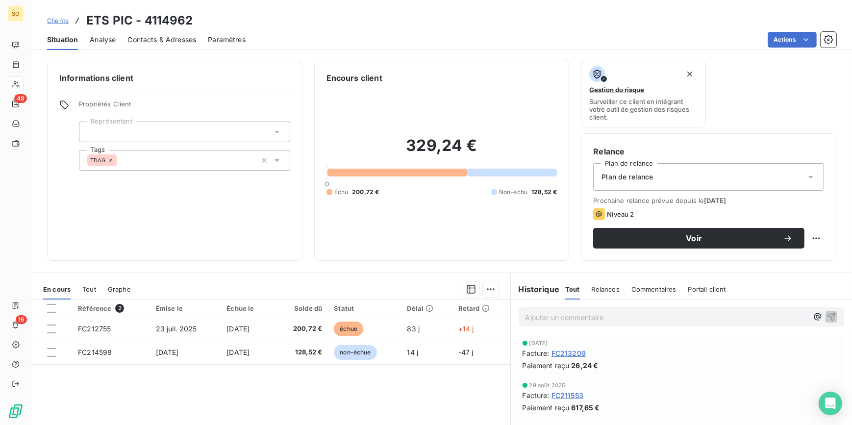
click at [59, 15] on div "Clients ETS PIC - 4114962" at bounding box center [120, 21] width 146 height 18
click at [62, 22] on span "Clients" at bounding box center [58, 21] width 22 height 8
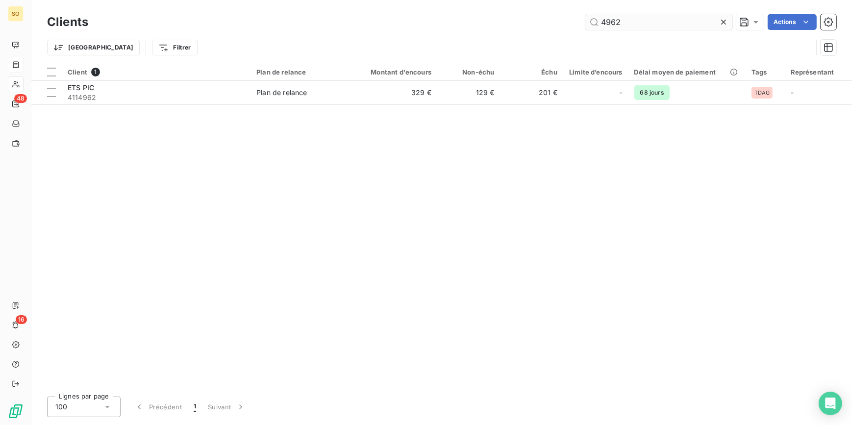
drag, startPoint x: 598, startPoint y: 19, endPoint x: 677, endPoint y: 29, distance: 79.6
click at [676, 28] on input "4962" at bounding box center [658, 22] width 147 height 16
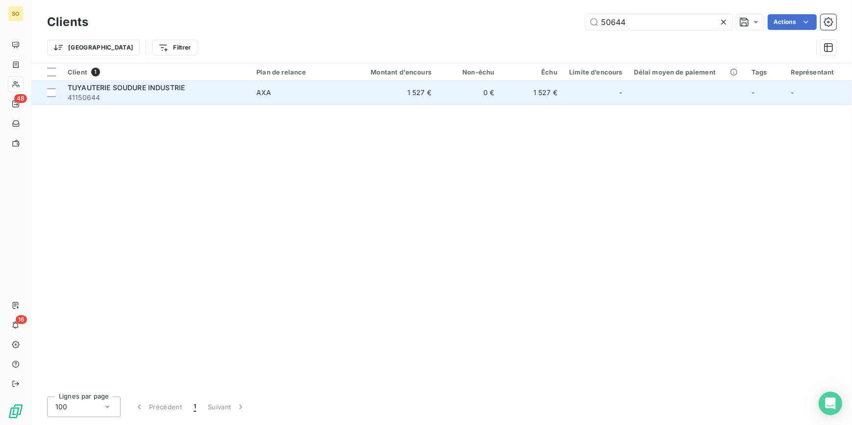
type input "50644"
click at [495, 97] on td "0 €" at bounding box center [468, 93] width 63 height 24
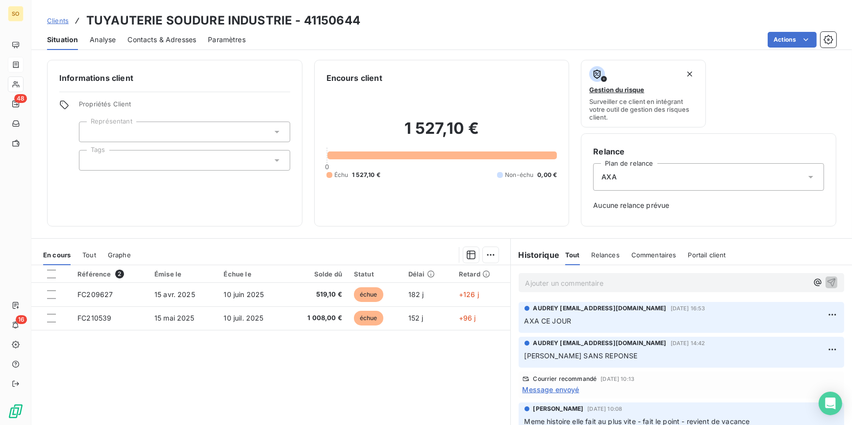
click at [55, 24] on span "Clients" at bounding box center [58, 21] width 22 height 8
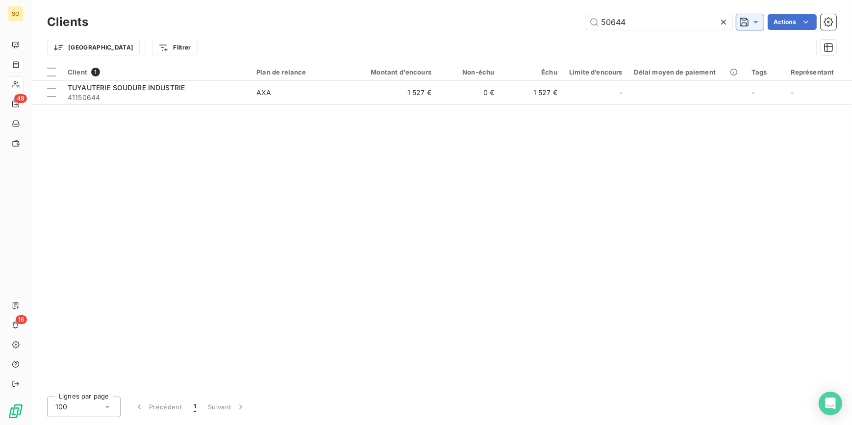
drag, startPoint x: 600, startPoint y: 21, endPoint x: 736, endPoint y: 24, distance: 136.3
click at [676, 22] on input "50644" at bounding box center [658, 22] width 147 height 16
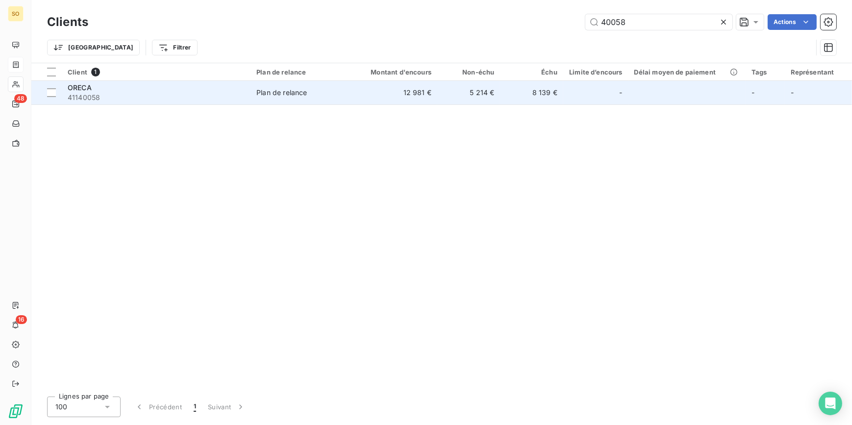
type input "40058"
click at [365, 88] on td "12 981 €" at bounding box center [395, 93] width 84 height 24
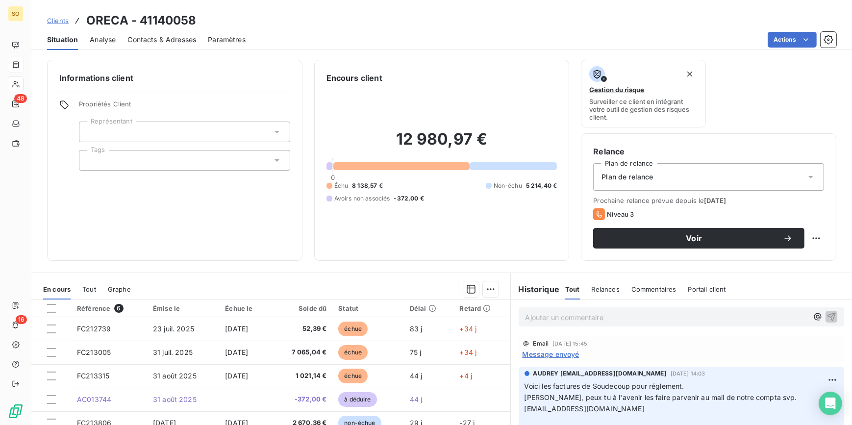
click at [60, 23] on span "Clients" at bounding box center [58, 21] width 22 height 8
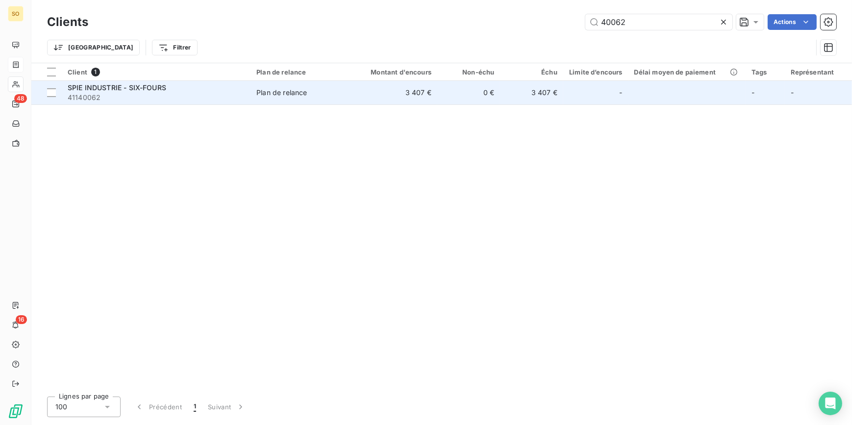
type input "40062"
click at [532, 90] on td "3 407 €" at bounding box center [531, 93] width 63 height 24
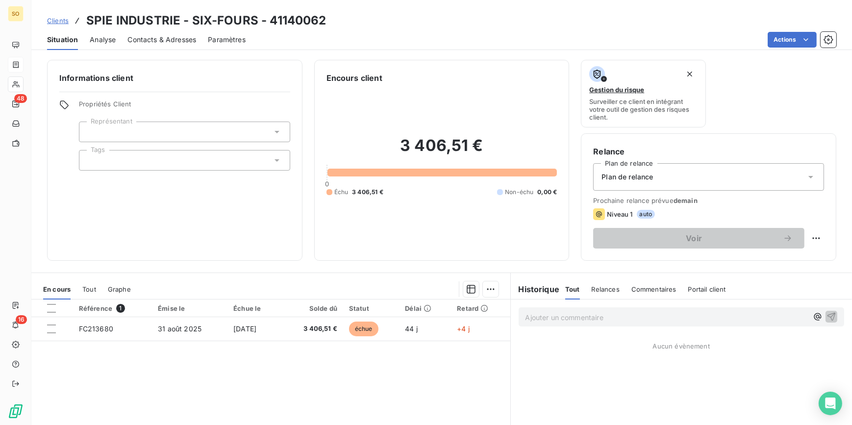
click at [62, 18] on span "Clients" at bounding box center [58, 21] width 22 height 8
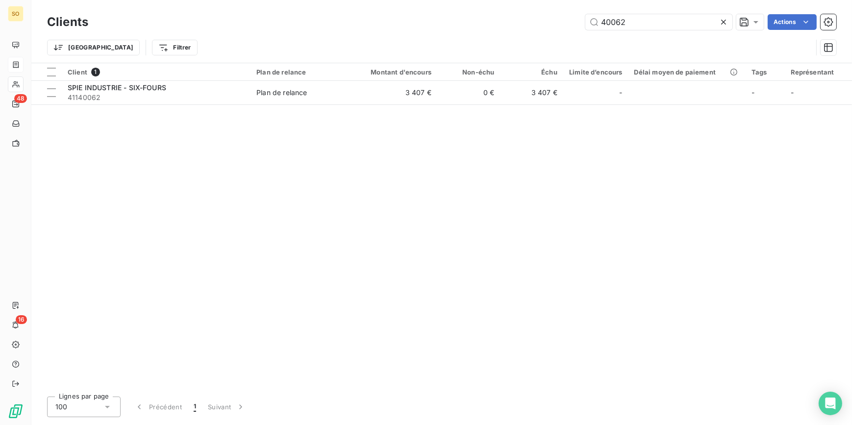
drag, startPoint x: 602, startPoint y: 21, endPoint x: 734, endPoint y: 24, distance: 131.9
click at [688, 24] on input "40062" at bounding box center [658, 22] width 147 height 16
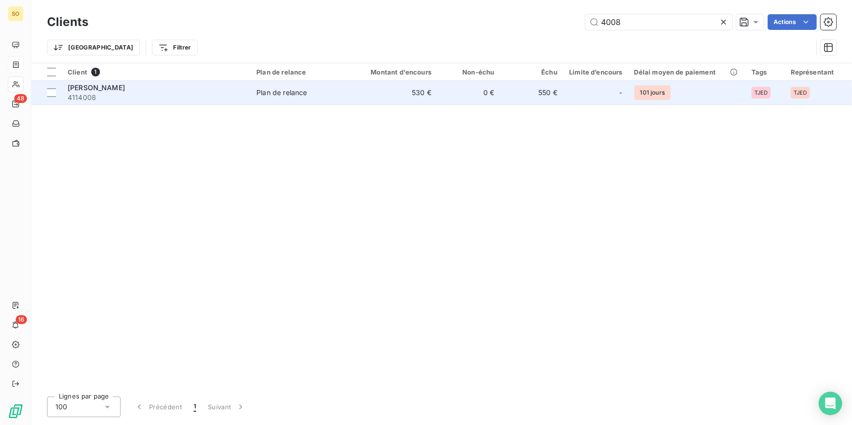
type input "4008"
click at [481, 101] on td "0 €" at bounding box center [468, 93] width 63 height 24
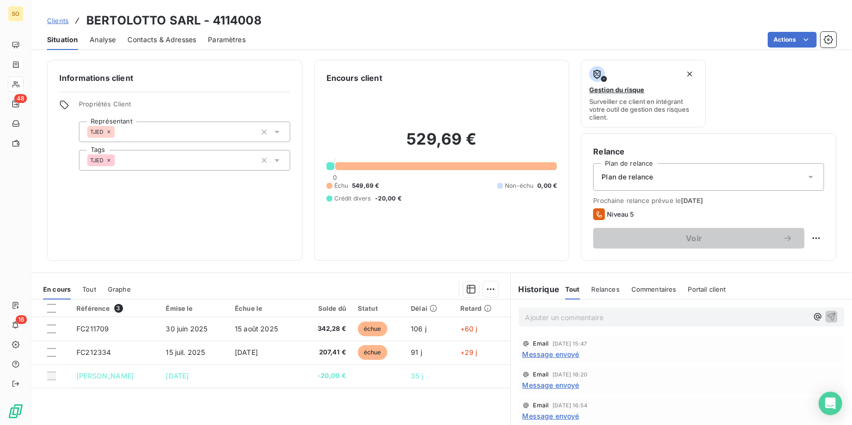
click at [56, 22] on span "Clients" at bounding box center [58, 21] width 22 height 8
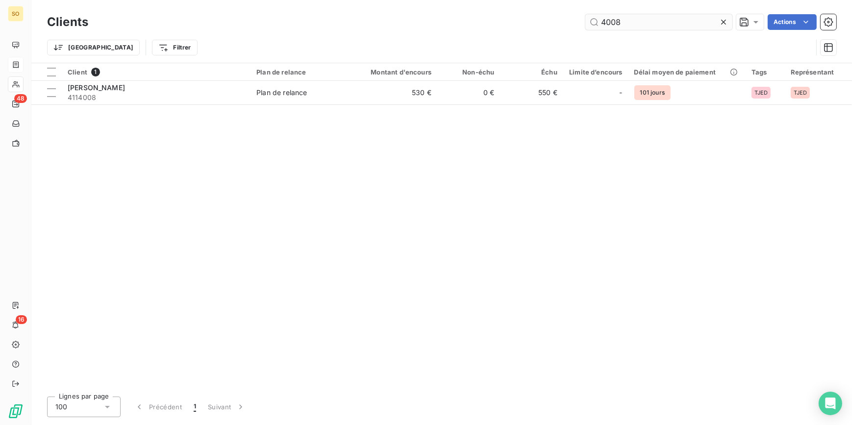
drag, startPoint x: 610, startPoint y: 19, endPoint x: 651, endPoint y: 26, distance: 42.3
click at [651, 26] on input "4008" at bounding box center [658, 22] width 147 height 16
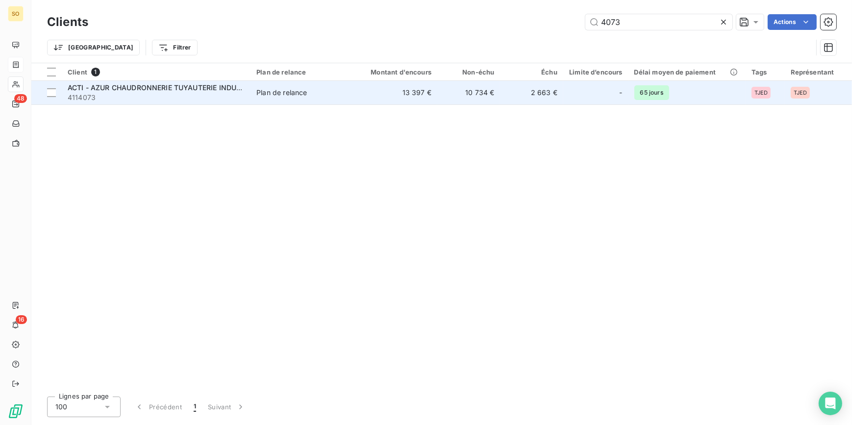
type input "4073"
click at [538, 85] on td "2 663 €" at bounding box center [531, 93] width 63 height 24
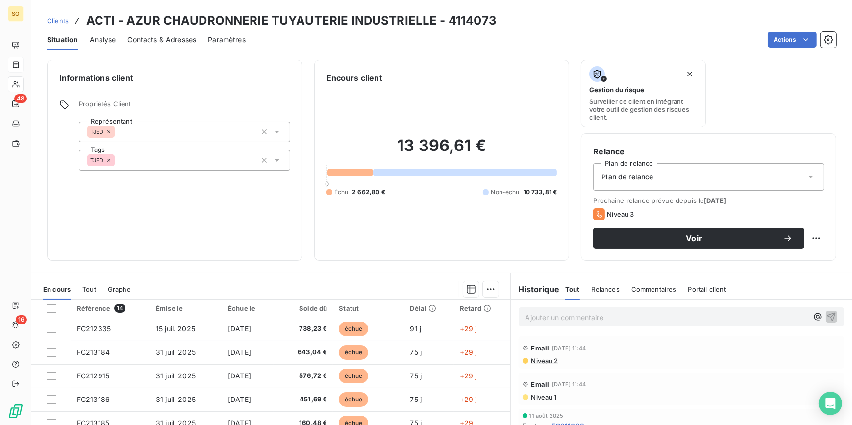
click at [67, 19] on span "Clients" at bounding box center [58, 21] width 22 height 8
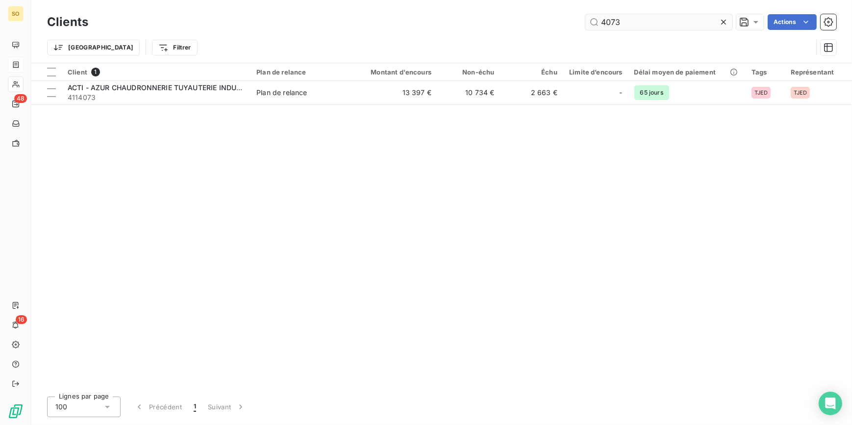
drag, startPoint x: 605, startPoint y: 20, endPoint x: 643, endPoint y: 20, distance: 37.7
click at [638, 20] on input "4073" at bounding box center [658, 22] width 147 height 16
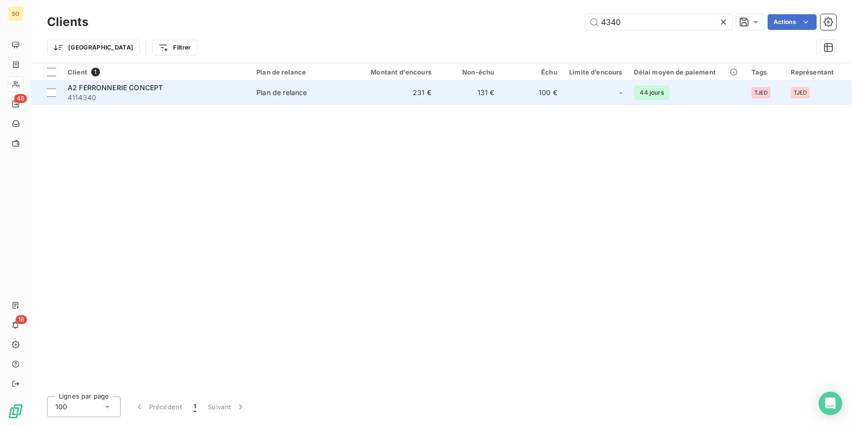
type input "4340"
click at [573, 85] on div "-" at bounding box center [595, 93] width 53 height 16
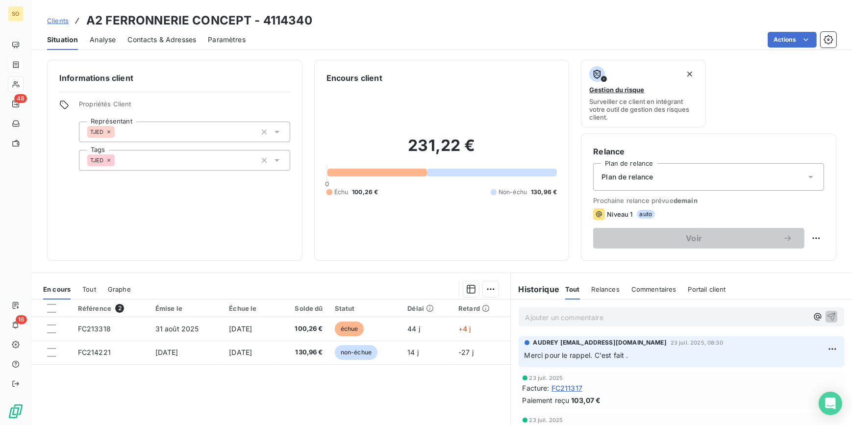
click at [60, 22] on span "Clients" at bounding box center [58, 21] width 22 height 8
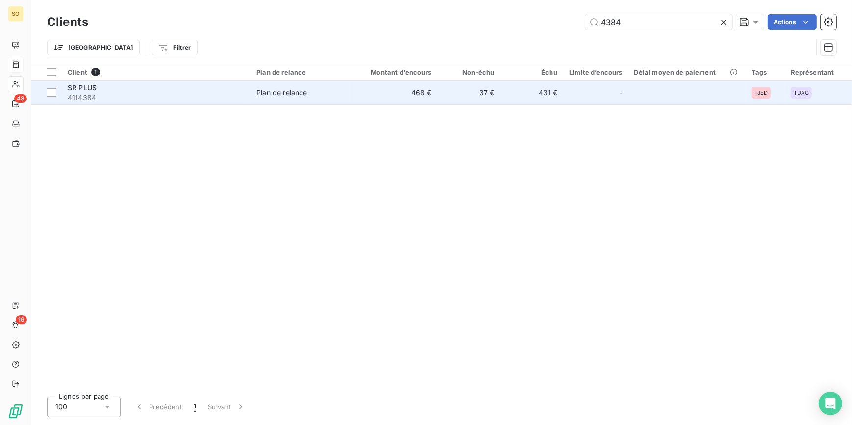
type input "4384"
click at [562, 94] on td "431 €" at bounding box center [531, 93] width 63 height 24
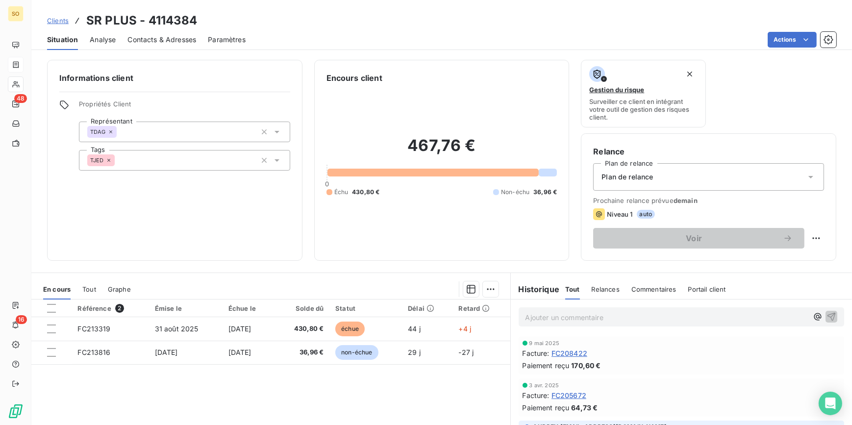
click at [58, 18] on span "Clients" at bounding box center [58, 21] width 22 height 8
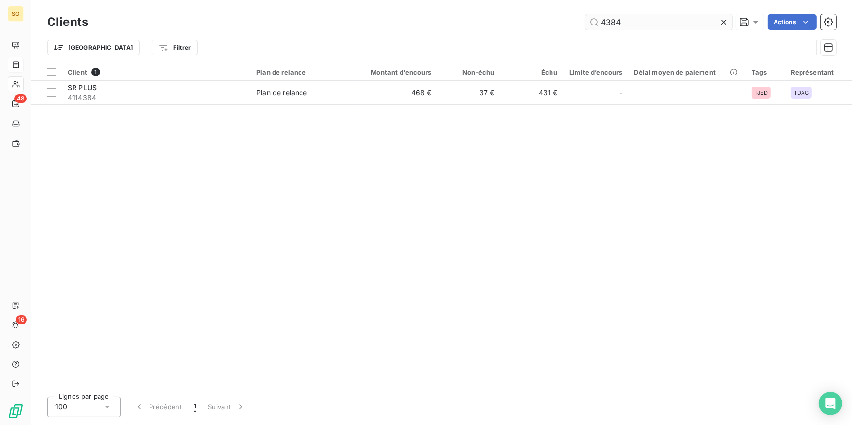
drag, startPoint x: 608, startPoint y: 25, endPoint x: 669, endPoint y: 25, distance: 61.7
click at [636, 25] on input "4384" at bounding box center [658, 22] width 147 height 16
drag, startPoint x: 602, startPoint y: 24, endPoint x: 672, endPoint y: 28, distance: 70.2
click at [627, 24] on input "4775" at bounding box center [658, 22] width 147 height 16
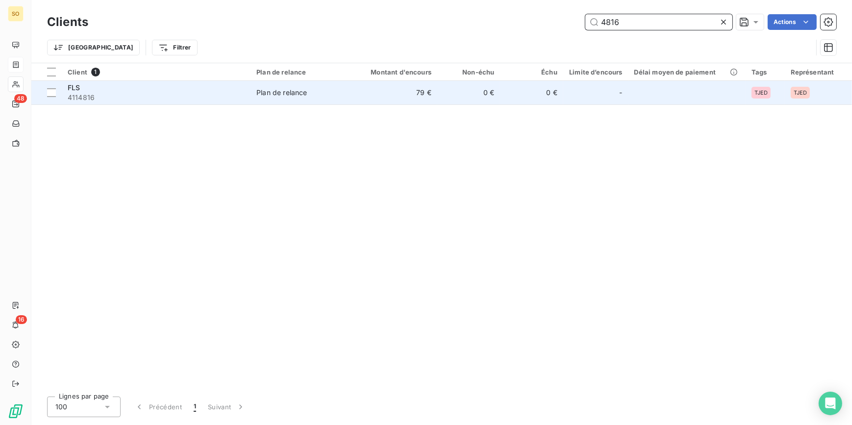
type input "4816"
click at [534, 86] on td "0 €" at bounding box center [531, 93] width 63 height 24
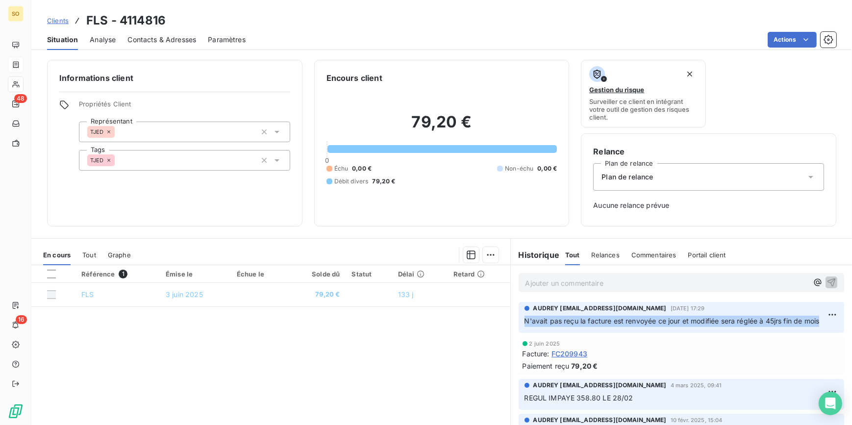
drag, startPoint x: 520, startPoint y: 318, endPoint x: 818, endPoint y: 323, distance: 297.9
click at [818, 323] on p "N'avait pas reçu la facture est renvoyée ce jour et modifiée sera réglée à 45jr…" at bounding box center [681, 321] width 314 height 11
click at [48, 17] on span "Clients" at bounding box center [58, 21] width 22 height 8
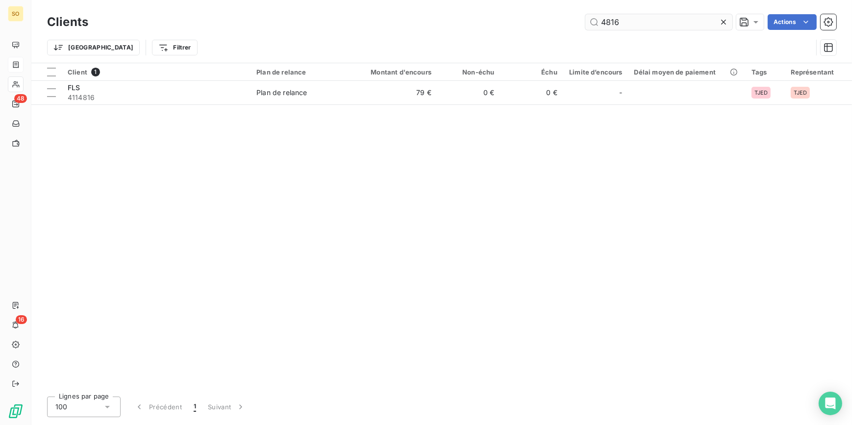
drag, startPoint x: 610, startPoint y: 22, endPoint x: 643, endPoint y: 20, distance: 33.8
click at [624, 21] on input "4816" at bounding box center [658, 22] width 147 height 16
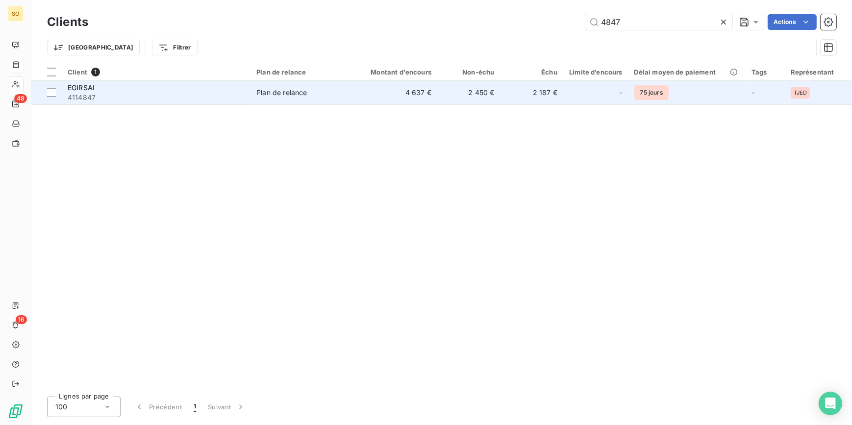
type input "4847"
click at [592, 92] on div "-" at bounding box center [595, 93] width 53 height 16
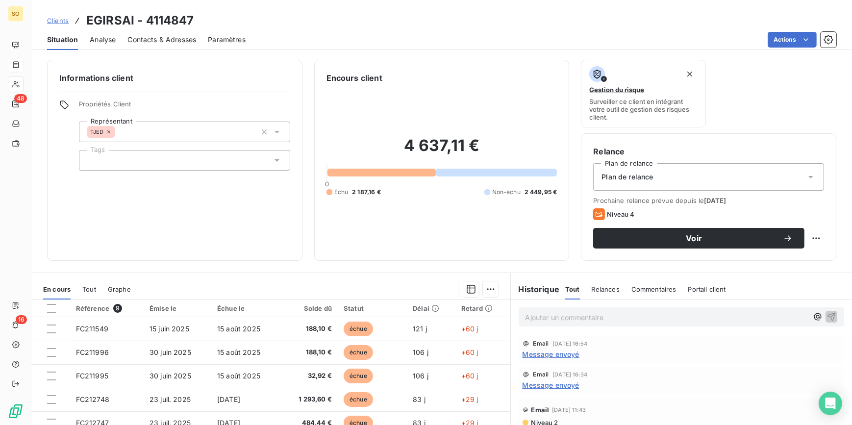
click at [62, 19] on span "Clients" at bounding box center [58, 21] width 22 height 8
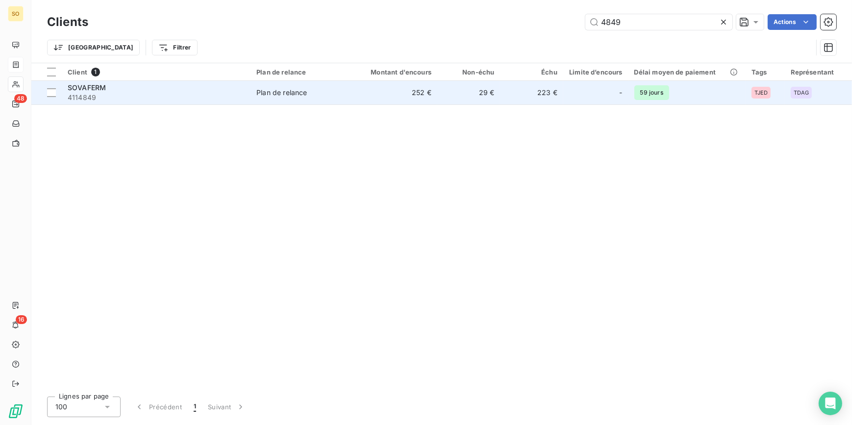
type input "4849"
click at [534, 90] on td "223 €" at bounding box center [531, 93] width 63 height 24
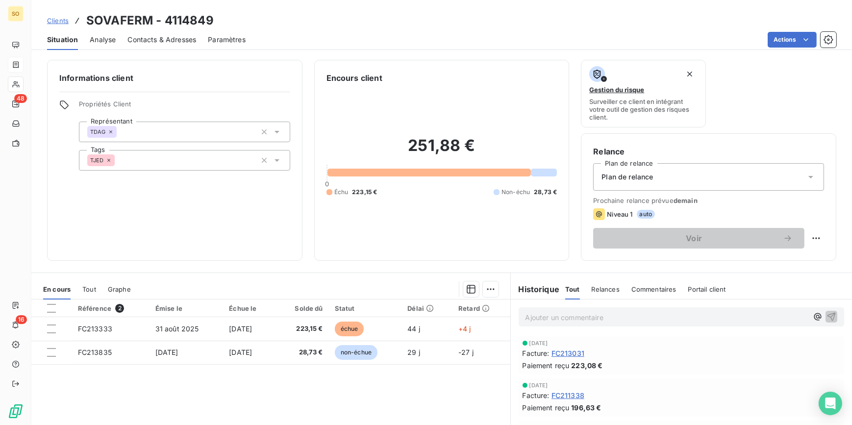
click at [54, 18] on span "Clients" at bounding box center [58, 21] width 22 height 8
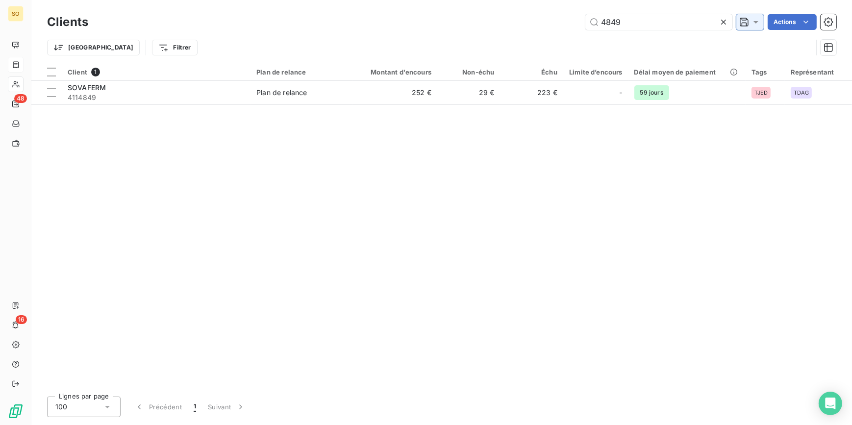
drag, startPoint x: 611, startPoint y: 20, endPoint x: 737, endPoint y: 25, distance: 126.5
click at [634, 20] on input "4849" at bounding box center [658, 22] width 147 height 16
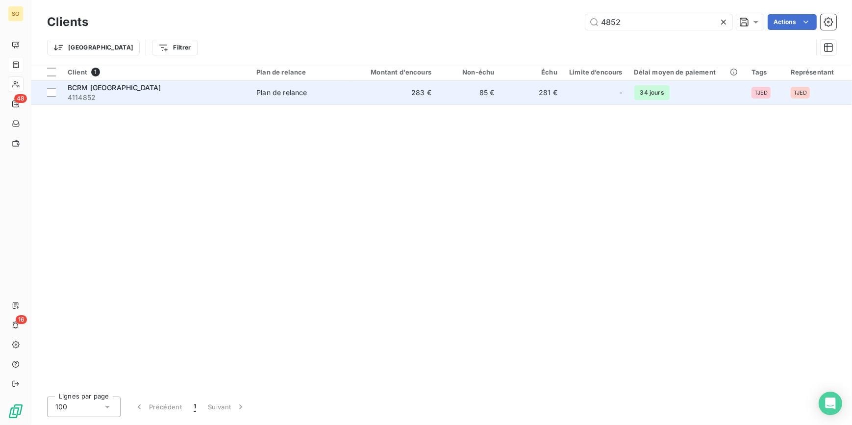
type input "4852"
click at [467, 90] on td "85 €" at bounding box center [468, 93] width 63 height 24
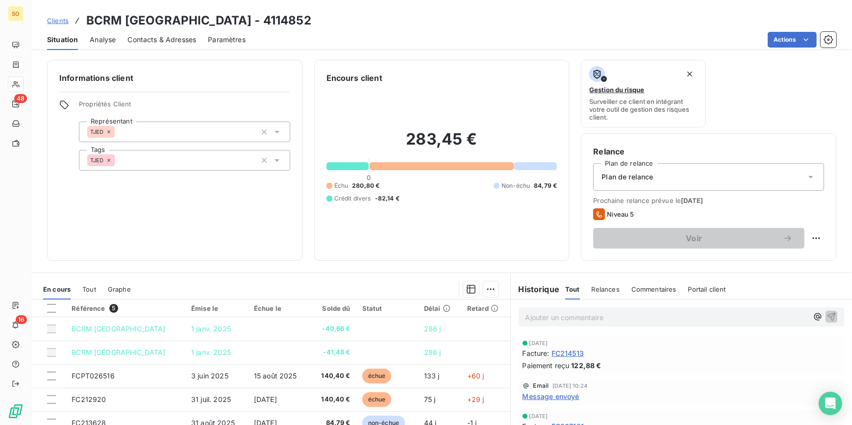
click at [64, 20] on span "Clients" at bounding box center [58, 21] width 22 height 8
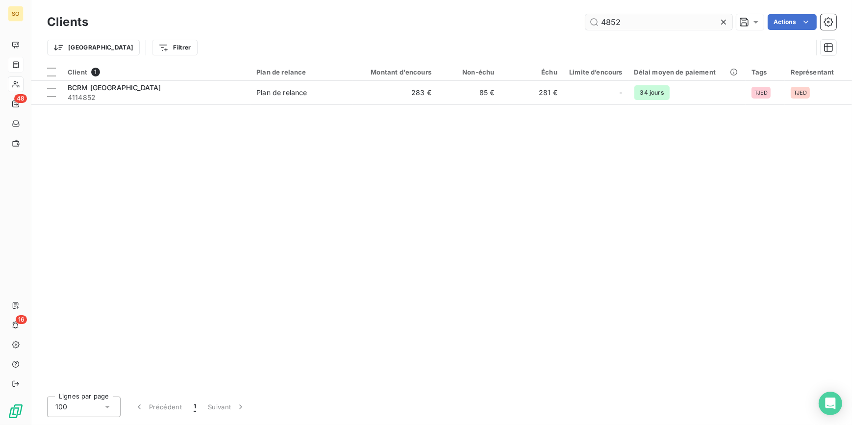
drag, startPoint x: 607, startPoint y: 20, endPoint x: 649, endPoint y: 23, distance: 41.8
click at [643, 23] on input "4852" at bounding box center [658, 22] width 147 height 16
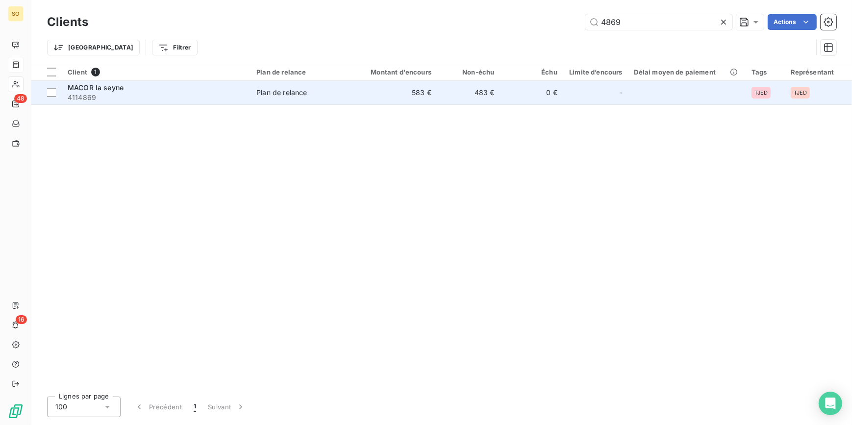
type input "4869"
click at [572, 97] on div "-" at bounding box center [595, 93] width 53 height 16
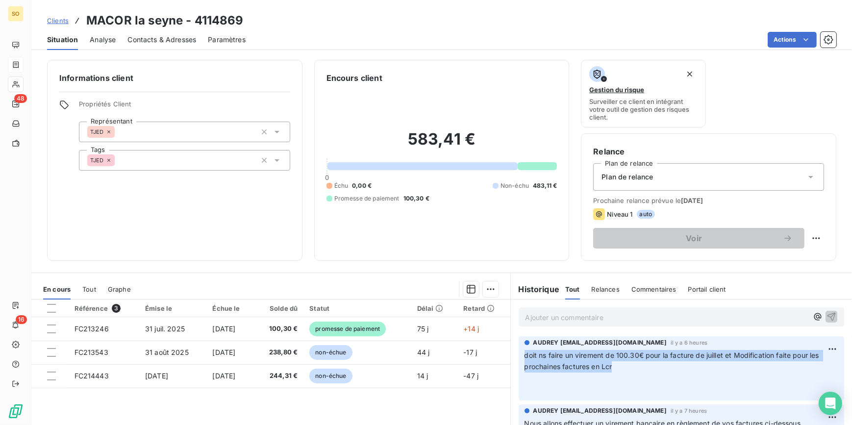
drag, startPoint x: 519, startPoint y: 356, endPoint x: 790, endPoint y: 367, distance: 271.2
click at [790, 367] on p "doit ns faire un virement de 100.30€ pour la facture de juillet et Modification…" at bounding box center [681, 372] width 314 height 45
click at [62, 17] on span "Clients" at bounding box center [58, 21] width 22 height 8
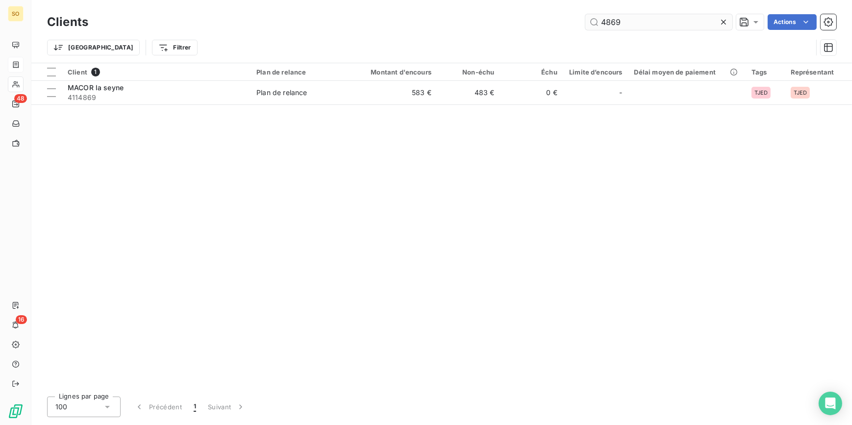
drag, startPoint x: 607, startPoint y: 22, endPoint x: 672, endPoint y: 21, distance: 64.7
click at [665, 21] on input "4869" at bounding box center [658, 22] width 147 height 16
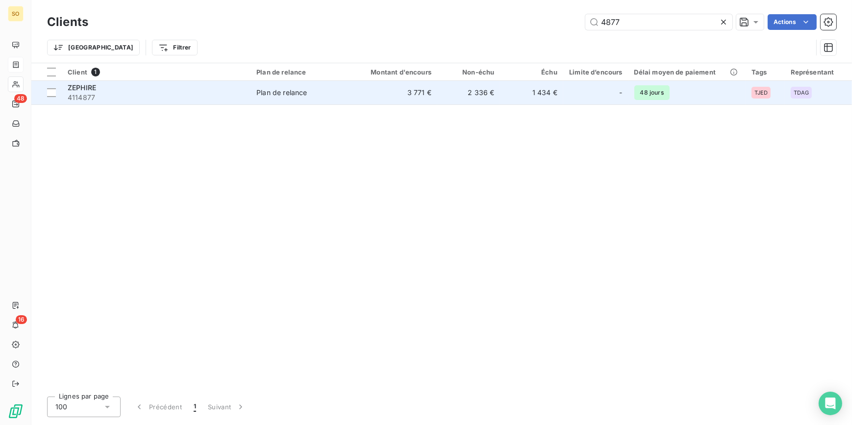
type input "4877"
click at [476, 82] on td "2 336 €" at bounding box center [468, 93] width 63 height 24
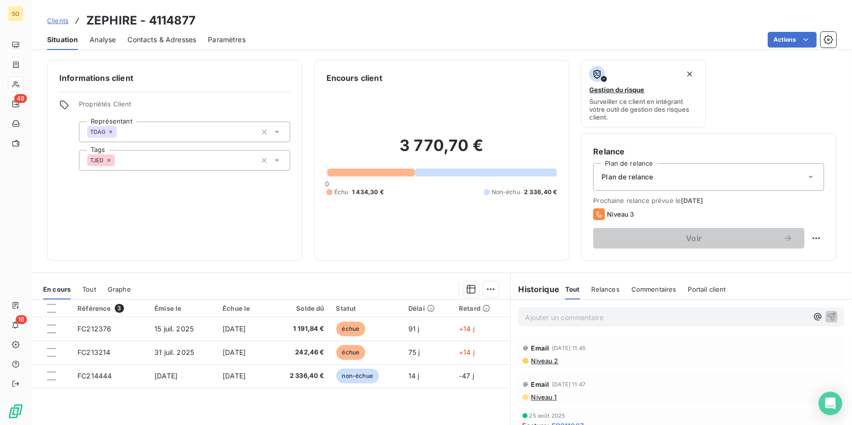
click at [58, 22] on span "Clients" at bounding box center [58, 21] width 22 height 8
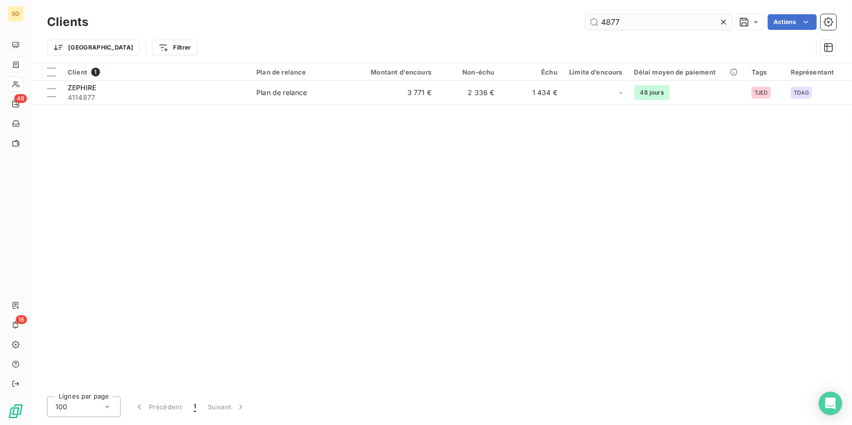
drag, startPoint x: 611, startPoint y: 21, endPoint x: 678, endPoint y: 21, distance: 66.1
click at [660, 21] on input "4877" at bounding box center [658, 22] width 147 height 16
drag, startPoint x: 601, startPoint y: 22, endPoint x: 628, endPoint y: 24, distance: 27.5
click at [628, 24] on input "4890" at bounding box center [658, 22] width 147 height 16
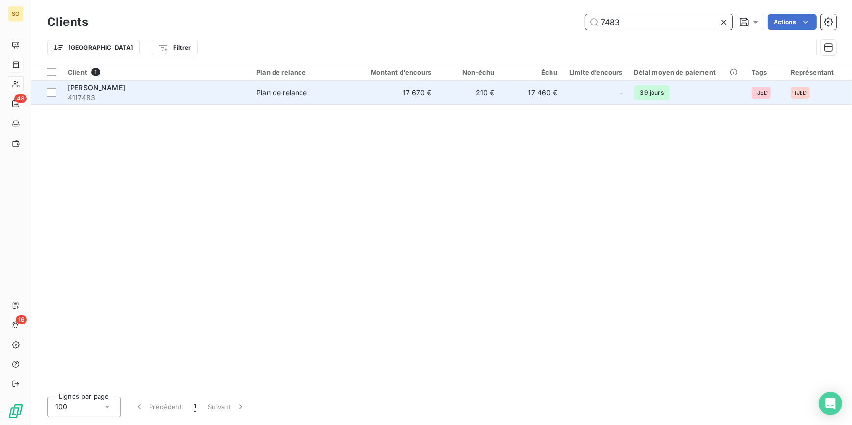
type input "7483"
click at [488, 92] on td "210 €" at bounding box center [468, 93] width 63 height 24
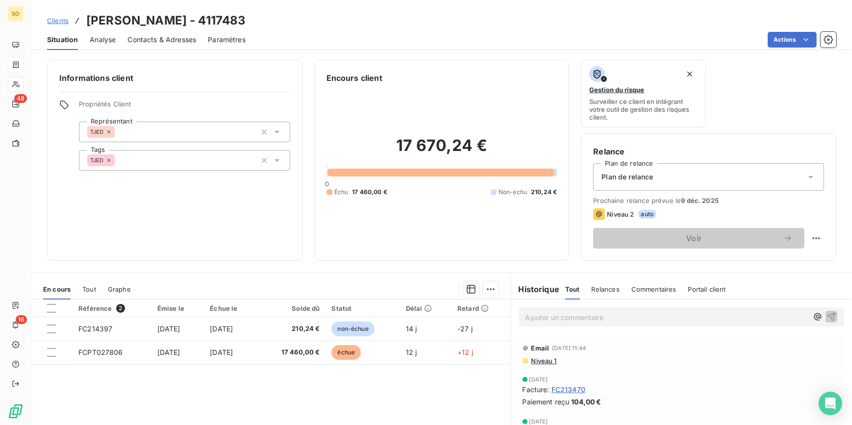
click at [60, 20] on span "Clients" at bounding box center [58, 21] width 22 height 8
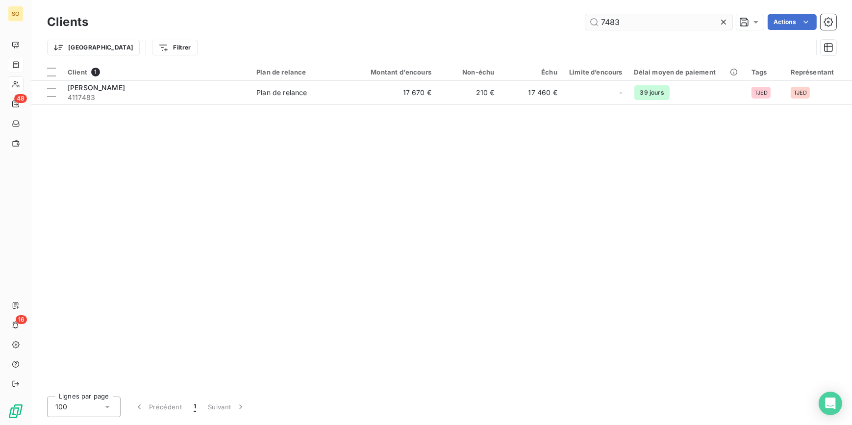
drag, startPoint x: 604, startPoint y: 23, endPoint x: 694, endPoint y: 21, distance: 89.7
click at [650, 22] on input "7483" at bounding box center [658, 22] width 147 height 16
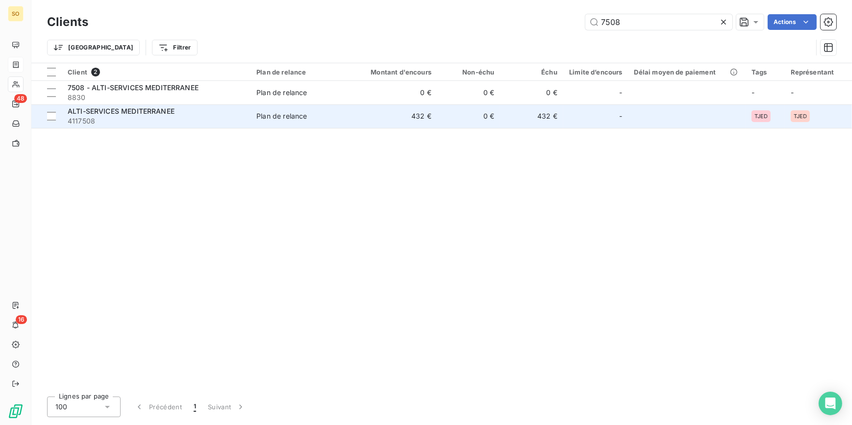
type input "7508"
click at [122, 118] on span "4117508" at bounding box center [156, 121] width 177 height 10
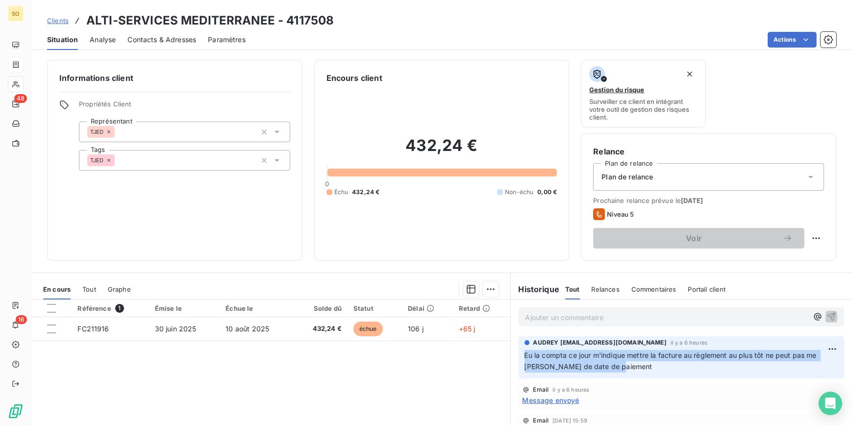
drag, startPoint x: 520, startPoint y: 351, endPoint x: 782, endPoint y: 363, distance: 261.9
click at [782, 363] on p "Eu la compta ce jour m'indique mettre la facture au règlement au plus tôt ne pe…" at bounding box center [681, 361] width 314 height 23
click at [53, 20] on span "Clients" at bounding box center [58, 21] width 22 height 8
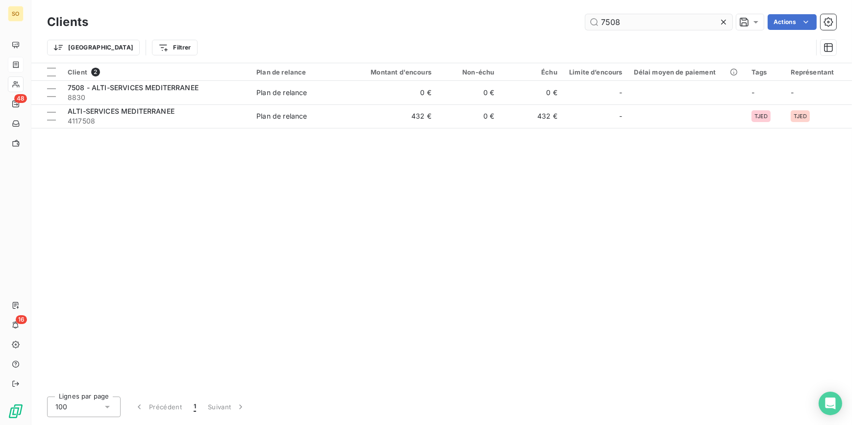
drag, startPoint x: 600, startPoint y: 17, endPoint x: 659, endPoint y: 20, distance: 58.8
click at [644, 19] on input "7508" at bounding box center [658, 22] width 147 height 16
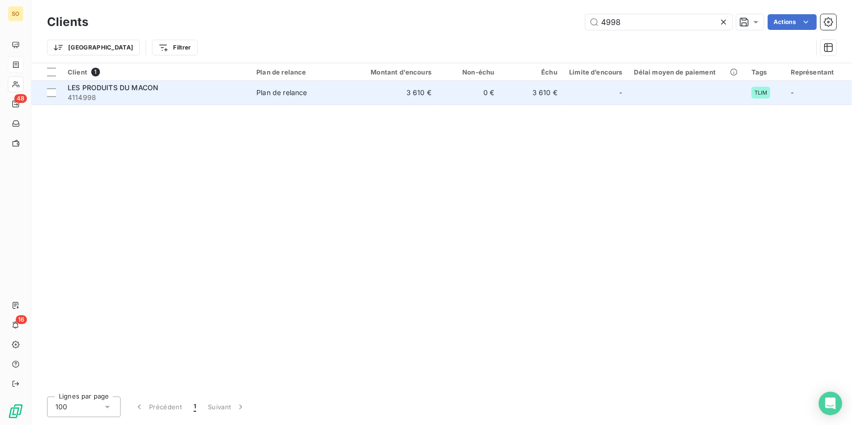
type input "4998"
click at [444, 85] on td "0 €" at bounding box center [468, 93] width 63 height 24
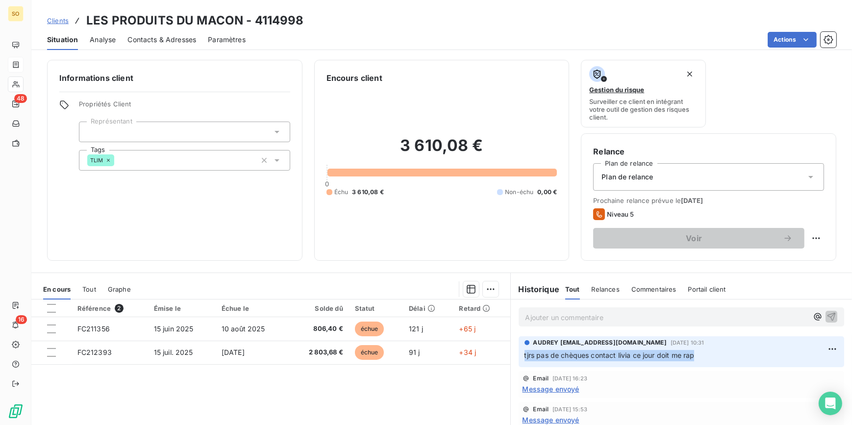
drag, startPoint x: 517, startPoint y: 353, endPoint x: 692, endPoint y: 360, distance: 175.5
click at [692, 360] on div "AUDREY [EMAIL_ADDRESS][DOMAIN_NAME][DATE] 10:31 tjrs pas de chèques contact liv…" at bounding box center [681, 351] width 326 height 31
click at [64, 19] on span "Clients" at bounding box center [58, 21] width 22 height 8
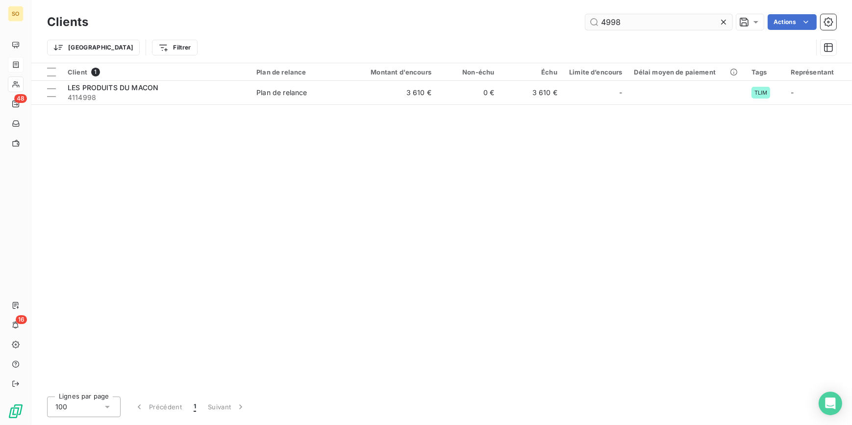
drag, startPoint x: 598, startPoint y: 22, endPoint x: 666, endPoint y: 25, distance: 68.7
click at [666, 25] on input "4998" at bounding box center [658, 22] width 147 height 16
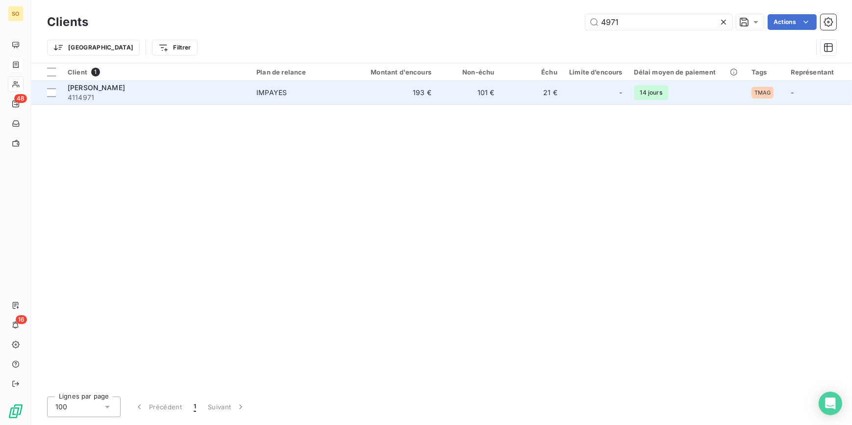
type input "4971"
click at [578, 90] on div "-" at bounding box center [595, 93] width 53 height 16
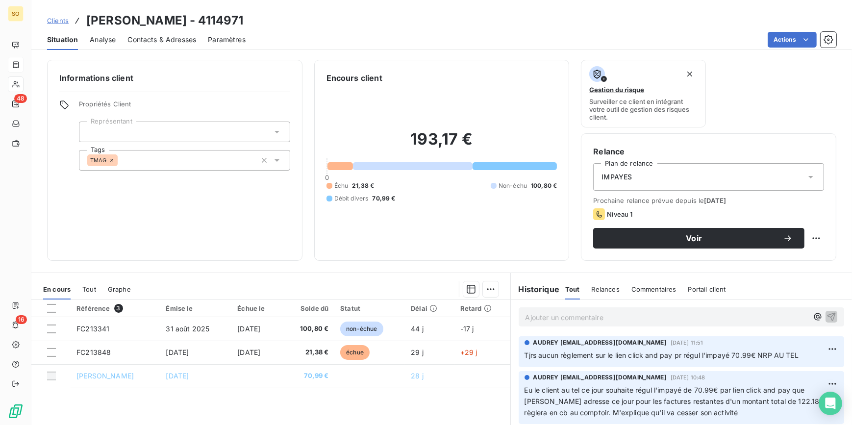
click at [64, 21] on span "Clients" at bounding box center [58, 21] width 22 height 8
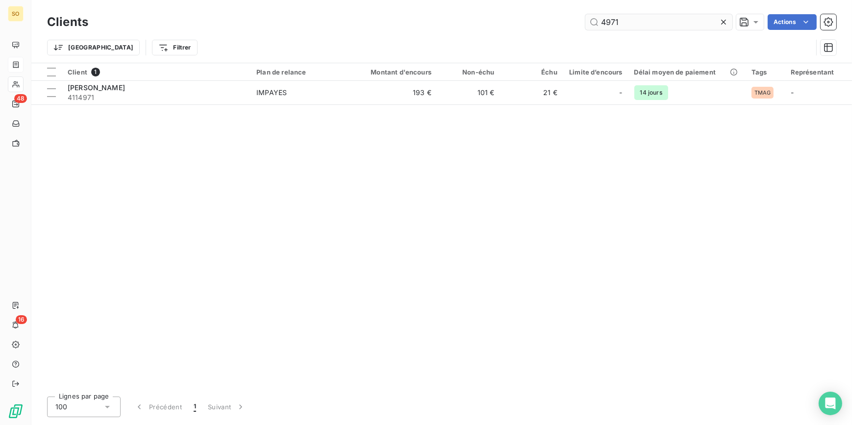
drag, startPoint x: 598, startPoint y: 20, endPoint x: 636, endPoint y: 20, distance: 37.7
click at [636, 20] on input "4971" at bounding box center [658, 22] width 147 height 16
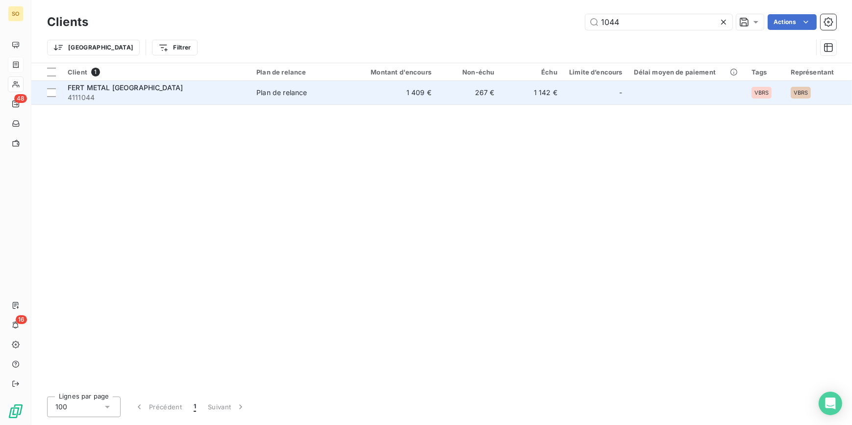
type input "1044"
click at [527, 90] on td "1 142 €" at bounding box center [531, 93] width 63 height 24
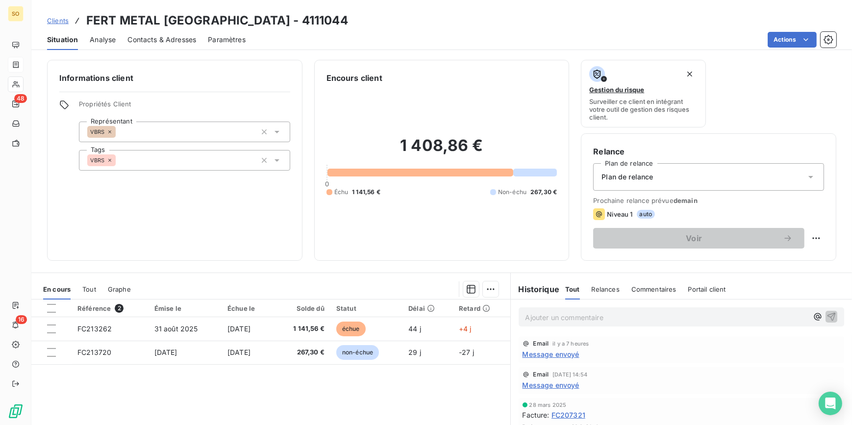
click at [61, 18] on span "Clients" at bounding box center [58, 21] width 22 height 8
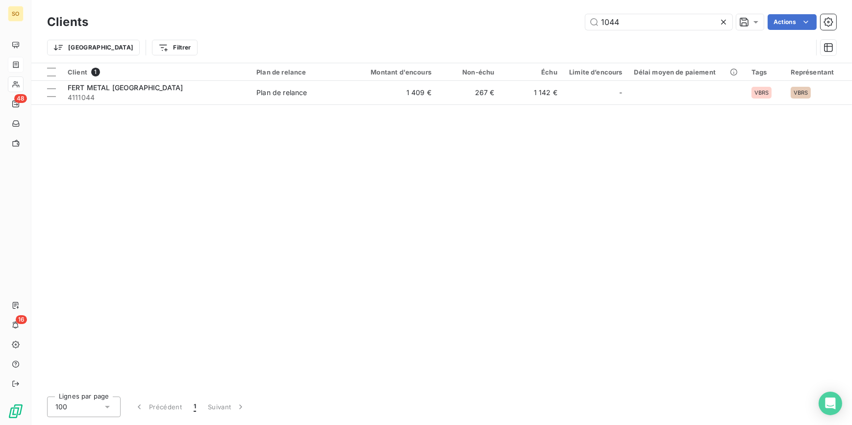
drag, startPoint x: 595, startPoint y: 20, endPoint x: 726, endPoint y: 28, distance: 131.1
click at [726, 28] on div "1044" at bounding box center [658, 22] width 147 height 16
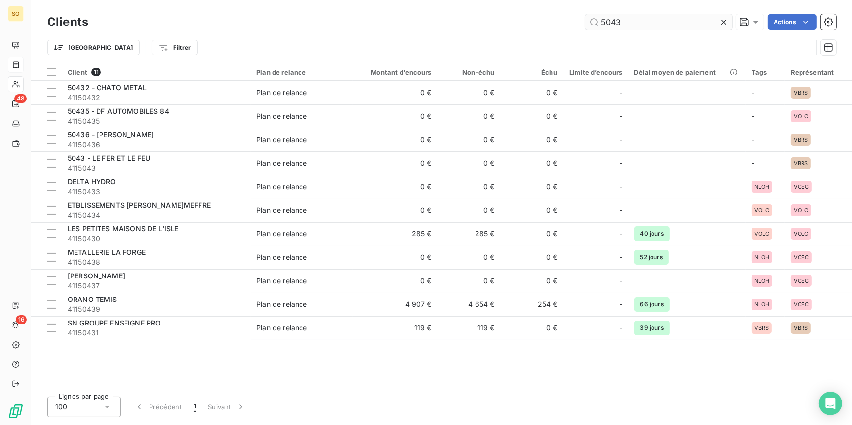
click at [611, 23] on input "5043" at bounding box center [658, 22] width 147 height 16
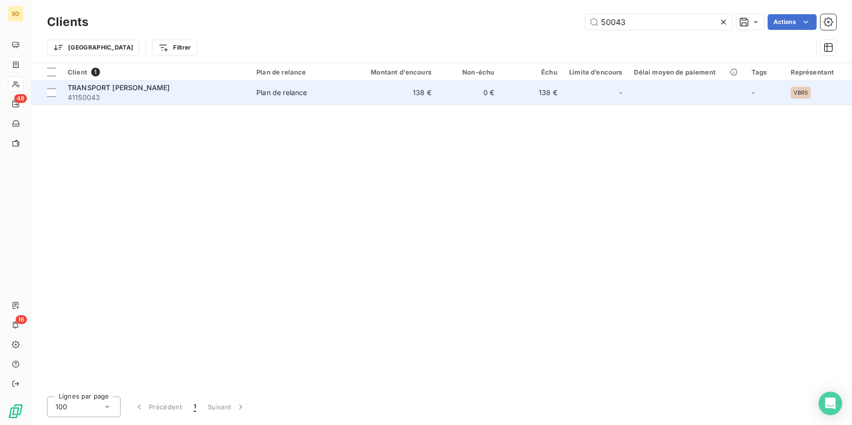
type input "50043"
click at [394, 97] on td "138 €" at bounding box center [395, 93] width 84 height 24
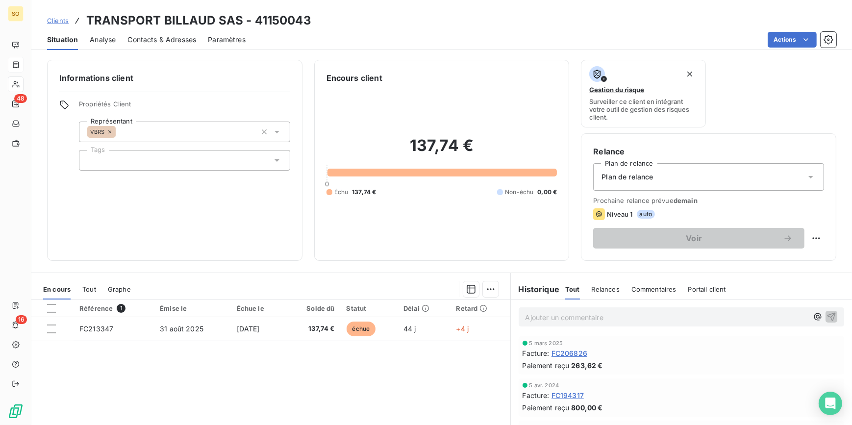
click at [61, 19] on span "Clients" at bounding box center [58, 21] width 22 height 8
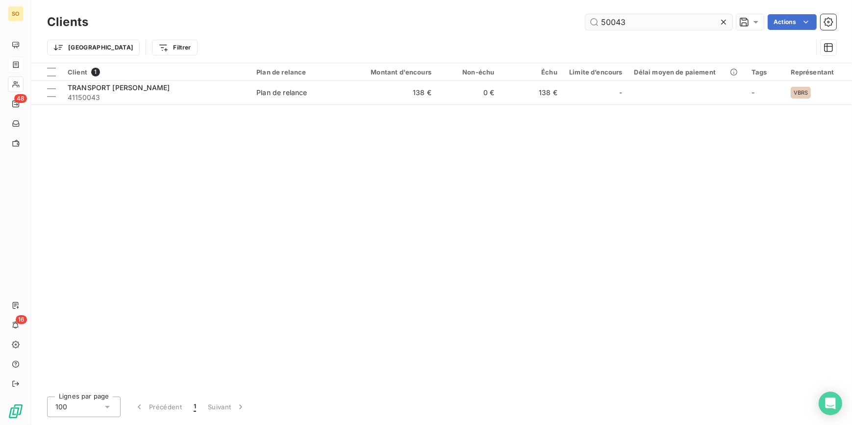
drag, startPoint x: 609, startPoint y: 24, endPoint x: 693, endPoint y: 21, distance: 84.4
click at [656, 21] on input "50043" at bounding box center [658, 22] width 147 height 16
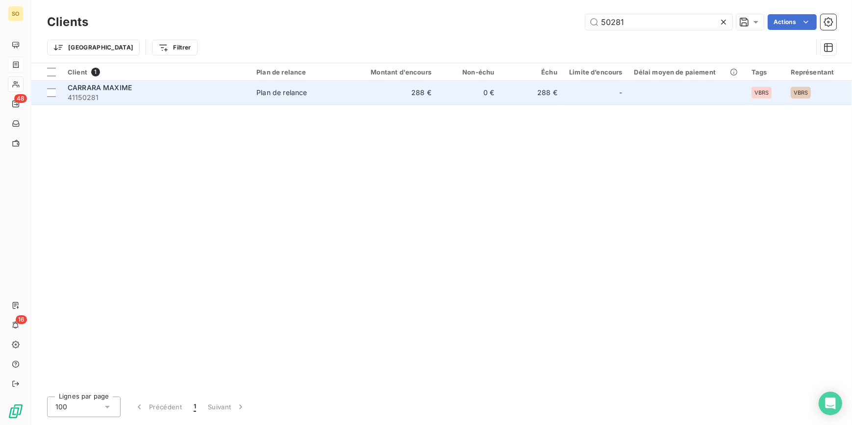
type input "50281"
click at [559, 91] on td "288 €" at bounding box center [531, 93] width 63 height 24
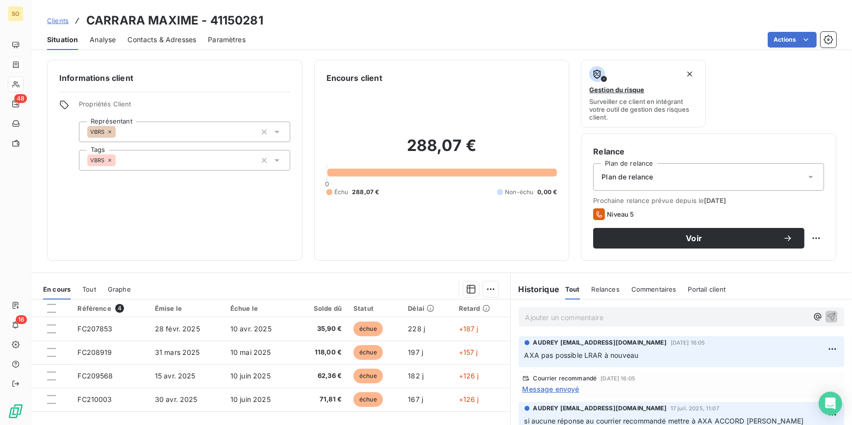
drag, startPoint x: 519, startPoint y: 354, endPoint x: 636, endPoint y: 360, distance: 116.3
click at [636, 360] on p "AXA pas possible LRAR à nouveau" at bounding box center [681, 355] width 314 height 11
click at [62, 20] on span "Clients" at bounding box center [58, 21] width 22 height 8
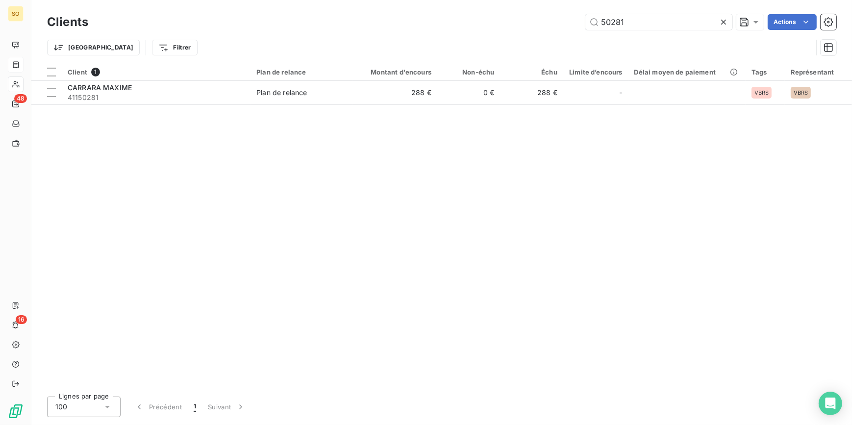
drag, startPoint x: 610, startPoint y: 20, endPoint x: 763, endPoint y: 24, distance: 153.9
click at [678, 21] on input "50281" at bounding box center [658, 22] width 147 height 16
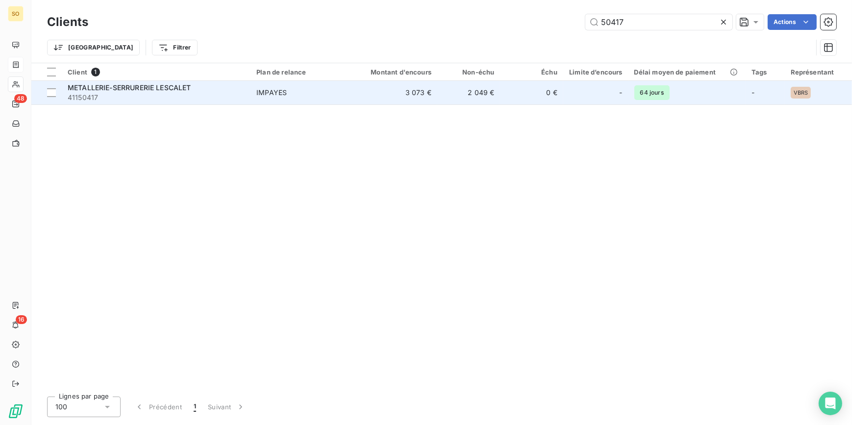
type input "50417"
click at [496, 93] on td "2 049 €" at bounding box center [468, 93] width 63 height 24
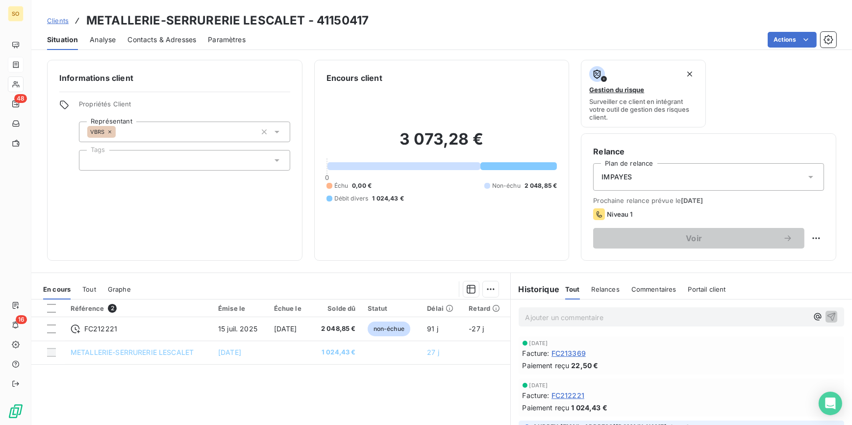
click at [59, 17] on span "Clients" at bounding box center [58, 21] width 22 height 8
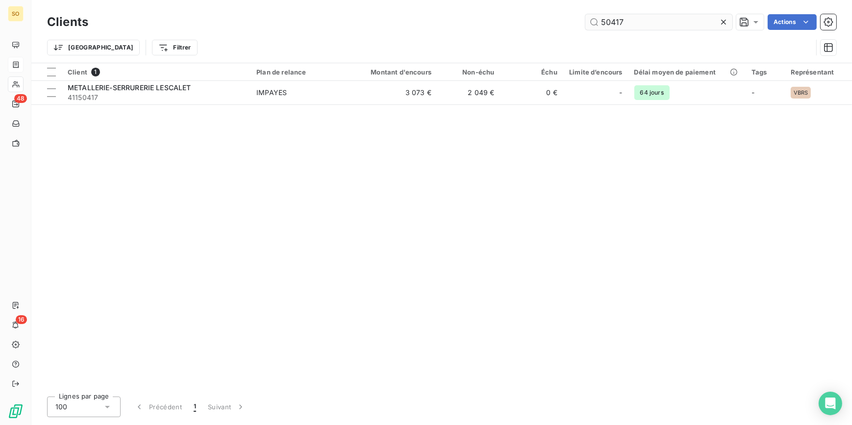
drag, startPoint x: 608, startPoint y: 23, endPoint x: 678, endPoint y: 22, distance: 70.6
click at [668, 22] on input "50417" at bounding box center [658, 22] width 147 height 16
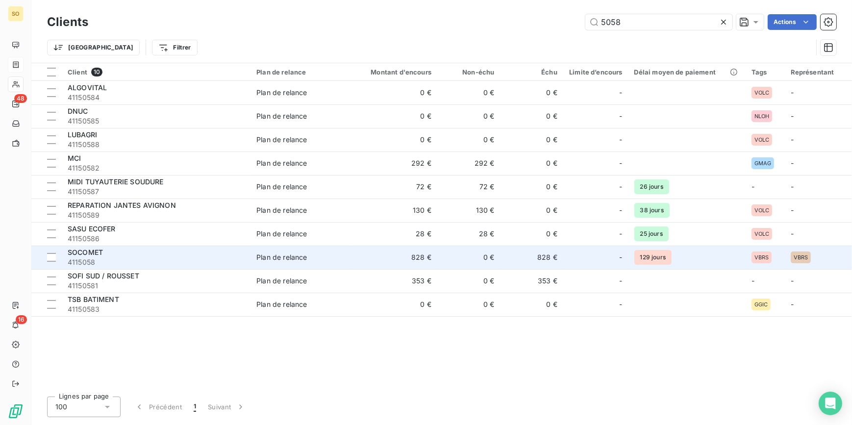
type input "5058"
click at [130, 260] on span "4115058" at bounding box center [156, 262] width 177 height 10
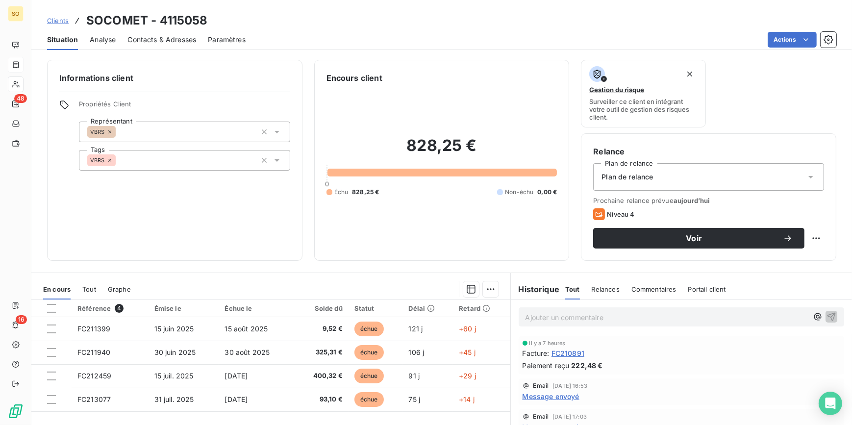
click at [66, 20] on span "Clients" at bounding box center [58, 21] width 22 height 8
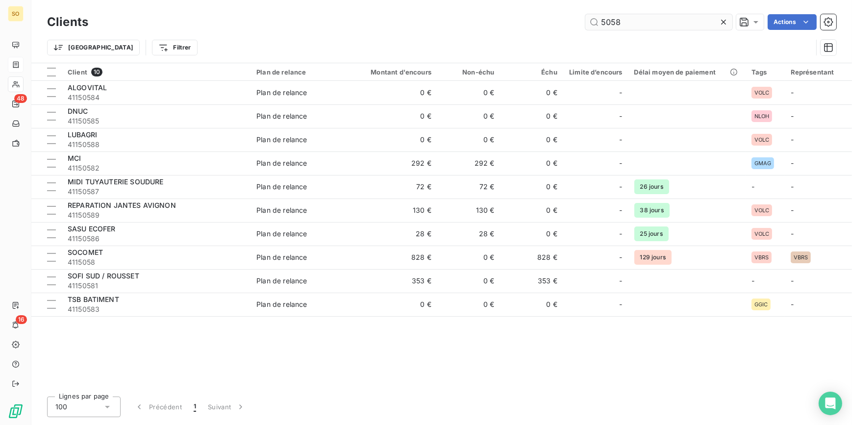
drag, startPoint x: 612, startPoint y: 20, endPoint x: 640, endPoint y: 22, distance: 27.5
click at [640, 22] on input "5058" at bounding box center [658, 22] width 147 height 16
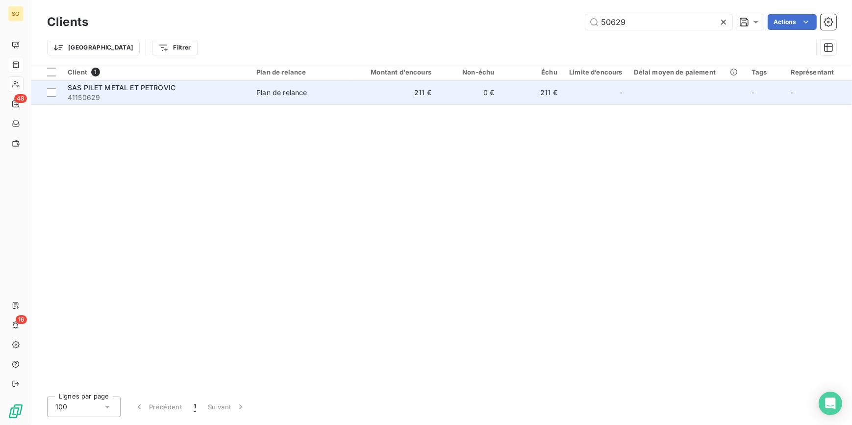
type input "50629"
click at [538, 87] on td "211 €" at bounding box center [531, 93] width 63 height 24
